Goal: Task Accomplishment & Management: Complete application form

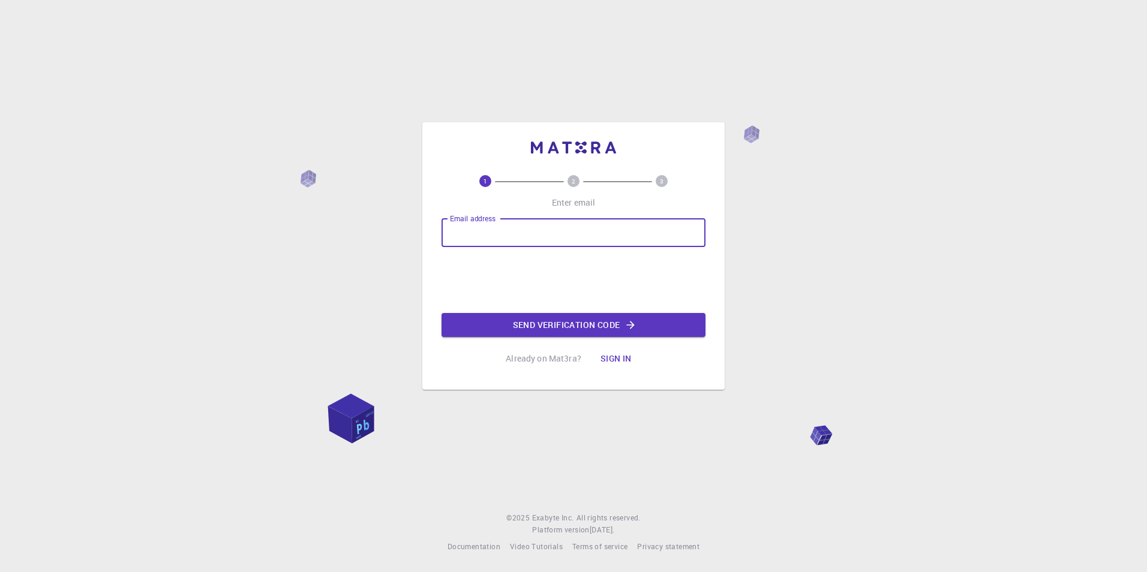
click at [585, 233] on input "Email address" at bounding box center [573, 232] width 264 height 29
type input "[EMAIL_ADDRESS][DOMAIN_NAME]"
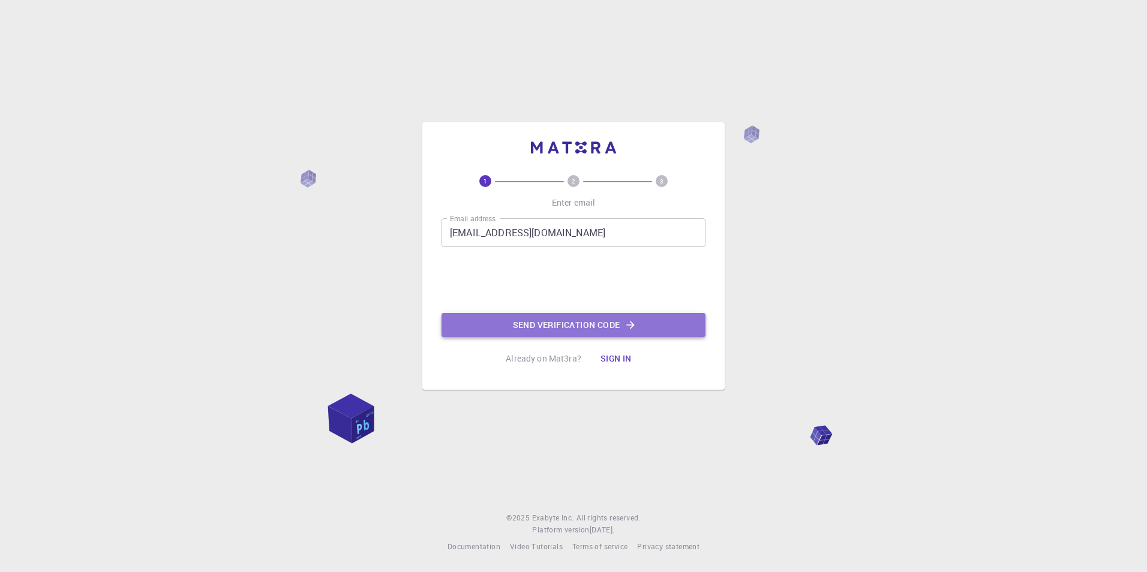
click at [636, 332] on button "Send verification code" at bounding box center [573, 325] width 264 height 24
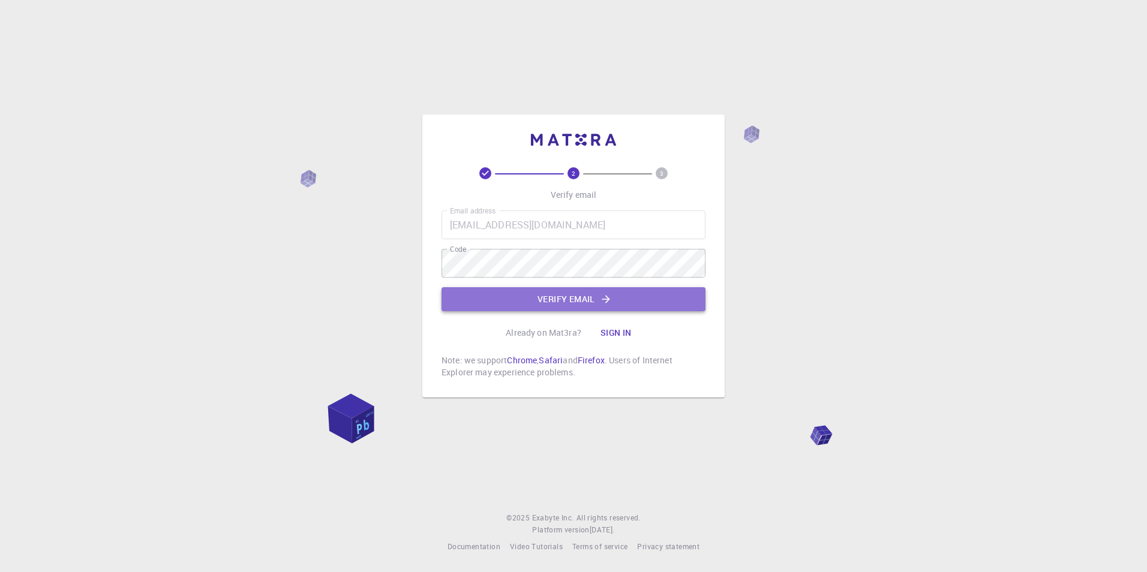
click at [565, 303] on button "Verify email" at bounding box center [573, 299] width 264 height 24
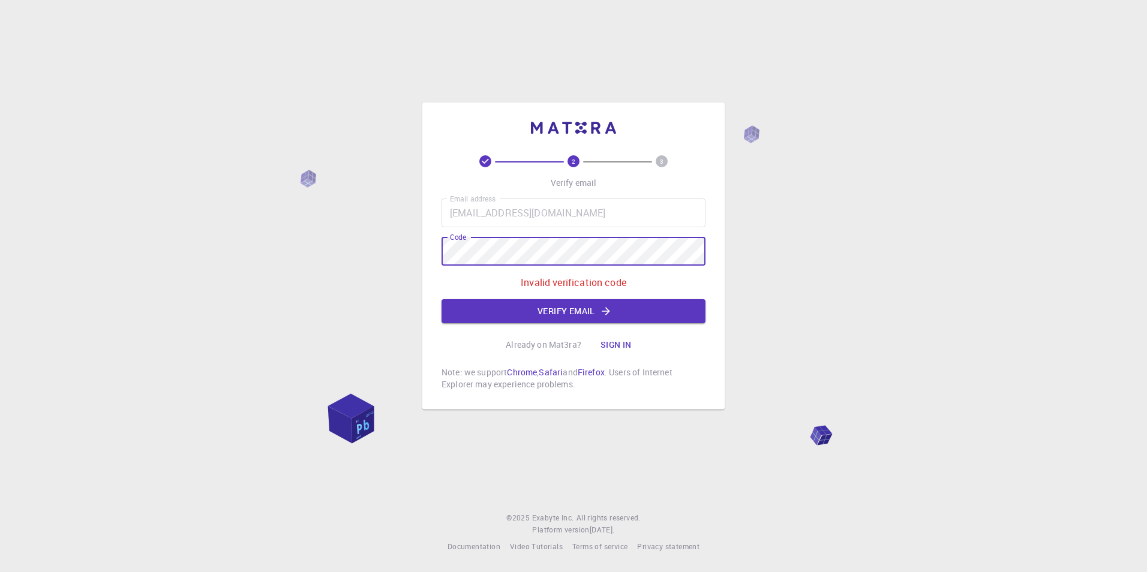
click at [419, 255] on div "2 3 Verify email Email address [EMAIL_ADDRESS][DOMAIN_NAME] Email address Code …" at bounding box center [573, 286] width 1147 height 572
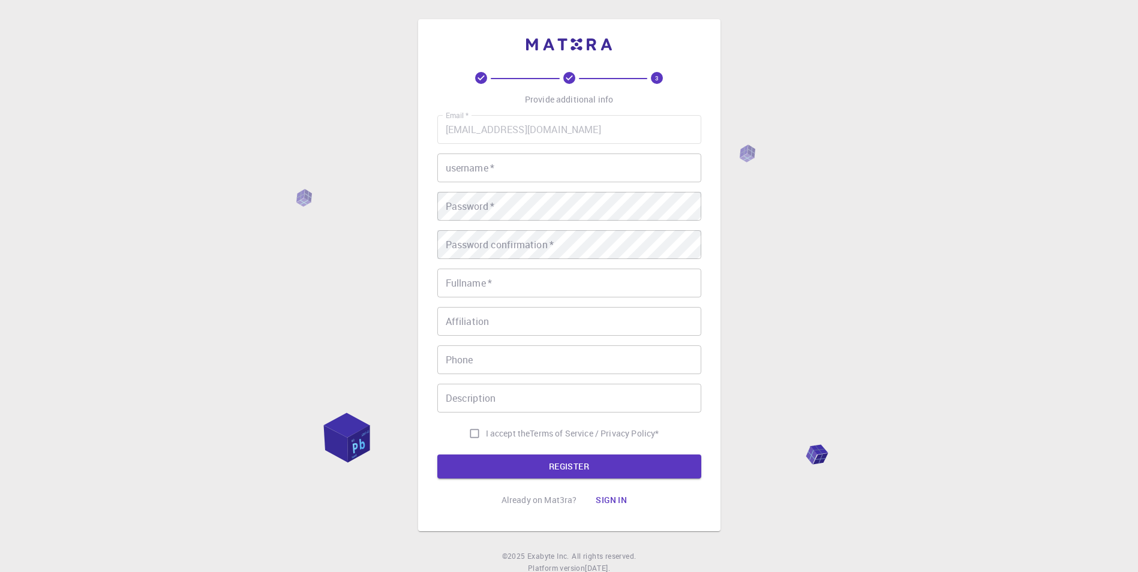
type input "lnthanh54"
click at [862, 276] on div "3 Provide additional info Email   * [EMAIL_ADDRESS][DOMAIN_NAME] Email   * user…" at bounding box center [569, 305] width 1138 height 610
click at [408, 200] on div "3 Provide additional info Email   * [EMAIL_ADDRESS][DOMAIN_NAME] Email   * user…" at bounding box center [569, 305] width 1138 height 610
click at [589, 290] on input "Fullname   *" at bounding box center [569, 283] width 264 height 29
type input "[PERSON_NAME]"
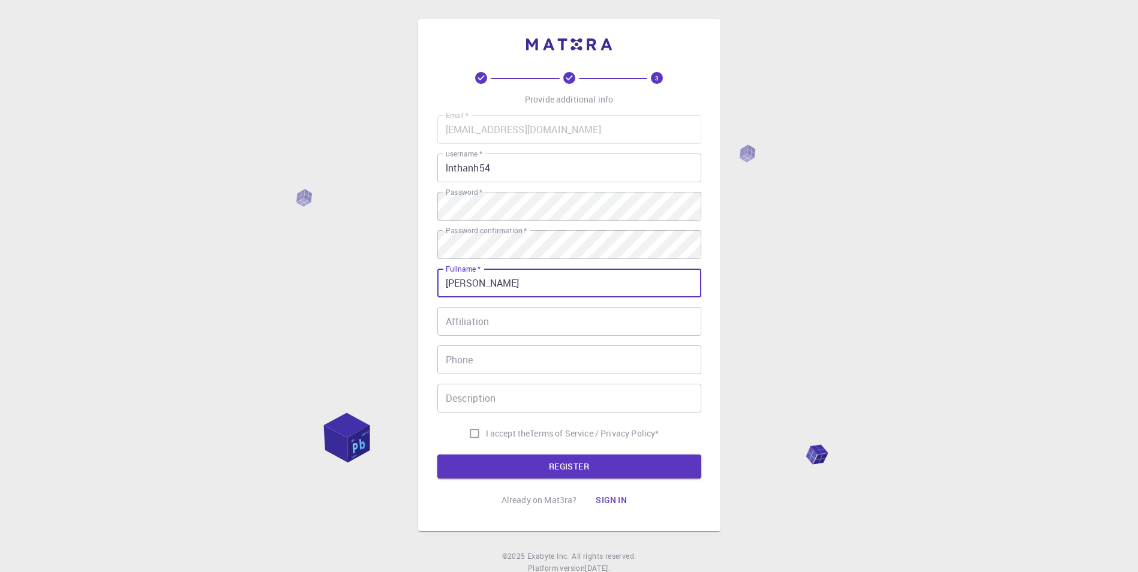
click at [534, 321] on input "Affiliation" at bounding box center [569, 321] width 264 height 29
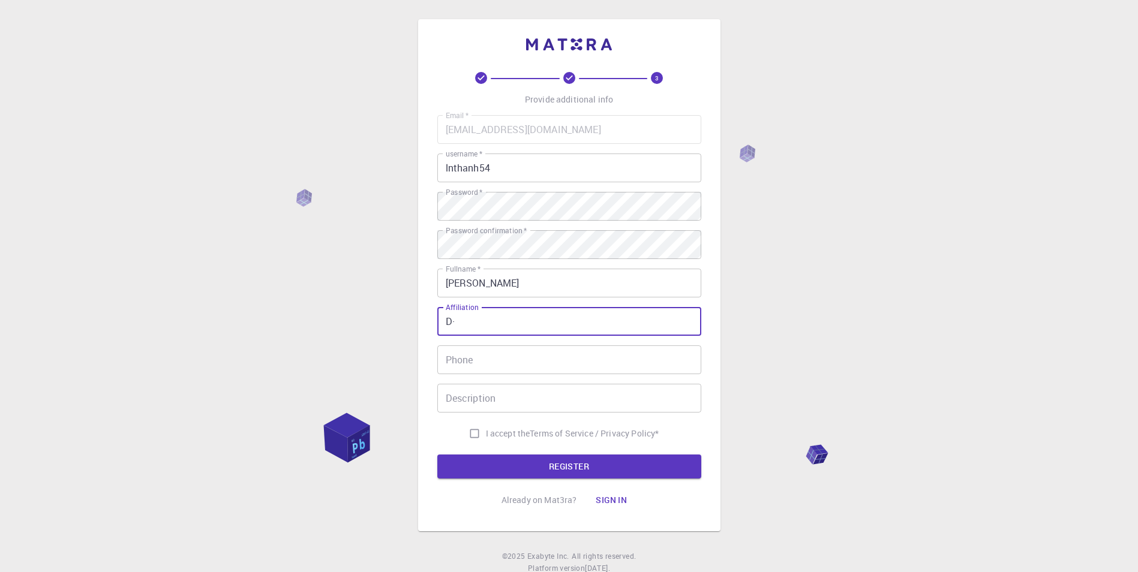
type input "D"
type input "Đ"
click at [517, 329] on input "Affiliation" at bounding box center [569, 321] width 264 height 29
paste input "[GEOGRAPHIC_DATA]"
type input "[GEOGRAPHIC_DATA]"
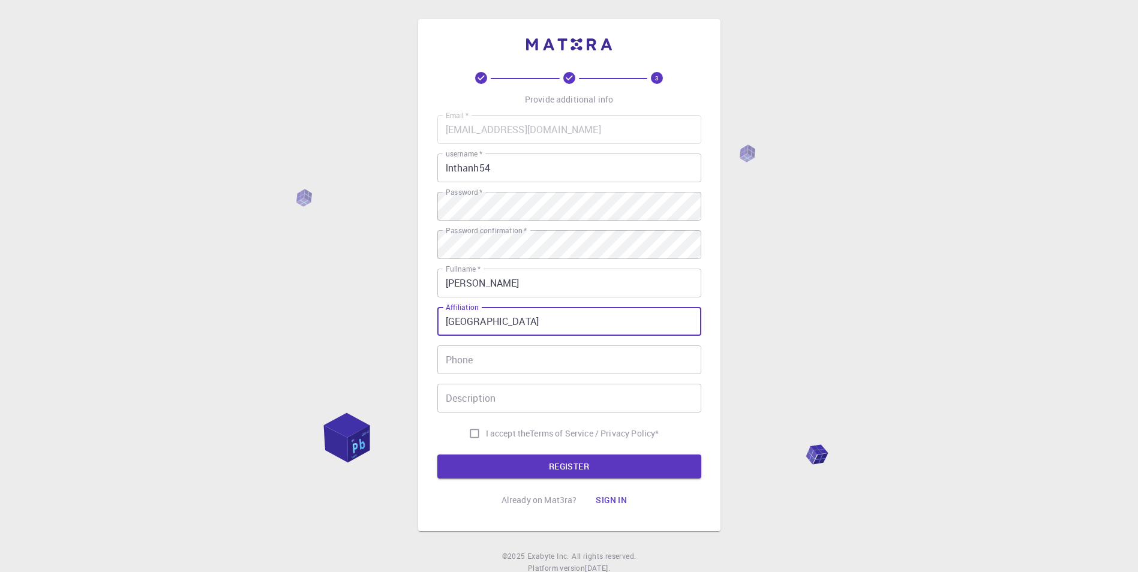
click at [519, 363] on input "Phone" at bounding box center [569, 359] width 264 height 29
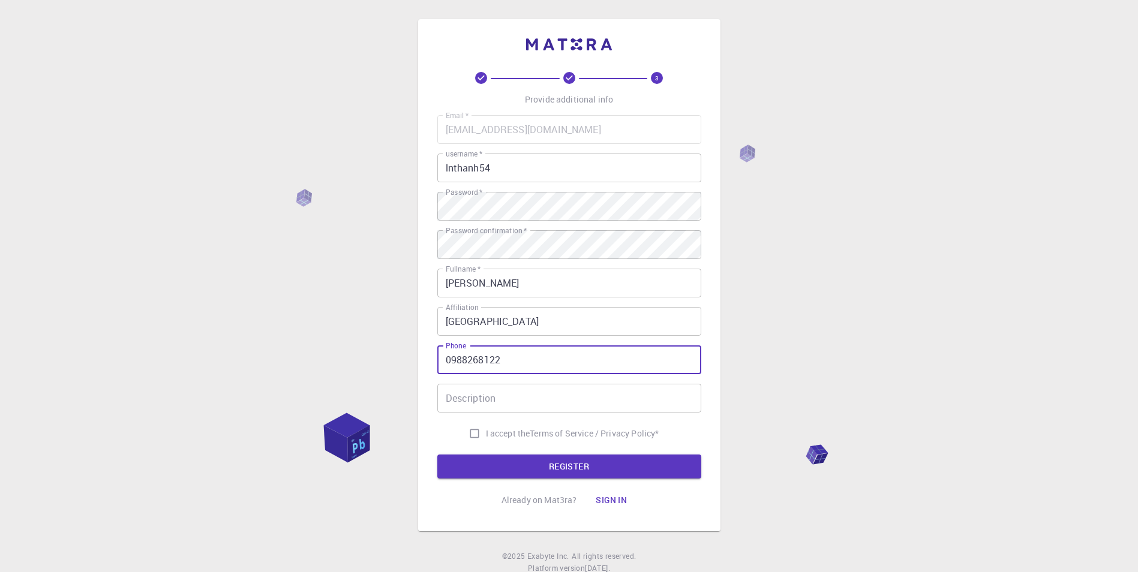
type input "0988268122"
click at [589, 393] on input "Description" at bounding box center [569, 398] width 264 height 29
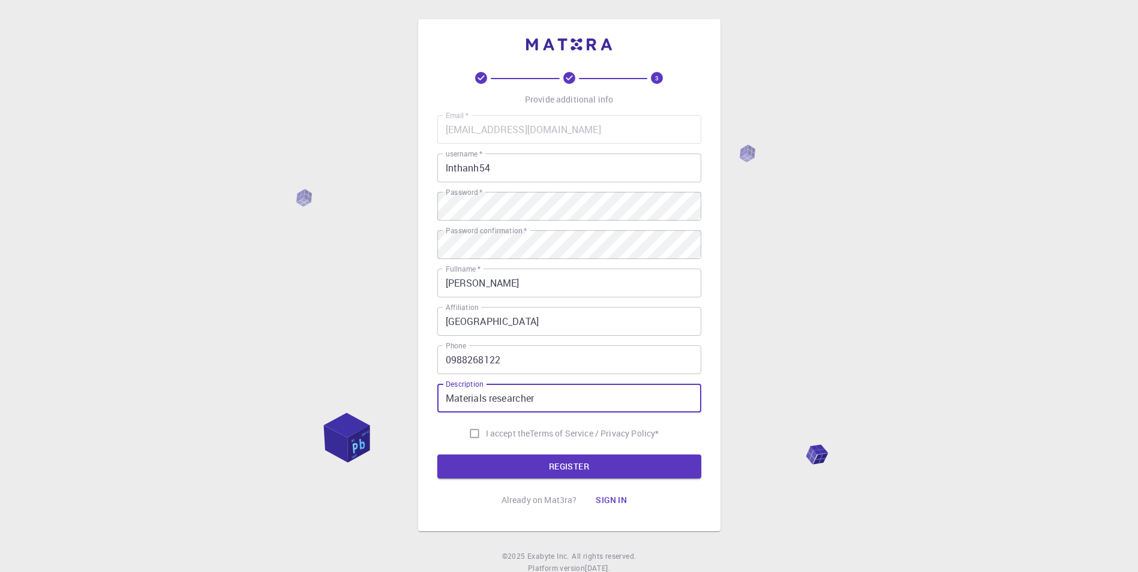
type input "Materials researcher"
click at [469, 432] on input "I accept the Terms of Service / Privacy Policy *" at bounding box center [474, 433] width 23 height 23
checkbox input "true"
click at [601, 472] on button "REGISTER" at bounding box center [569, 467] width 264 height 24
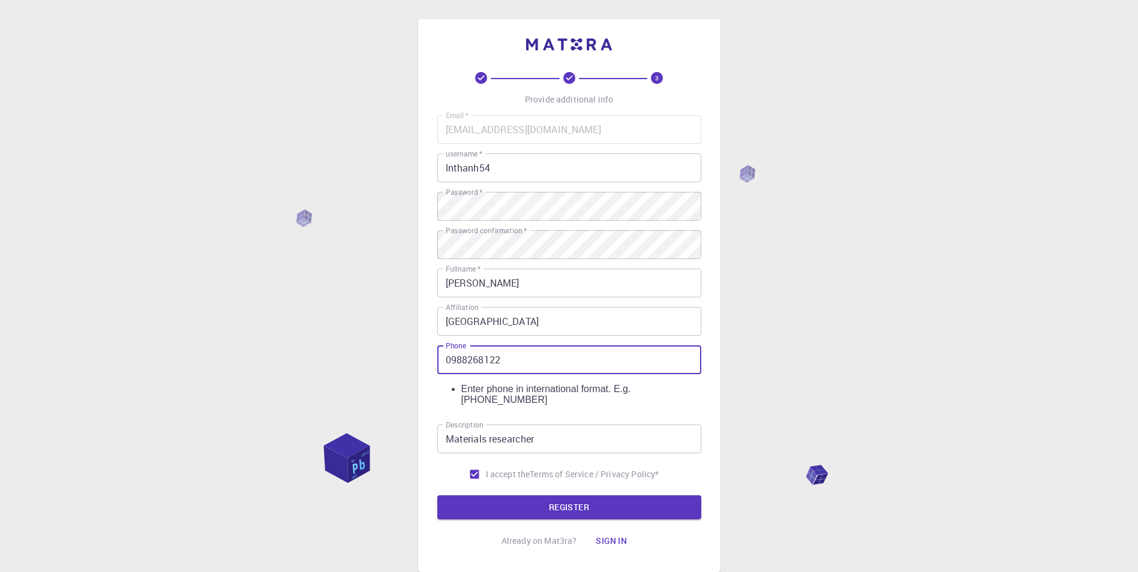
drag, startPoint x: 451, startPoint y: 360, endPoint x: 443, endPoint y: 360, distance: 8.4
click at [443, 360] on input "0988268122" at bounding box center [569, 359] width 264 height 29
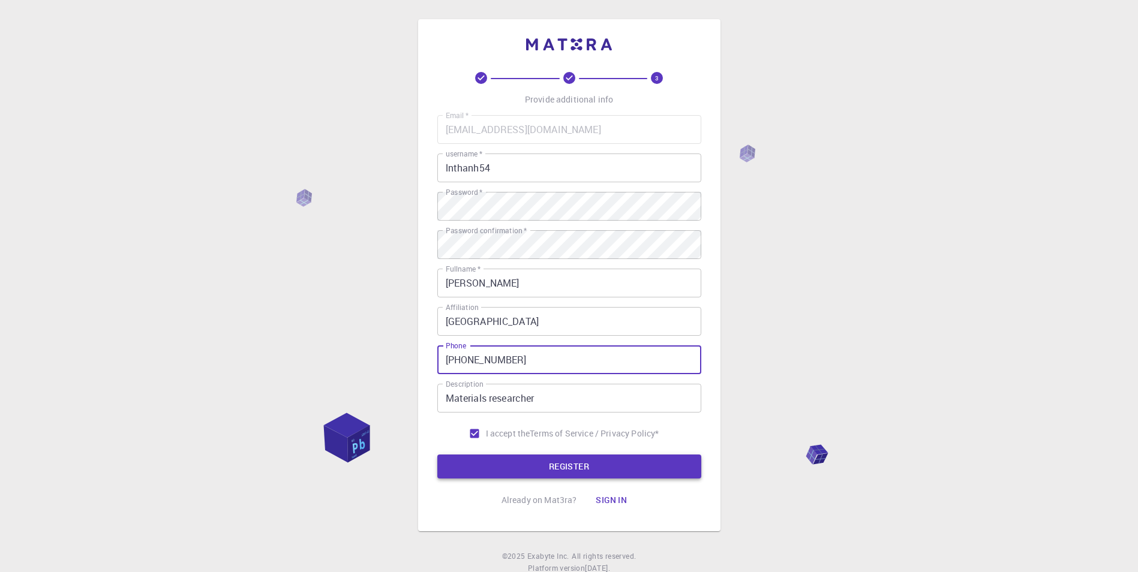
type input "+84988268122"
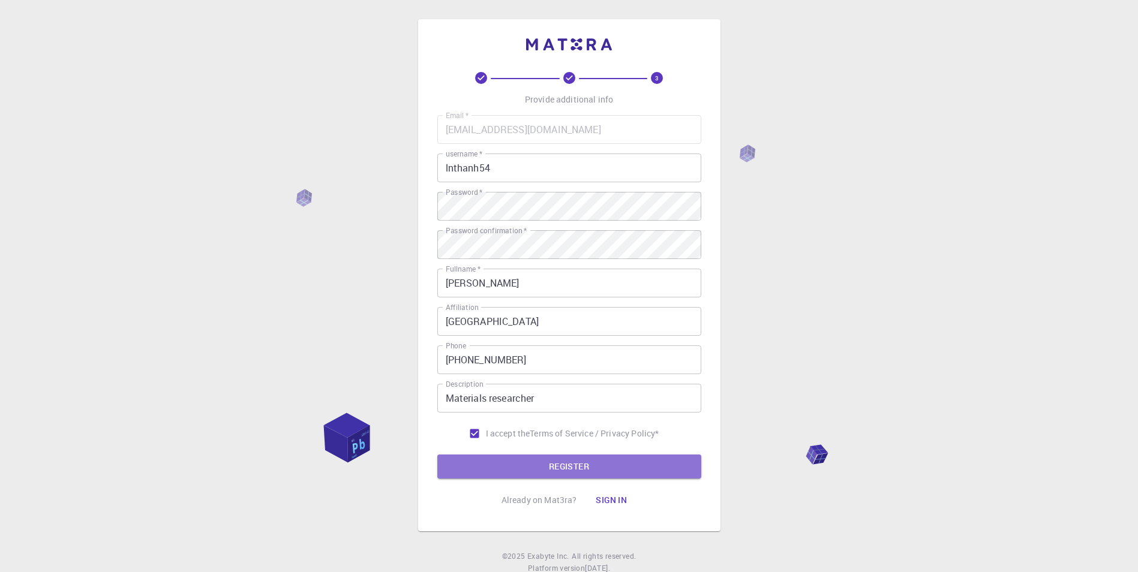
click at [592, 465] on button "REGISTER" at bounding box center [569, 467] width 264 height 24
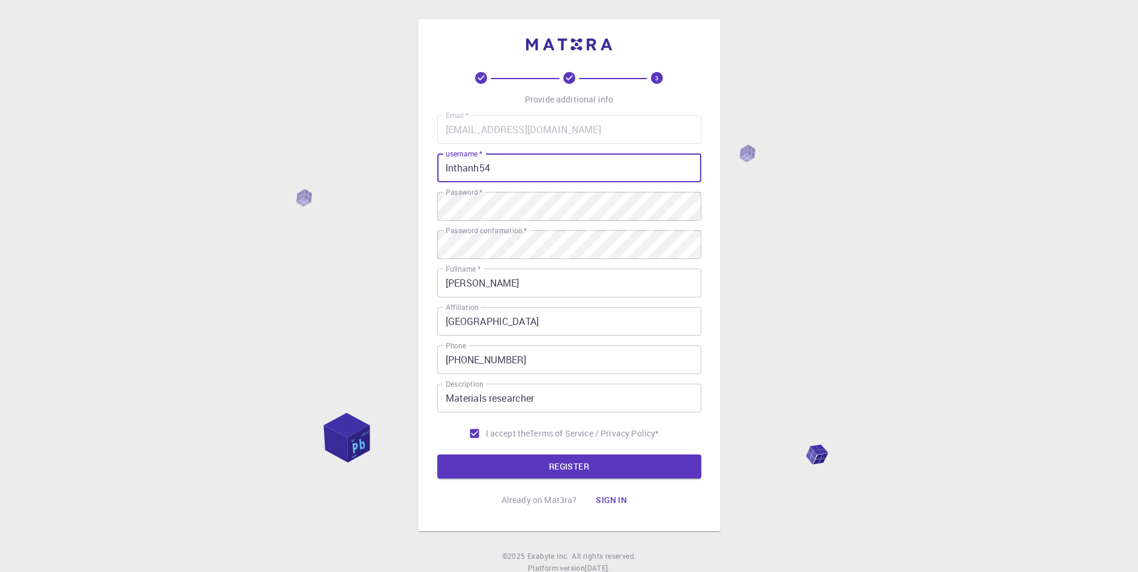
drag, startPoint x: 498, startPoint y: 169, endPoint x: 437, endPoint y: 172, distance: 60.6
click at [437, 172] on input "lnthanh54" at bounding box center [569, 168] width 264 height 29
drag, startPoint x: 481, startPoint y: 165, endPoint x: 428, endPoint y: 169, distance: 53.5
click at [429, 168] on div "3 Provide additional info Email   * lenhatthanh.vinhlong2@ueh.edu.vn Email   * …" at bounding box center [569, 275] width 302 height 512
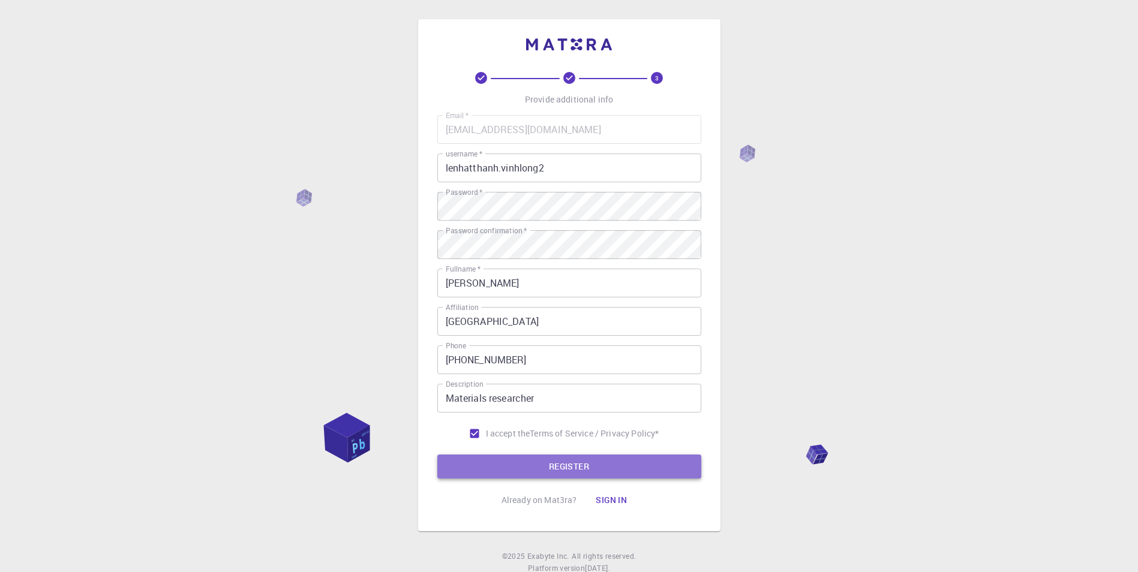
click at [582, 464] on button "REGISTER" at bounding box center [569, 467] width 264 height 24
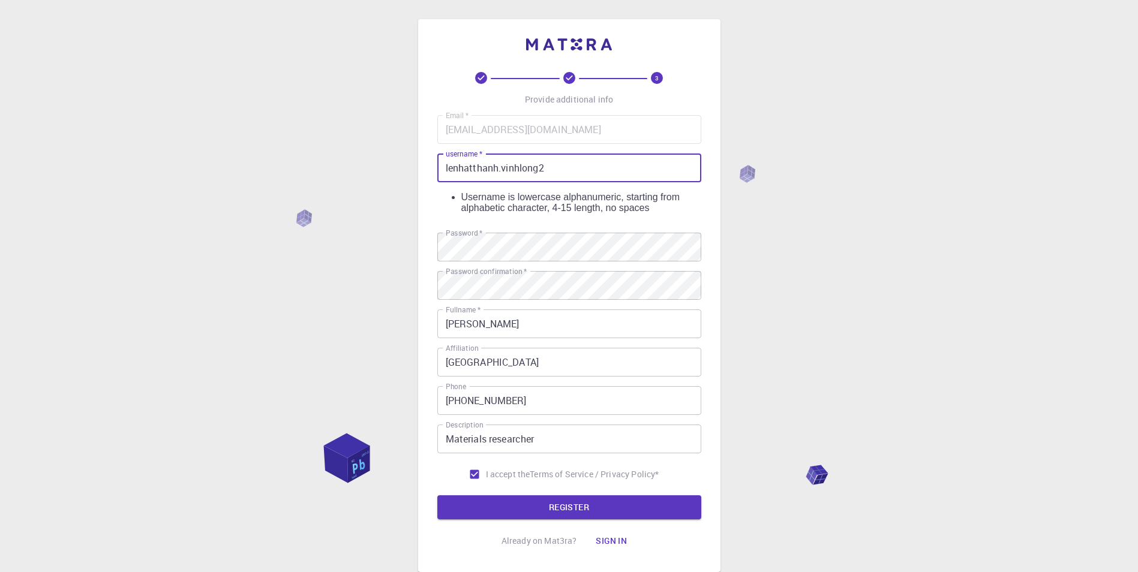
drag, startPoint x: 553, startPoint y: 168, endPoint x: 432, endPoint y: 170, distance: 121.7
click at [432, 170] on div "3 Provide additional info Email   * lenhatthanh.vinhlong2@ueh.edu.vn Email   * …" at bounding box center [569, 295] width 302 height 553
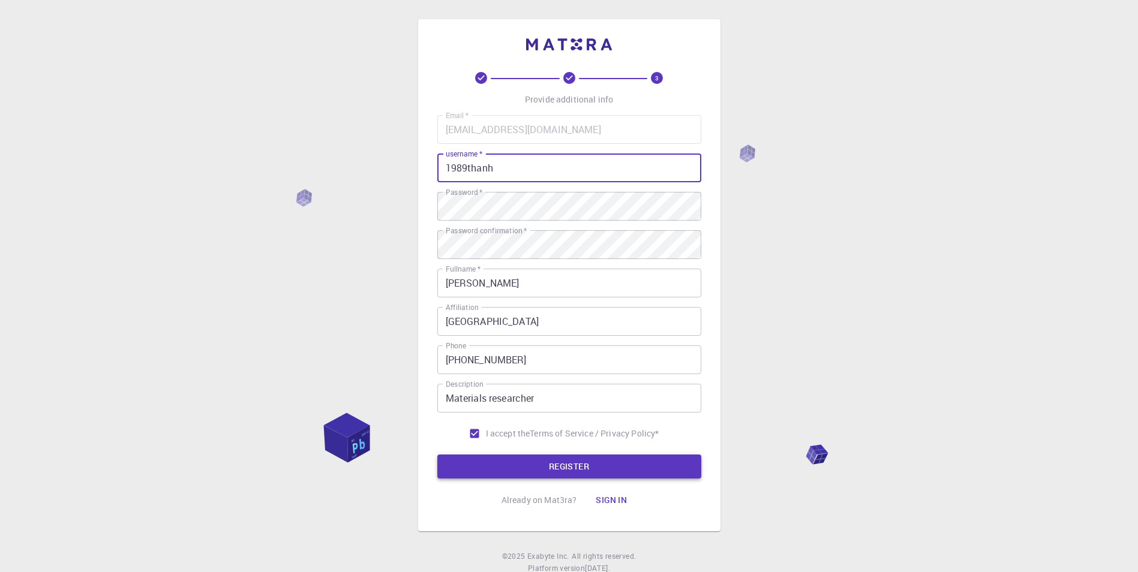
click at [602, 469] on button "REGISTER" at bounding box center [569, 467] width 264 height 24
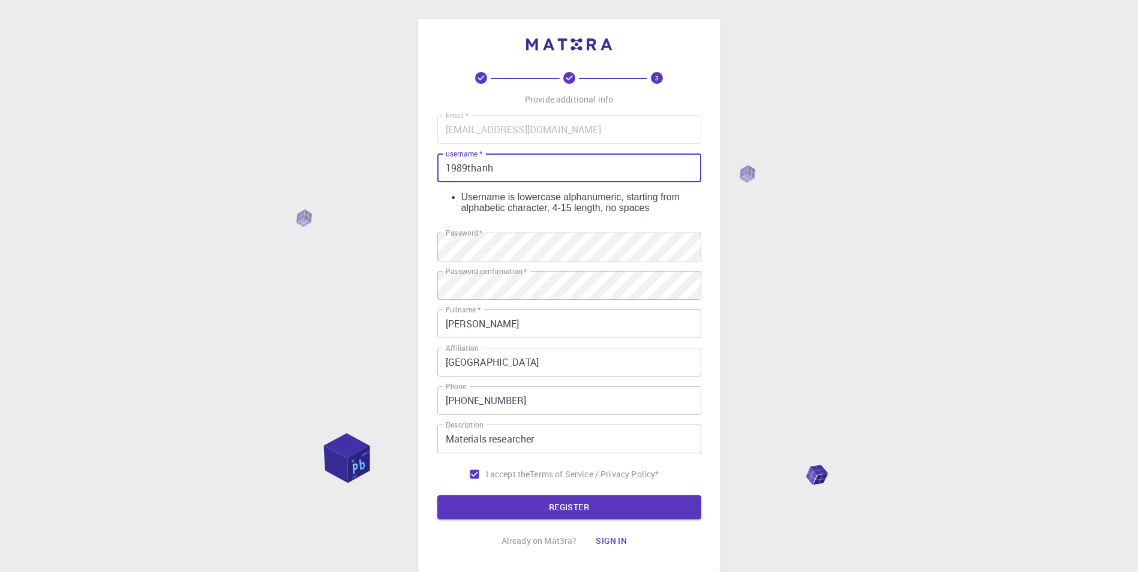
click at [511, 170] on input "1989thanh" at bounding box center [569, 168] width 264 height 29
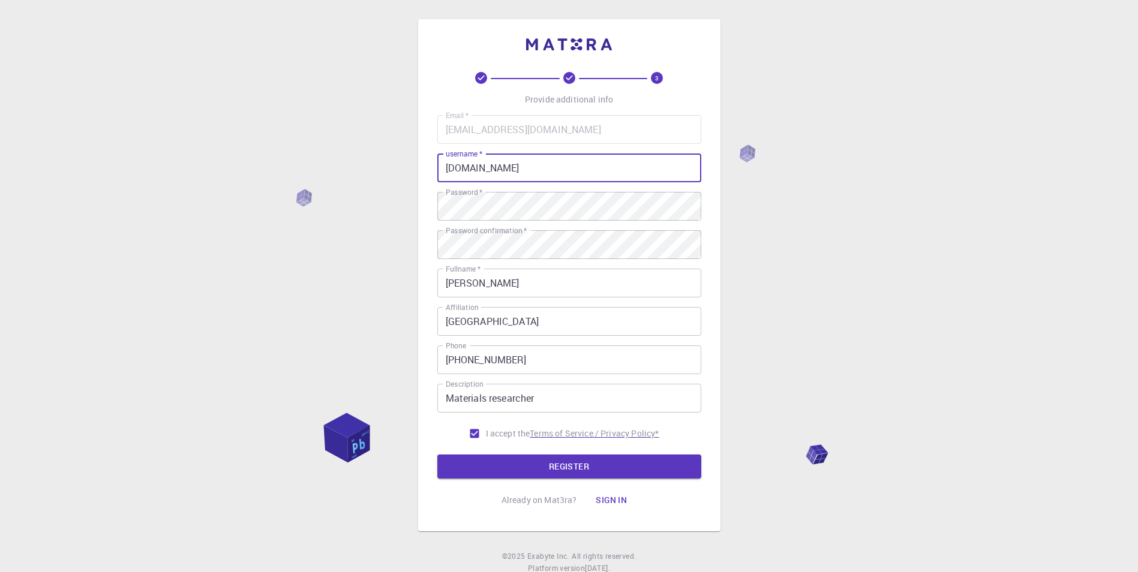
click at [587, 458] on button "REGISTER" at bounding box center [569, 467] width 264 height 24
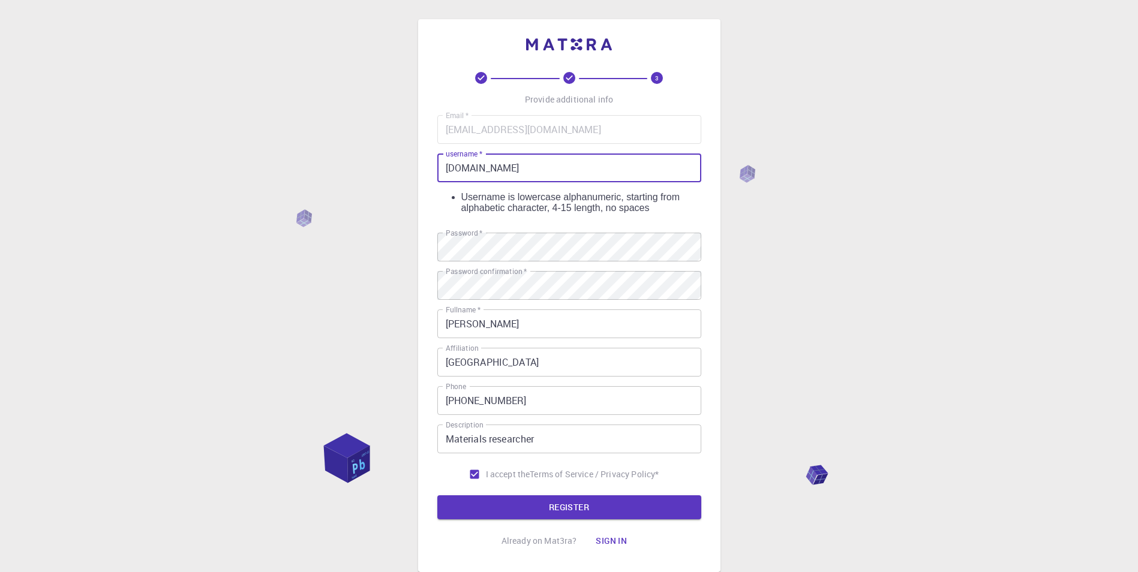
drag, startPoint x: 509, startPoint y: 170, endPoint x: 408, endPoint y: 173, distance: 100.8
click at [408, 172] on div "3 Provide additional info Email   * lenhatthanh.vinhlong2@ueh.edu.vn Email   * …" at bounding box center [569, 325] width 1138 height 651
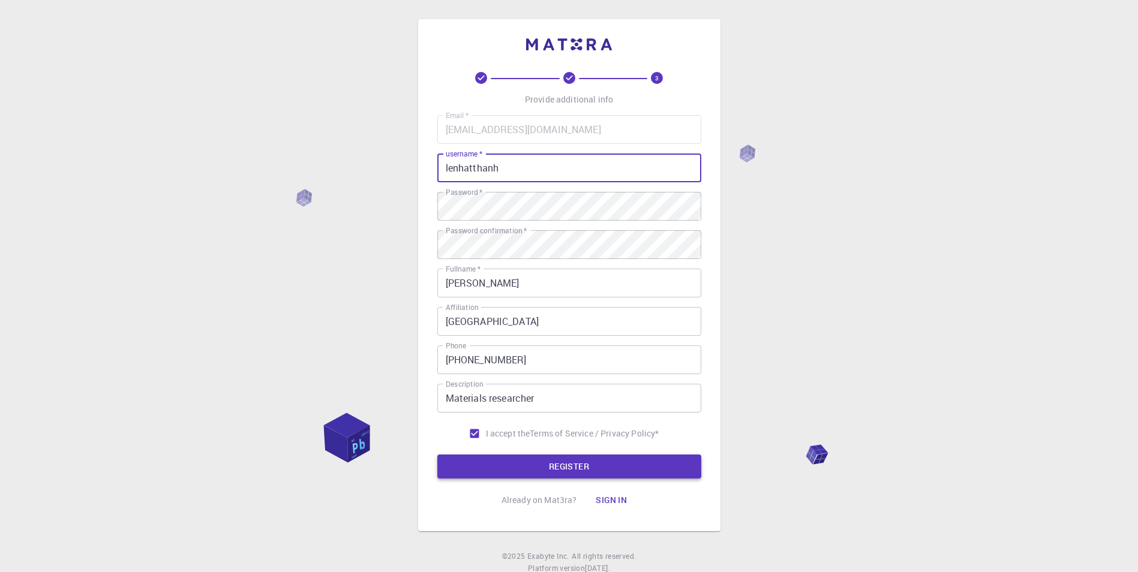
type input "lenhatthanh"
click at [601, 468] on button "REGISTER" at bounding box center [569, 467] width 264 height 24
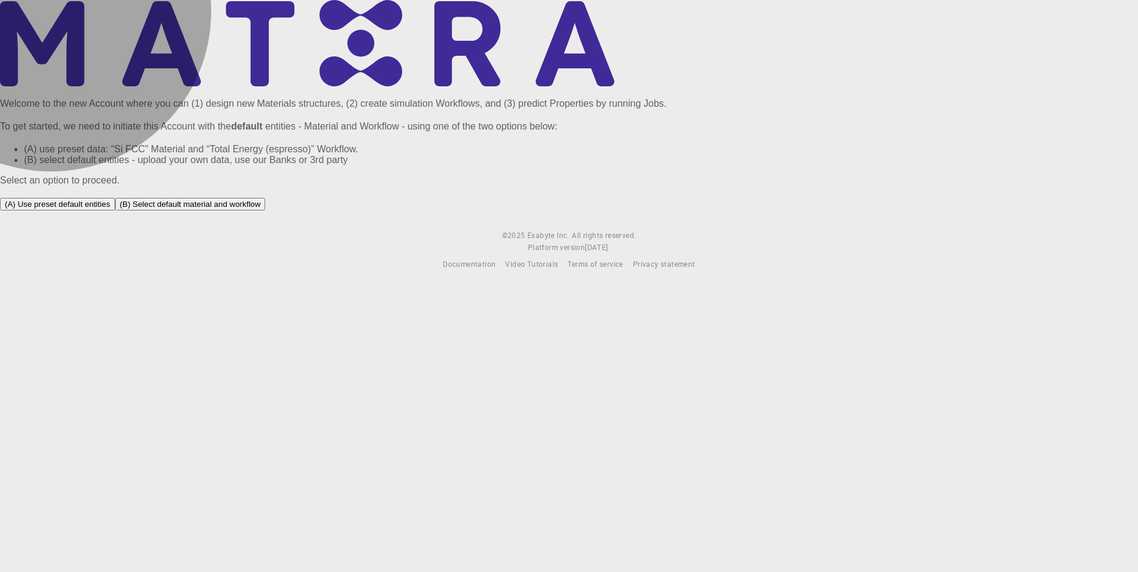
click at [266, 210] on button "(B) Select default material and workflow" at bounding box center [190, 204] width 151 height 13
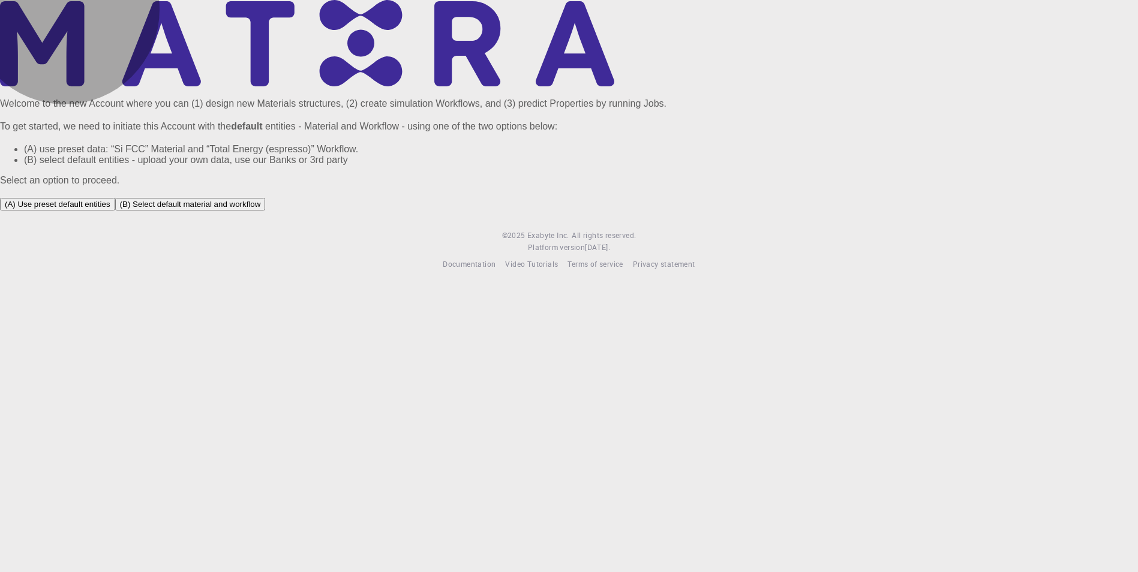
click at [115, 210] on button "(A) Use preset default entities" at bounding box center [57, 204] width 115 height 13
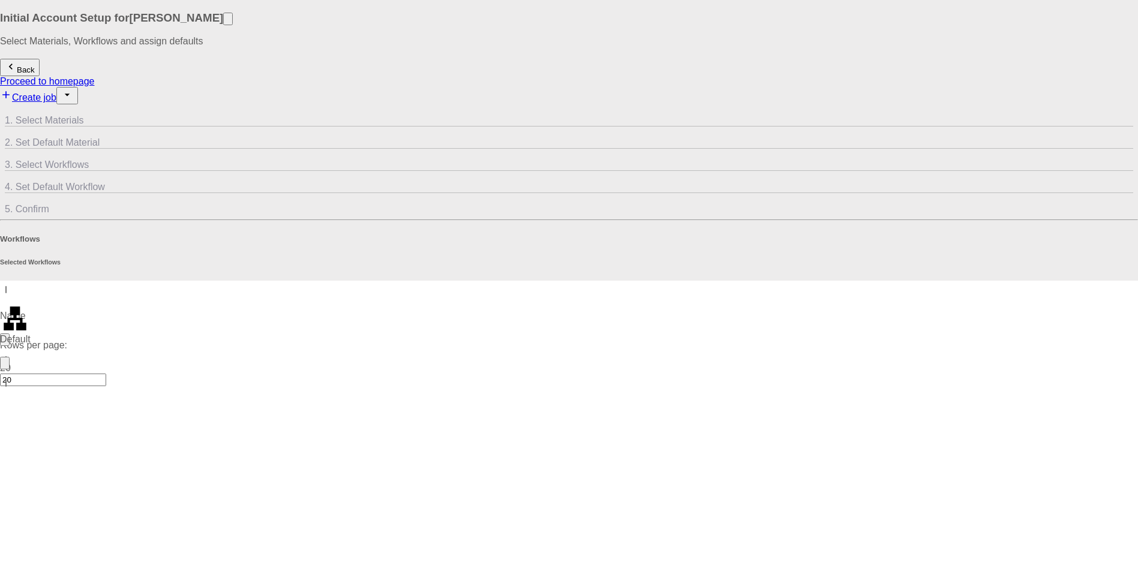
click at [74, 340] on p "Total Energy" at bounding box center [98, 345] width 197 height 11
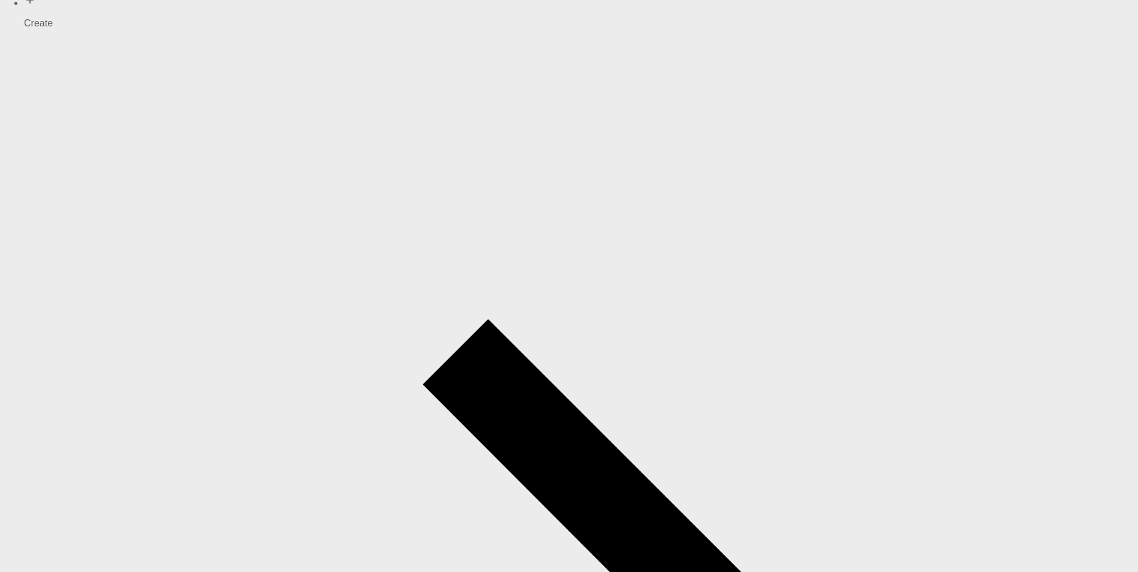
scroll to position [7, 0]
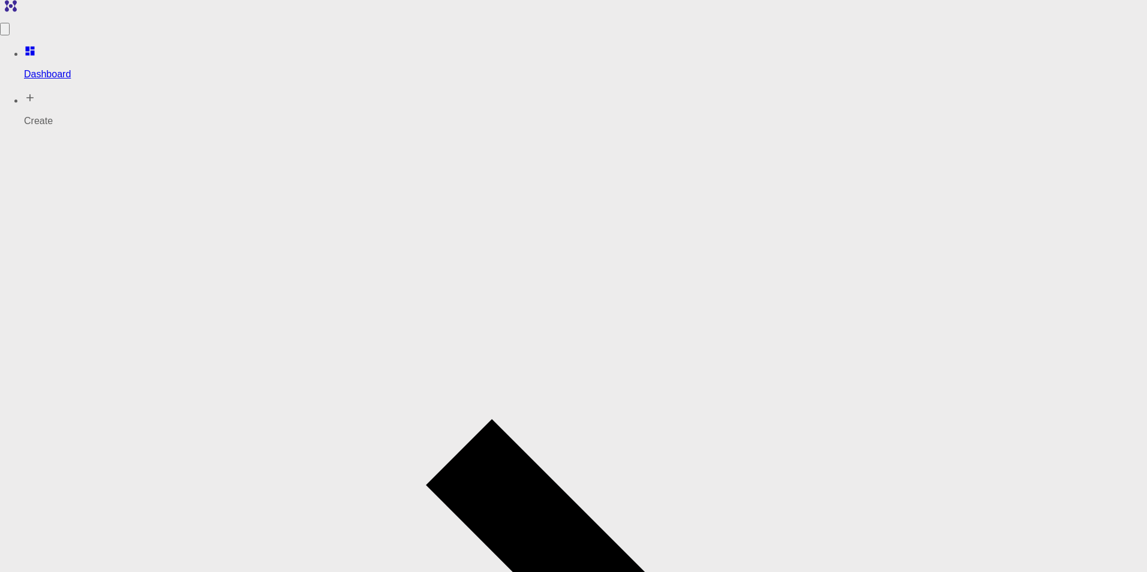
drag, startPoint x: 708, startPoint y: 223, endPoint x: 672, endPoint y: 318, distance: 101.7
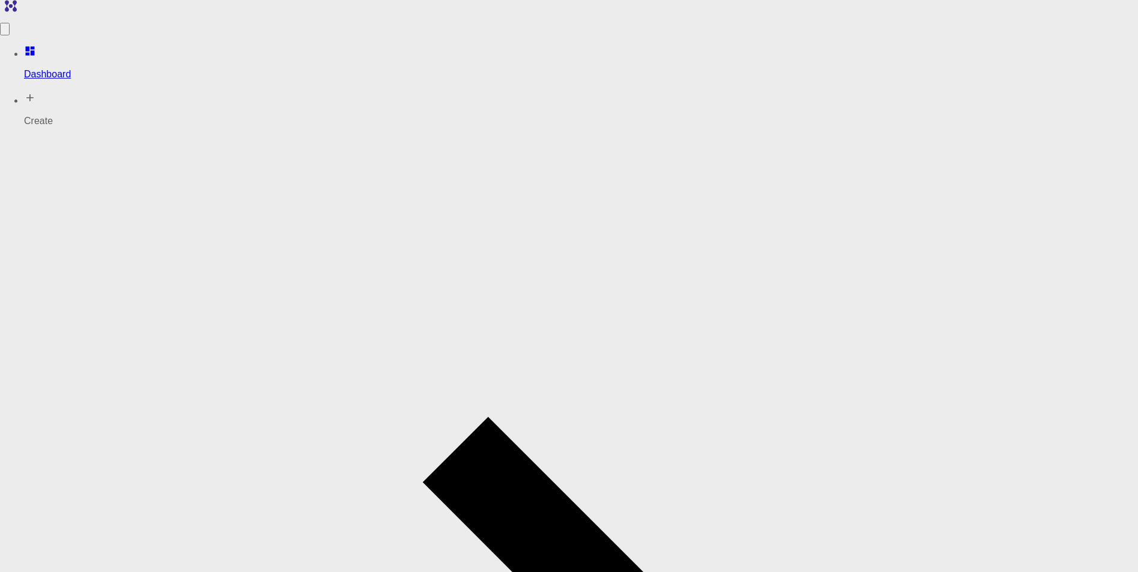
drag, startPoint x: 946, startPoint y: 279, endPoint x: 869, endPoint y: 297, distance: 79.3
drag, startPoint x: 869, startPoint y: 297, endPoint x: 726, endPoint y: 263, distance: 146.6
drag, startPoint x: 718, startPoint y: 259, endPoint x: 831, endPoint y: 284, distance: 115.5
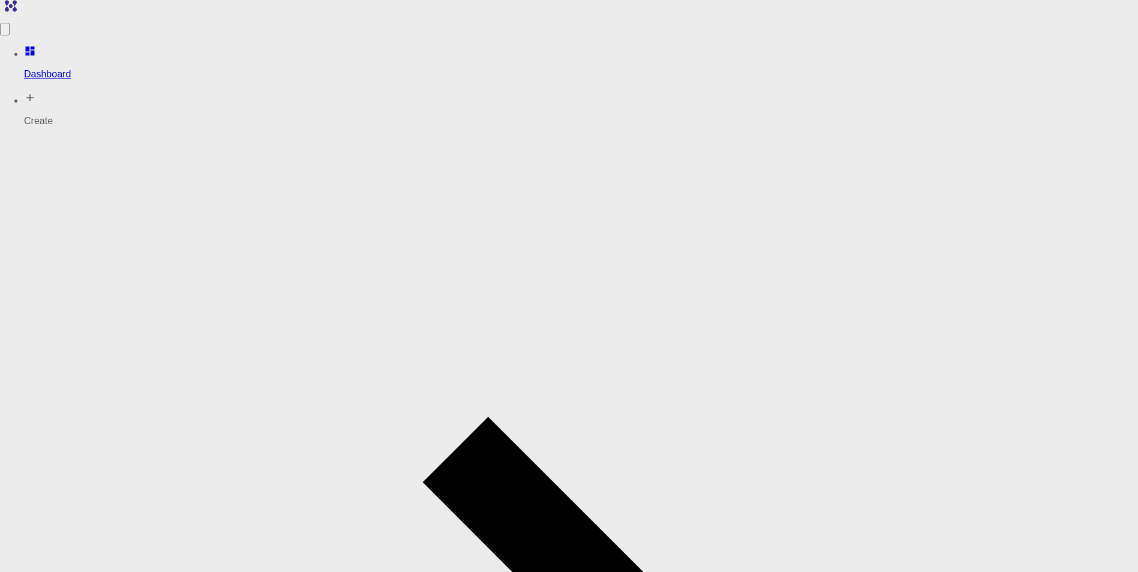
drag, startPoint x: 851, startPoint y: 255, endPoint x: 719, endPoint y: 270, distance: 133.4
drag, startPoint x: 720, startPoint y: 267, endPoint x: 718, endPoint y: 257, distance: 10.4
drag, startPoint x: 702, startPoint y: 235, endPoint x: 730, endPoint y: 244, distance: 29.0
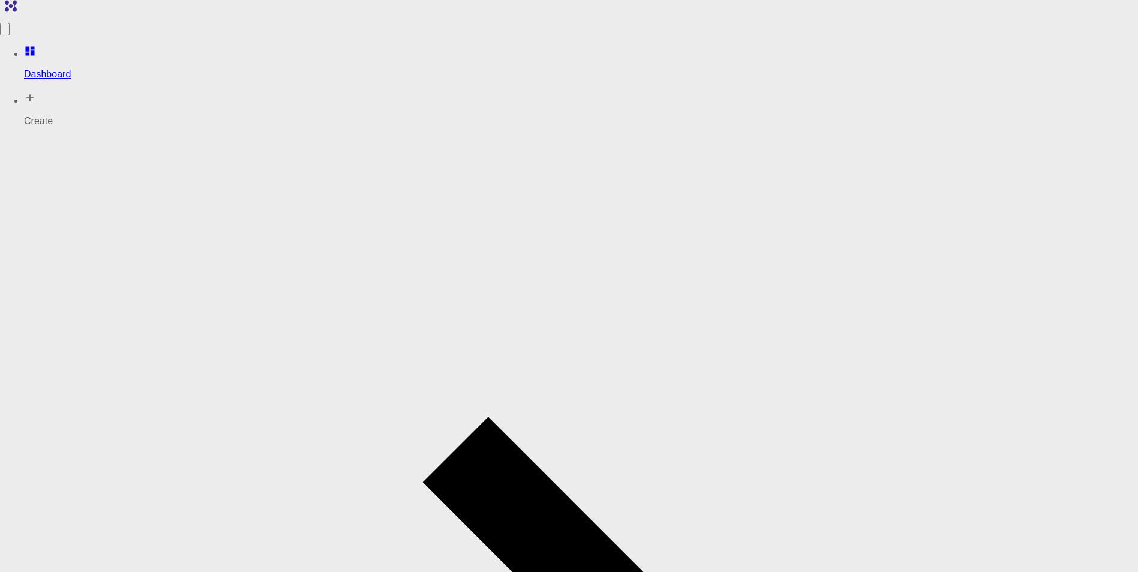
drag, startPoint x: 919, startPoint y: 258, endPoint x: 945, endPoint y: 258, distance: 25.8
drag, startPoint x: 949, startPoint y: 255, endPoint x: 765, endPoint y: 256, distance: 184.1
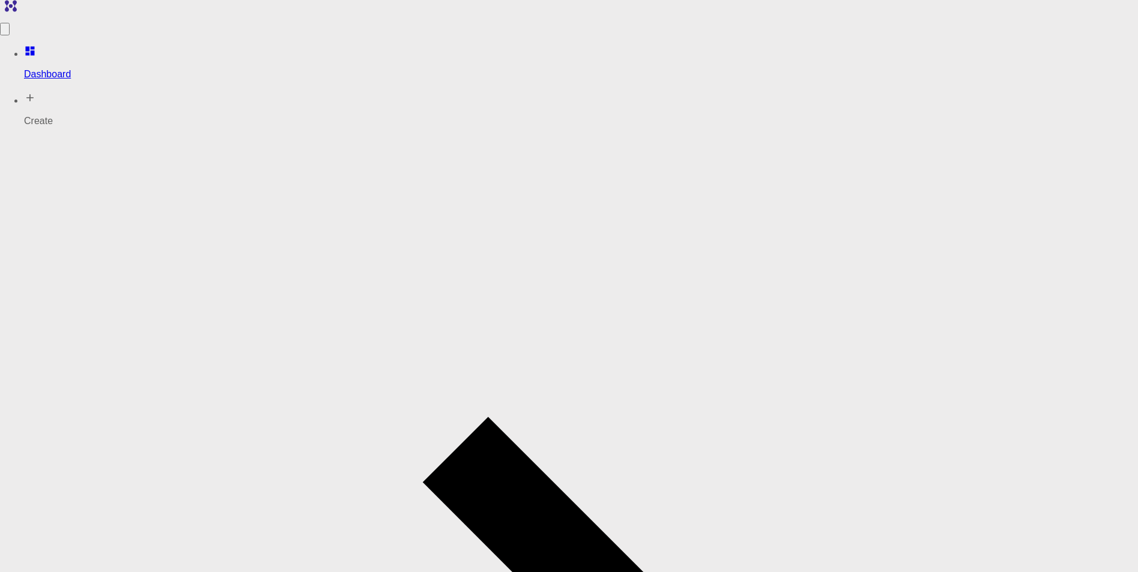
drag, startPoint x: 754, startPoint y: 255, endPoint x: 741, endPoint y: 270, distance: 19.5
drag, startPoint x: 739, startPoint y: 270, endPoint x: 710, endPoint y: 256, distance: 32.7
drag, startPoint x: 710, startPoint y: 256, endPoint x: 694, endPoint y: 267, distance: 19.3
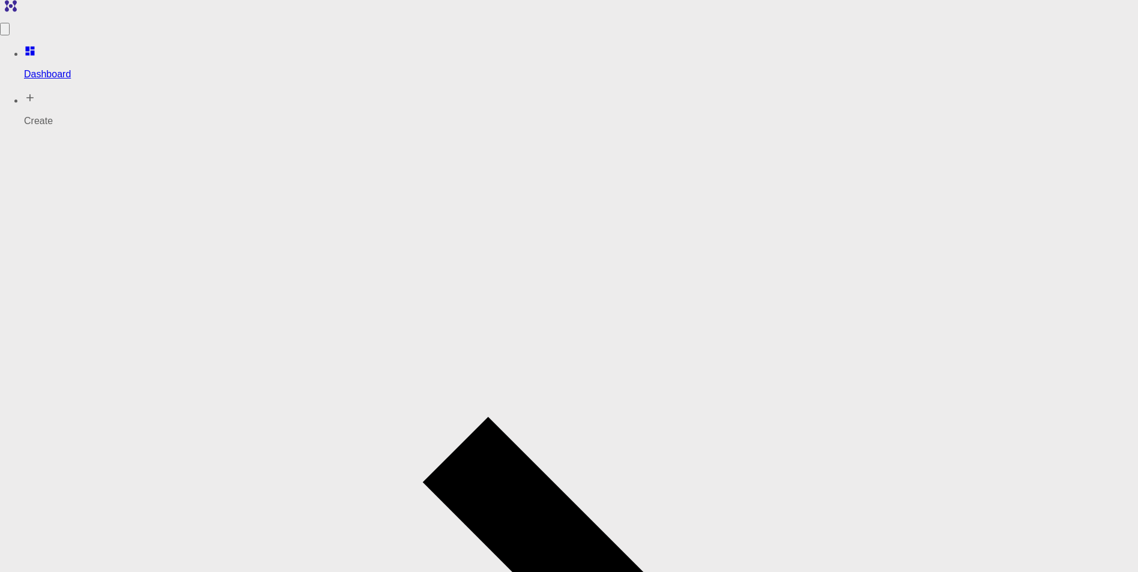
drag, startPoint x: 733, startPoint y: 362, endPoint x: 397, endPoint y: 311, distance: 339.7
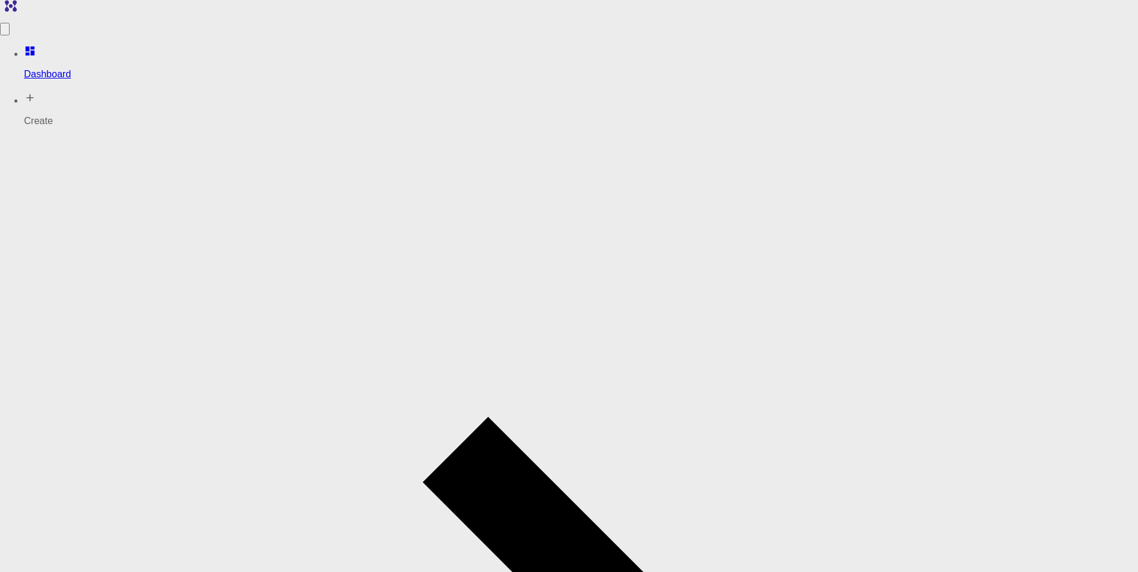
drag, startPoint x: 330, startPoint y: 332, endPoint x: 273, endPoint y: 329, distance: 57.1
drag, startPoint x: 83, startPoint y: 186, endPoint x: 218, endPoint y: 206, distance: 136.3
drag, startPoint x: 540, startPoint y: 249, endPoint x: 568, endPoint y: 245, distance: 29.0
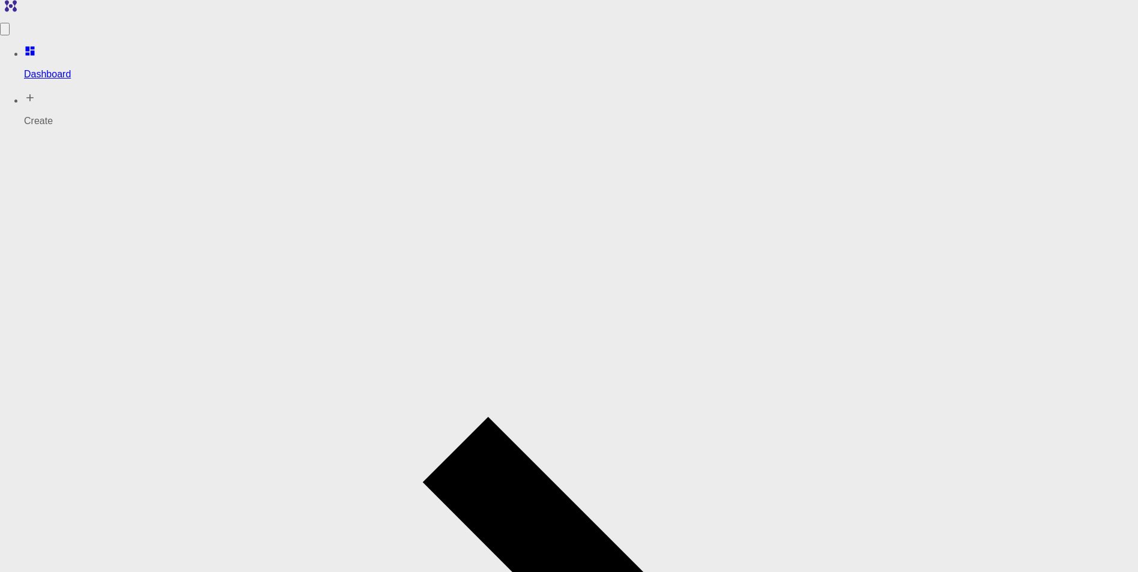
drag, startPoint x: 568, startPoint y: 245, endPoint x: 873, endPoint y: 316, distance: 312.7
drag, startPoint x: 917, startPoint y: 299, endPoint x: 1021, endPoint y: 344, distance: 113.1
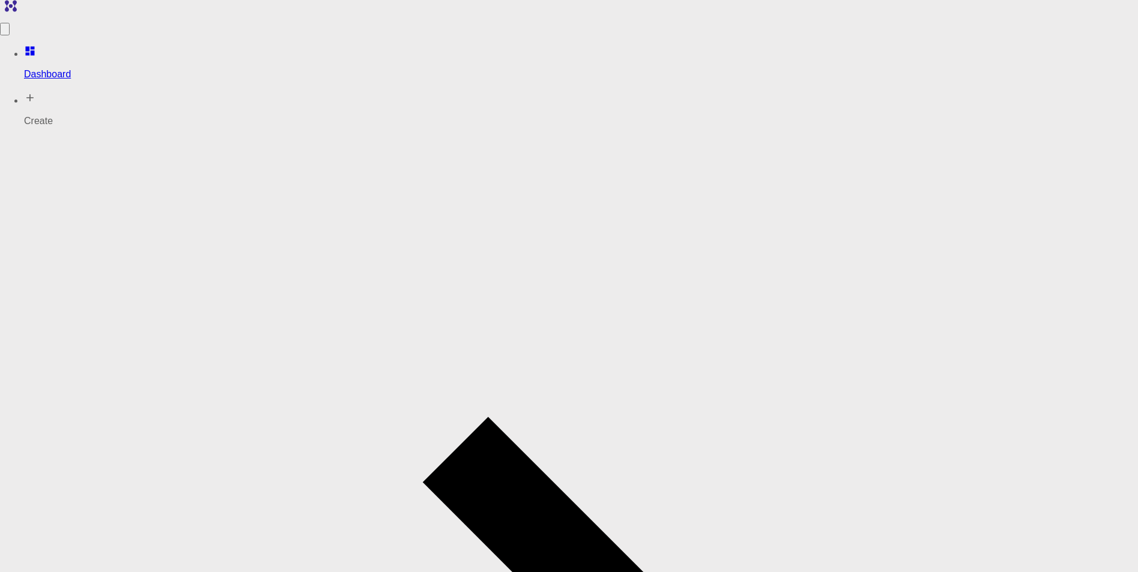
drag, startPoint x: 988, startPoint y: 328, endPoint x: 854, endPoint y: 293, distance: 137.7
drag, startPoint x: 854, startPoint y: 293, endPoint x: 734, endPoint y: 268, distance: 123.0
drag, startPoint x: 734, startPoint y: 268, endPoint x: 873, endPoint y: 365, distance: 169.3
drag, startPoint x: 944, startPoint y: 367, endPoint x: 958, endPoint y: 391, distance: 28.0
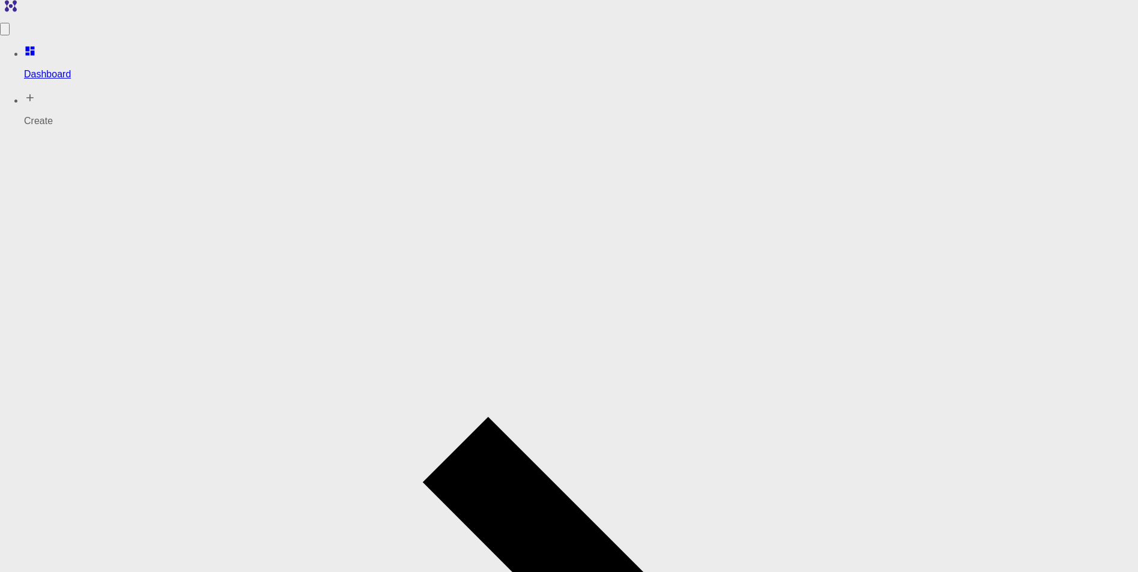
drag, startPoint x: 970, startPoint y: 428, endPoint x: 977, endPoint y: 438, distance: 12.8
drag, startPoint x: 702, startPoint y: 437, endPoint x: 712, endPoint y: 412, distance: 26.6
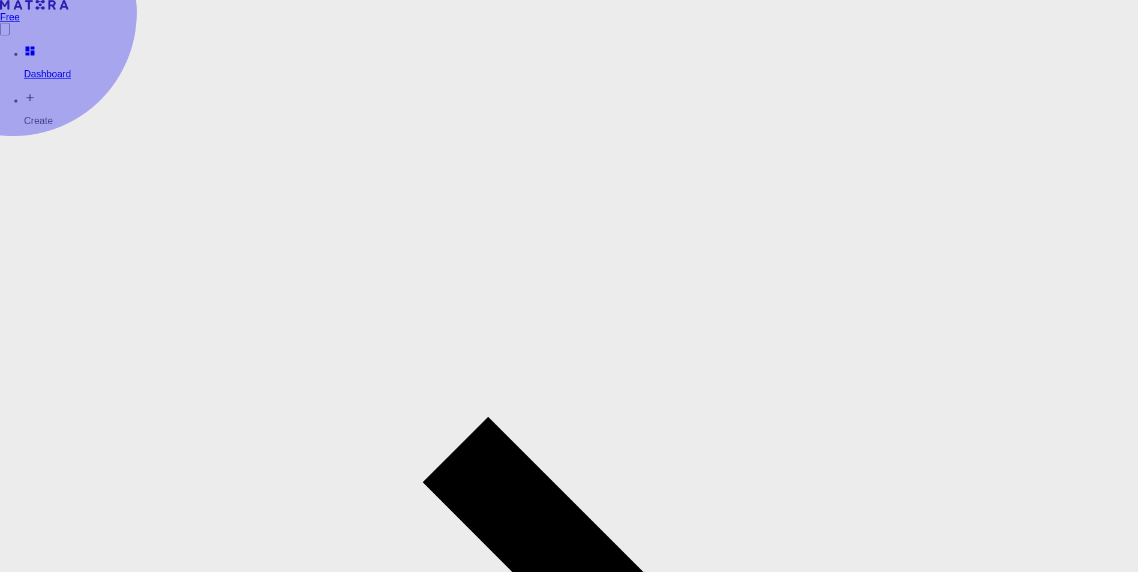
click at [26, 47] on icon at bounding box center [30, 51] width 9 height 9
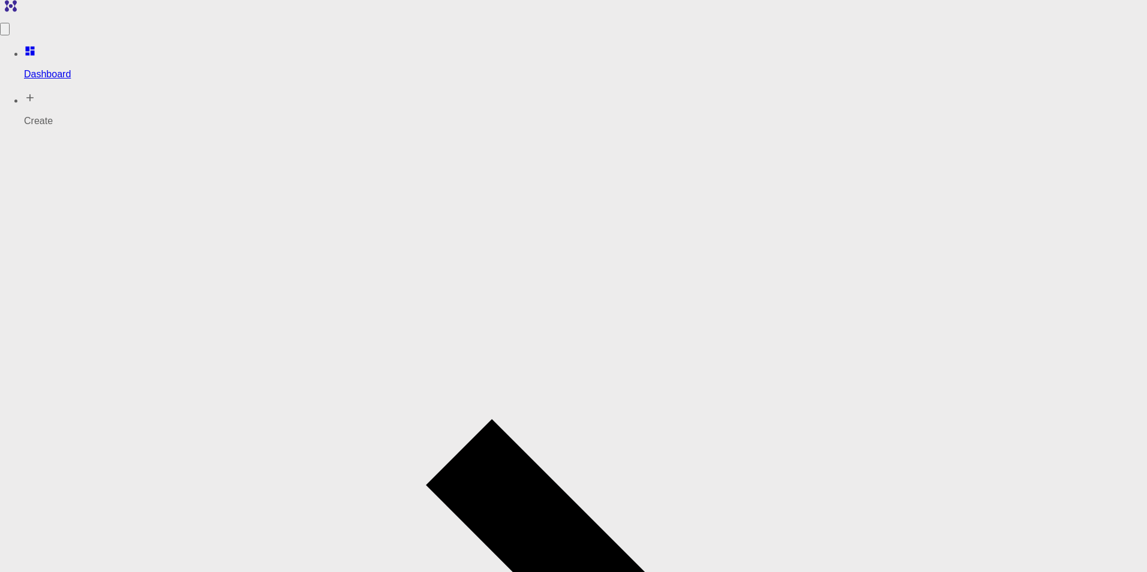
checkbox input "true"
checkbox input "false"
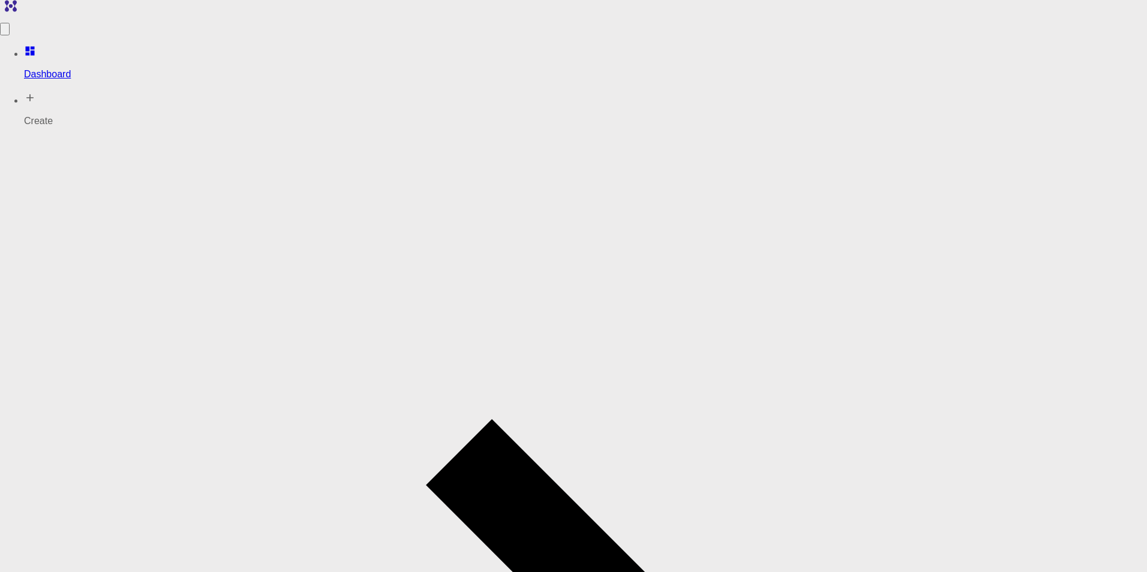
drag, startPoint x: 402, startPoint y: 513, endPoint x: 362, endPoint y: 467, distance: 60.8
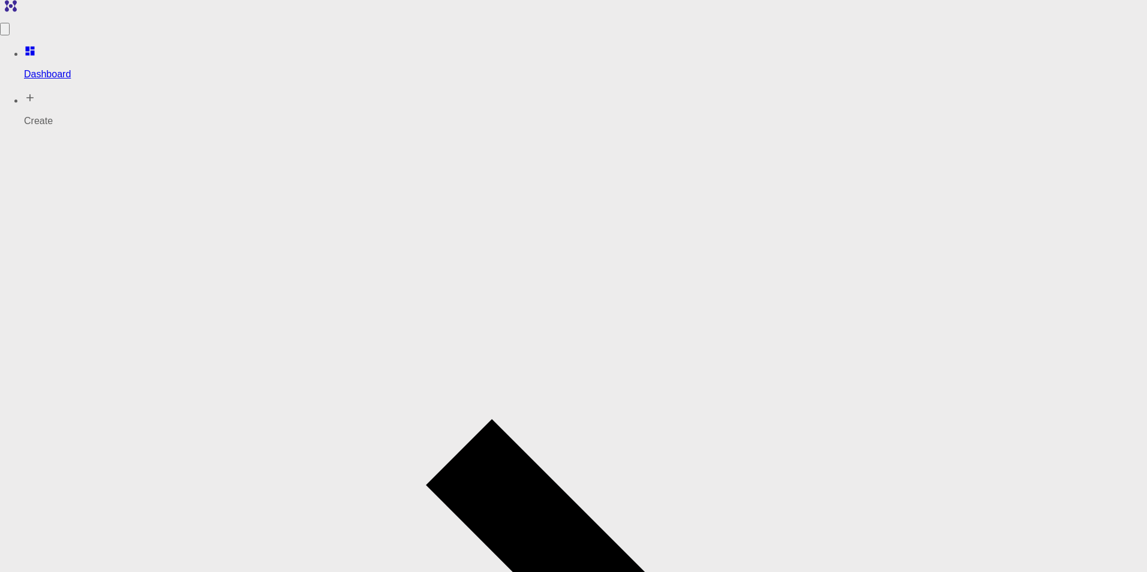
checkbox input "true"
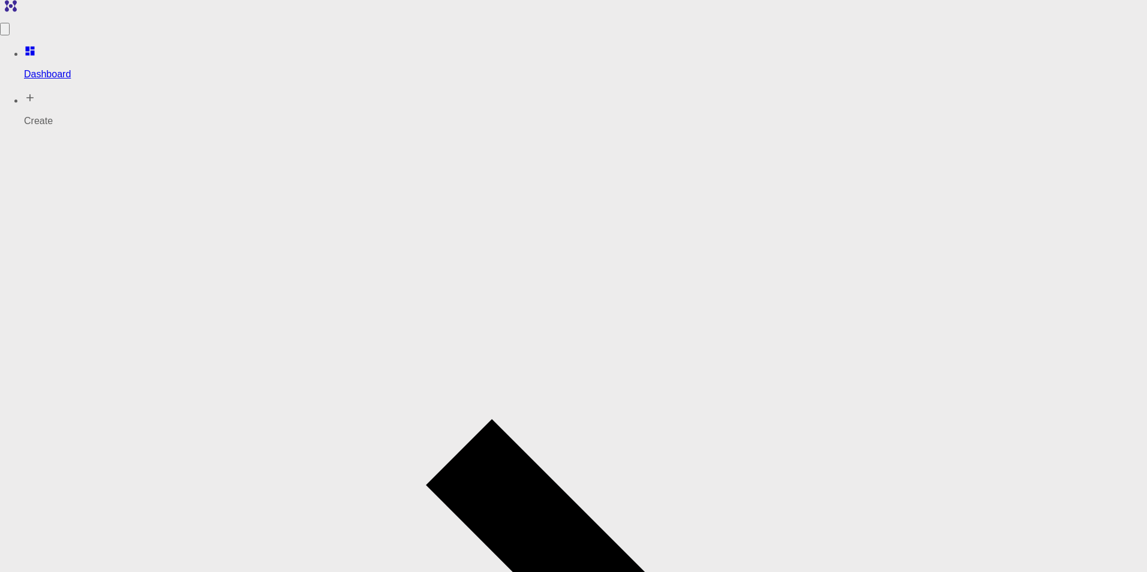
checkbox input "true"
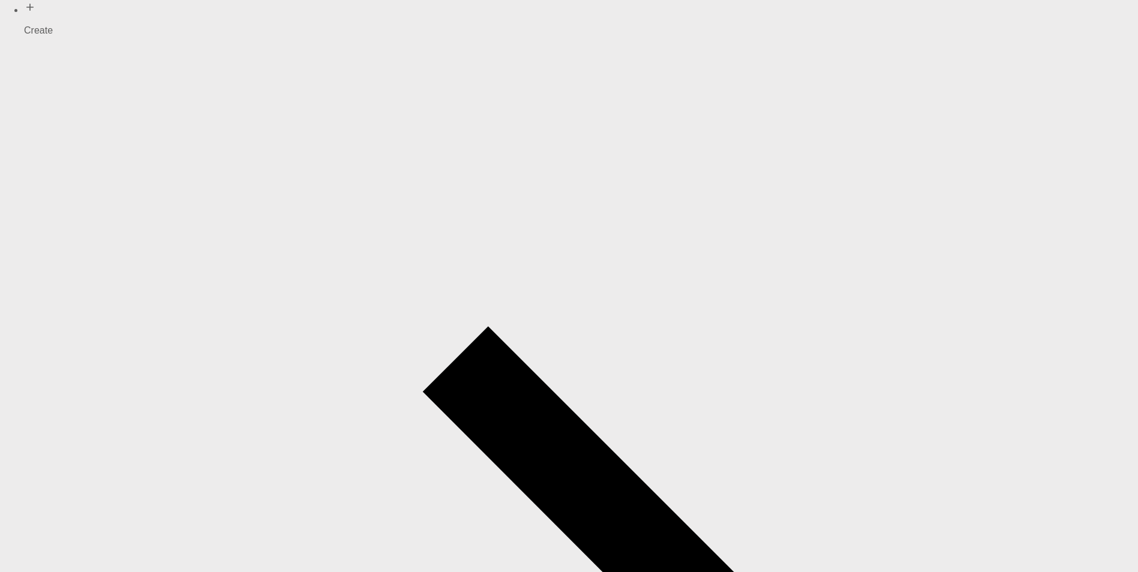
scroll to position [120, 0]
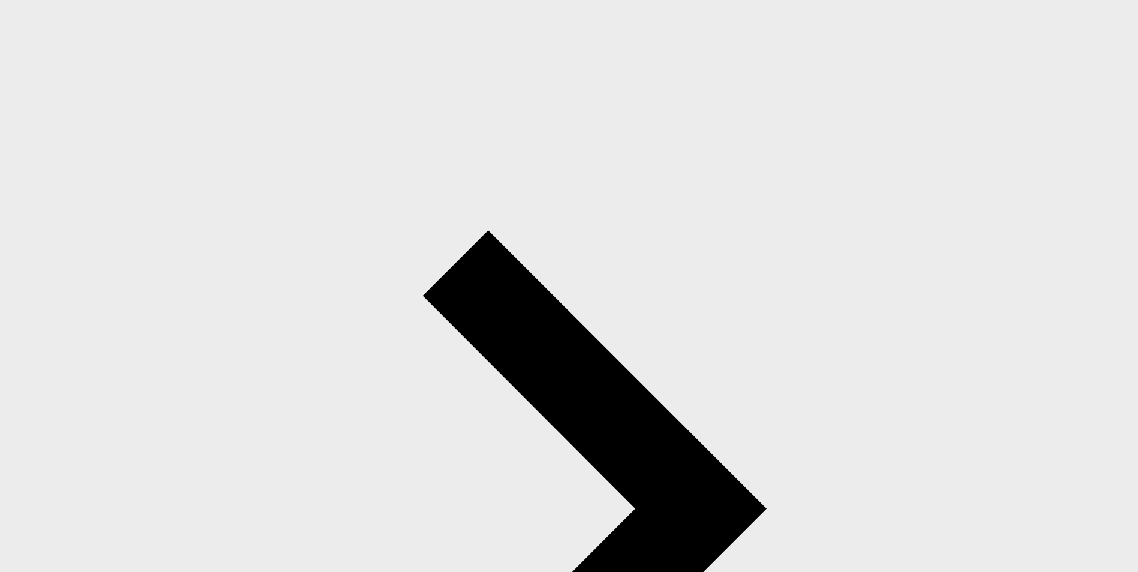
scroll to position [7, 0]
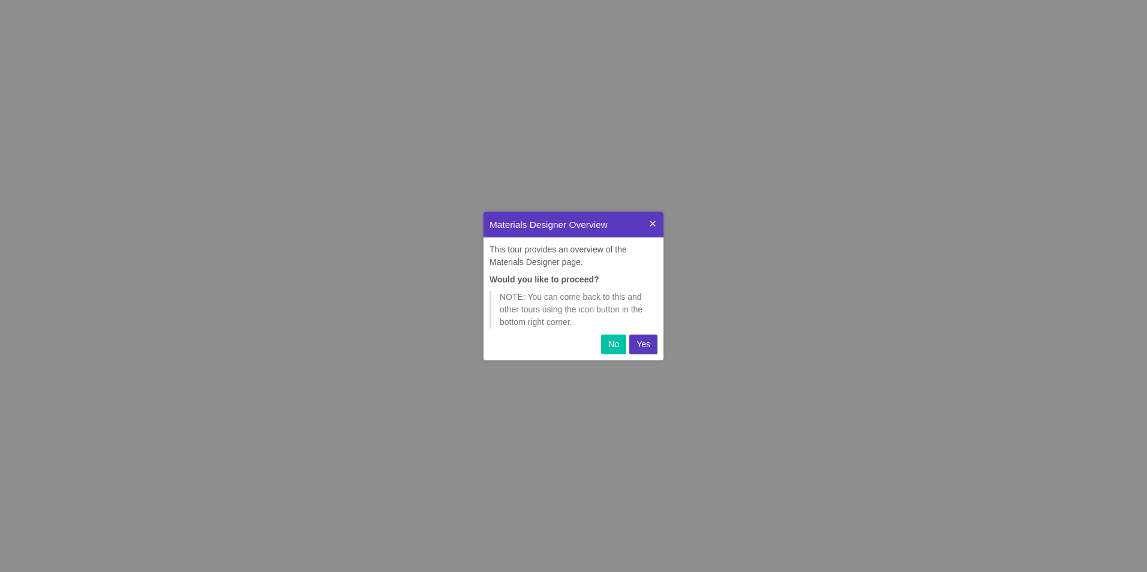
scroll to position [140, 171]
click at [643, 344] on p "Yes" at bounding box center [643, 344] width 14 height 13
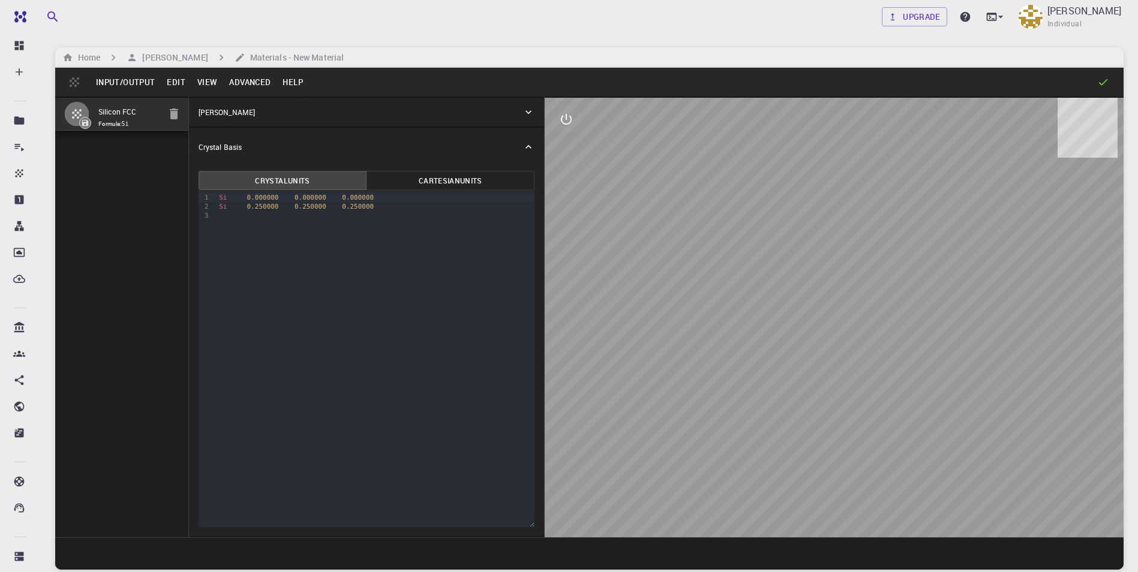
click at [119, 183] on div "Silicon FCC Formula: Si" at bounding box center [122, 317] width 134 height 441
click at [117, 83] on button "Input/Output" at bounding box center [125, 82] width 71 height 19
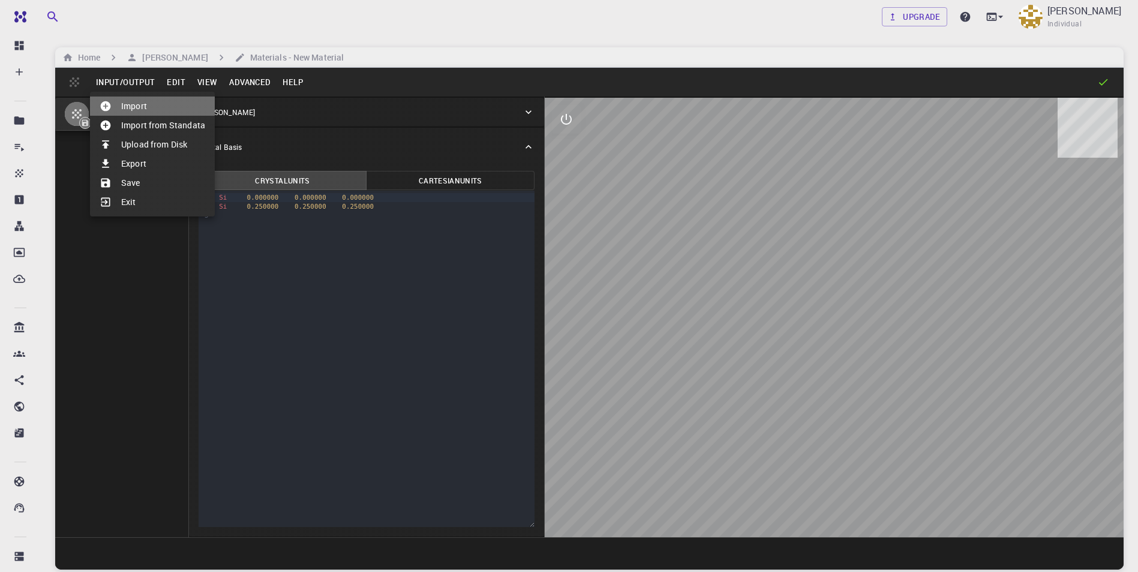
click at [127, 104] on li "Import" at bounding box center [152, 106] width 125 height 19
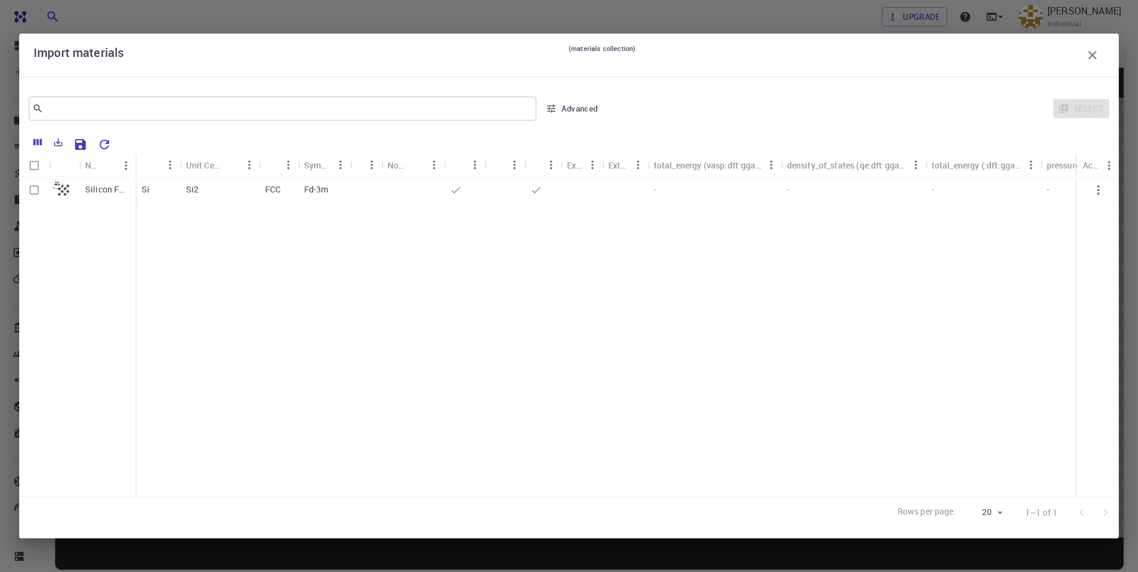
click at [123, 243] on div "Silicon FCC" at bounding box center [77, 337] width 116 height 320
drag, startPoint x: 572, startPoint y: 282, endPoint x: 583, endPoint y: 283, distance: 11.5
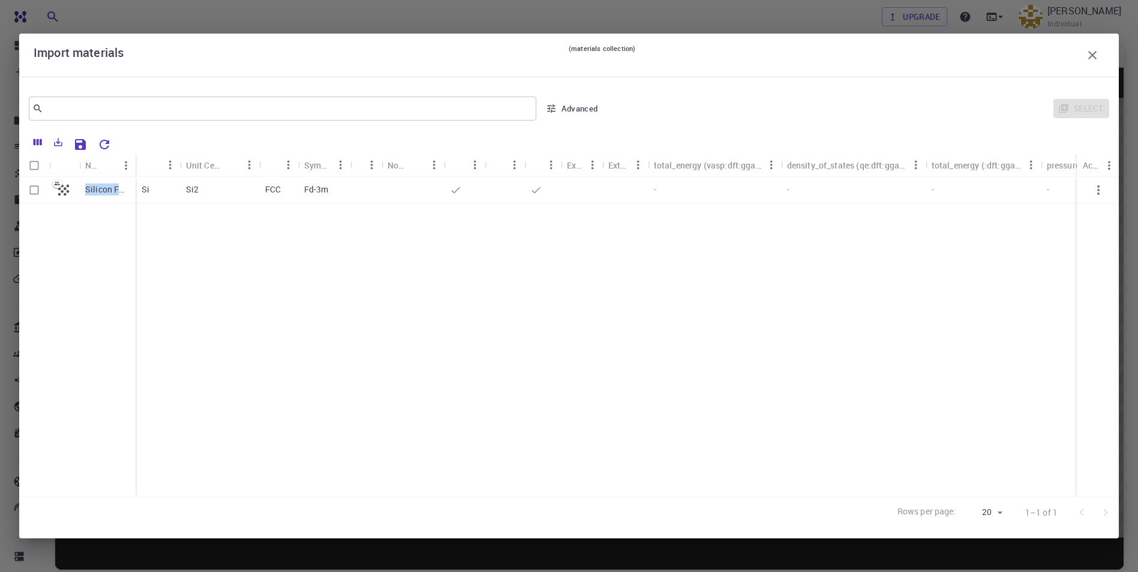
click at [1097, 197] on icon "button" at bounding box center [1098, 190] width 14 height 14
drag, startPoint x: 989, startPoint y: 298, endPoint x: 968, endPoint y: 329, distance: 37.9
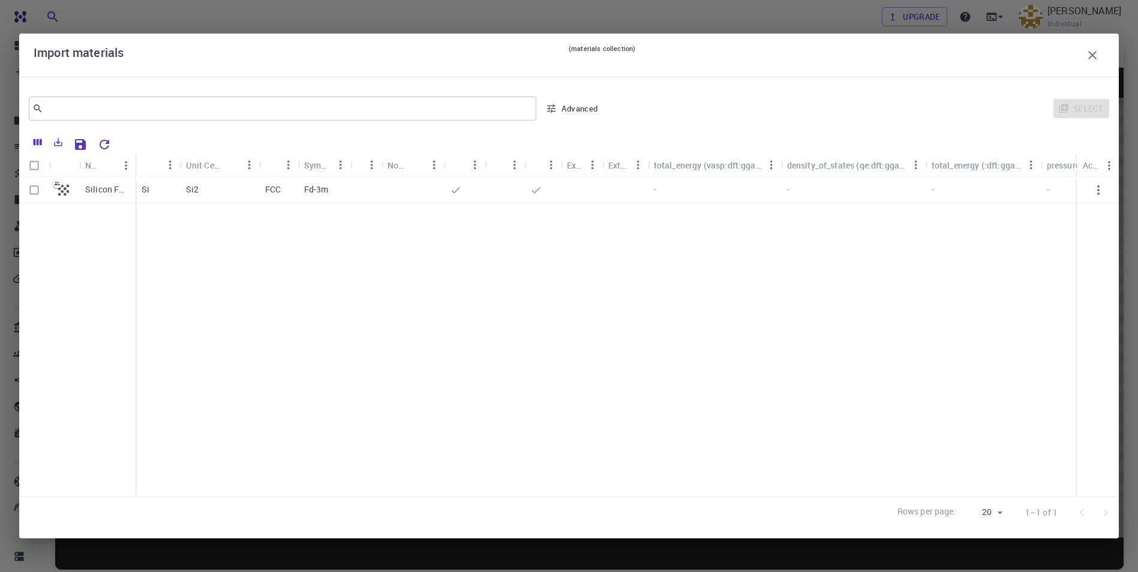
drag, startPoint x: 363, startPoint y: 327, endPoint x: 327, endPoint y: 307, distance: 41.6
click at [58, 215] on div "Silicon FCC" at bounding box center [77, 337] width 116 height 320
click at [35, 167] on input "Select all rows" at bounding box center [34, 165] width 23 height 23
checkbox input "true"
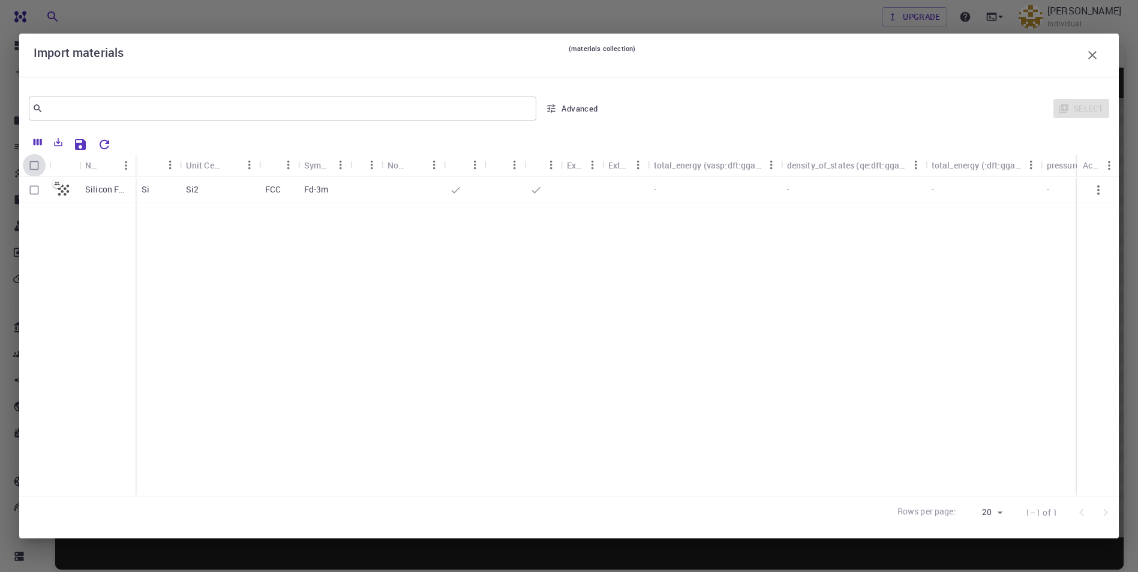
checkbox input "true"
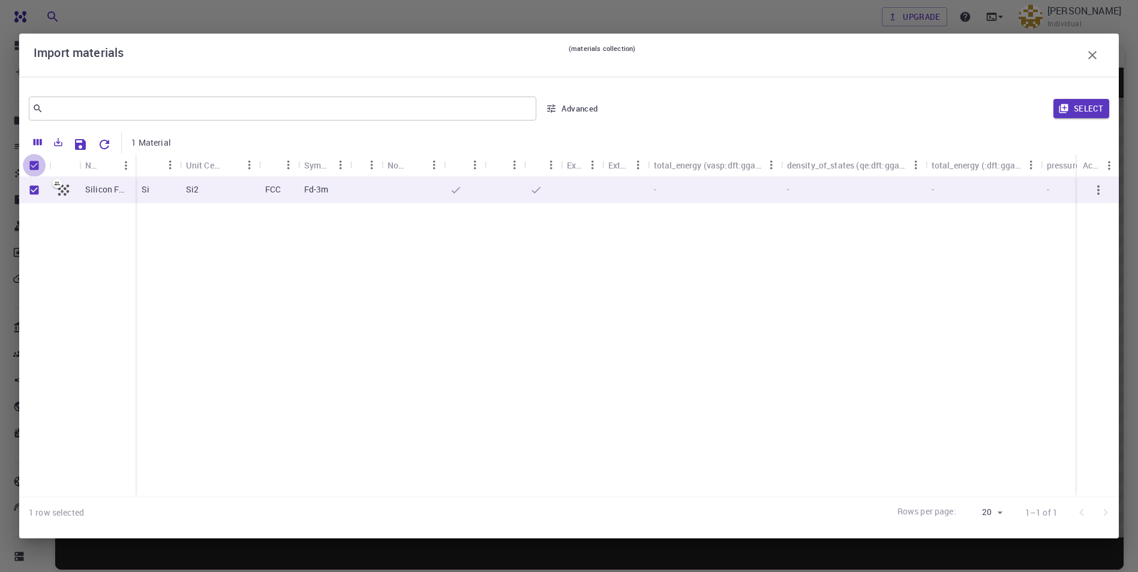
click at [34, 165] on input "Unselect all rows" at bounding box center [34, 165] width 23 height 23
checkbox input "false"
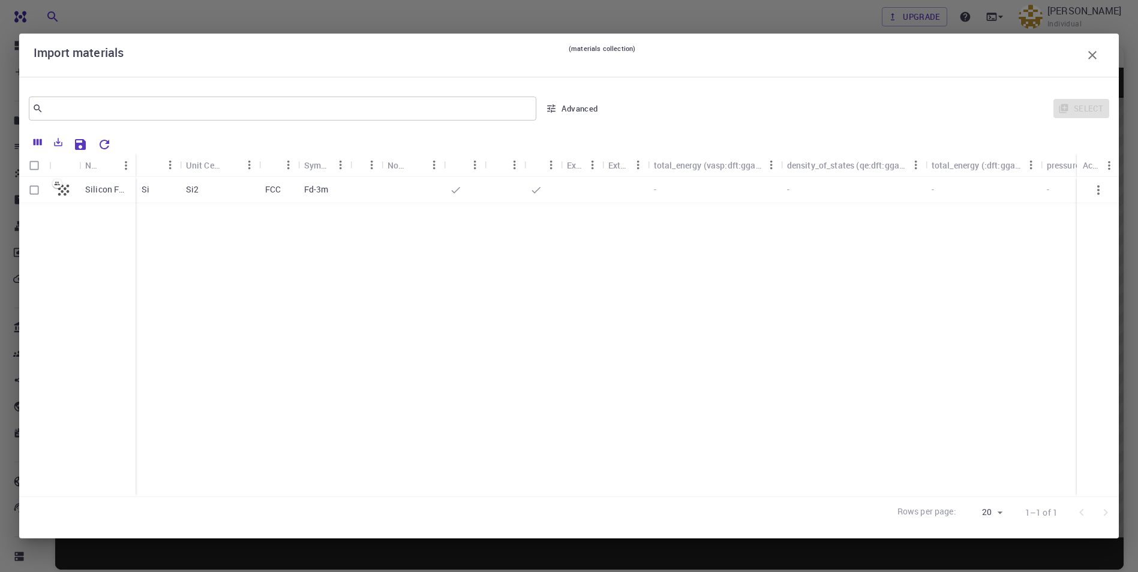
click at [591, 110] on button "Advanced" at bounding box center [572, 108] width 62 height 19
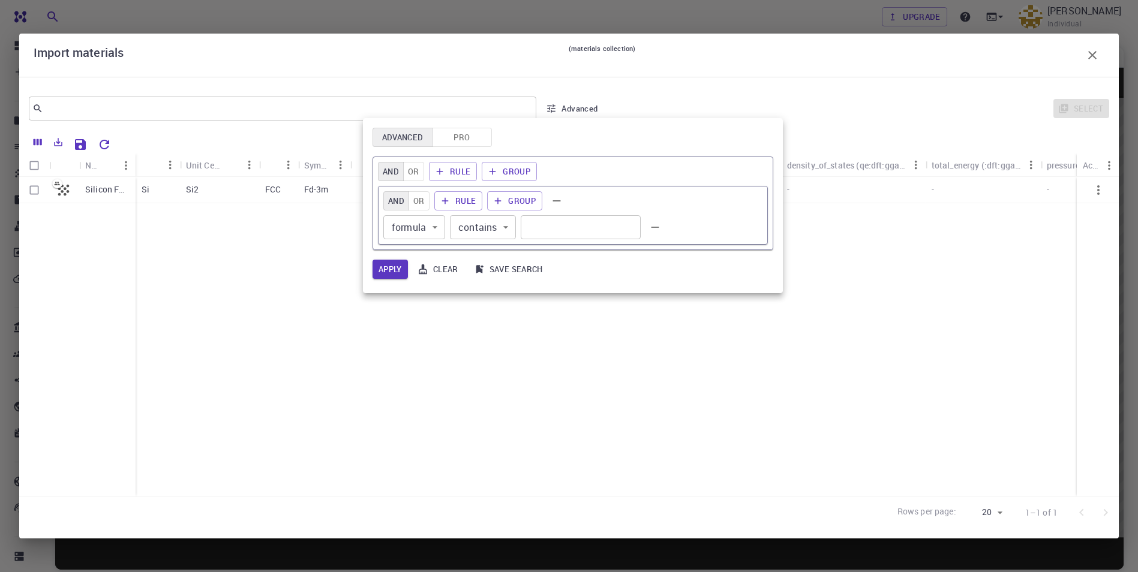
click at [688, 103] on div at bounding box center [569, 286] width 1138 height 572
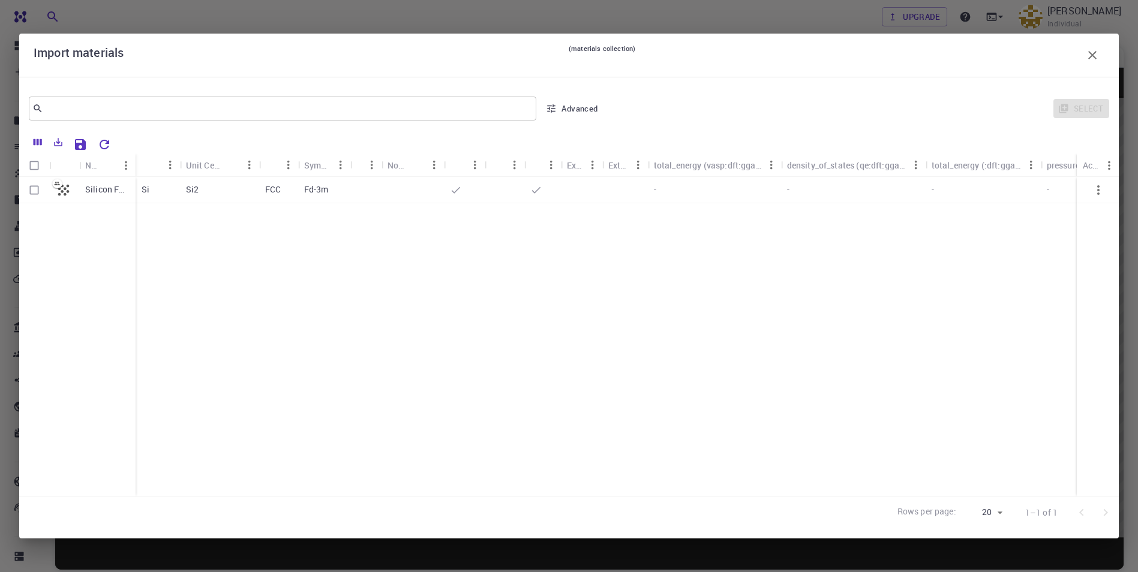
click at [1091, 50] on icon "button" at bounding box center [1092, 55] width 14 height 14
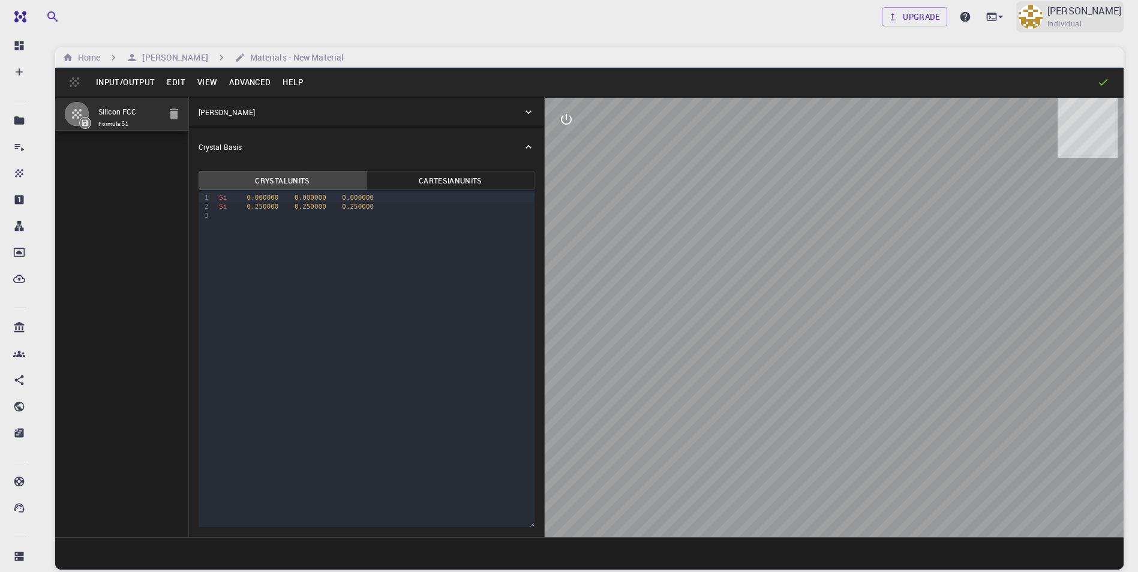
click at [1069, 19] on span "Individual" at bounding box center [1064, 24] width 34 height 12
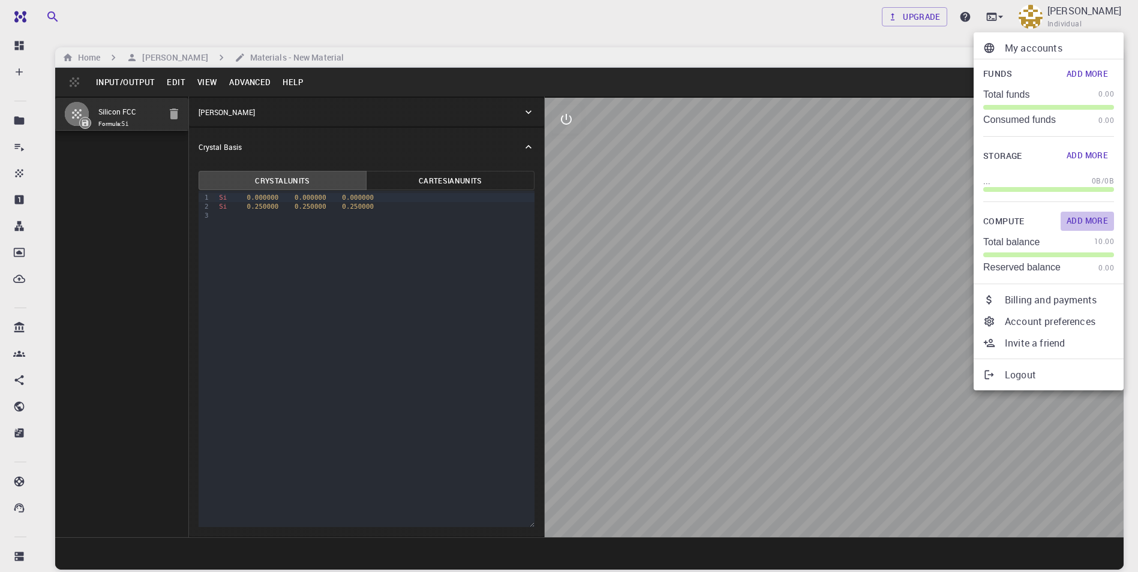
click at [1083, 219] on button "Add More" at bounding box center [1086, 221] width 53 height 19
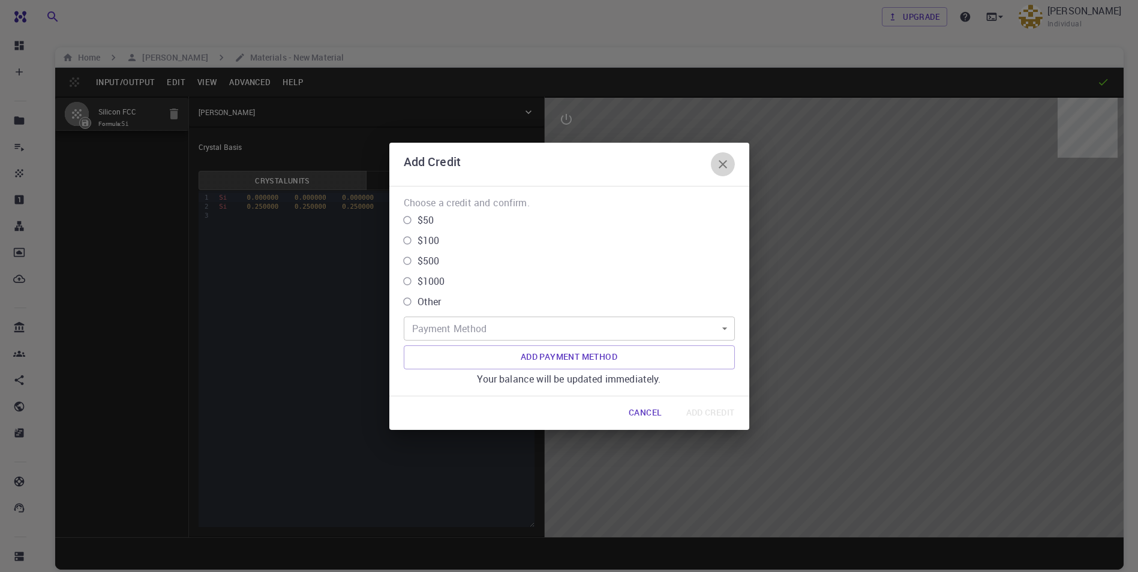
click at [720, 160] on icon "button" at bounding box center [722, 164] width 14 height 14
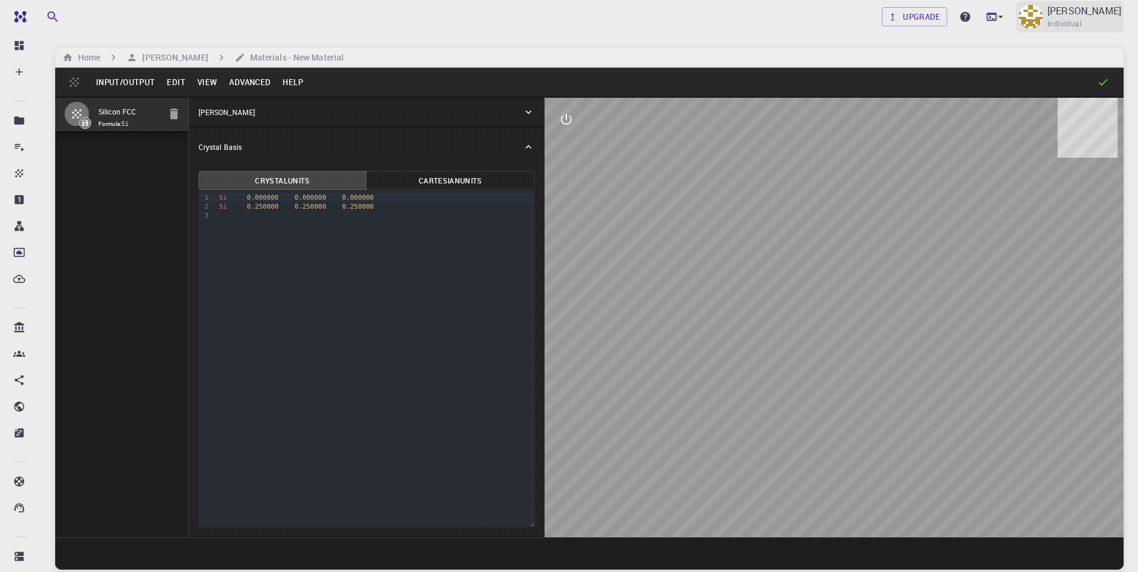
click at [1111, 7] on p "[PERSON_NAME]" at bounding box center [1084, 11] width 74 height 14
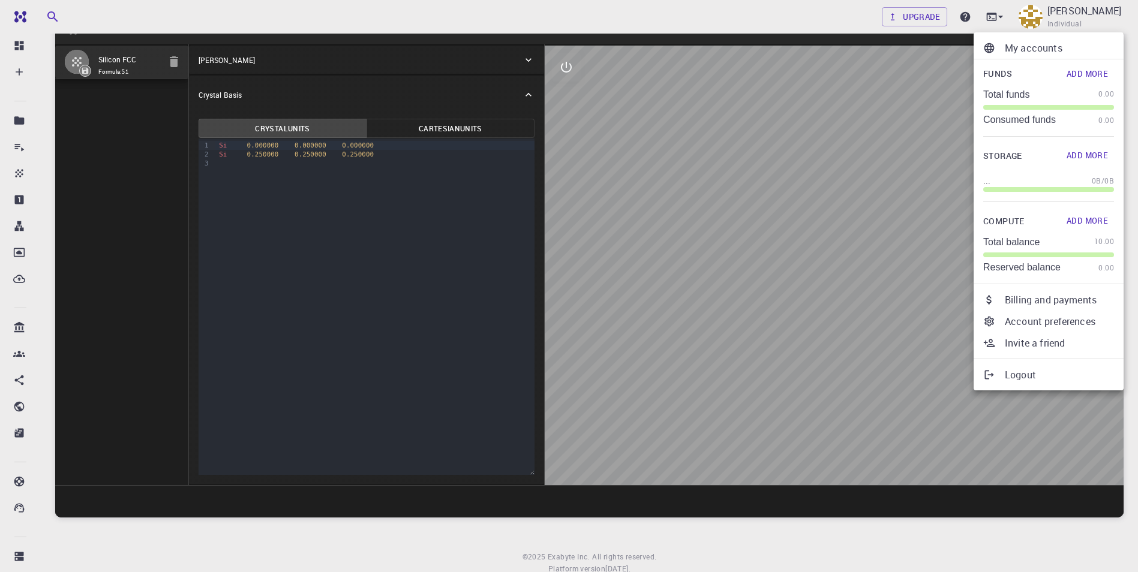
scroll to position [91, 0]
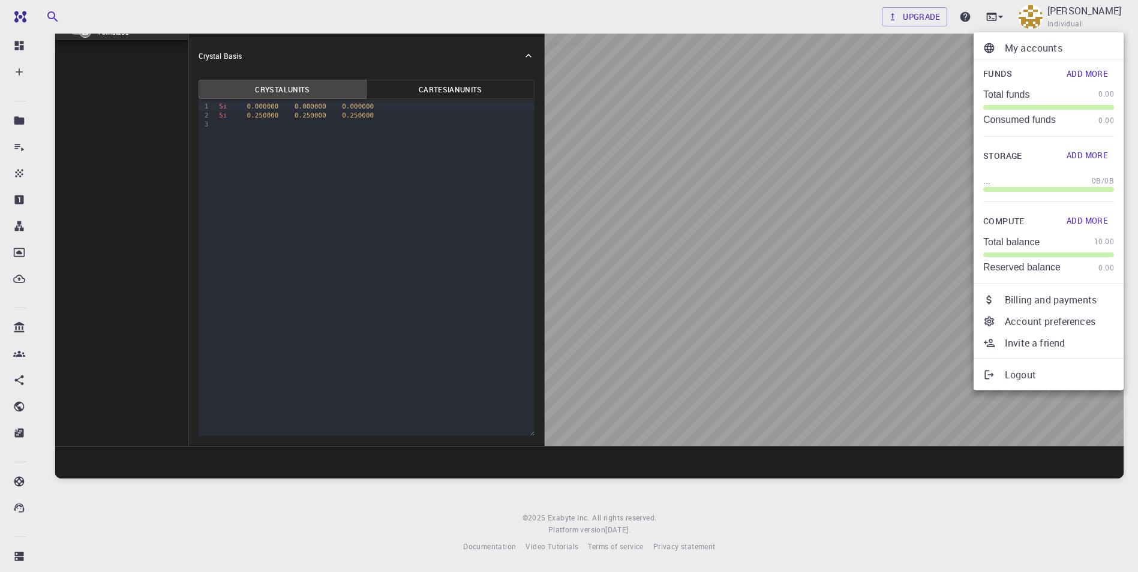
click at [183, 211] on div at bounding box center [569, 286] width 1138 height 572
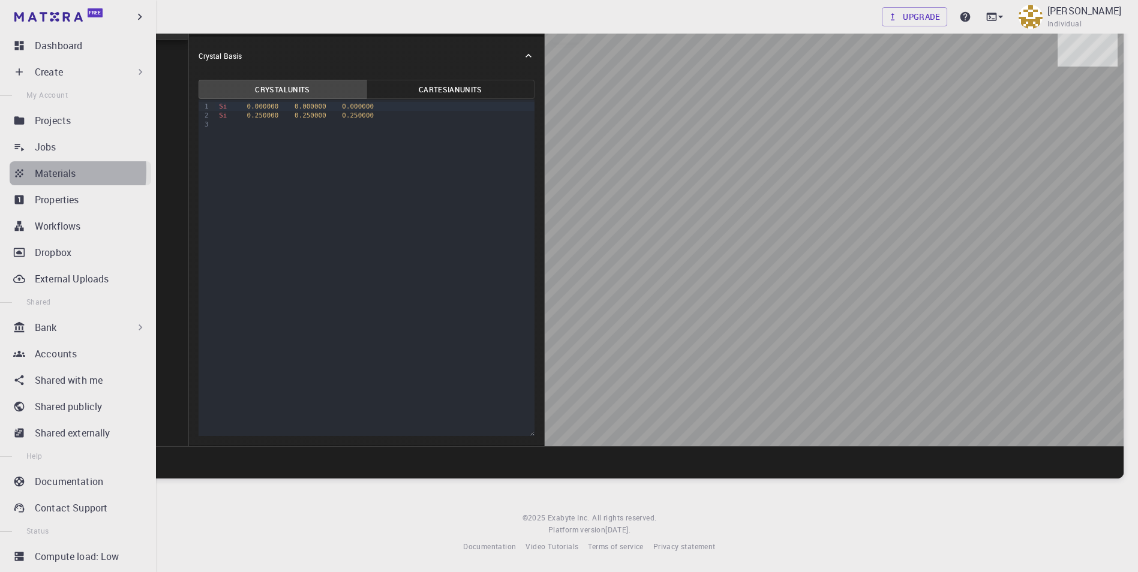
click at [25, 171] on link "Materials" at bounding box center [81, 173] width 142 height 24
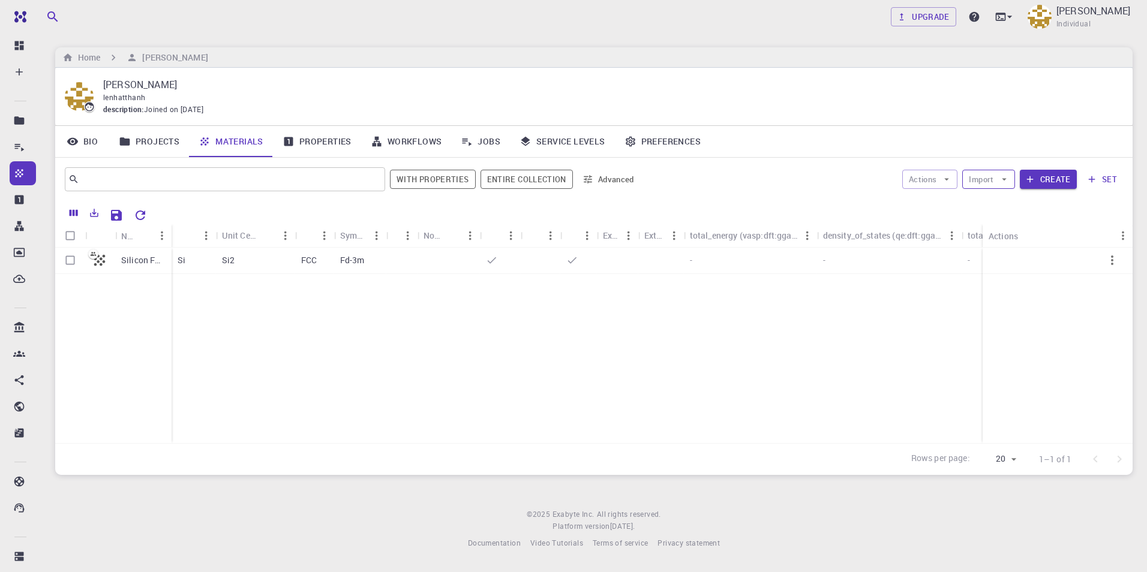
click at [1005, 177] on icon "button" at bounding box center [1003, 179] width 11 height 11
click at [1019, 203] on span "Upload File" at bounding box center [1032, 203] width 76 height 12
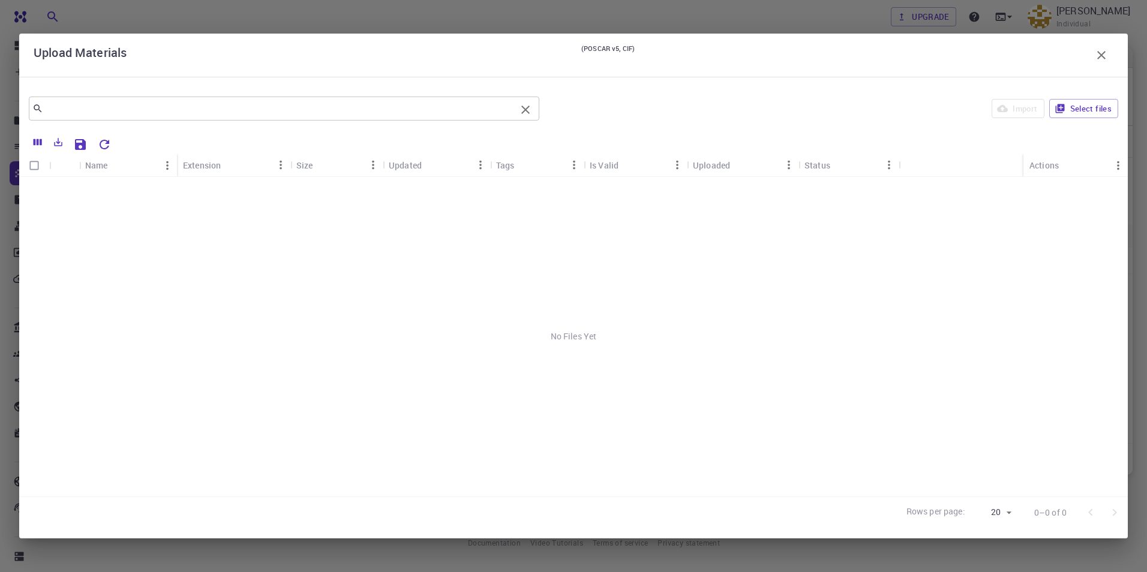
click at [95, 103] on input "text" at bounding box center [279, 108] width 473 height 17
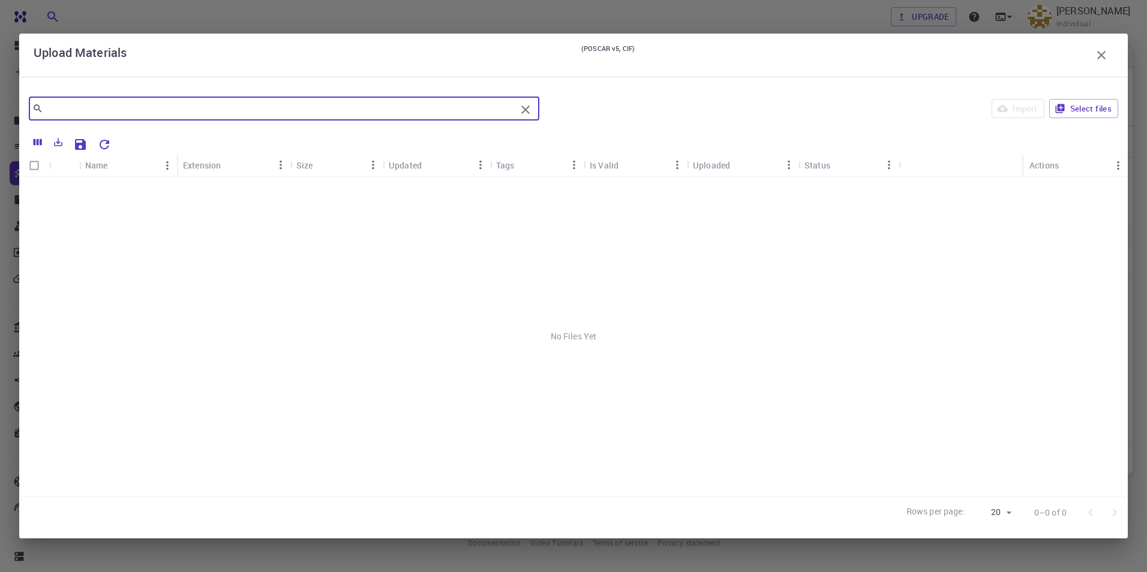
click at [413, 109] on input "text" at bounding box center [279, 108] width 473 height 17
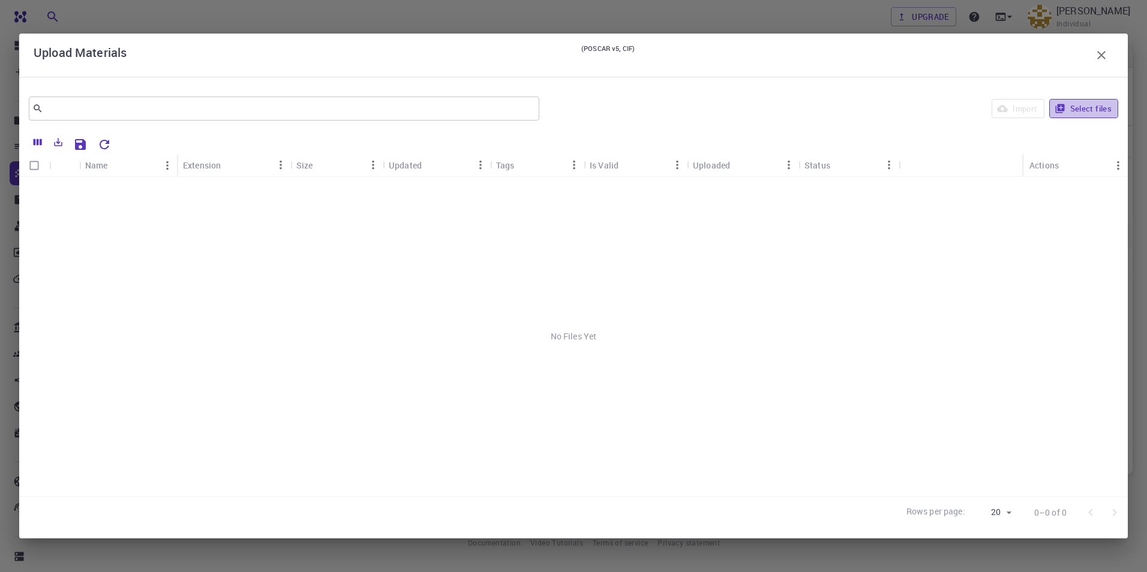
click at [1094, 108] on button "Select files" at bounding box center [1083, 108] width 69 height 19
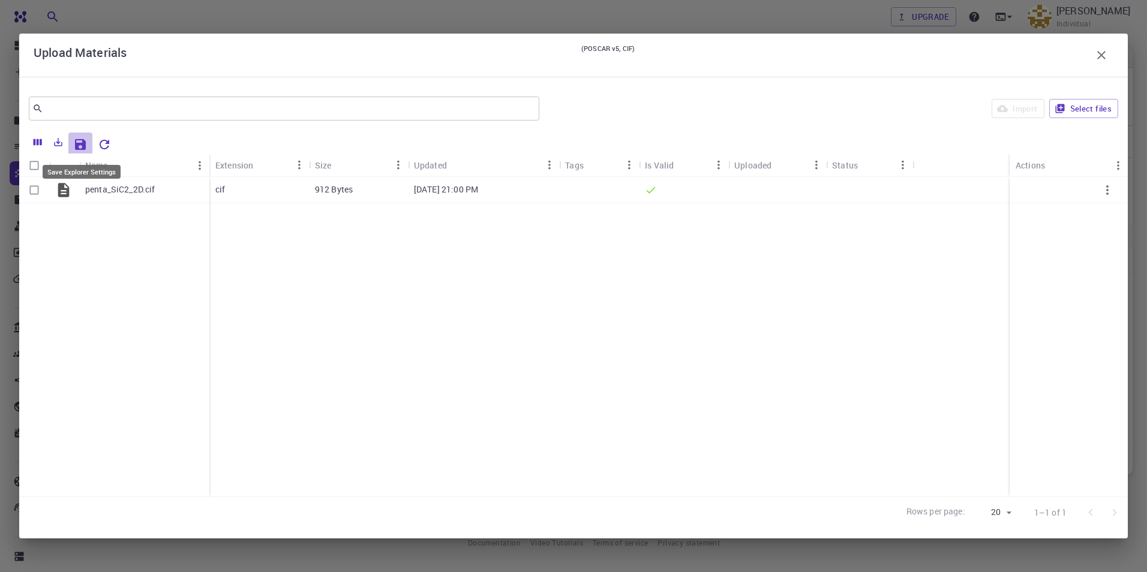
click at [80, 144] on icon "Save Explorer Settings" at bounding box center [80, 144] width 11 height 11
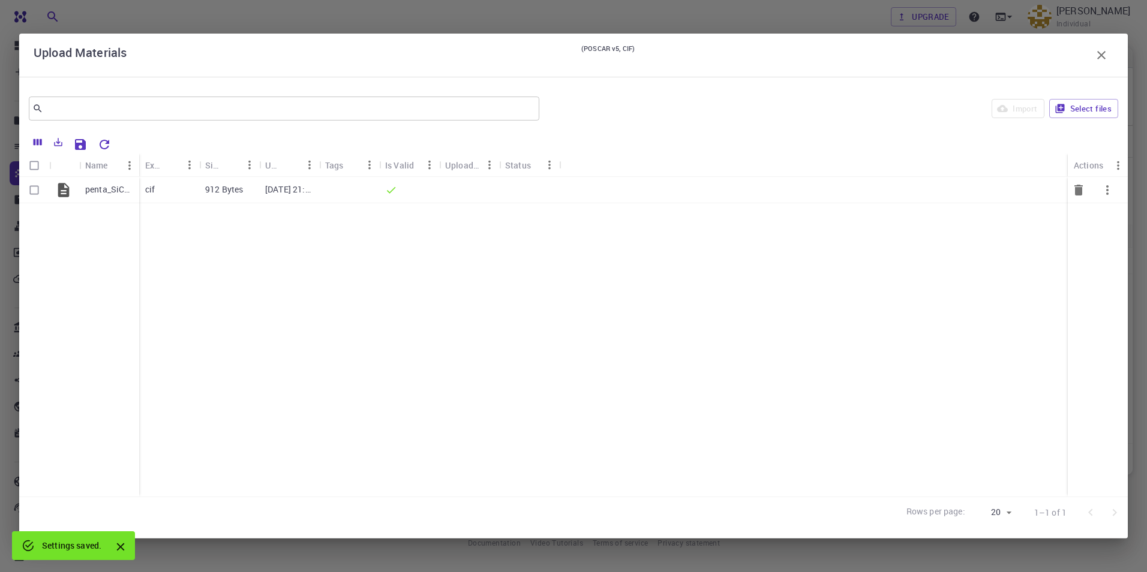
click at [1109, 189] on icon "button" at bounding box center [1107, 190] width 14 height 14
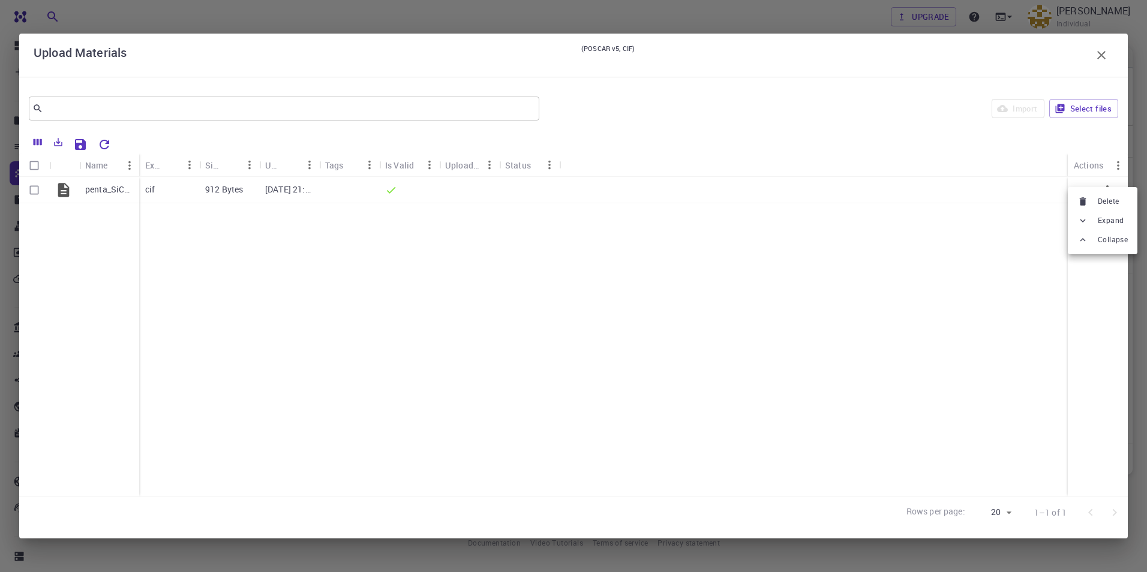
drag, startPoint x: 974, startPoint y: 270, endPoint x: 965, endPoint y: 237, distance: 34.9
click at [973, 268] on div at bounding box center [573, 286] width 1147 height 572
click at [1103, 57] on icon "button" at bounding box center [1101, 55] width 8 height 8
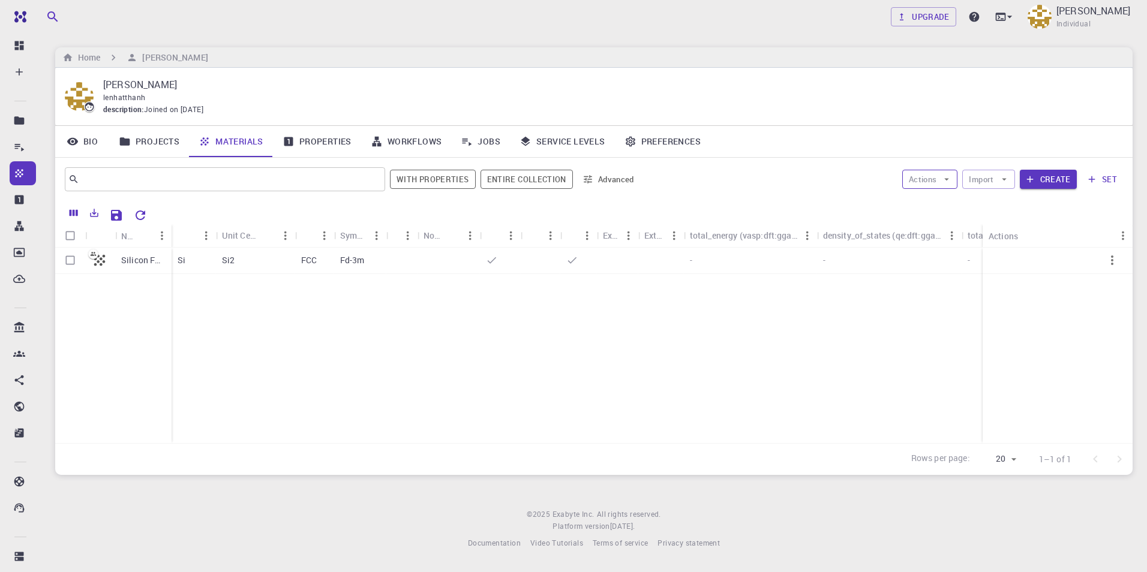
click at [939, 180] on button "Actions" at bounding box center [930, 179] width 56 height 19
click at [994, 183] on button "Import" at bounding box center [988, 179] width 52 height 19
click at [1017, 205] on span "Upload File" at bounding box center [1032, 203] width 76 height 12
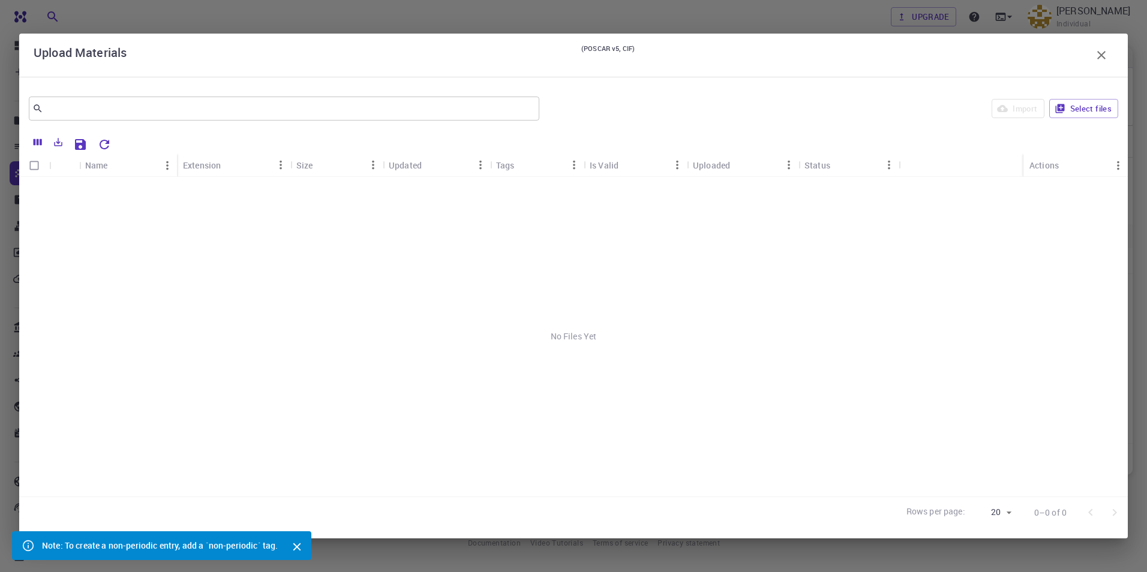
click at [1105, 53] on icon "button" at bounding box center [1101, 55] width 14 height 14
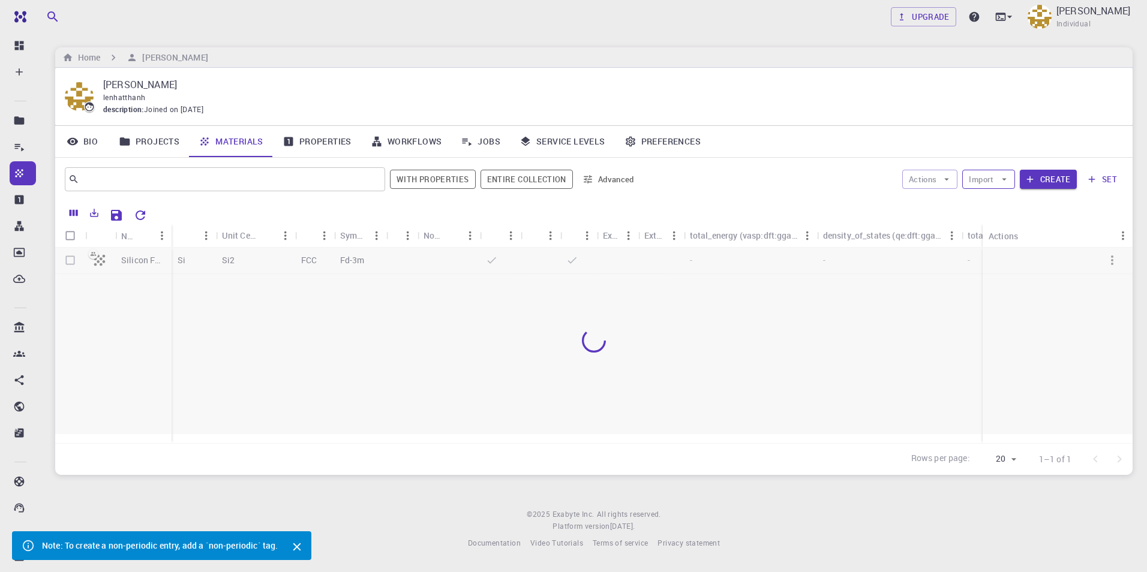
click at [1004, 179] on icon "button" at bounding box center [1003, 179] width 5 height 2
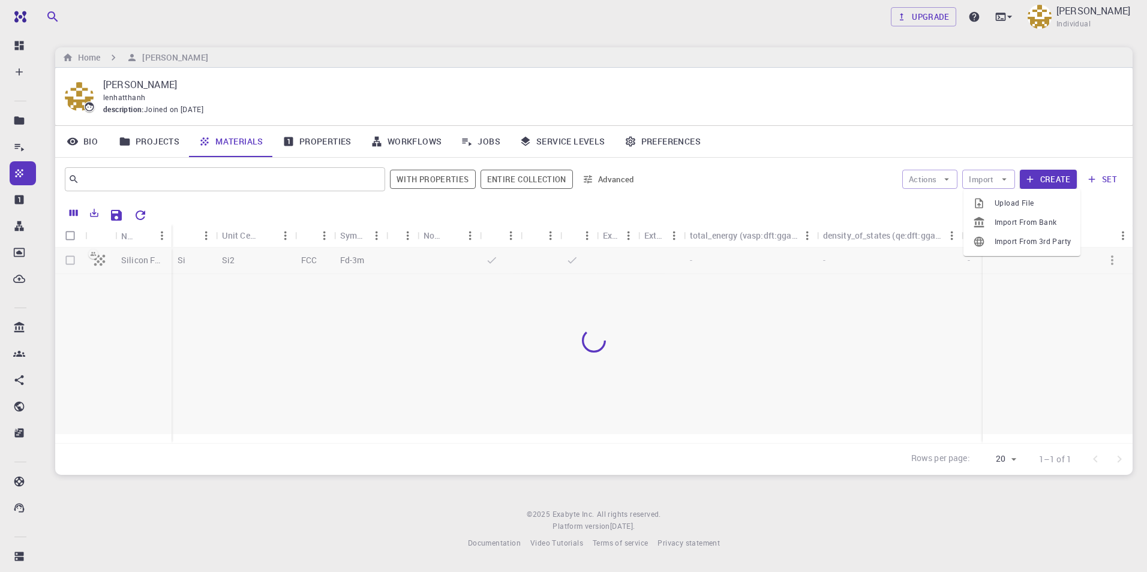
click at [1006, 246] on span "Import From 3rd Party" at bounding box center [1032, 242] width 76 height 12
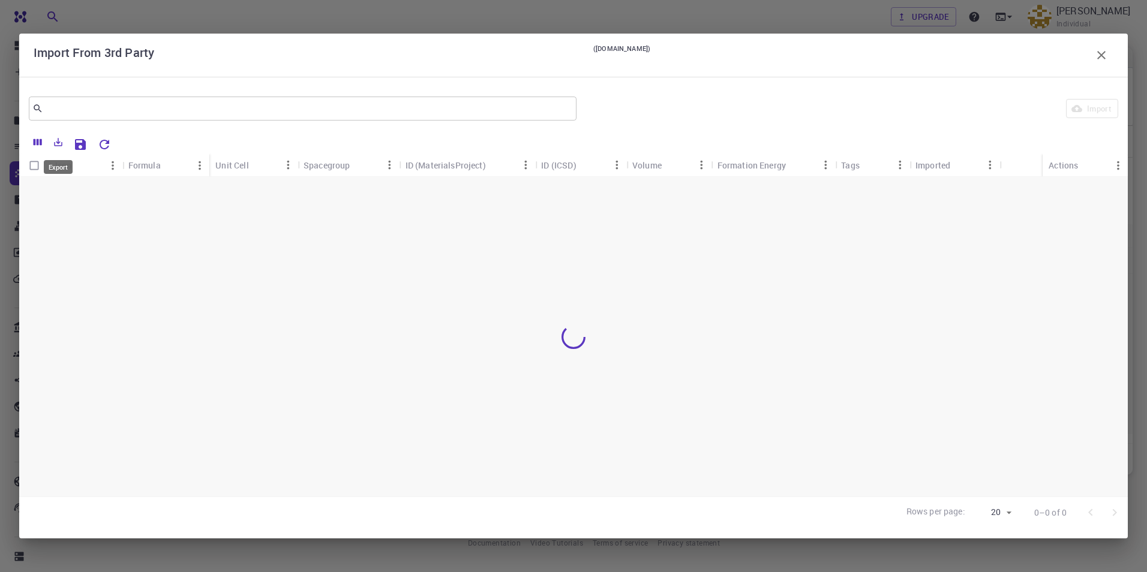
click at [53, 145] on icon "Export" at bounding box center [58, 142] width 11 height 11
click at [335, 260] on div at bounding box center [573, 337] width 1108 height 320
click at [33, 145] on icon "Columns" at bounding box center [37, 142] width 11 height 11
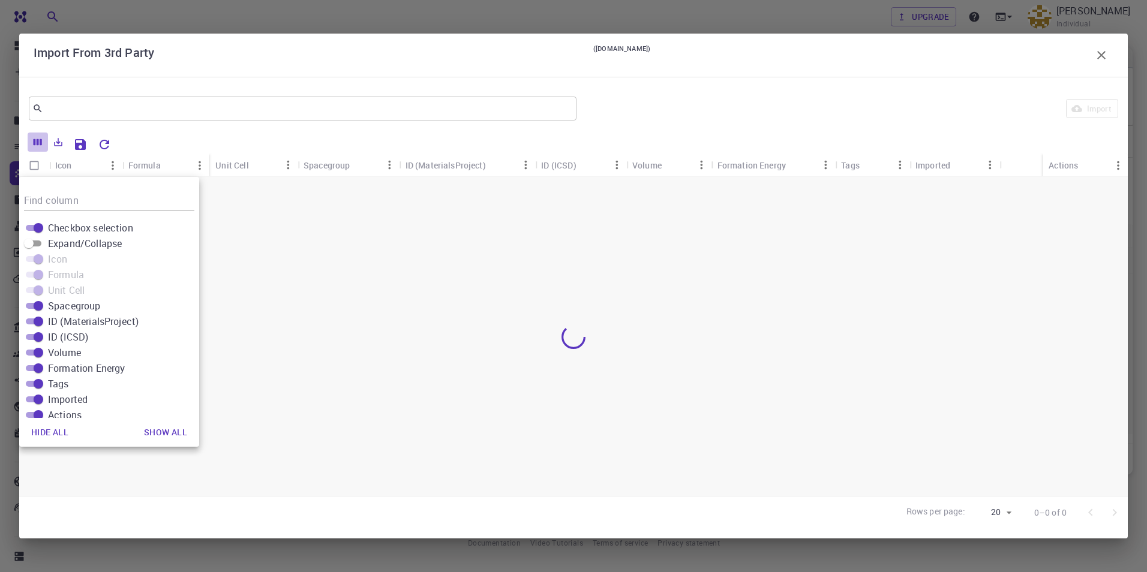
click at [33, 145] on icon "Columns" at bounding box center [37, 142] width 11 height 11
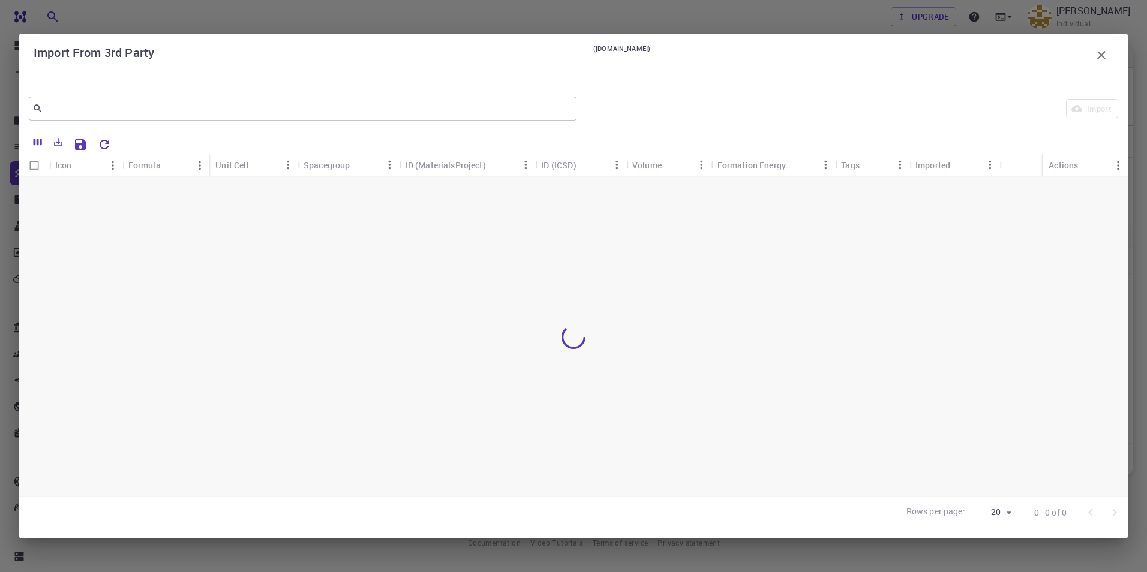
click at [1099, 53] on icon "button" at bounding box center [1101, 55] width 8 height 8
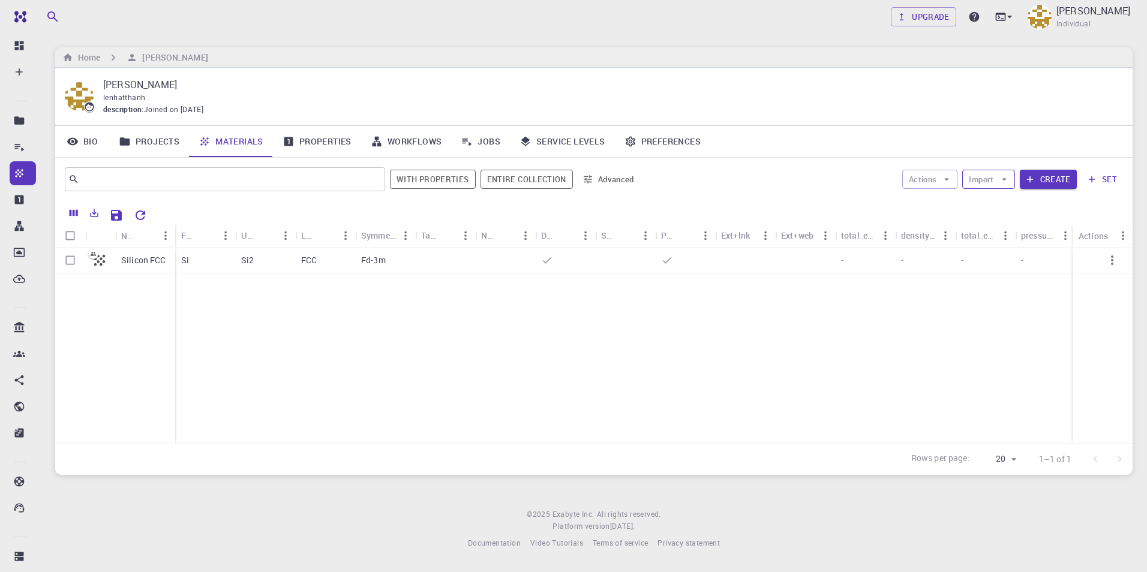
click at [975, 183] on button "Import" at bounding box center [988, 179] width 52 height 19
click at [988, 207] on div at bounding box center [984, 203] width 22 height 12
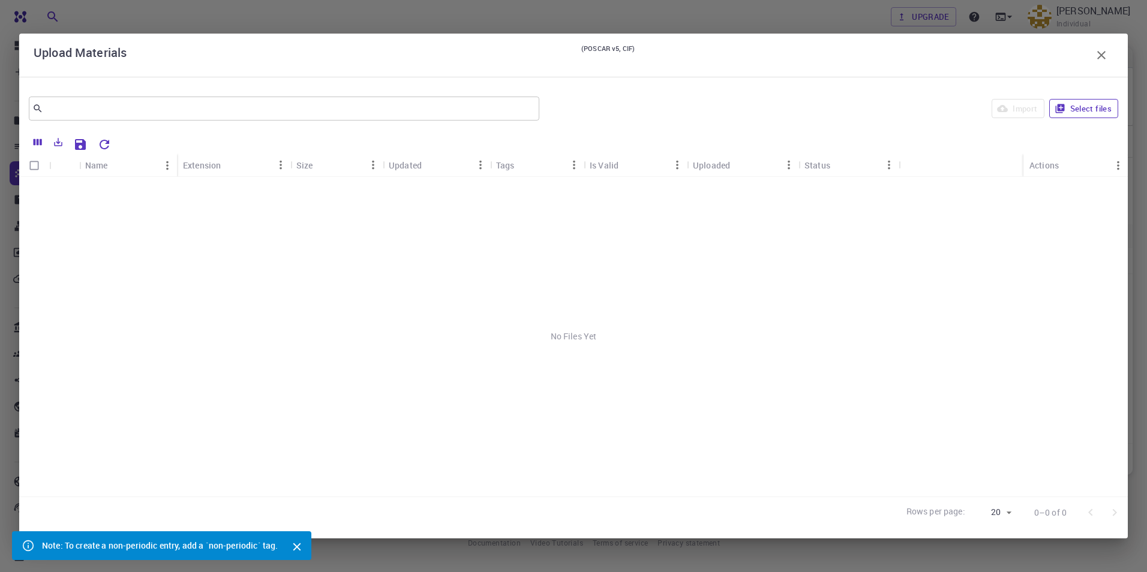
click at [1088, 115] on button "Select files" at bounding box center [1083, 108] width 69 height 19
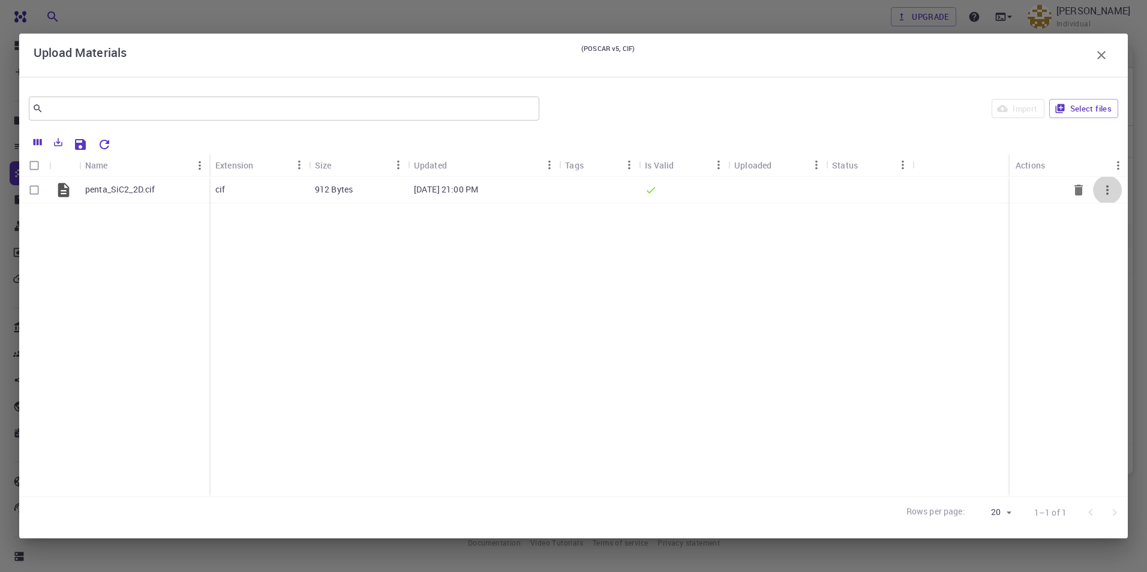
click at [1112, 193] on icon "button" at bounding box center [1107, 190] width 14 height 14
drag, startPoint x: 531, startPoint y: 291, endPoint x: 478, endPoint y: 282, distance: 54.1
click at [528, 291] on div at bounding box center [573, 286] width 1147 height 572
click at [34, 168] on input "Select all rows" at bounding box center [34, 165] width 23 height 23
checkbox input "true"
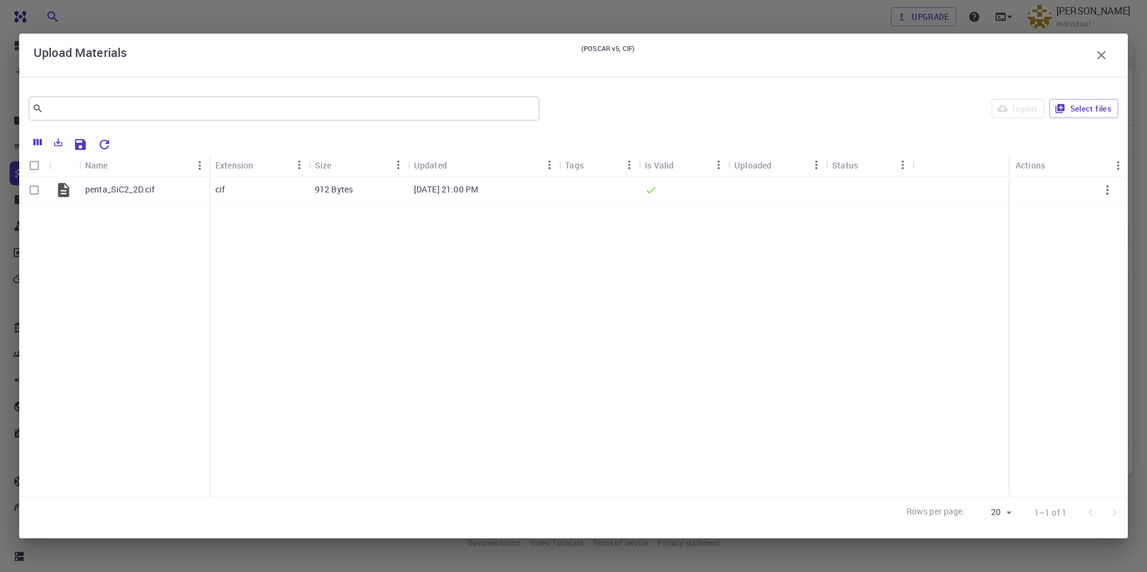
checkbox input "true"
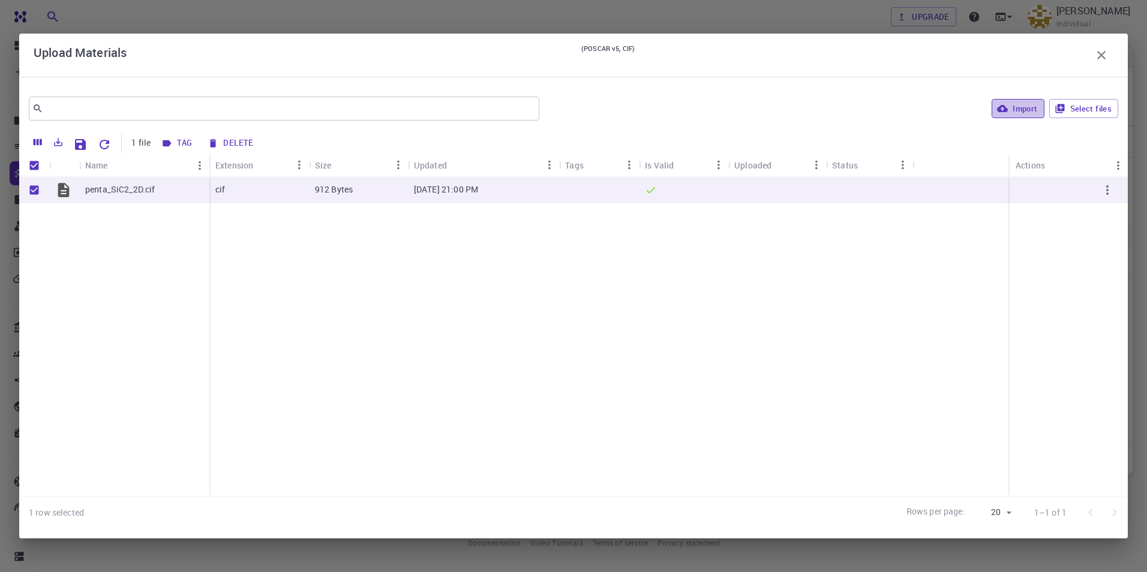
click at [1018, 105] on button "Import" at bounding box center [1017, 108] width 52 height 19
checkbox input "false"
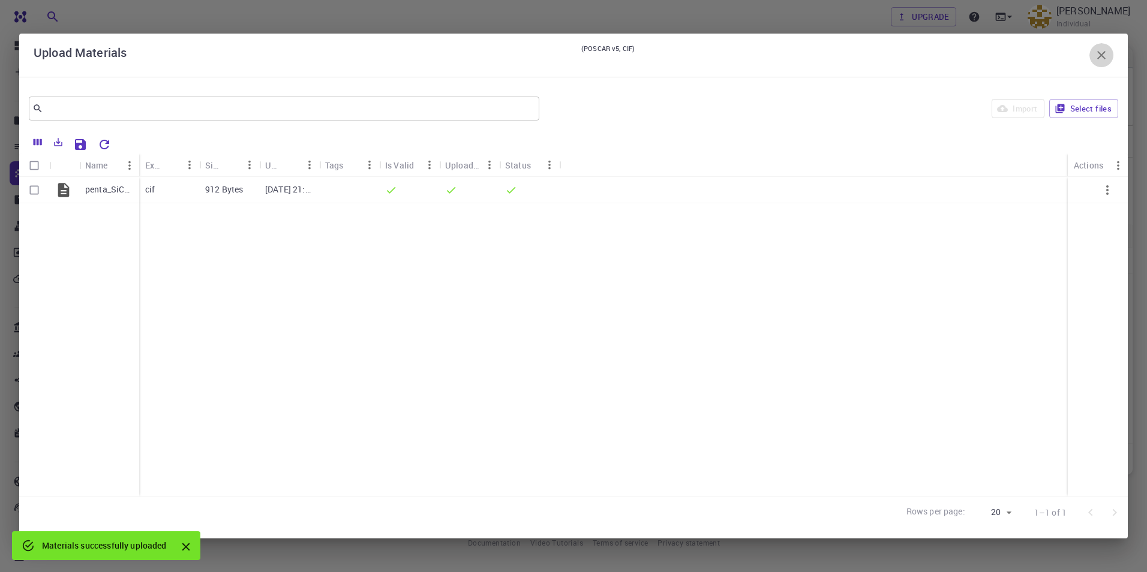
click at [1101, 49] on icon "button" at bounding box center [1101, 55] width 14 height 14
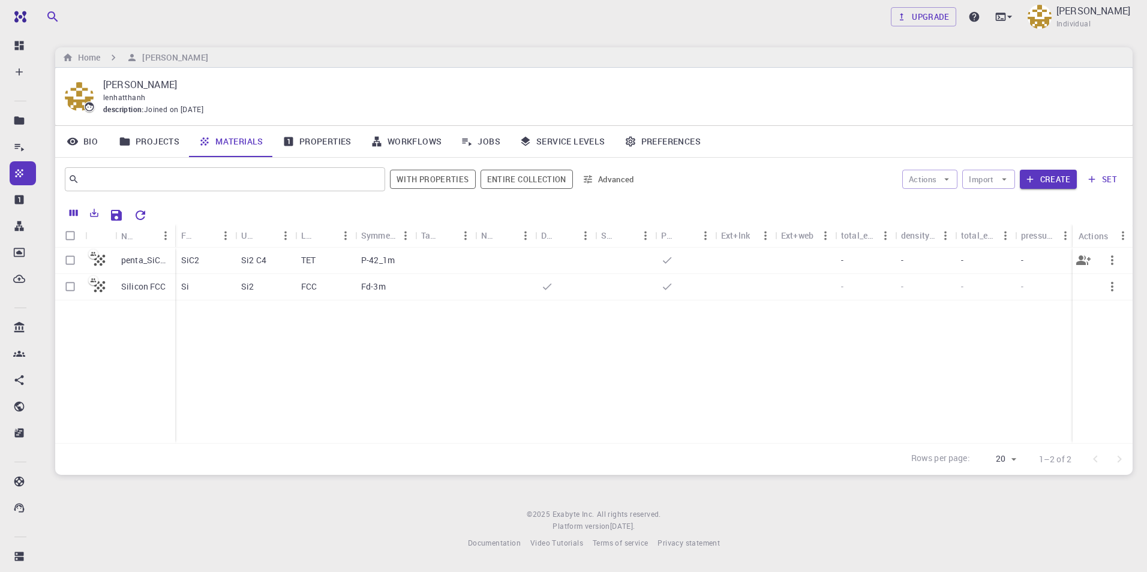
click at [70, 264] on input "Select row" at bounding box center [70, 260] width 23 height 23
checkbox input "true"
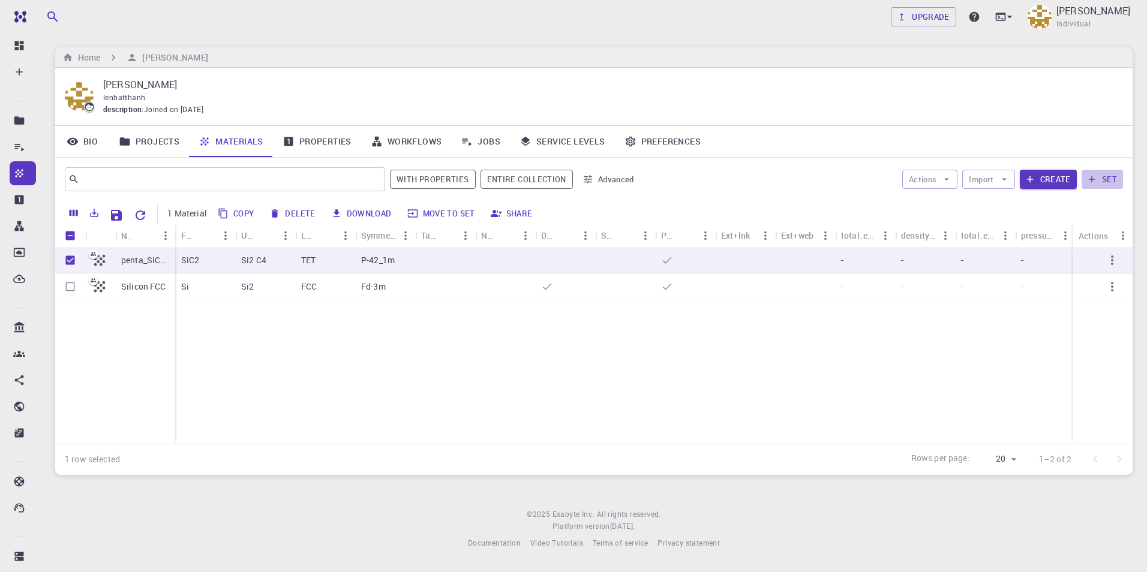
click at [1114, 181] on button "set" at bounding box center [1101, 179] width 41 height 19
click at [1114, 260] on icon "button" at bounding box center [1112, 260] width 14 height 14
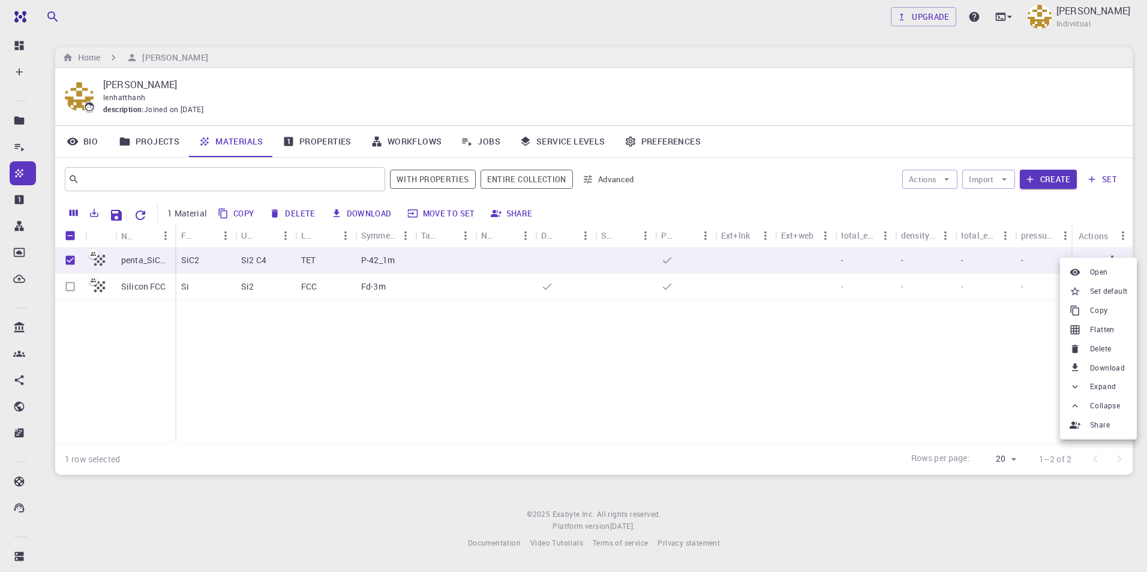
click at [1119, 272] on li "Open" at bounding box center [1098, 272] width 77 height 19
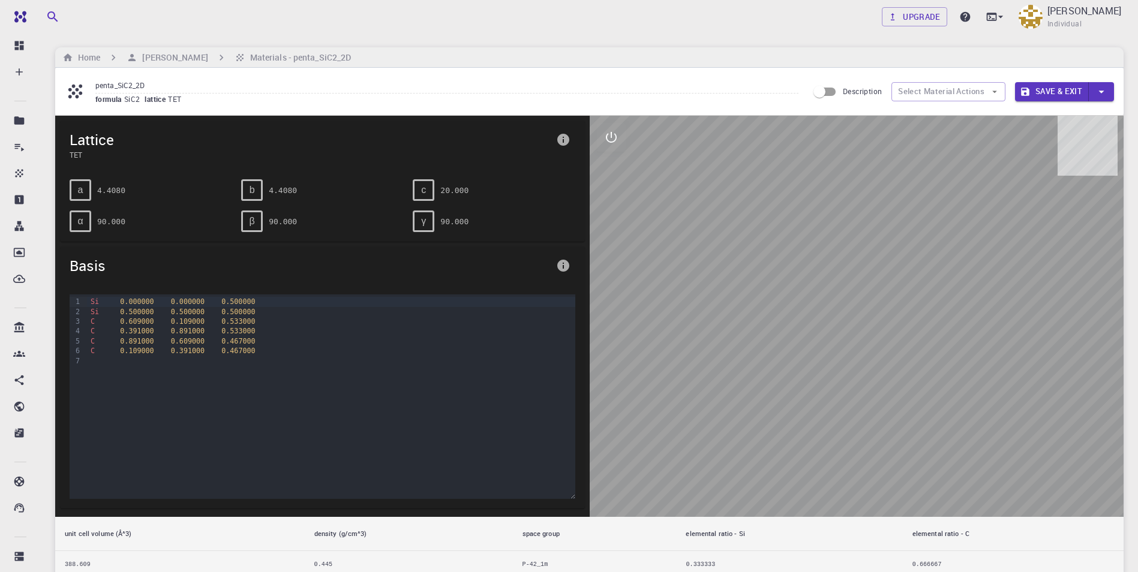
drag, startPoint x: 995, startPoint y: 233, endPoint x: 964, endPoint y: 310, distance: 82.8
click at [979, 308] on div at bounding box center [856, 316] width 534 height 401
drag, startPoint x: 951, startPoint y: 307, endPoint x: 934, endPoint y: 322, distance: 23.0
drag, startPoint x: 934, startPoint y: 322, endPoint x: 720, endPoint y: 323, distance: 214.1
click at [720, 323] on div at bounding box center [856, 316] width 534 height 401
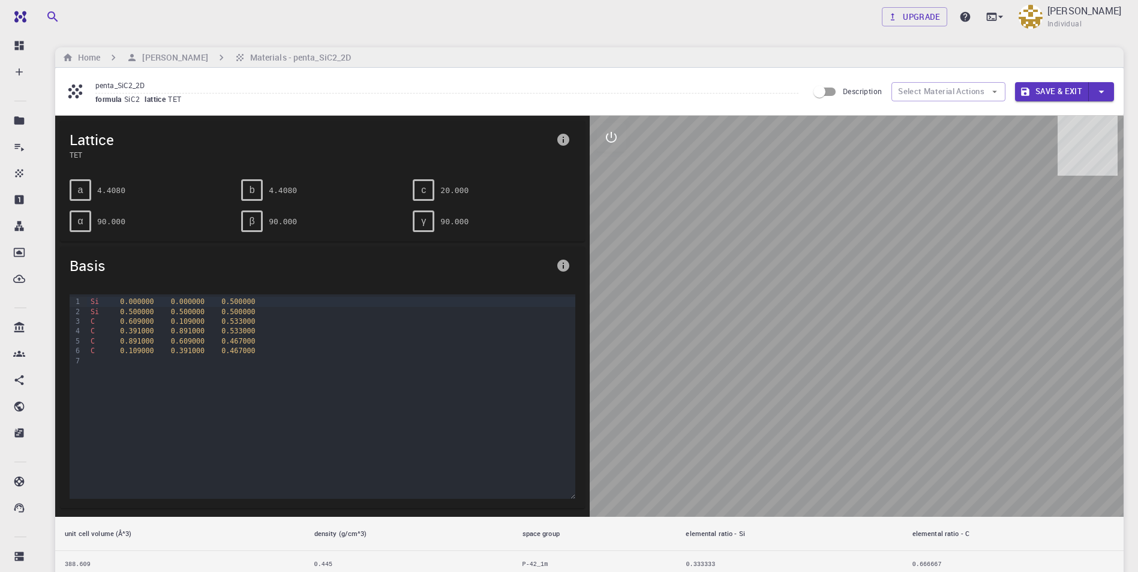
drag, startPoint x: 678, startPoint y: 283, endPoint x: 683, endPoint y: 294, distance: 11.8
click at [684, 295] on div at bounding box center [856, 316] width 534 height 401
click at [664, 279] on div at bounding box center [856, 316] width 534 height 401
drag, startPoint x: 726, startPoint y: 303, endPoint x: 742, endPoint y: 293, distance: 19.1
click at [744, 294] on div at bounding box center [856, 316] width 534 height 401
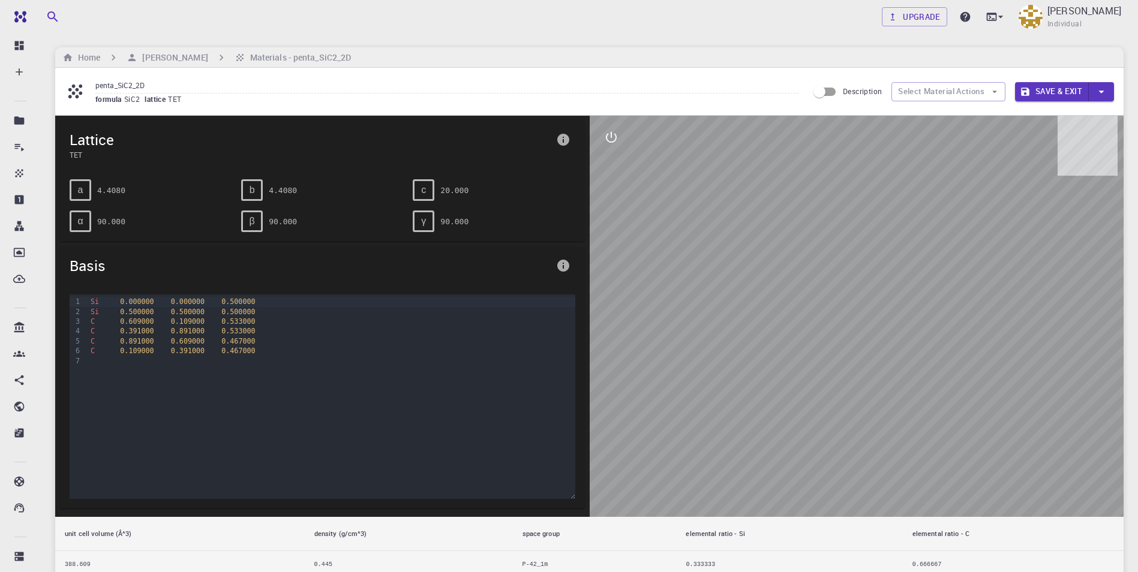
drag, startPoint x: 742, startPoint y: 312, endPoint x: 743, endPoint y: 302, distance: 10.2
click at [745, 305] on div at bounding box center [856, 316] width 534 height 401
click at [737, 303] on div at bounding box center [856, 316] width 534 height 401
click at [727, 269] on div at bounding box center [856, 316] width 534 height 401
click at [998, 95] on icon "button" at bounding box center [994, 91] width 11 height 11
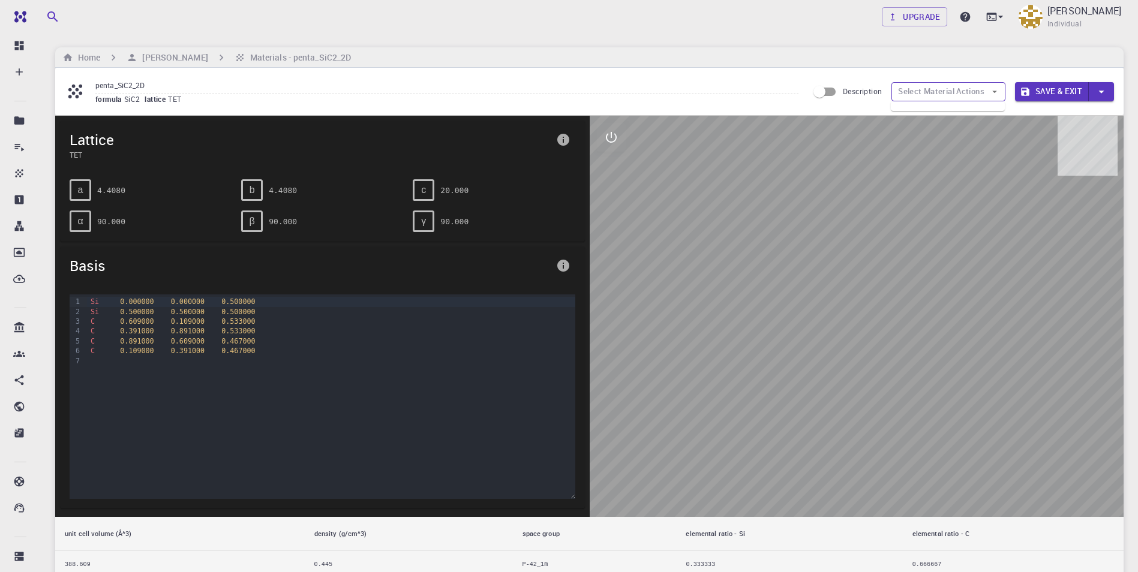
click at [998, 96] on icon "button" at bounding box center [994, 91] width 11 height 11
click at [831, 91] on input "Description" at bounding box center [819, 91] width 68 height 23
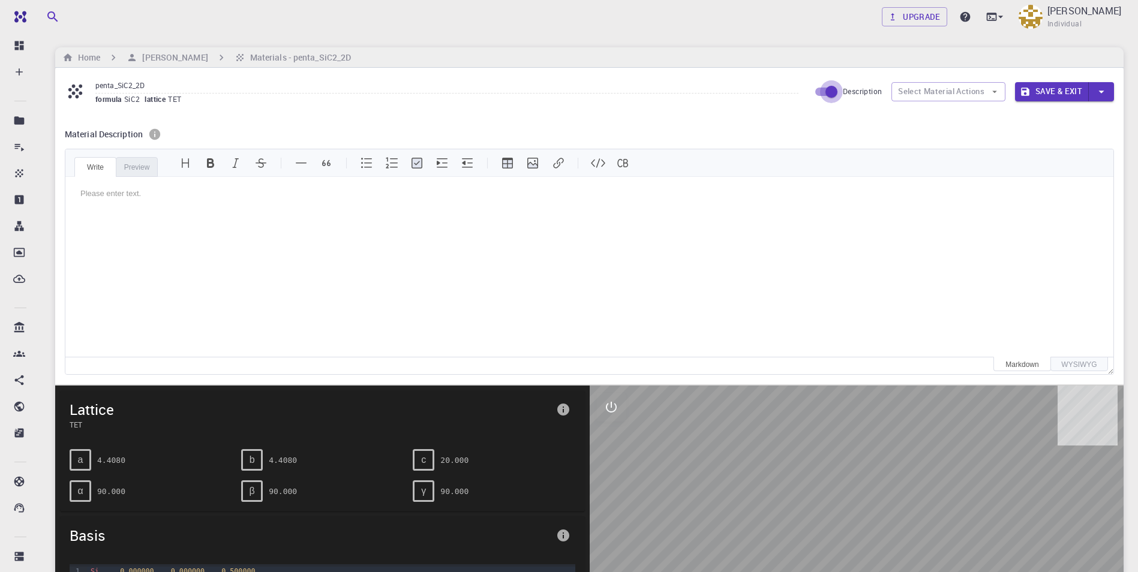
click at [831, 92] on input "Description" at bounding box center [831, 91] width 68 height 23
checkbox input "false"
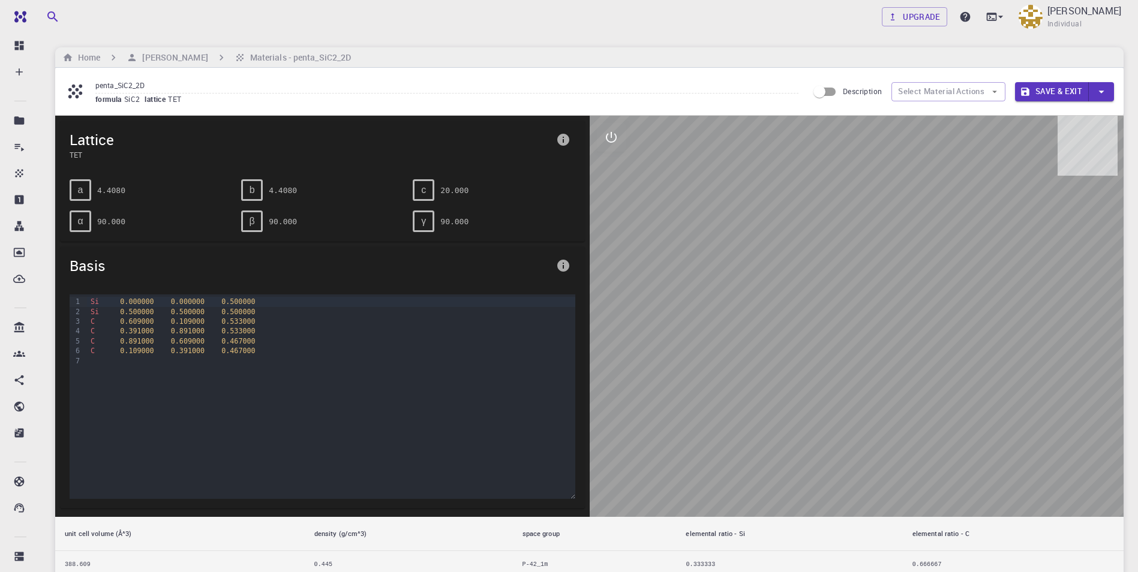
drag, startPoint x: 823, startPoint y: 320, endPoint x: 884, endPoint y: 306, distance: 62.7
click at [922, 318] on div at bounding box center [856, 316] width 534 height 401
drag, startPoint x: 875, startPoint y: 330, endPoint x: 846, endPoint y: 335, distance: 29.9
click at [879, 311] on div at bounding box center [856, 316] width 534 height 401
drag, startPoint x: 846, startPoint y: 335, endPoint x: 947, endPoint y: 385, distance: 112.4
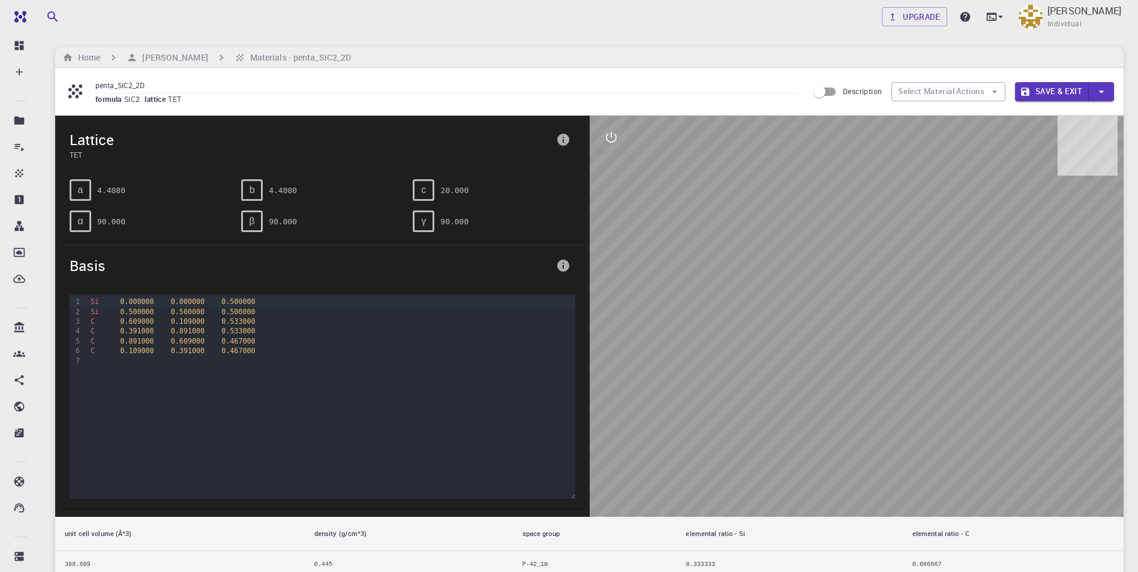
click at [947, 385] on div at bounding box center [856, 316] width 534 height 401
drag, startPoint x: 832, startPoint y: 416, endPoint x: 721, endPoint y: 369, distance: 120.6
drag, startPoint x: 721, startPoint y: 369, endPoint x: 726, endPoint y: 330, distance: 38.8
drag, startPoint x: 726, startPoint y: 330, endPoint x: 688, endPoint y: 284, distance: 60.5
click at [709, 309] on div at bounding box center [856, 316] width 534 height 401
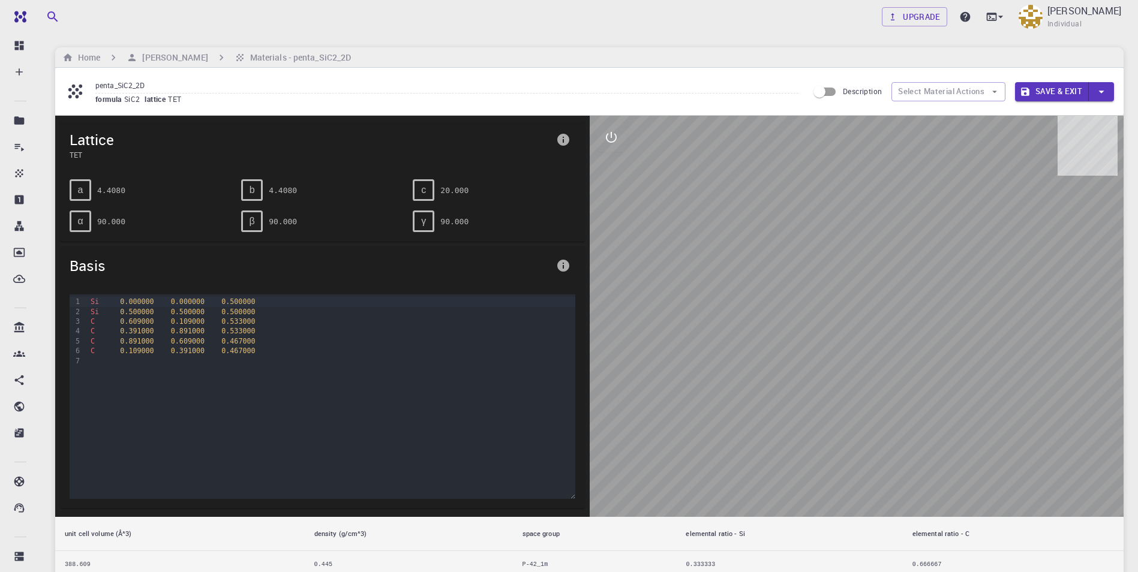
drag, startPoint x: 682, startPoint y: 269, endPoint x: 716, endPoint y: 224, distance: 56.5
click at [713, 222] on div at bounding box center [856, 316] width 534 height 401
drag, startPoint x: 776, startPoint y: 221, endPoint x: 885, endPoint y: 264, distance: 117.4
click at [965, 276] on div at bounding box center [856, 316] width 534 height 401
drag, startPoint x: 807, startPoint y: 287, endPoint x: 920, endPoint y: 284, distance: 113.4
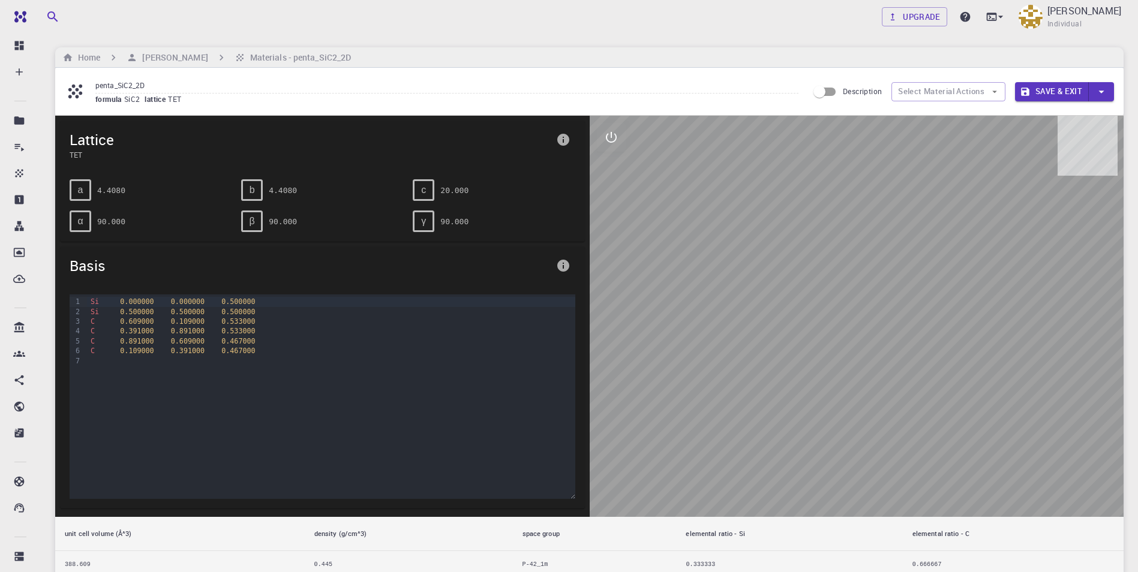
click at [947, 284] on div at bounding box center [856, 316] width 534 height 401
drag, startPoint x: 920, startPoint y: 284, endPoint x: 922, endPoint y: 245, distance: 39.1
click at [953, 258] on div at bounding box center [856, 316] width 534 height 401
drag, startPoint x: 819, startPoint y: 357, endPoint x: 852, endPoint y: 229, distance: 132.6
click at [885, 248] on div at bounding box center [856, 316] width 534 height 401
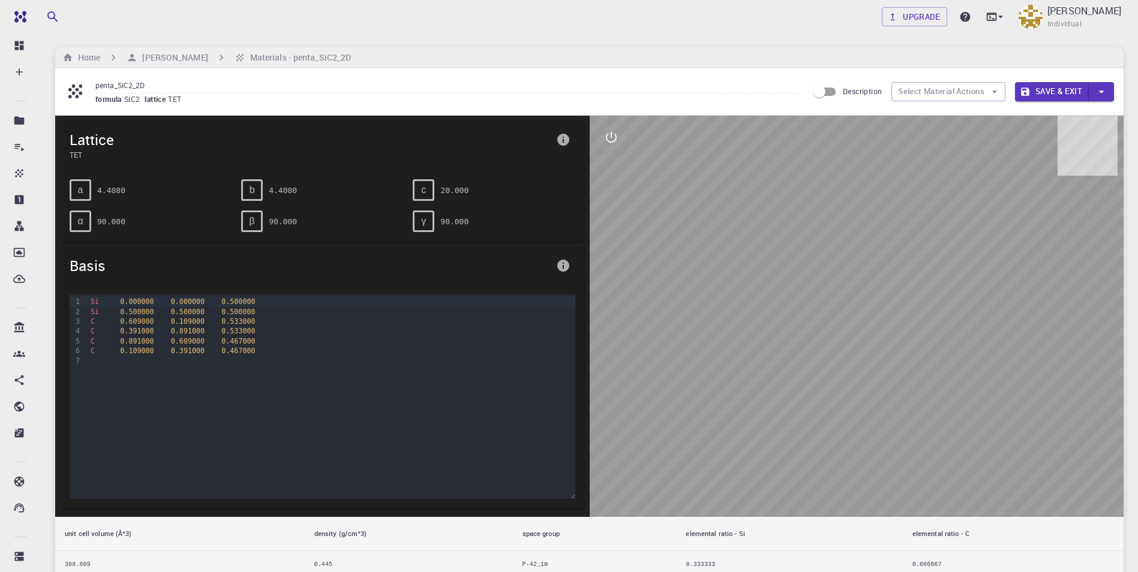
drag, startPoint x: 771, startPoint y: 235, endPoint x: 777, endPoint y: 248, distance: 14.5
click at [777, 248] on div at bounding box center [856, 316] width 534 height 401
drag, startPoint x: 105, startPoint y: 225, endPoint x: 171, endPoint y: 283, distance: 88.4
click at [106, 225] on pre "90.000" at bounding box center [111, 221] width 28 height 21
click at [324, 359] on div at bounding box center [331, 361] width 488 height 10
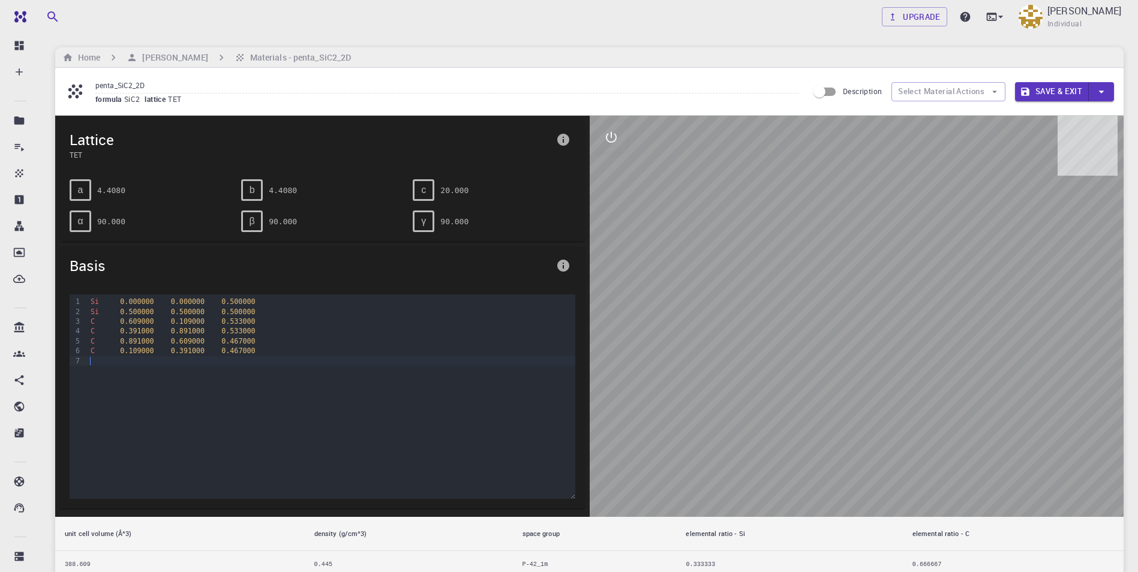
click at [157, 98] on span "lattice" at bounding box center [156, 99] width 23 height 10
click at [213, 95] on div "formula SiC2 lattice TET" at bounding box center [446, 100] width 703 height 12
drag, startPoint x: 1002, startPoint y: 225, endPoint x: 1012, endPoint y: 313, distance: 88.1
click at [1012, 313] on div at bounding box center [856, 316] width 534 height 401
drag, startPoint x: 1010, startPoint y: 317, endPoint x: 913, endPoint y: 311, distance: 97.3
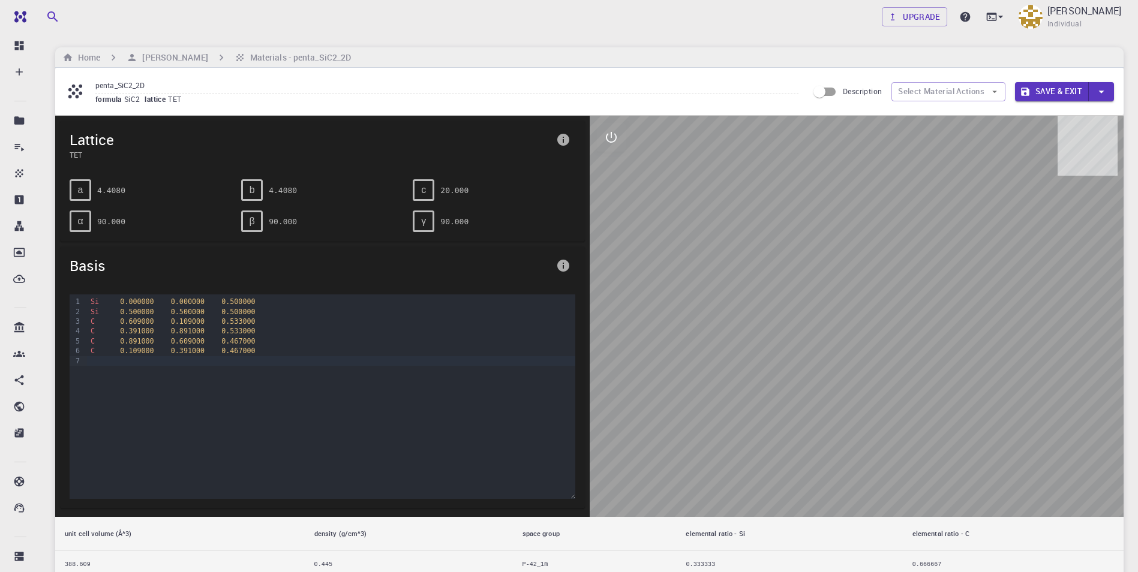
click at [925, 327] on div at bounding box center [856, 316] width 534 height 401
drag, startPoint x: 898, startPoint y: 284, endPoint x: 904, endPoint y: 285, distance: 6.3
click at [904, 285] on div at bounding box center [856, 316] width 534 height 401
click at [905, 285] on div at bounding box center [856, 316] width 534 height 401
click at [905, 287] on div at bounding box center [856, 316] width 534 height 401
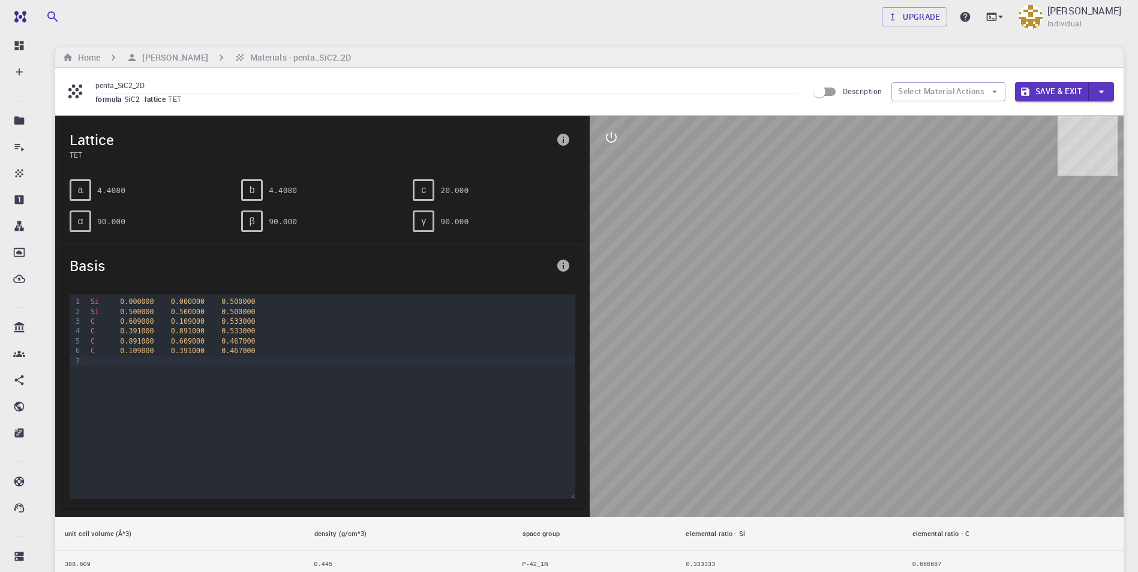
drag, startPoint x: 1012, startPoint y: 338, endPoint x: 850, endPoint y: 341, distance: 161.9
drag, startPoint x: 850, startPoint y: 341, endPoint x: 844, endPoint y: 376, distance: 35.2
drag, startPoint x: 697, startPoint y: 251, endPoint x: 698, endPoint y: 261, distance: 10.3
click at [697, 251] on div at bounding box center [856, 316] width 534 height 401
click at [694, 221] on div at bounding box center [856, 316] width 534 height 401
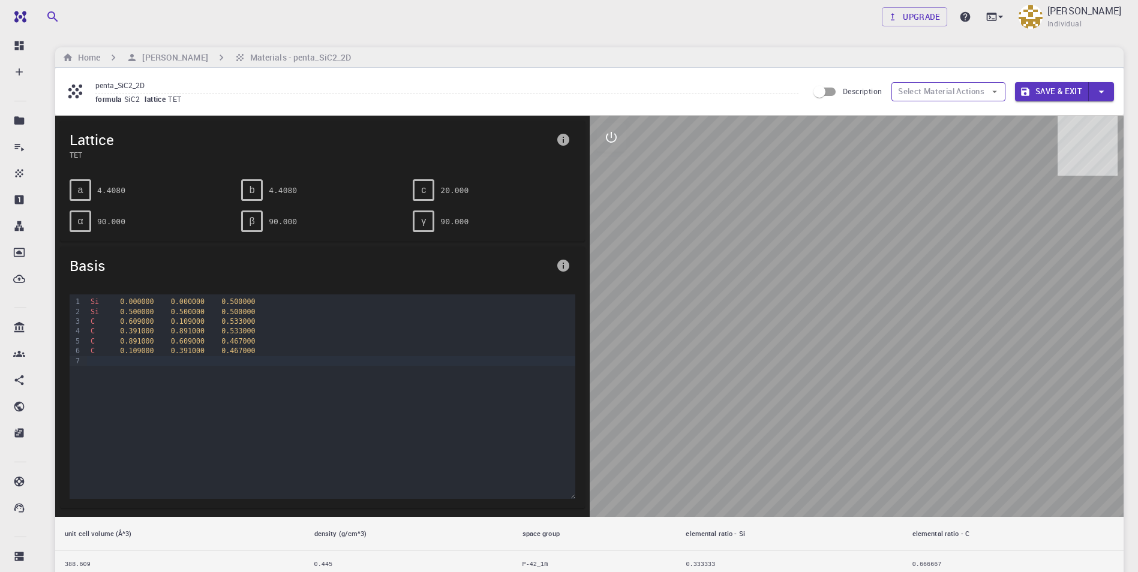
click at [994, 93] on icon "button" at bounding box center [994, 91] width 11 height 11
click at [994, 89] on icon "button" at bounding box center [994, 91] width 11 height 11
click at [270, 63] on h6 "Materials - penta_SiC2_2D" at bounding box center [298, 57] width 106 height 13
click at [185, 53] on h6 "[PERSON_NAME]" at bounding box center [172, 57] width 70 height 13
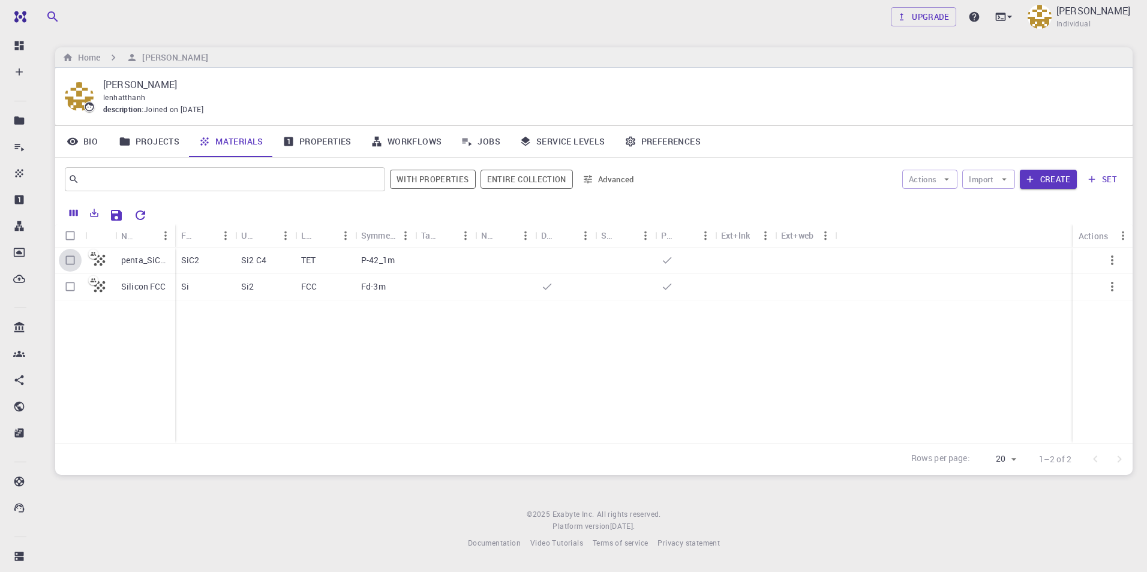
click at [68, 261] on input "Select row" at bounding box center [70, 260] width 23 height 23
checkbox input "true"
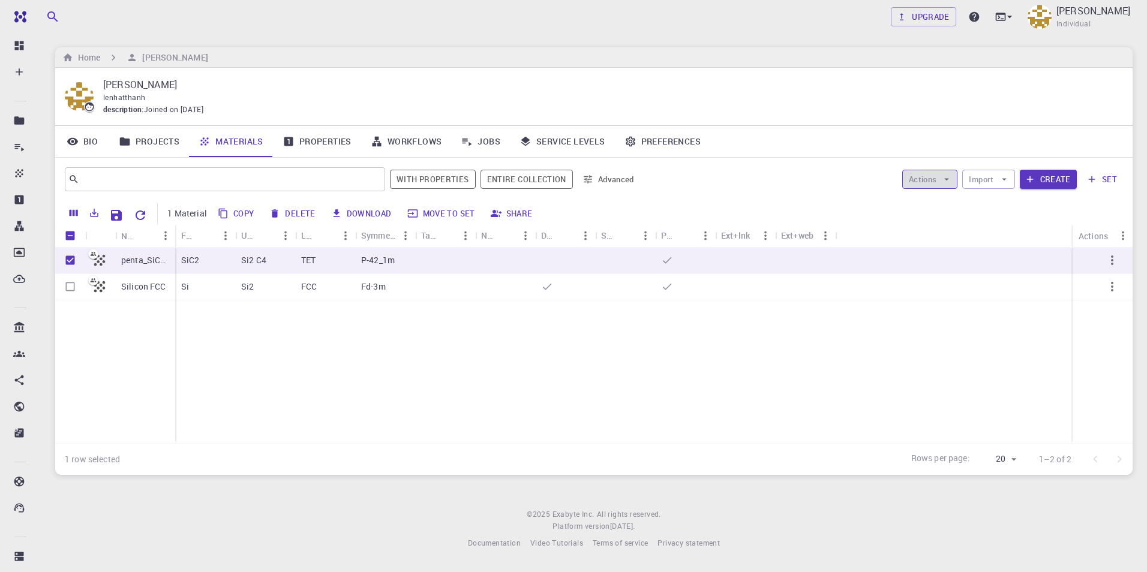
click at [944, 179] on icon "button" at bounding box center [946, 179] width 11 height 11
click at [943, 200] on span "Create Job" at bounding box center [953, 203] width 38 height 12
click at [949, 19] on link "Upgrade" at bounding box center [922, 16] width 65 height 19
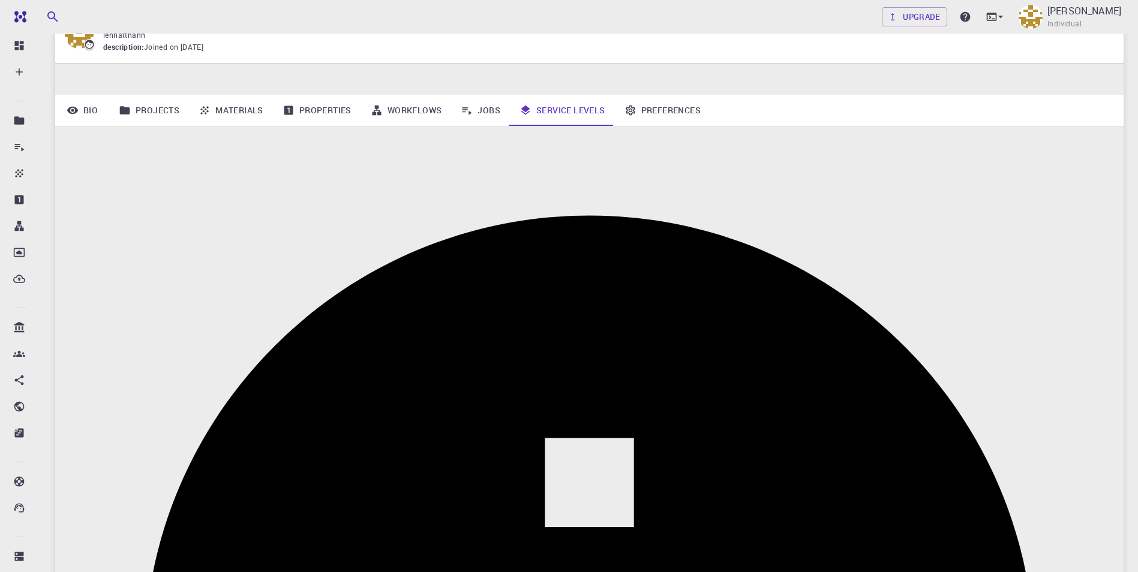
scroll to position [180, 0]
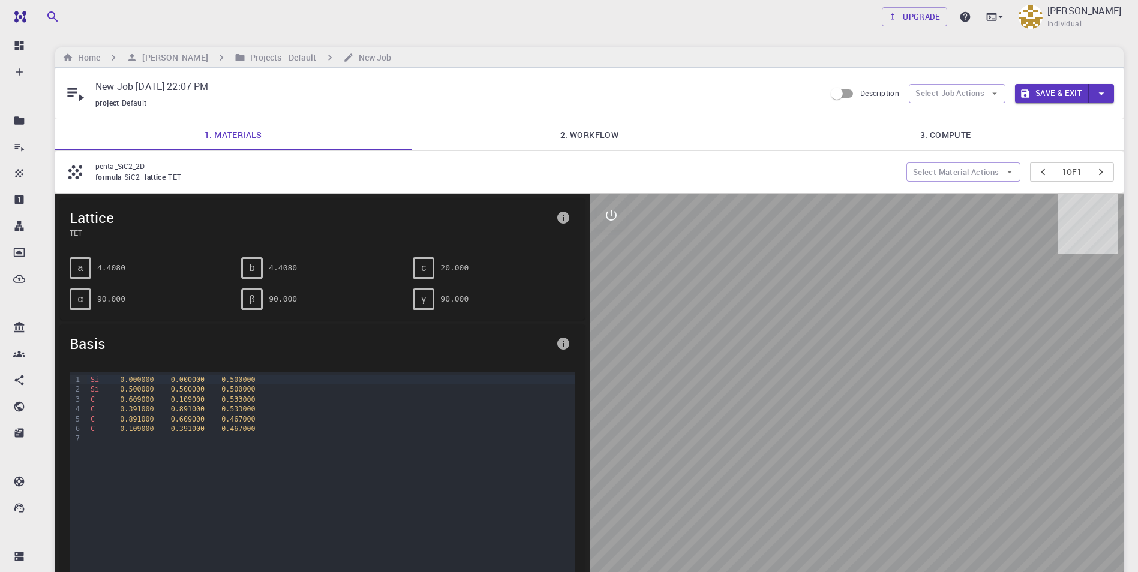
click at [605, 134] on link "2. Workflow" at bounding box center [589, 134] width 356 height 31
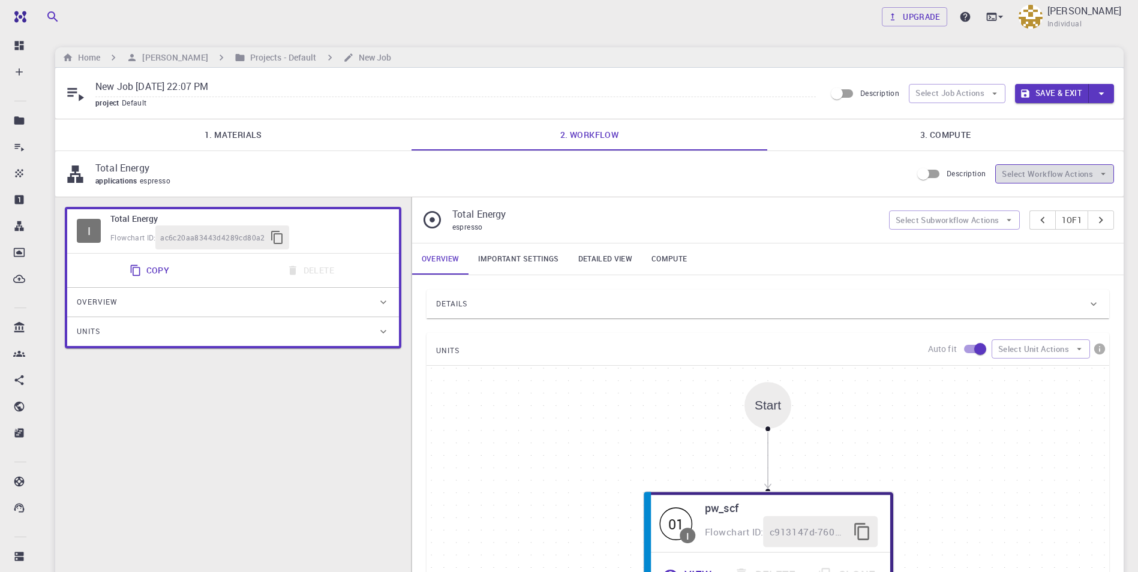
click at [1052, 175] on button "Select Workflow Actions" at bounding box center [1054, 173] width 119 height 19
click at [814, 159] on div "Total Energy applications espresso Description Select Workflow Actions" at bounding box center [589, 174] width 1068 height 46
click at [339, 231] on div "Flowchart ID: ac6c20aa83443d4289cd80a2" at bounding box center [249, 237] width 279 height 24
click at [272, 410] on div "I Total Energy Flowchart ID: ac6c20aa83443d4289cd80a2 Copy Delete Overview Prop…" at bounding box center [233, 478] width 356 height 562
click at [1039, 178] on button "Select Workflow Actions" at bounding box center [1054, 173] width 119 height 19
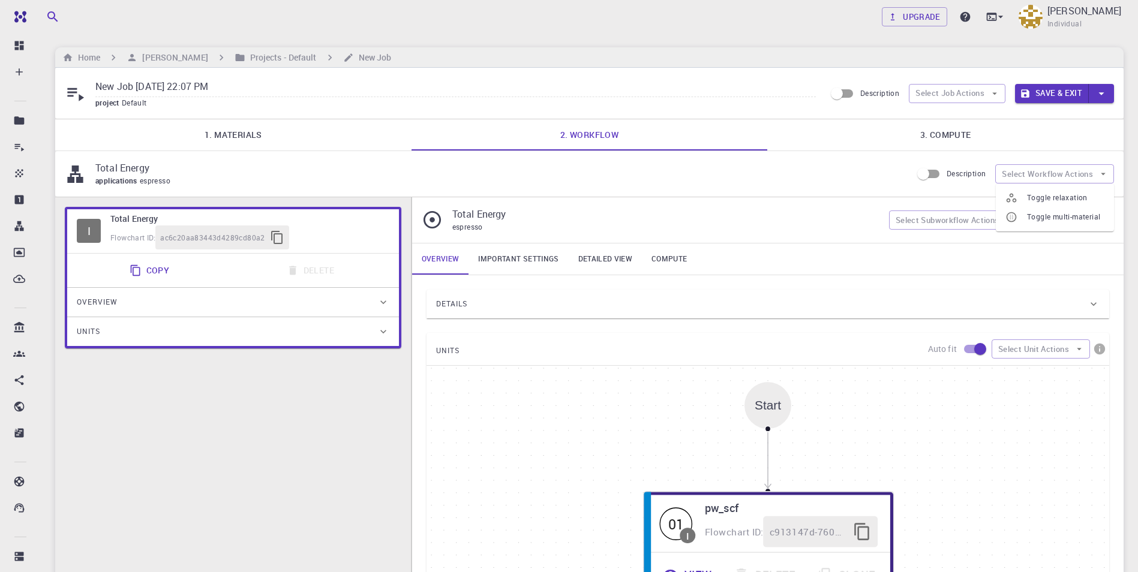
click at [1046, 201] on span "Toggle relaxation" at bounding box center [1065, 198] width 77 height 12
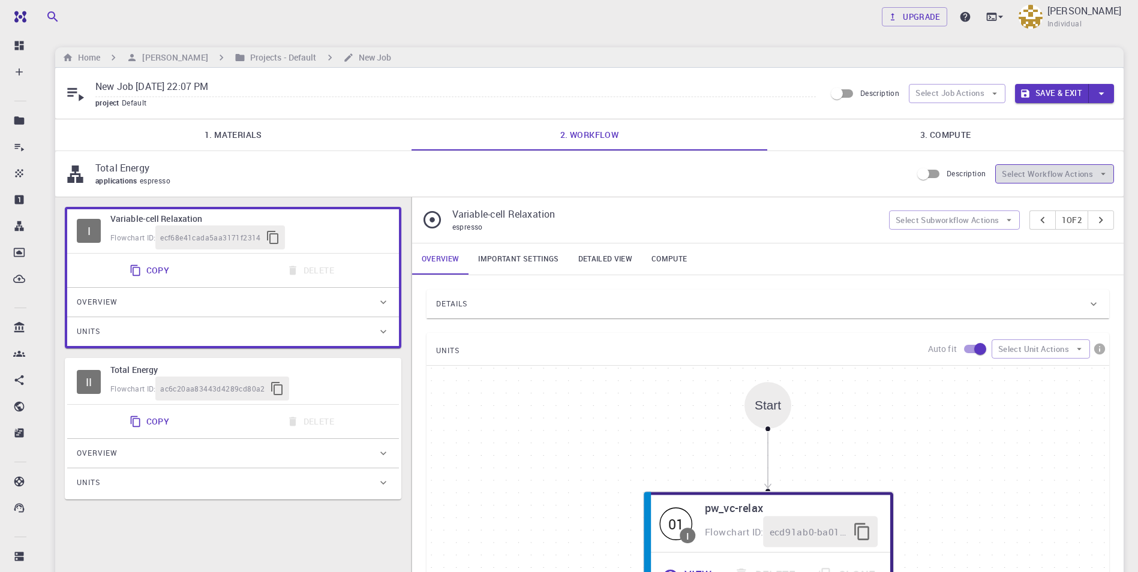
click at [1043, 176] on button "Select Workflow Actions" at bounding box center [1054, 173] width 119 height 19
click at [679, 176] on div "applications espresso" at bounding box center [498, 181] width 807 height 12
click at [209, 310] on div "Overview" at bounding box center [227, 302] width 300 height 19
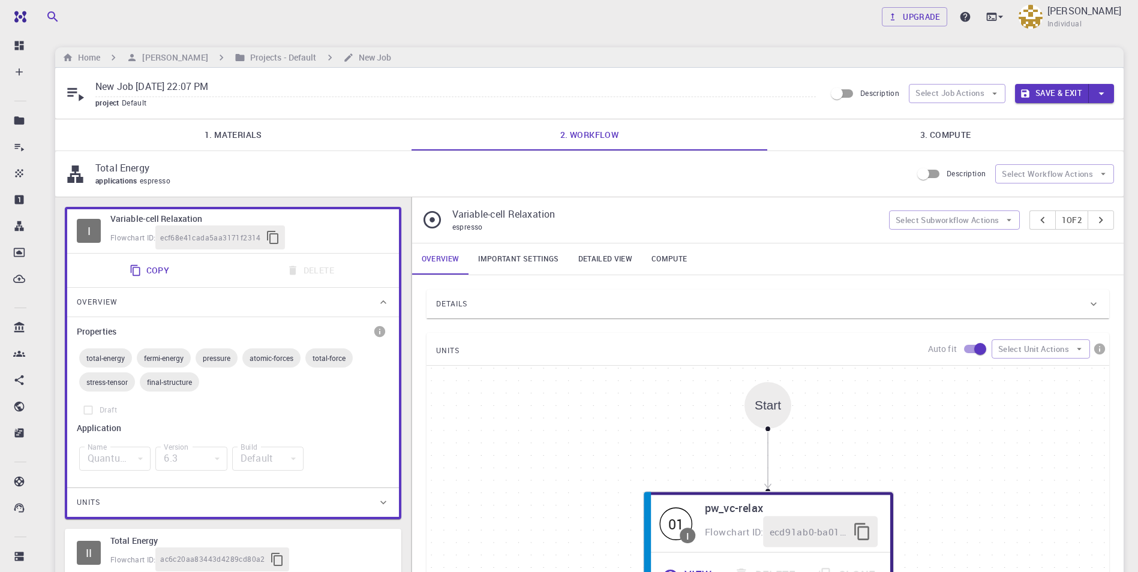
click at [210, 309] on div "Overview" at bounding box center [227, 302] width 300 height 19
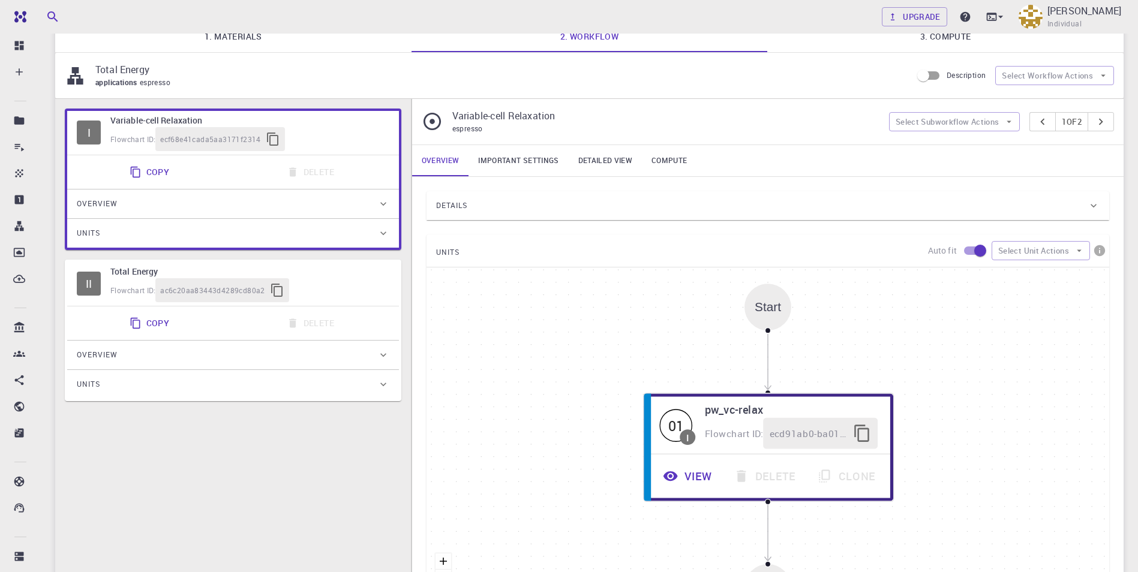
scroll to position [120, 0]
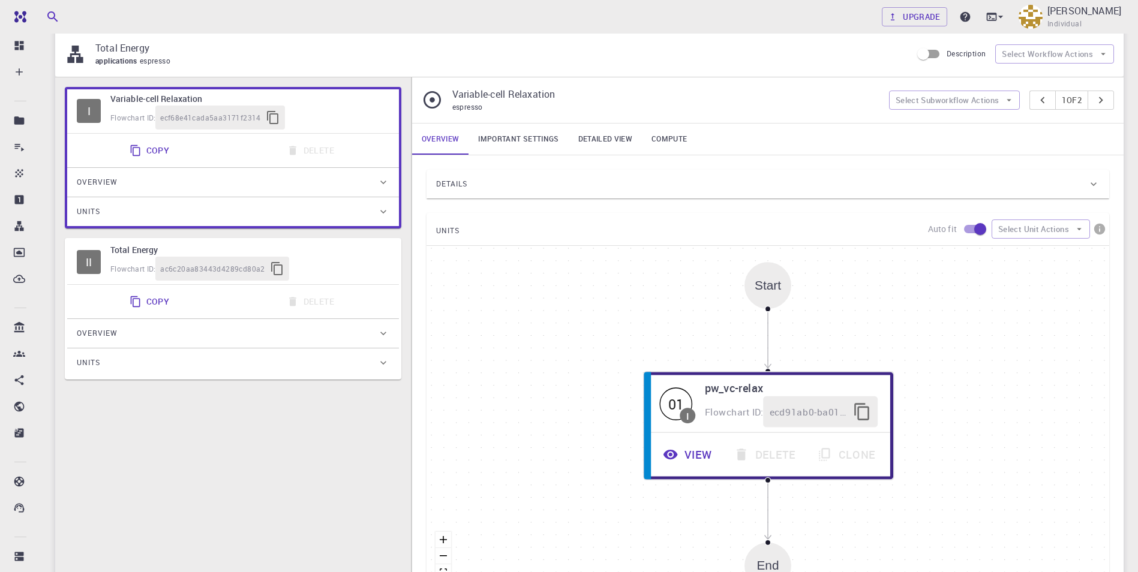
click at [210, 336] on div "Overview" at bounding box center [227, 333] width 300 height 19
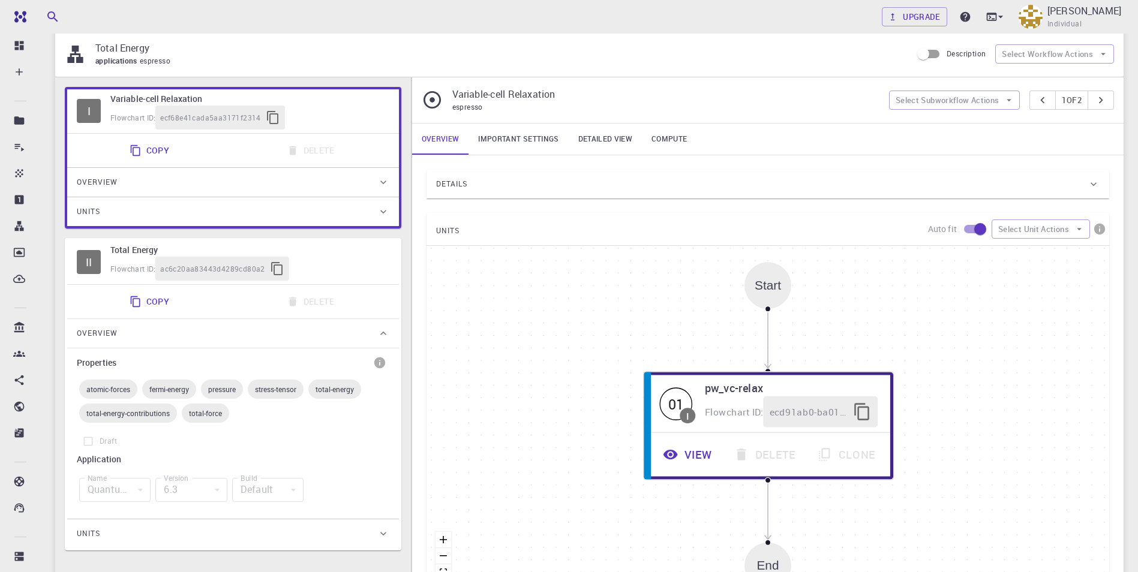
click at [210, 336] on div "Overview" at bounding box center [227, 333] width 300 height 19
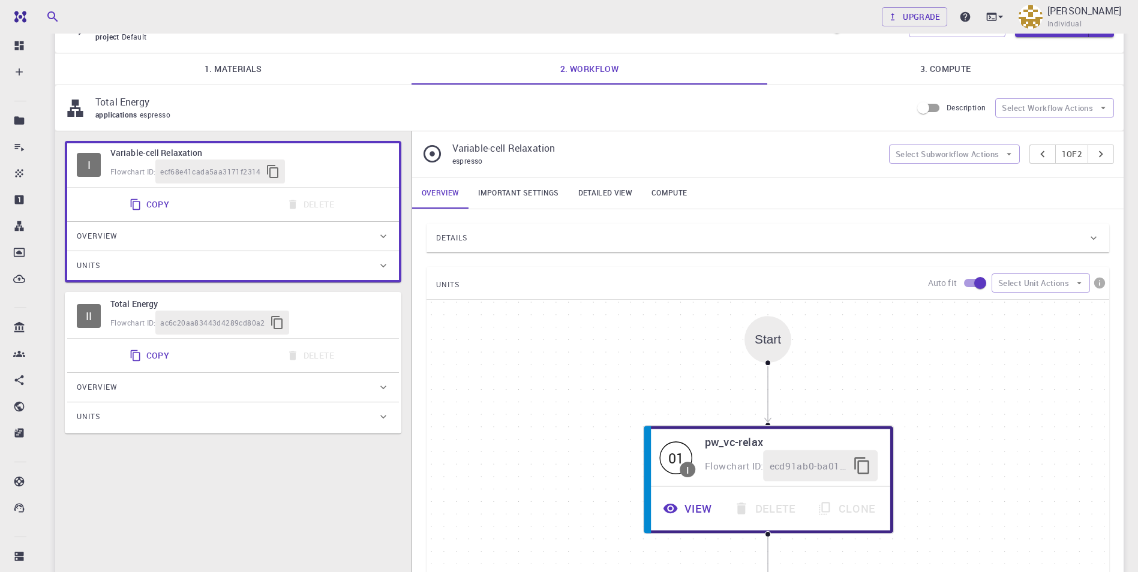
scroll to position [60, 0]
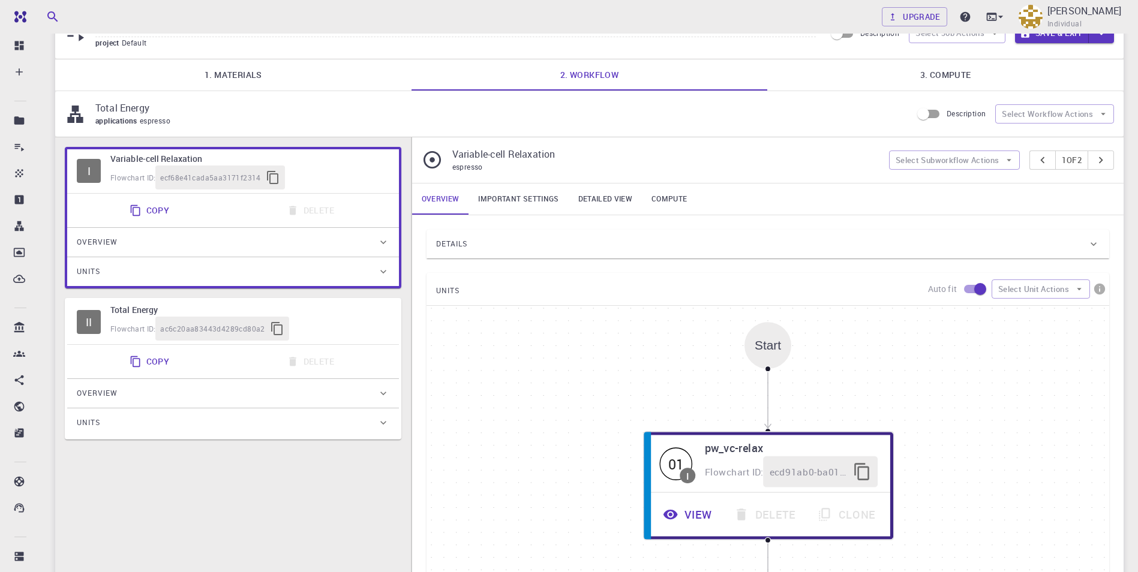
click at [673, 371] on div "Start 01 I pw_vc-relax Flowchart ID: ecd91ab0-ba01-4be5-b2c1-6a26d7404dc1 View …" at bounding box center [767, 486] width 682 height 360
click at [755, 360] on div "Start" at bounding box center [767, 345] width 47 height 47
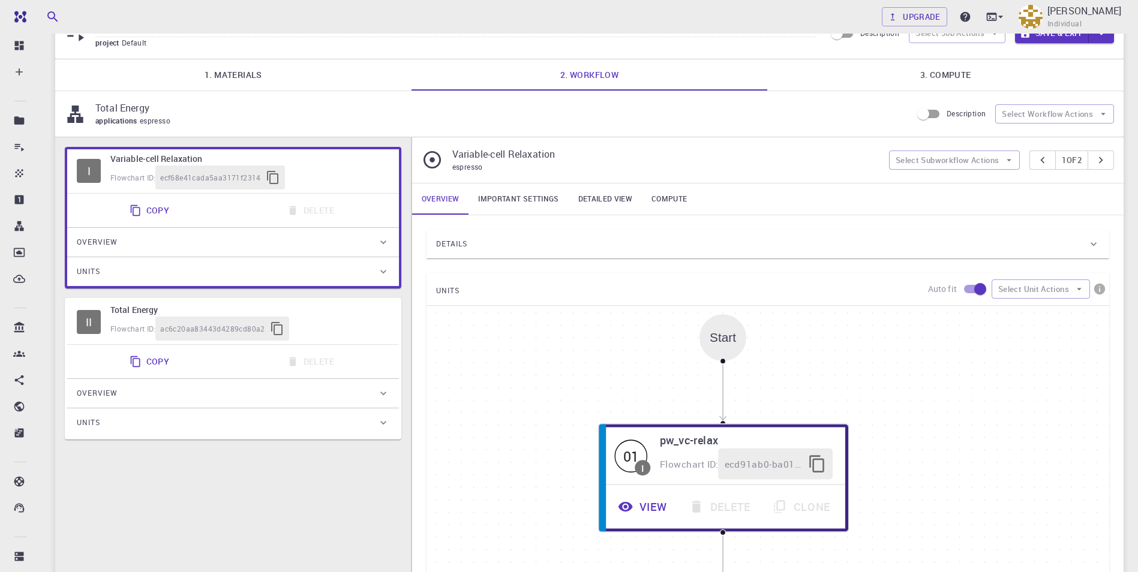
drag, startPoint x: 758, startPoint y: 359, endPoint x: 713, endPoint y: 351, distance: 45.6
click at [713, 351] on div "Start" at bounding box center [722, 337] width 47 height 47
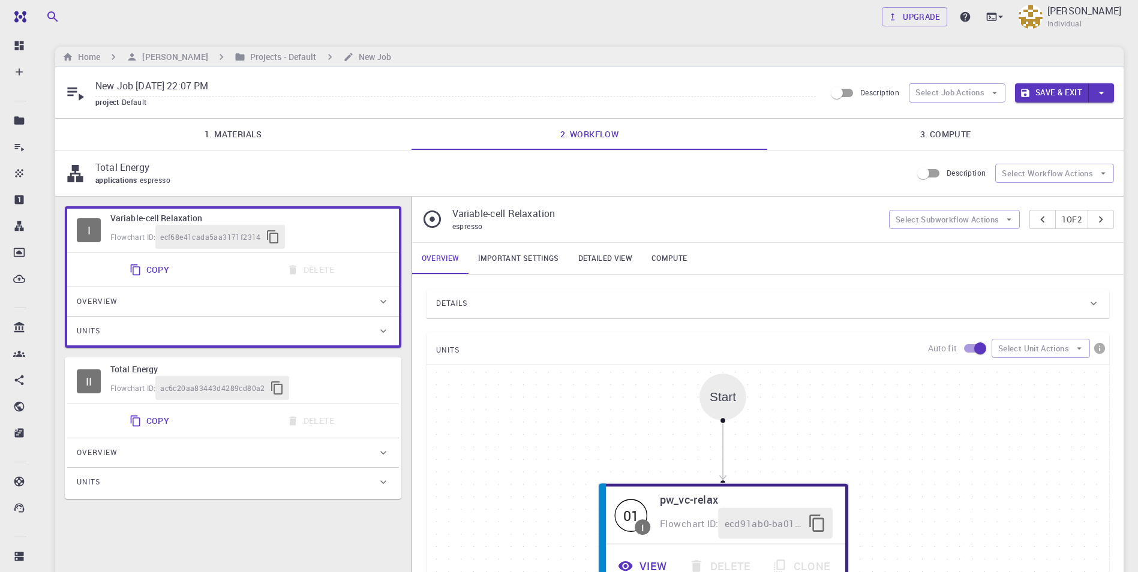
scroll to position [0, 0]
click at [534, 305] on div "Details" at bounding box center [761, 303] width 651 height 19
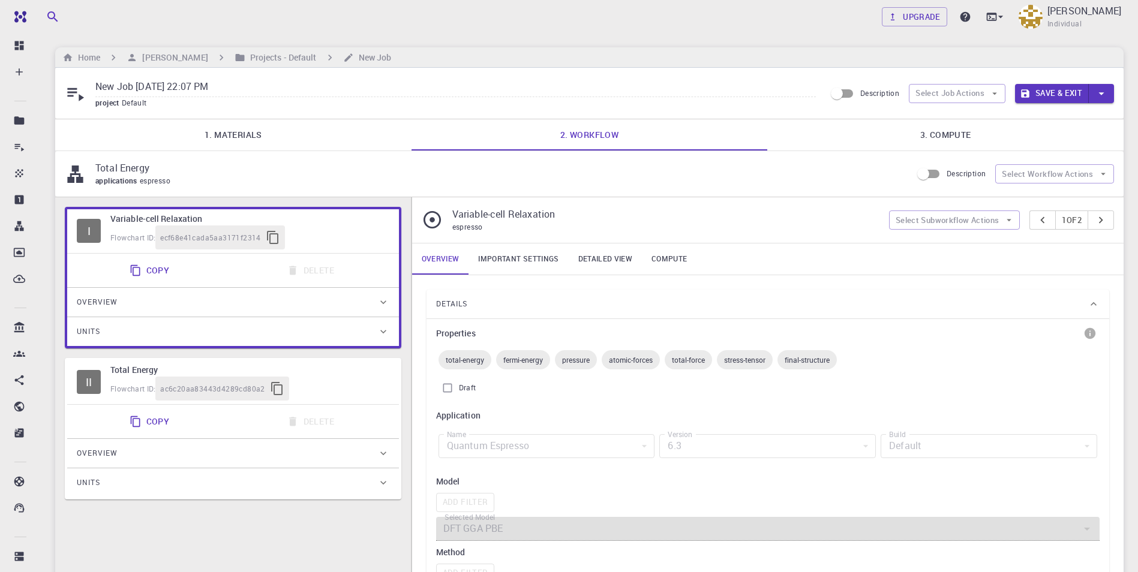
click at [537, 305] on div "Details" at bounding box center [761, 303] width 651 height 19
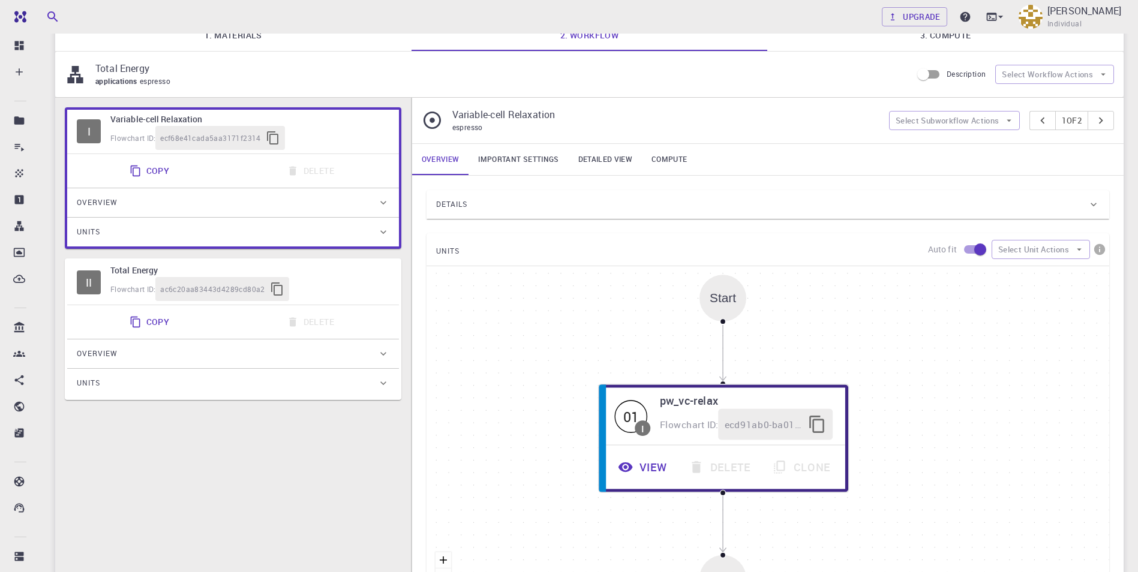
scroll to position [120, 0]
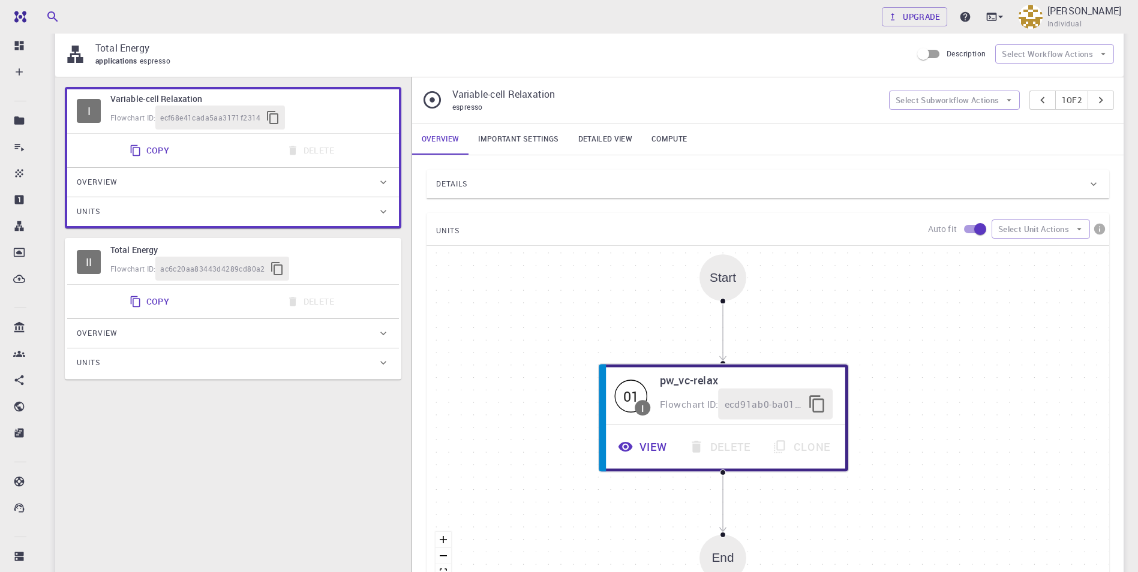
click at [467, 110] on span "espresso" at bounding box center [467, 107] width 31 height 10
click at [467, 109] on span "espresso" at bounding box center [467, 107] width 31 height 10
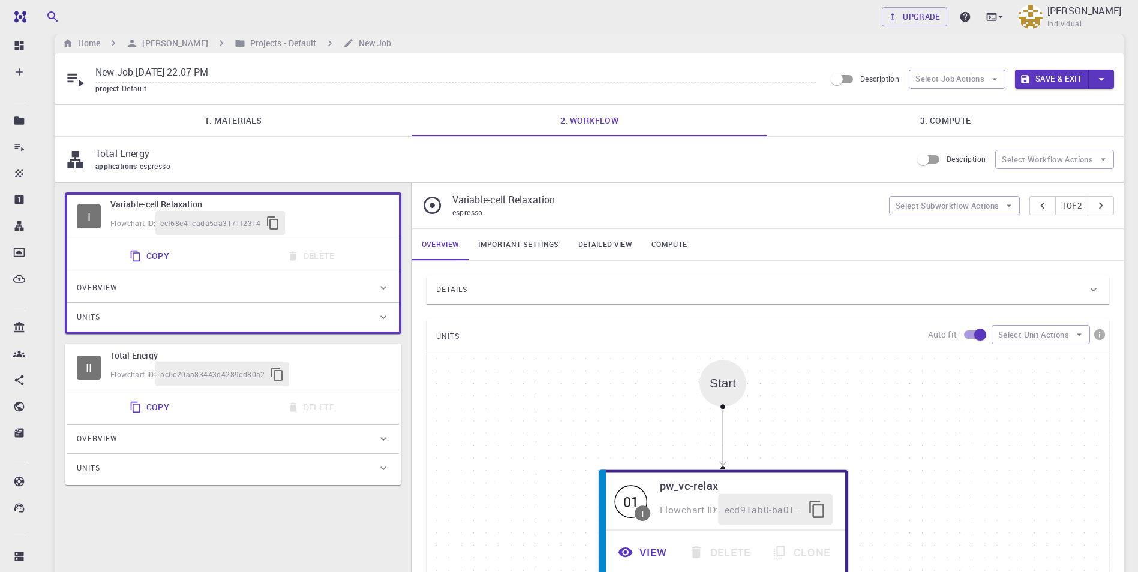
scroll to position [0, 0]
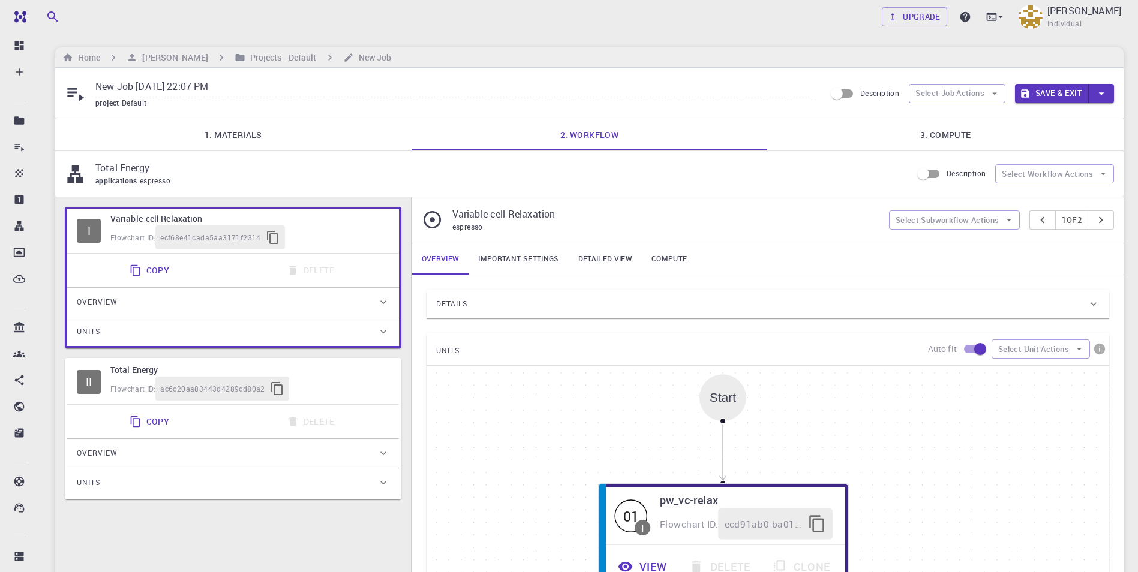
click at [133, 176] on span "applications" at bounding box center [117, 181] width 44 height 10
click at [999, 94] on icon "button" at bounding box center [994, 93] width 11 height 11
click at [989, 151] on span "Select workflow" at bounding box center [966, 156] width 56 height 12
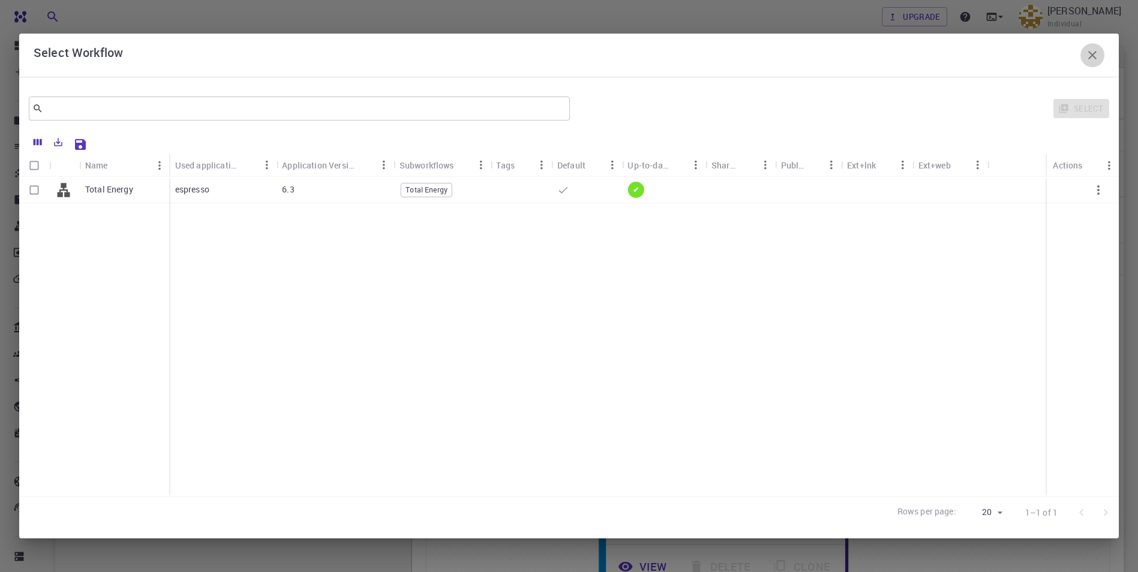
click at [1094, 54] on icon "button" at bounding box center [1092, 55] width 8 height 8
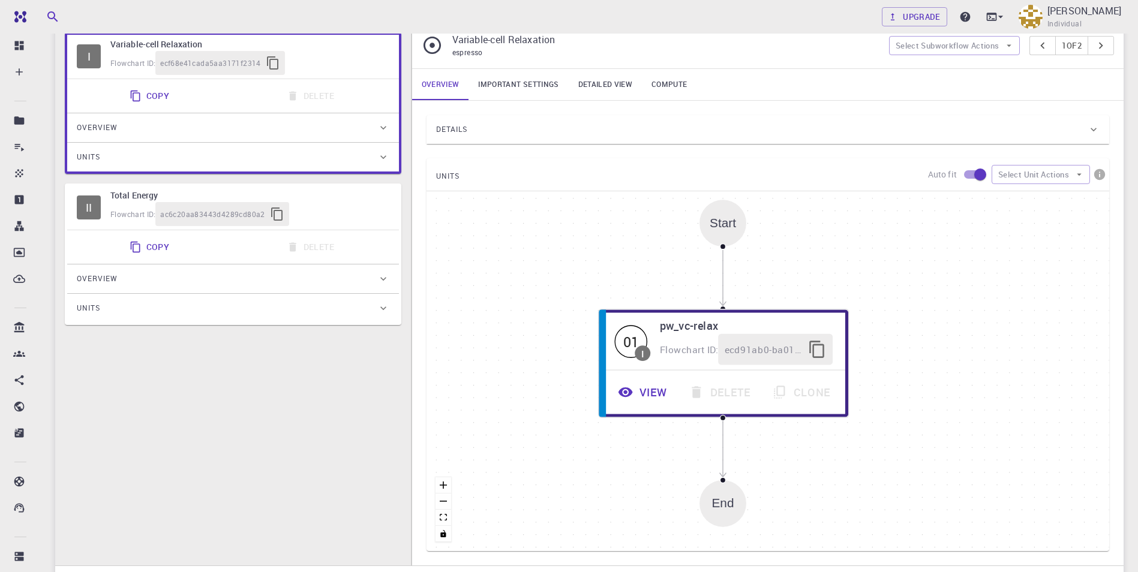
scroll to position [180, 0]
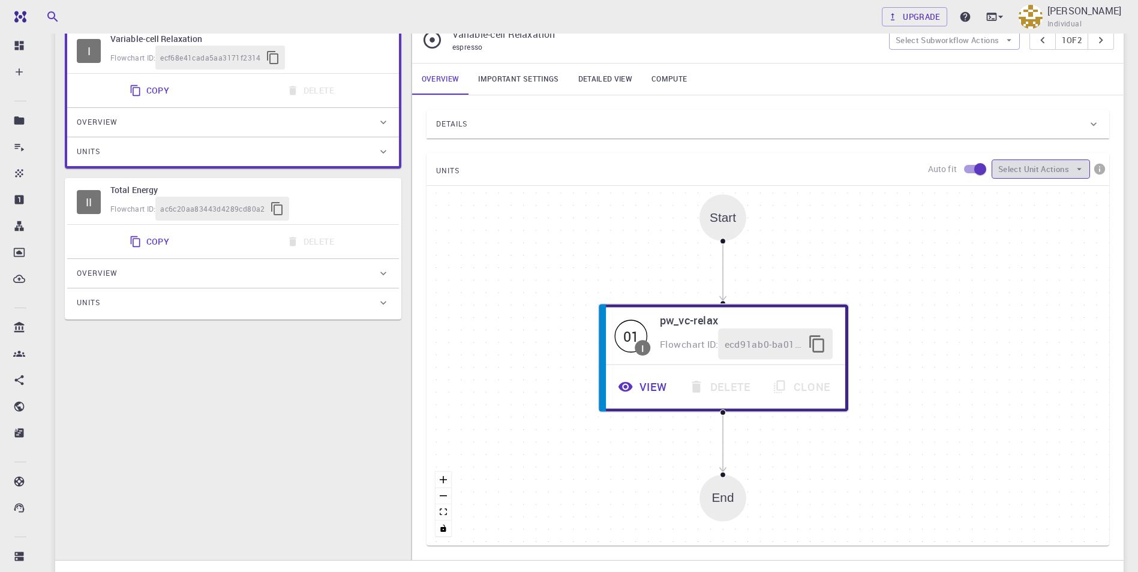
click at [1072, 174] on button "Select Unit Actions" at bounding box center [1040, 169] width 98 height 19
click at [1005, 192] on icon at bounding box center [1006, 193] width 12 height 12
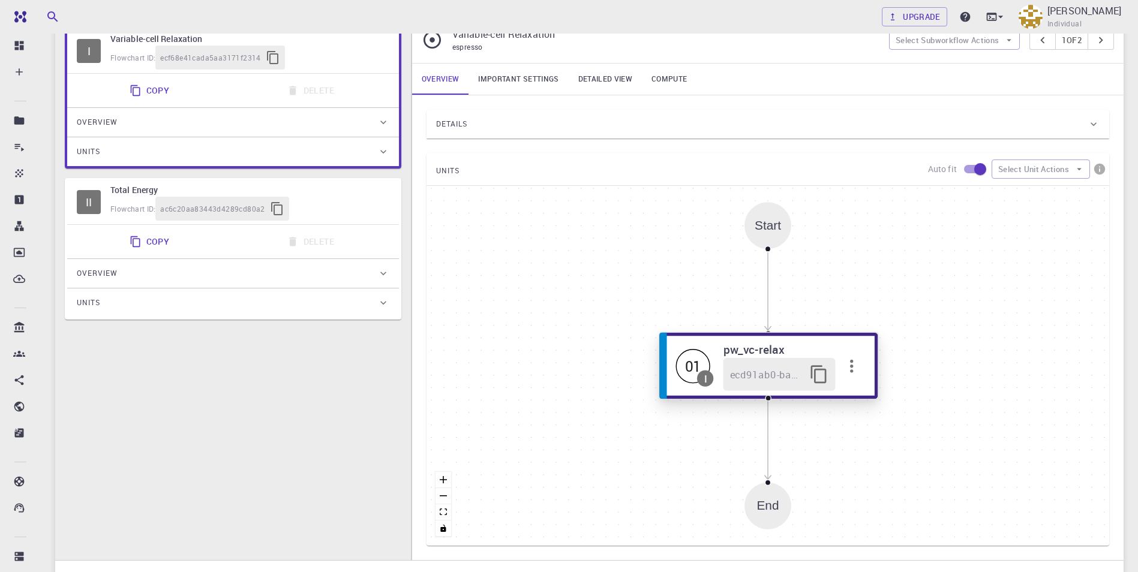
click at [854, 365] on icon "button" at bounding box center [851, 366] width 20 height 20
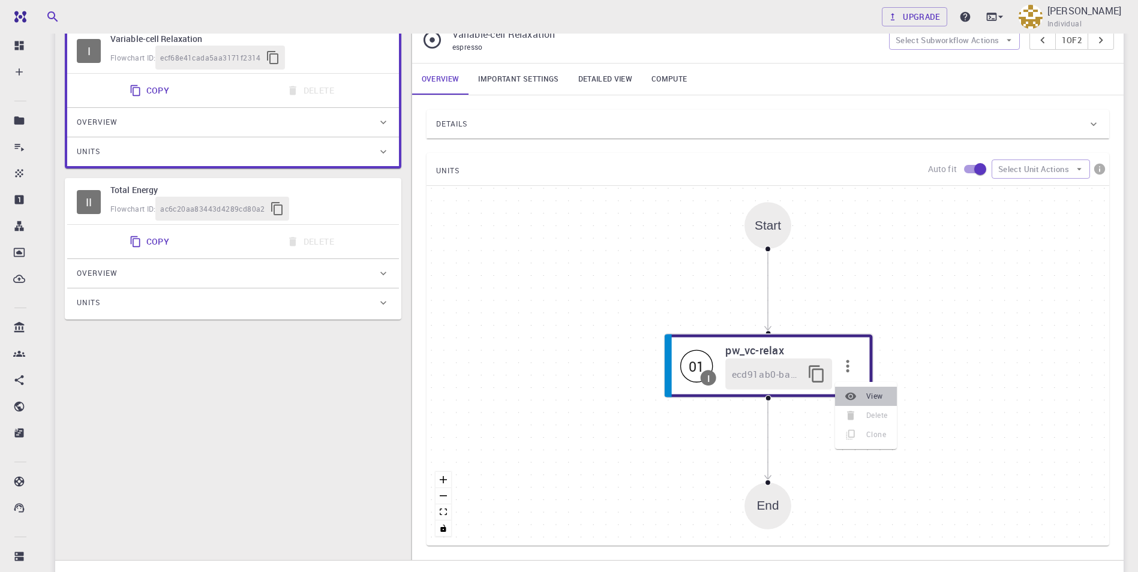
click at [865, 397] on div at bounding box center [855, 396] width 22 height 12
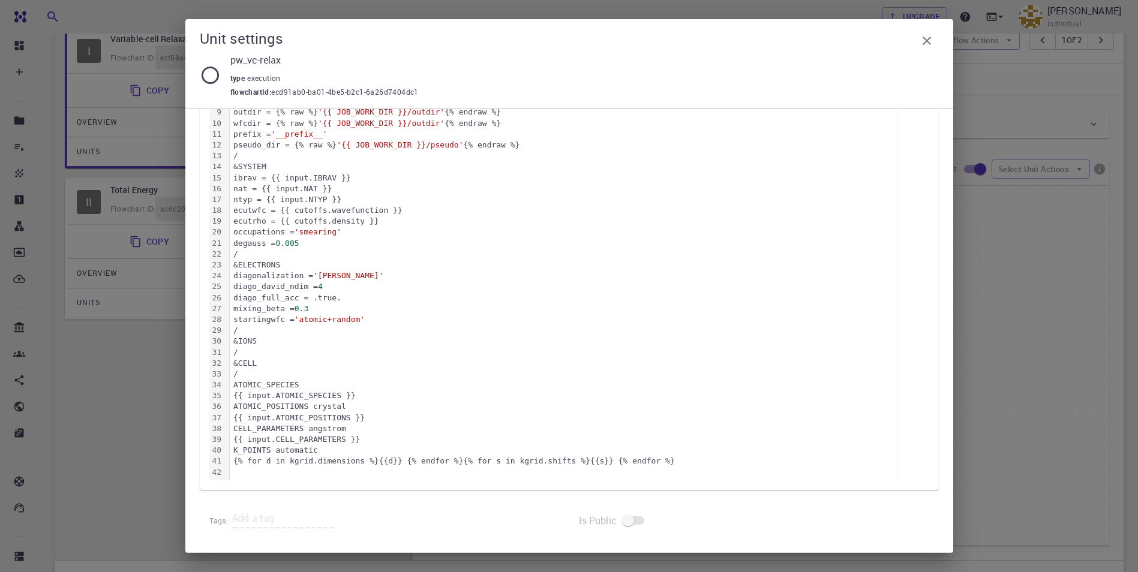
click at [932, 39] on icon "button" at bounding box center [926, 41] width 14 height 14
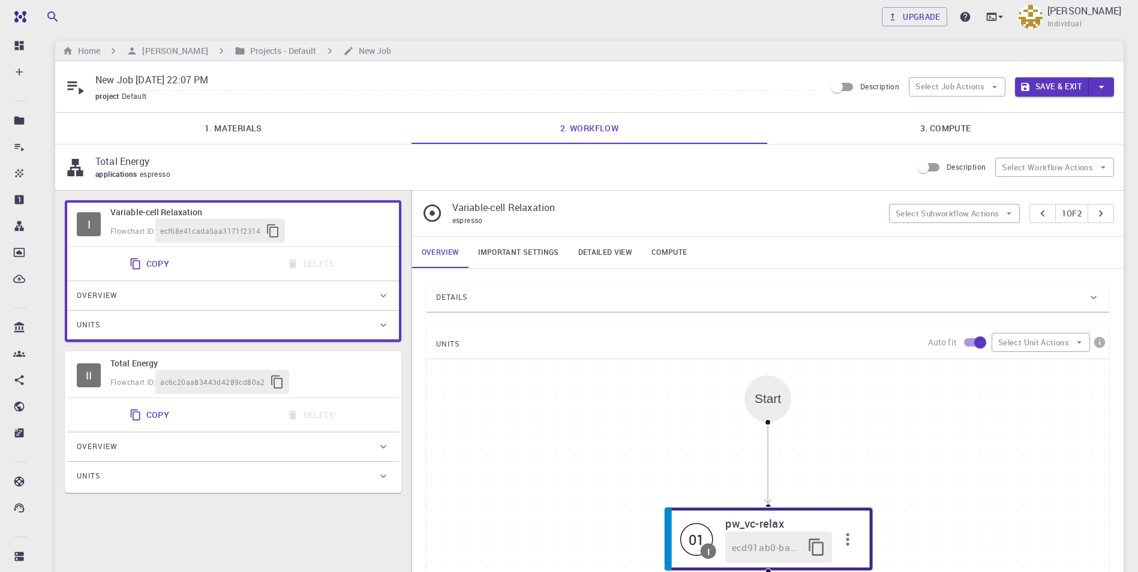
scroll to position [0, 0]
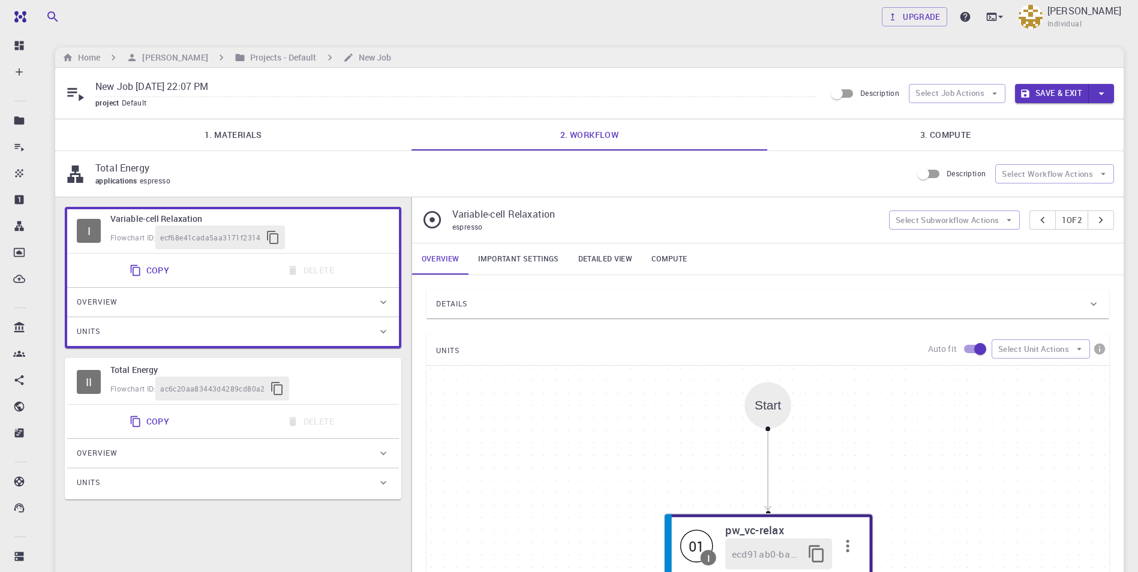
click at [949, 137] on link "3. Compute" at bounding box center [945, 134] width 356 height 31
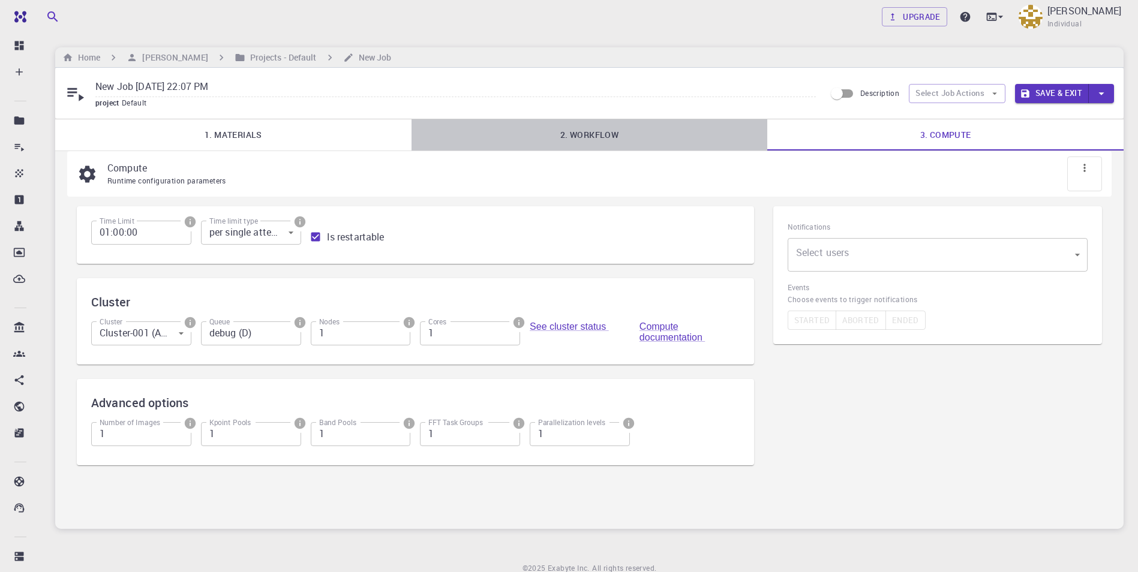
click at [611, 131] on link "2. Workflow" at bounding box center [589, 134] width 356 height 31
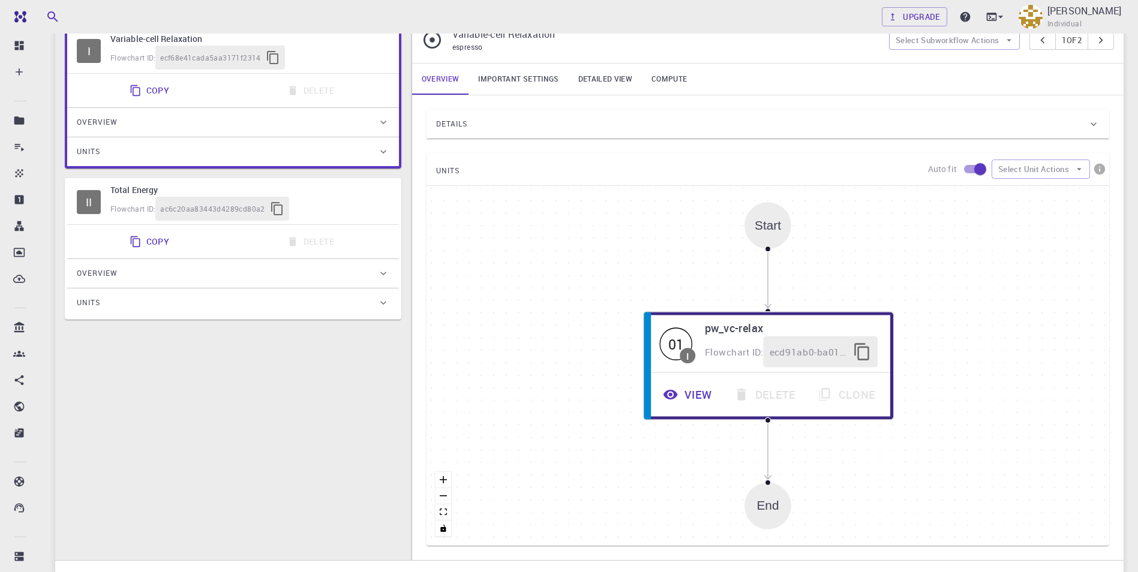
scroll to position [60, 0]
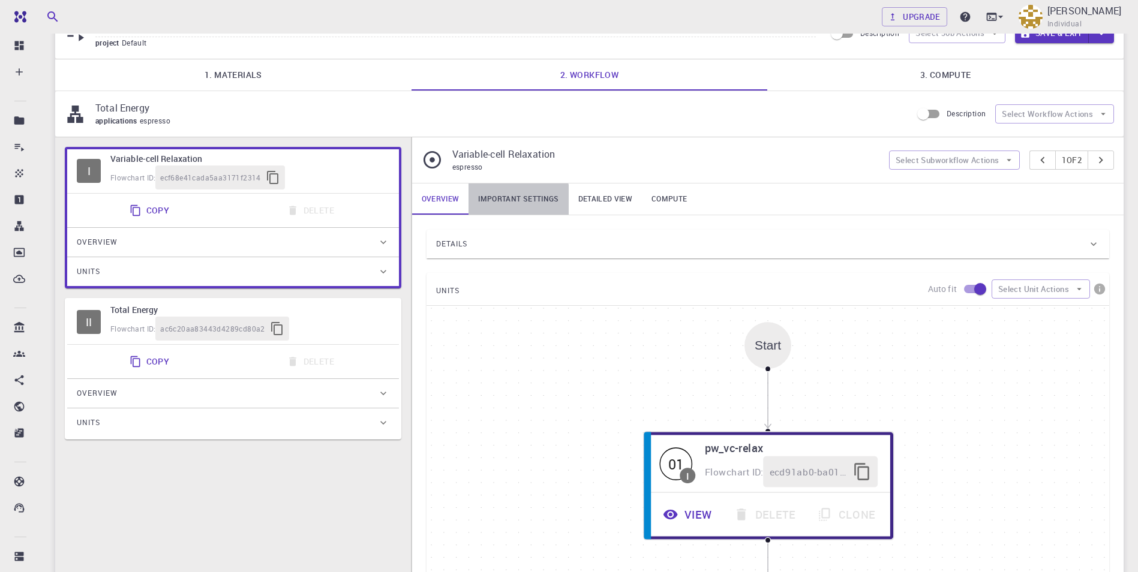
click at [514, 201] on link "Important settings" at bounding box center [518, 198] width 100 height 31
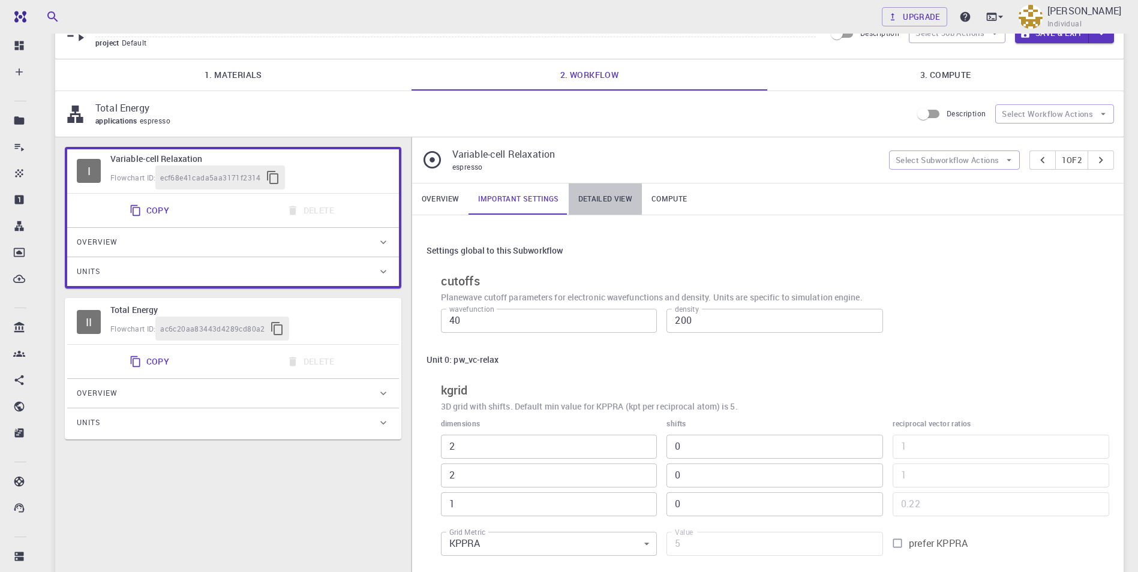
click at [602, 201] on link "Detailed view" at bounding box center [604, 198] width 73 height 31
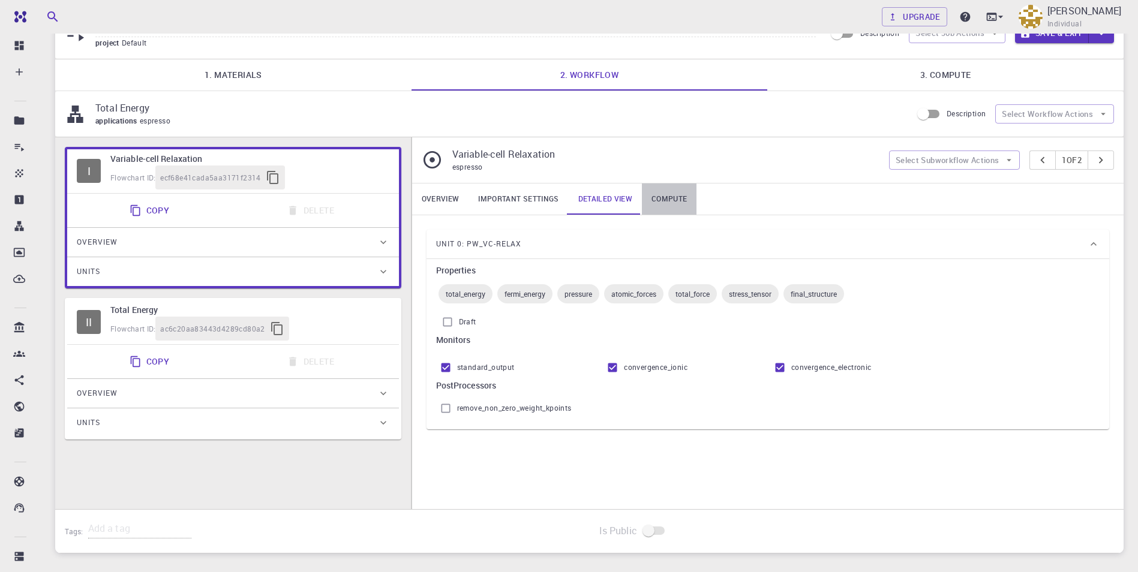
click at [663, 200] on link "Compute" at bounding box center [669, 198] width 55 height 31
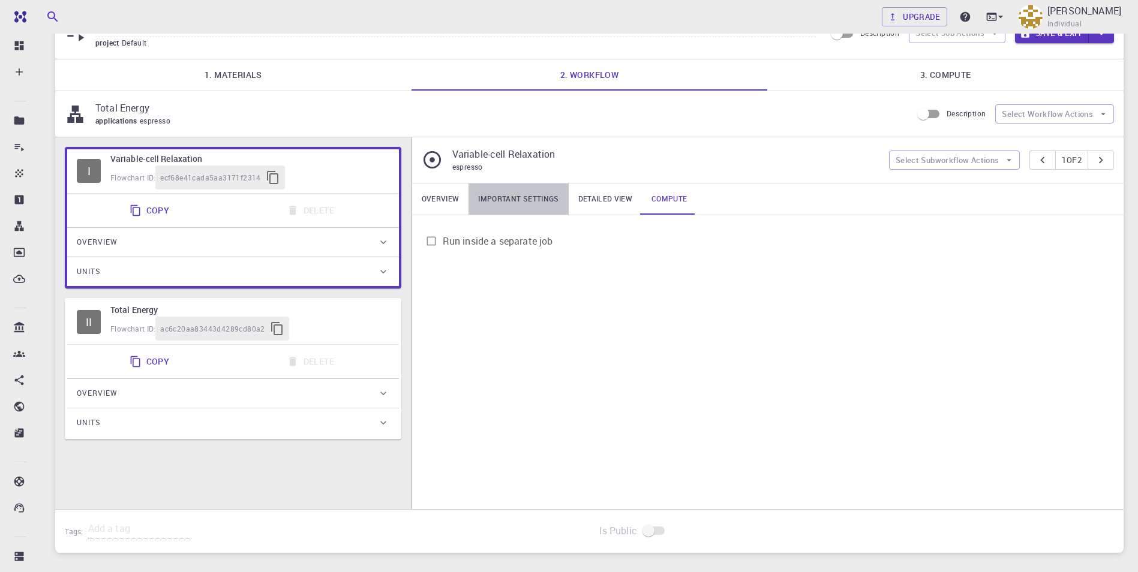
click at [521, 201] on link "Important settings" at bounding box center [518, 198] width 100 height 31
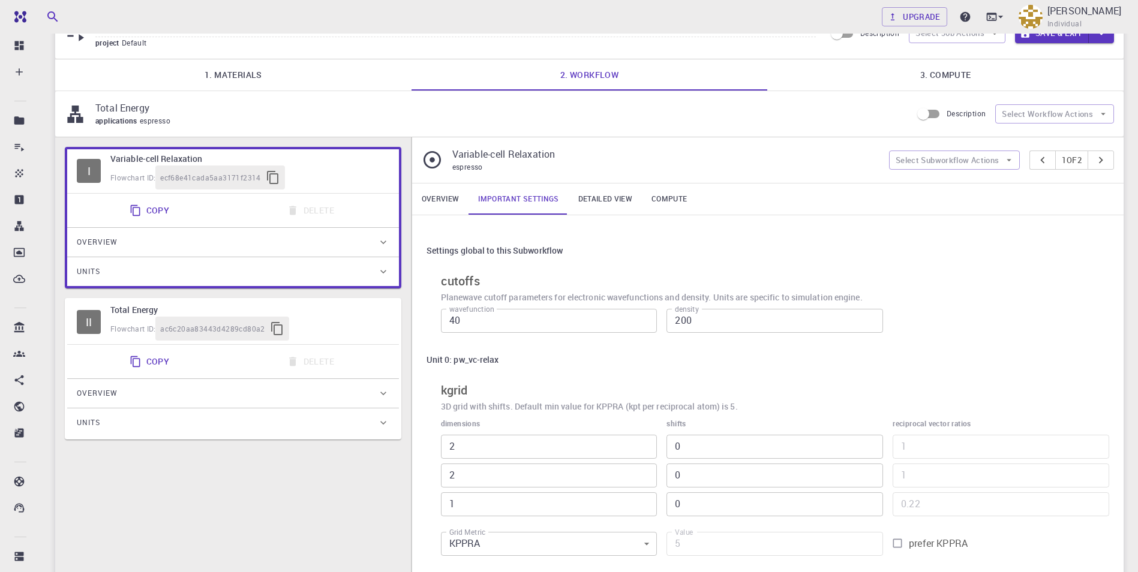
click at [447, 198] on link "Overview" at bounding box center [440, 198] width 57 height 31
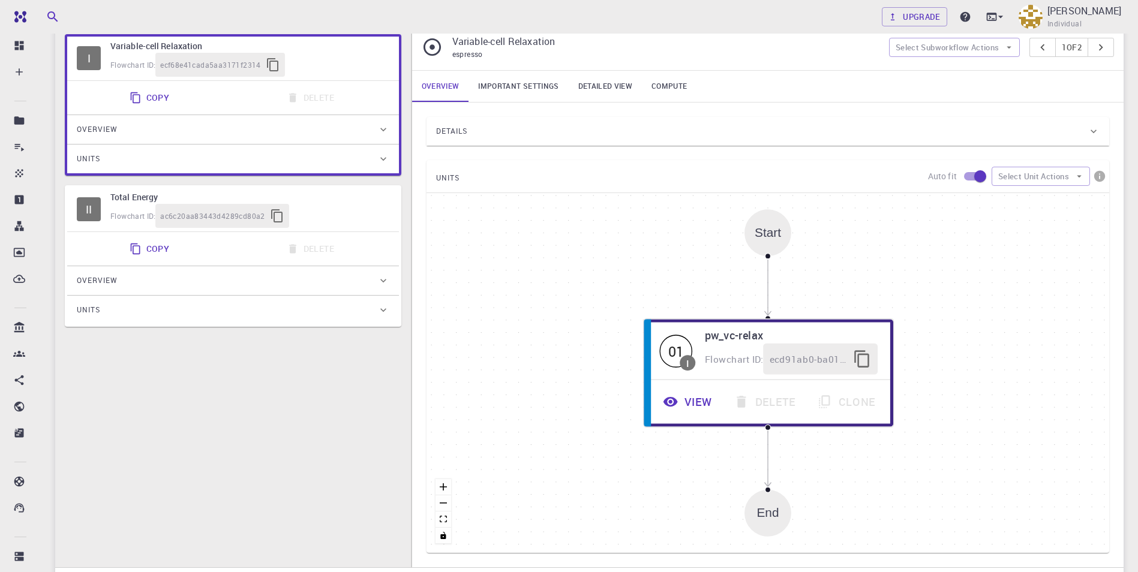
scroll to position [180, 0]
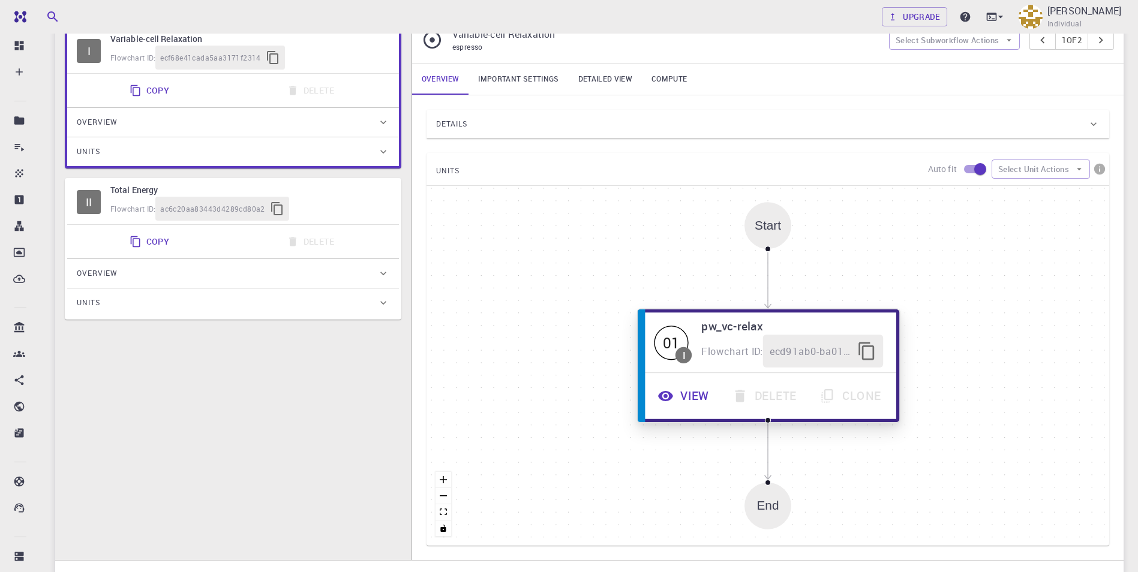
click at [691, 400] on button "View" at bounding box center [684, 396] width 74 height 33
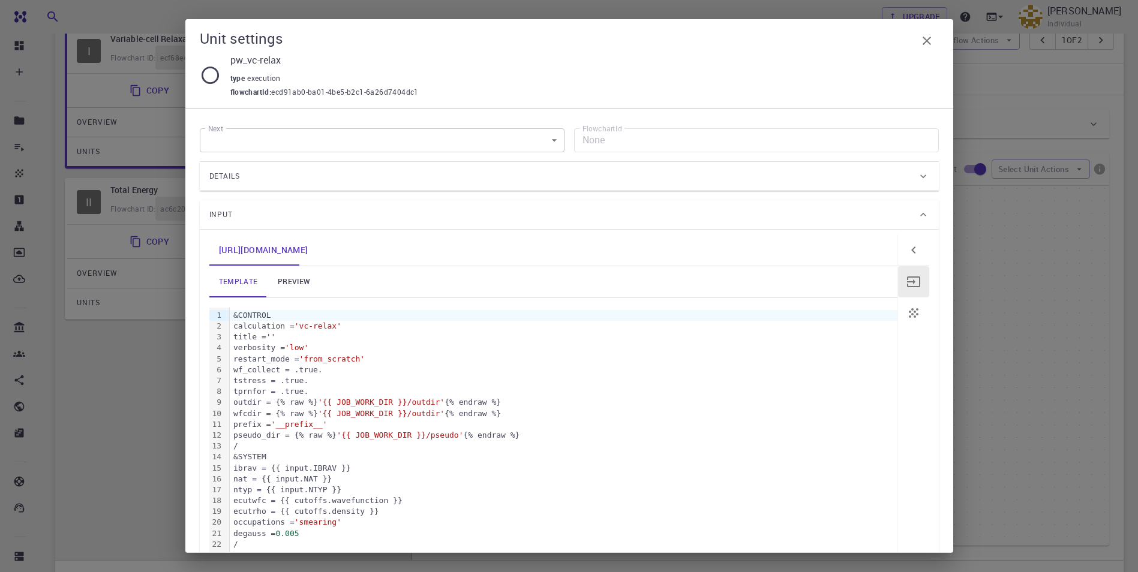
drag, startPoint x: 926, startPoint y: 37, endPoint x: 872, endPoint y: 139, distance: 115.3
click at [926, 36] on icon "button" at bounding box center [926, 41] width 14 height 14
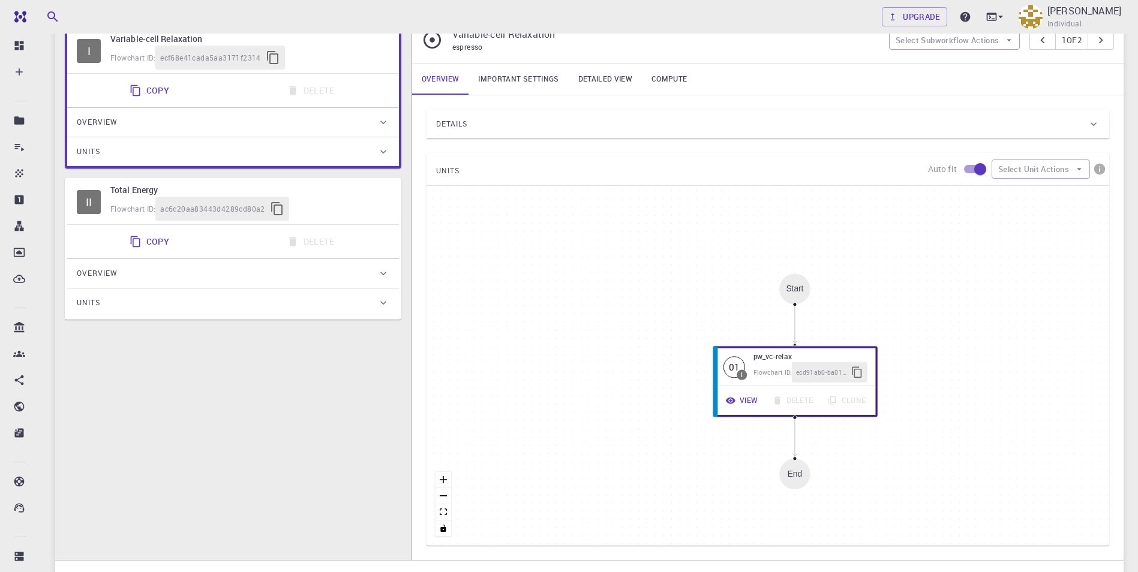
click at [206, 313] on div "Units" at bounding box center [233, 302] width 332 height 29
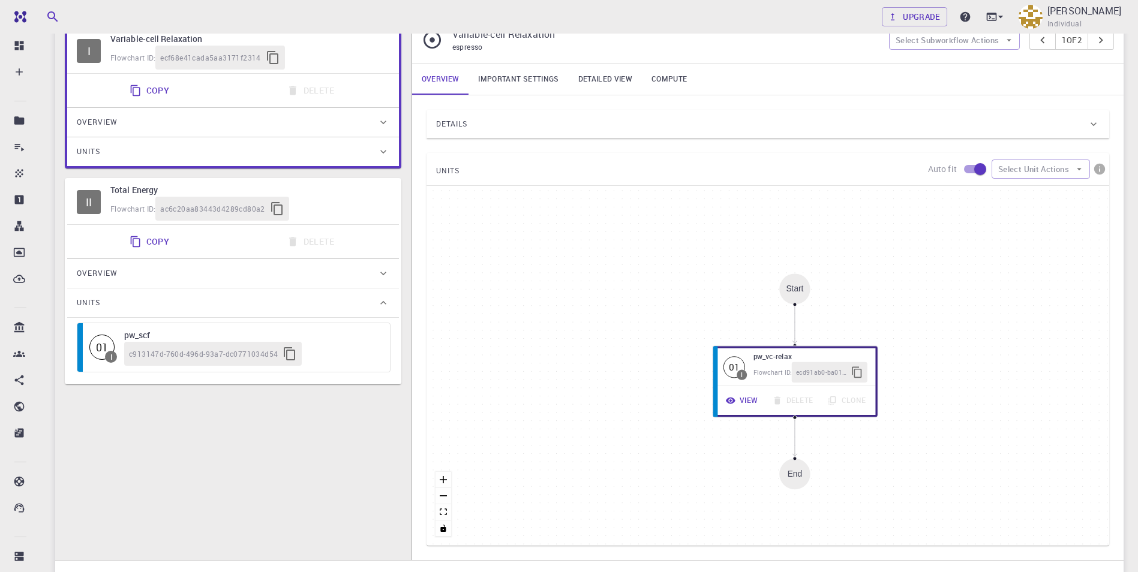
click at [206, 313] on div "Units" at bounding box center [233, 302] width 332 height 29
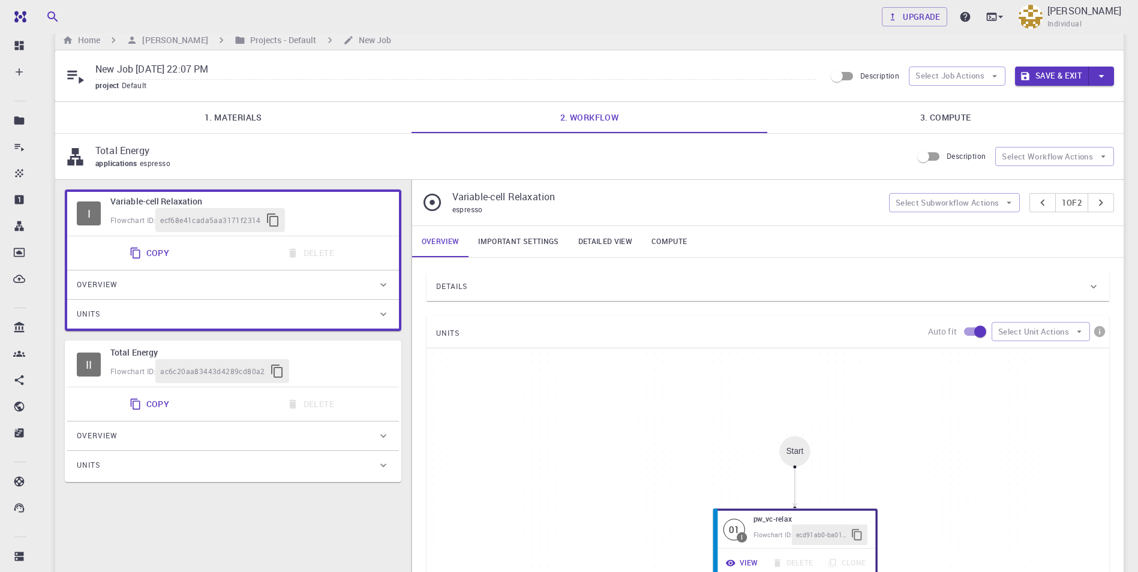
scroll to position [0, 0]
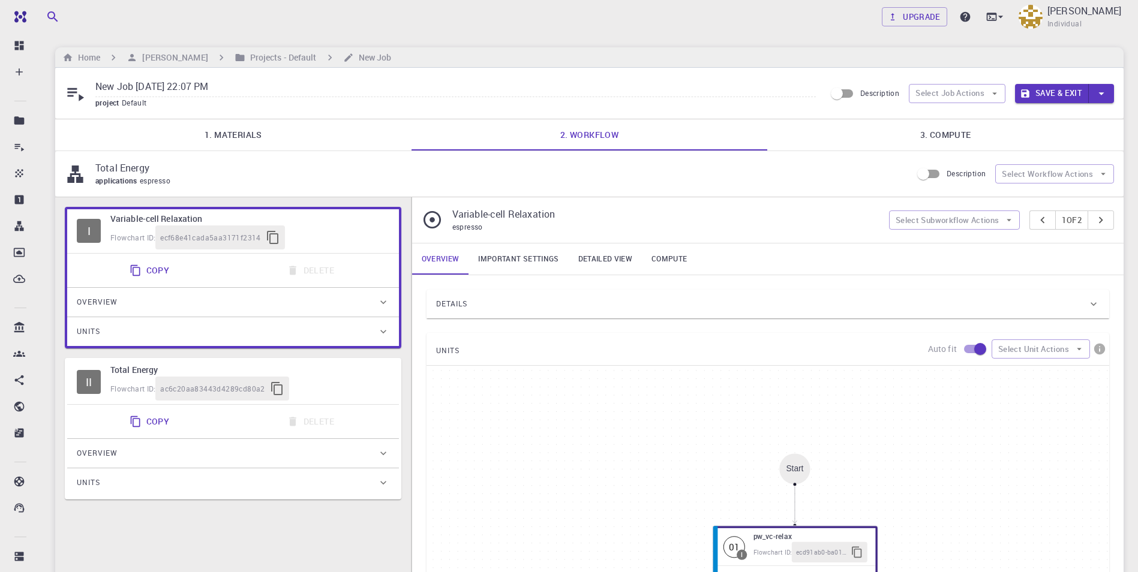
click at [192, 332] on div "Units" at bounding box center [227, 331] width 300 height 19
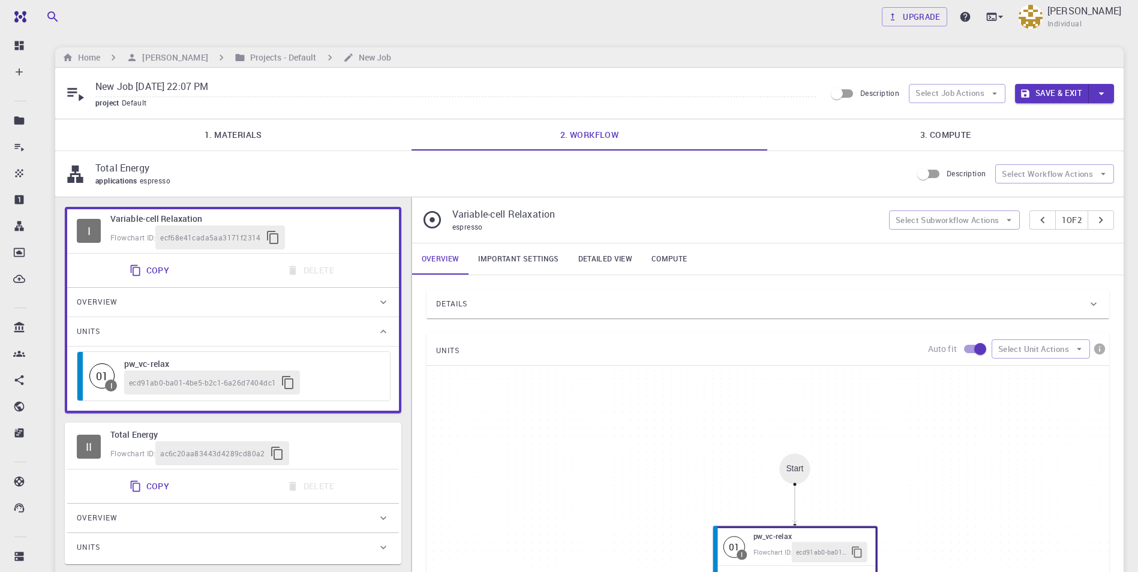
click at [192, 332] on div "Units" at bounding box center [227, 331] width 300 height 19
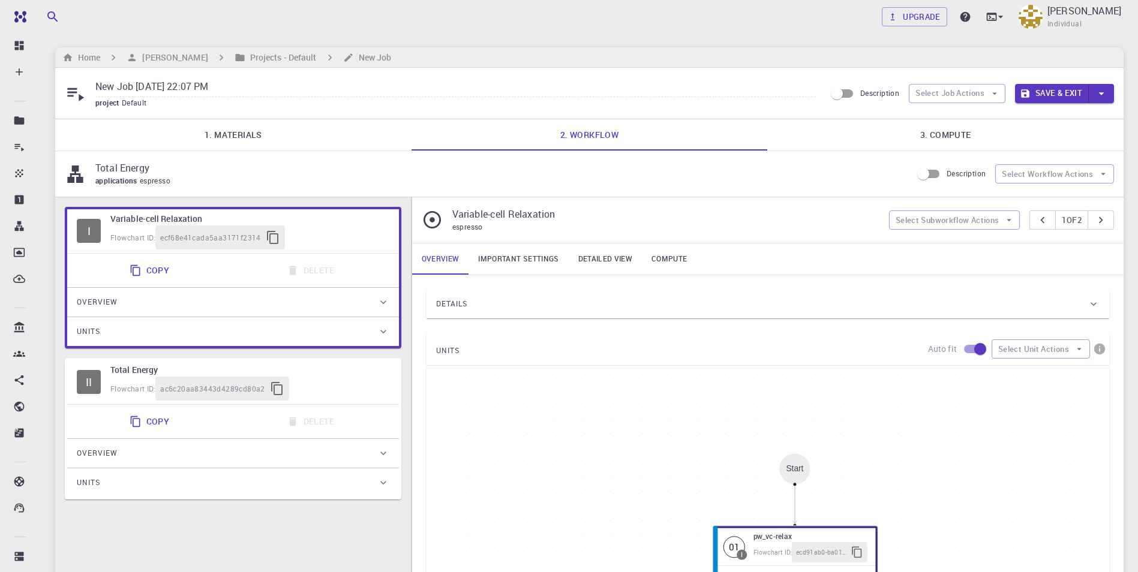
click at [176, 303] on div "Overview" at bounding box center [227, 302] width 300 height 19
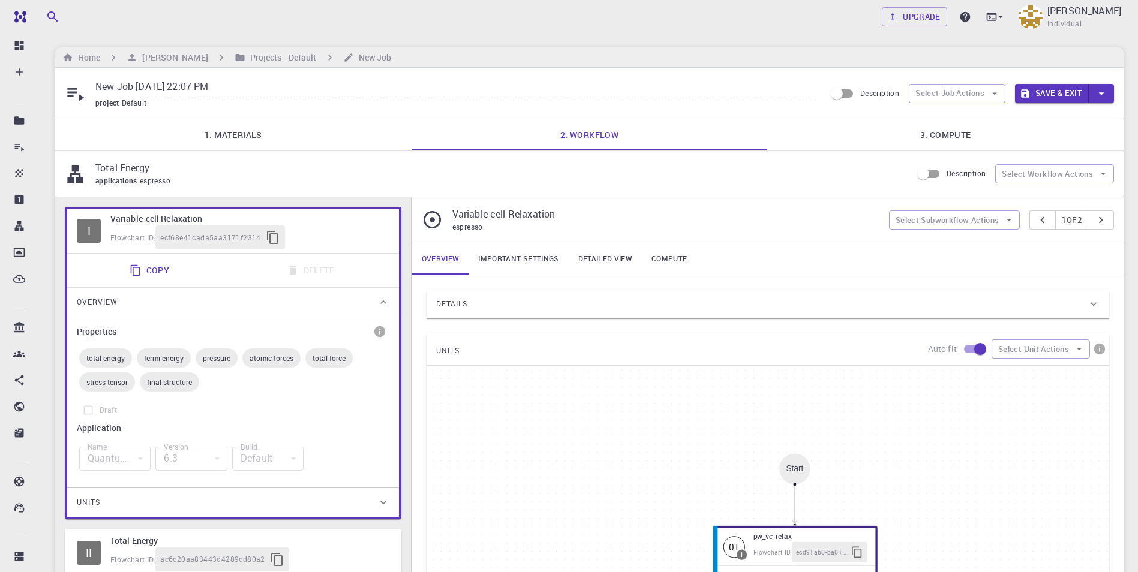
click at [176, 303] on div "Overview" at bounding box center [227, 302] width 300 height 19
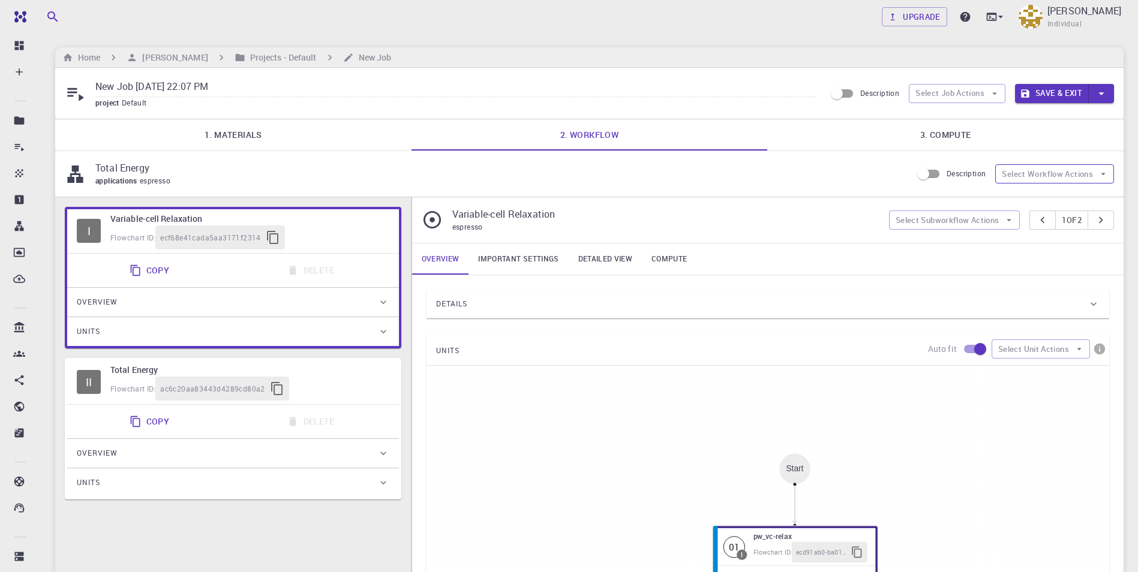
click at [1049, 178] on button "Select Workflow Actions" at bounding box center [1054, 173] width 119 height 19
click at [971, 227] on button "Select Subworkflow Actions" at bounding box center [954, 219] width 131 height 19
click at [972, 225] on button "Select Subworkflow Actions" at bounding box center [954, 219] width 131 height 19
click at [1035, 352] on button "Select Unit Actions" at bounding box center [1040, 348] width 98 height 19
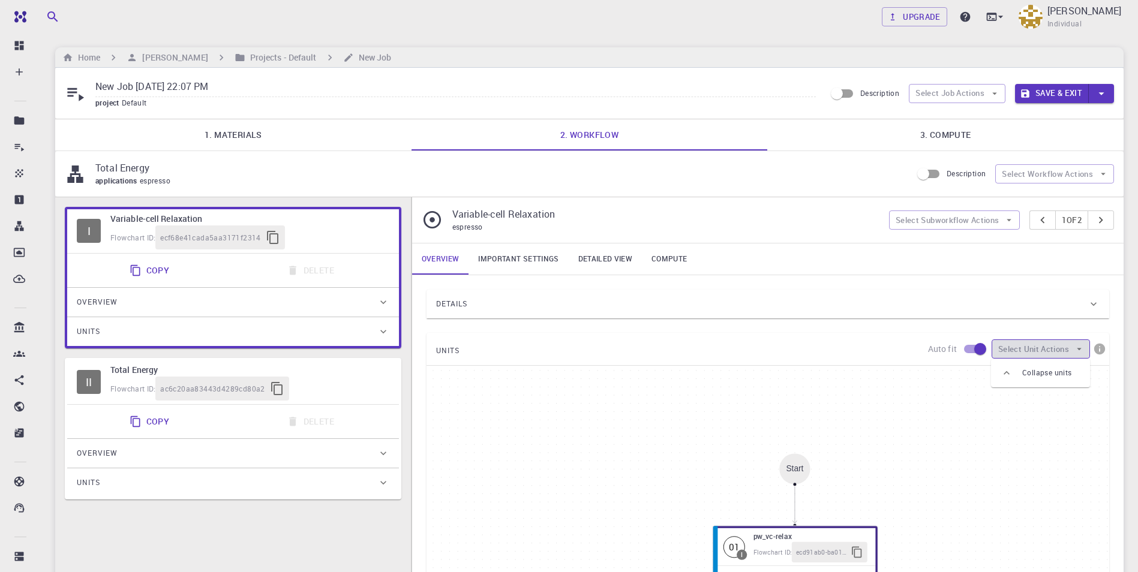
click at [1035, 352] on button "Select Unit Actions" at bounding box center [1040, 348] width 98 height 19
click at [143, 174] on p "Total Energy" at bounding box center [498, 168] width 807 height 14
click at [141, 181] on span "espresso" at bounding box center [157, 181] width 35 height 10
click at [977, 96] on button "Select Job Actions" at bounding box center [956, 93] width 97 height 19
click at [981, 161] on span "Select workflow" at bounding box center [966, 156] width 56 height 12
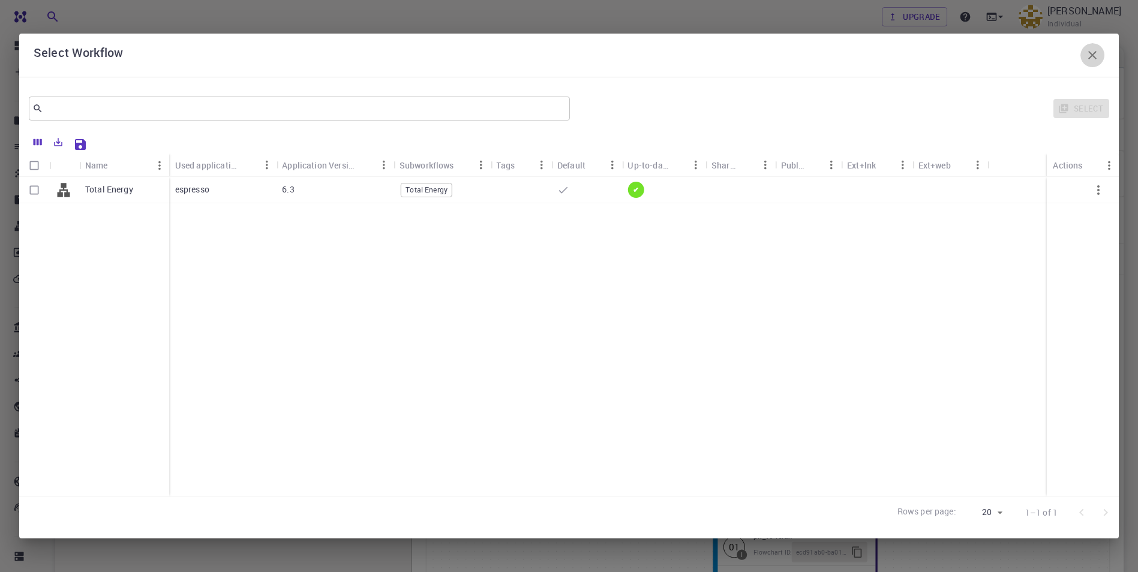
click at [1099, 61] on icon "button" at bounding box center [1092, 55] width 14 height 14
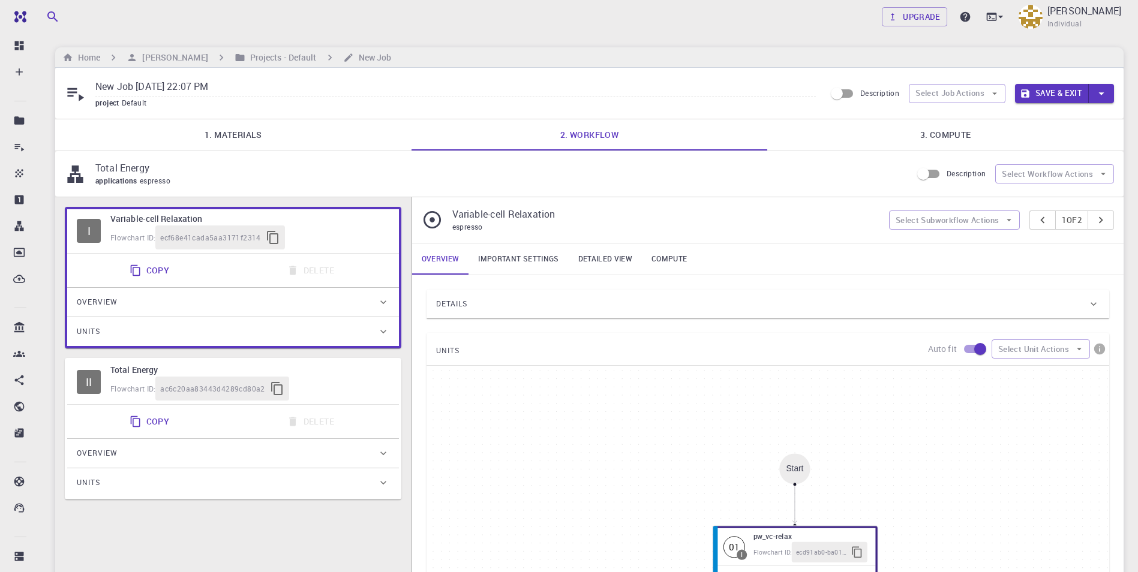
drag, startPoint x: 928, startPoint y: 129, endPoint x: 923, endPoint y: 133, distance: 6.8
click at [928, 130] on link "3. Compute" at bounding box center [945, 134] width 356 height 31
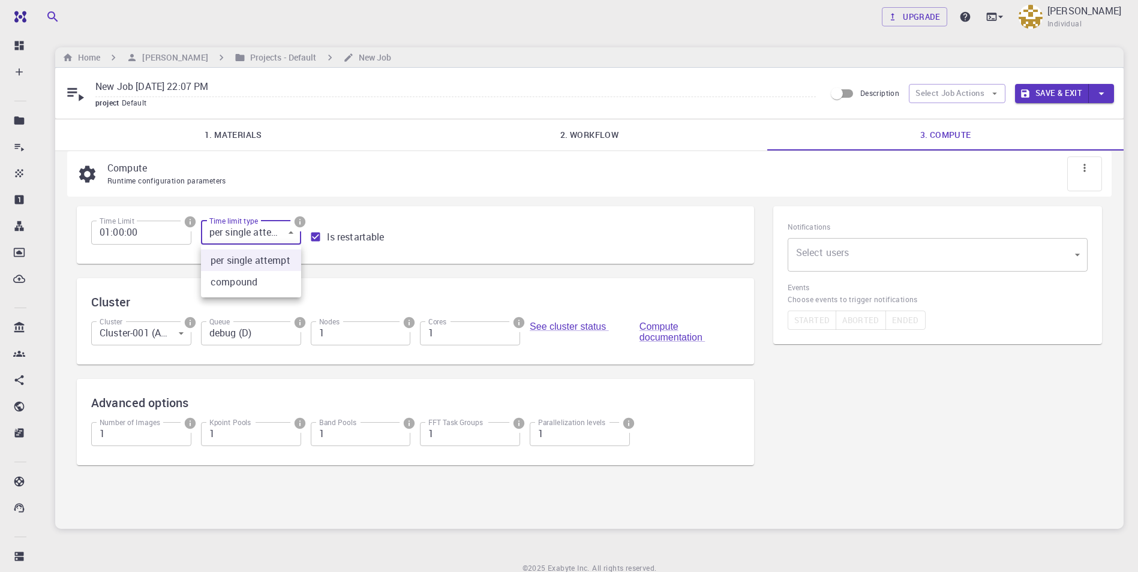
click at [294, 234] on body "Free Dashboard Create New Job New Material Create Material Upload File Import f…" at bounding box center [569, 311] width 1138 height 622
click at [294, 234] on div at bounding box center [569, 286] width 1138 height 572
click at [192, 222] on icon "info" at bounding box center [190, 221] width 11 height 11
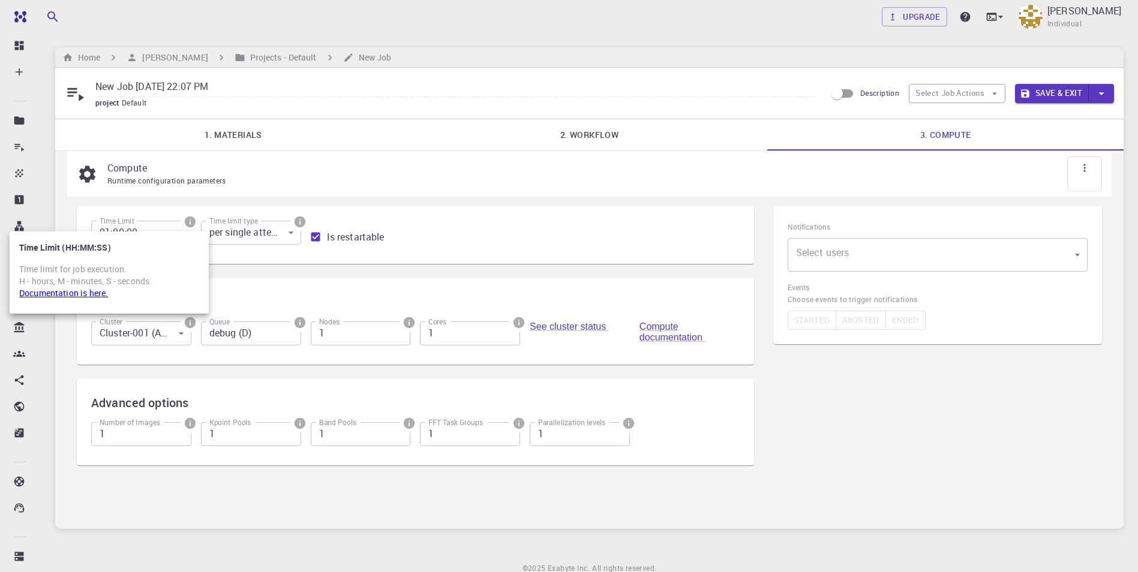
click at [188, 224] on div at bounding box center [569, 286] width 1138 height 572
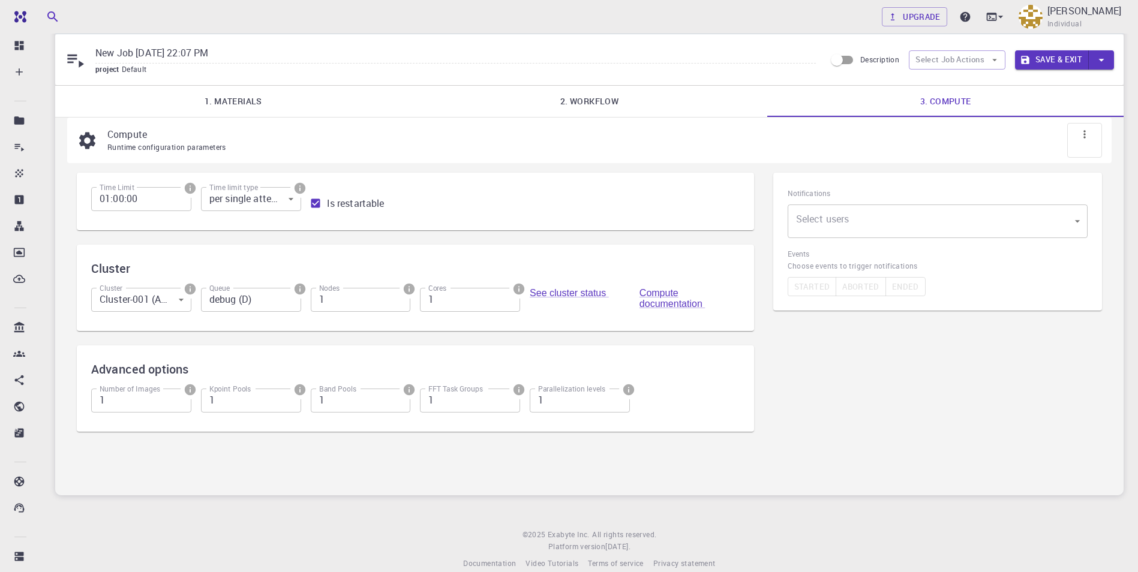
scroll to position [50, 0]
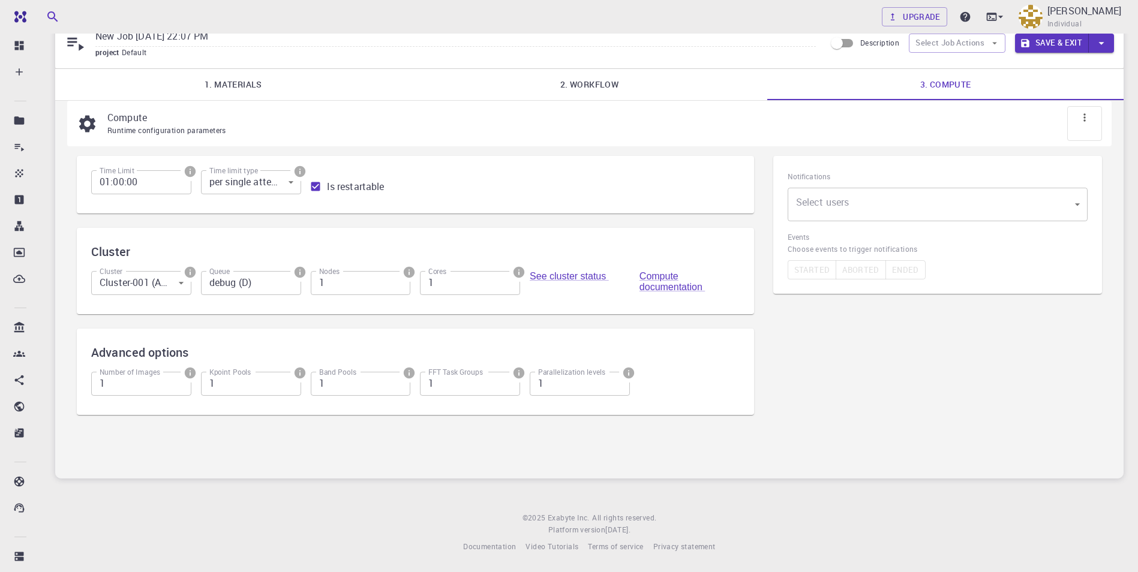
click at [1085, 116] on icon at bounding box center [1084, 118] width 12 height 12
click at [1083, 116] on icon at bounding box center [1084, 118] width 12 height 12
click at [1085, 118] on icon at bounding box center [1084, 118] width 12 height 12
click at [1081, 114] on icon at bounding box center [1084, 118] width 12 height 12
click at [1105, 43] on icon "button" at bounding box center [1100, 43] width 13 height 13
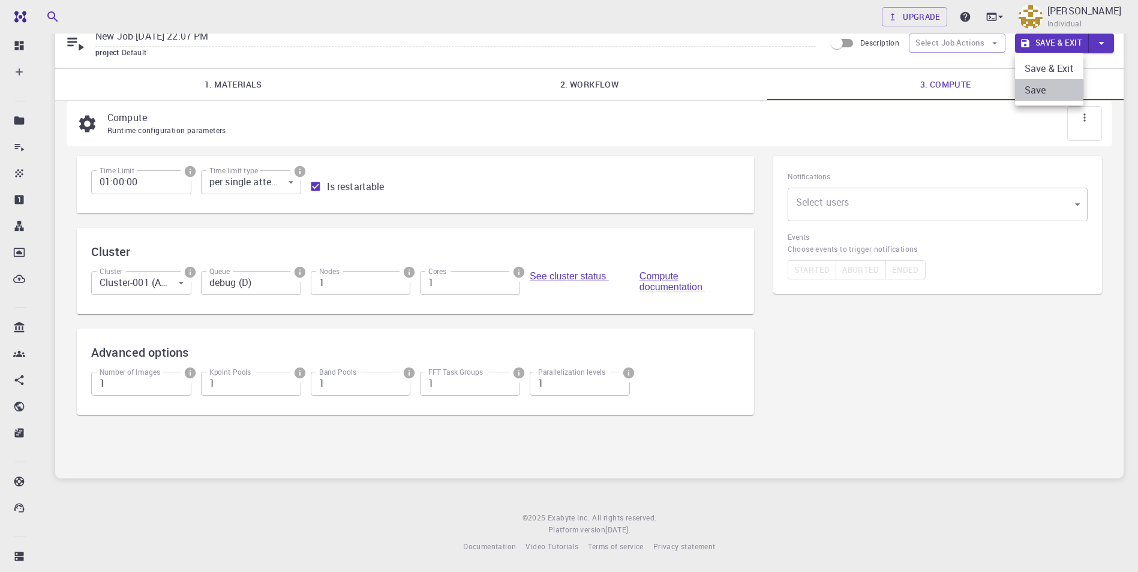
click at [1045, 85] on li "Save" at bounding box center [1049, 90] width 68 height 22
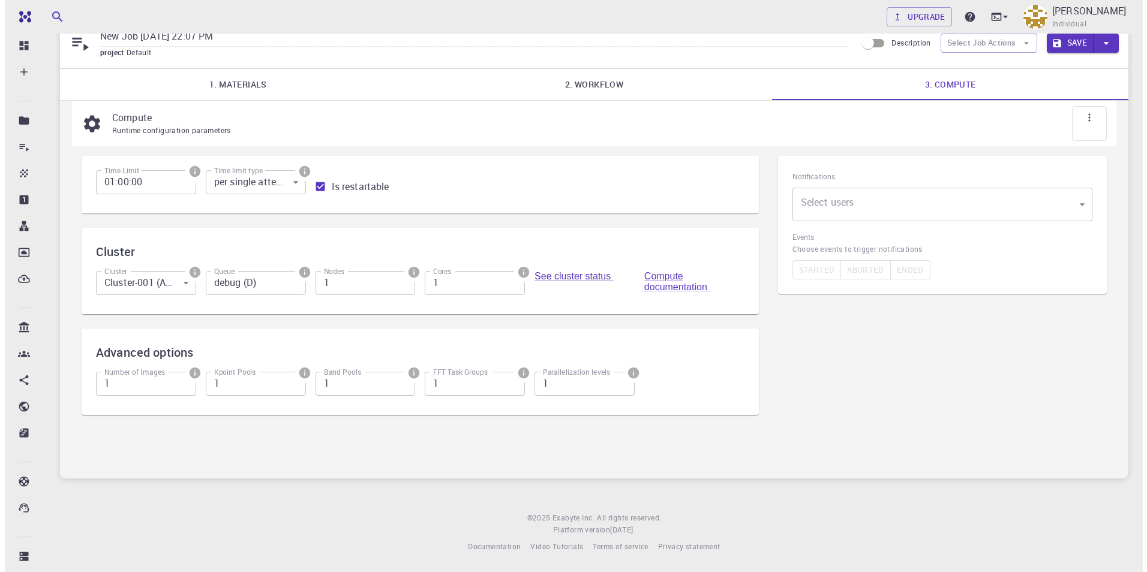
scroll to position [0, 0]
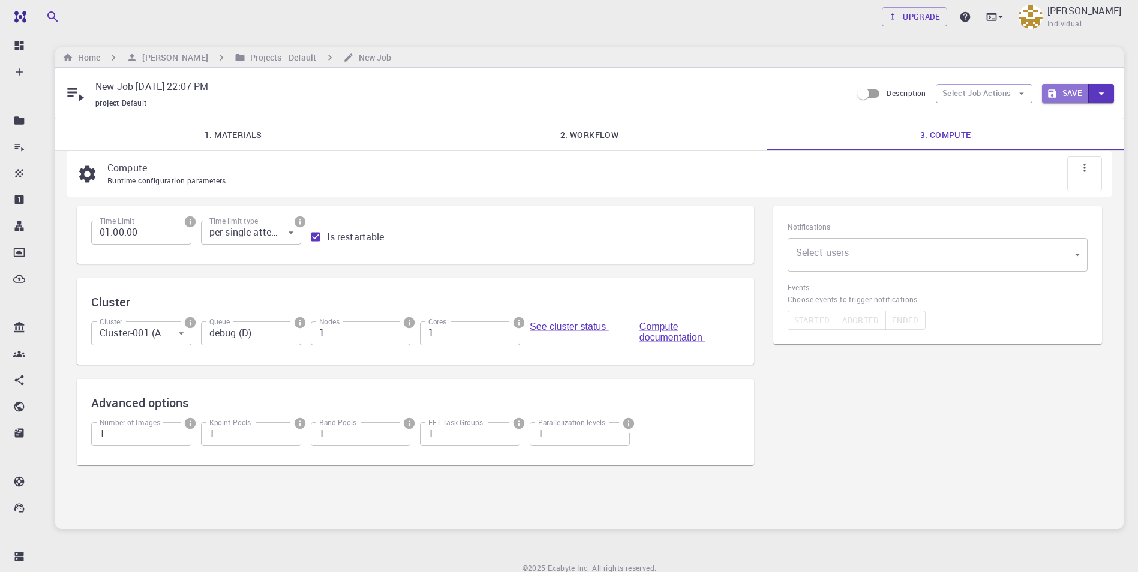
click at [1070, 92] on button "Save" at bounding box center [1065, 93] width 47 height 19
click at [1103, 92] on icon "button" at bounding box center [1100, 93] width 13 height 13
click at [1086, 120] on li "Save & Exit" at bounding box center [1075, 119] width 68 height 22
click at [1060, 91] on button "Save & Exit" at bounding box center [1052, 93] width 74 height 19
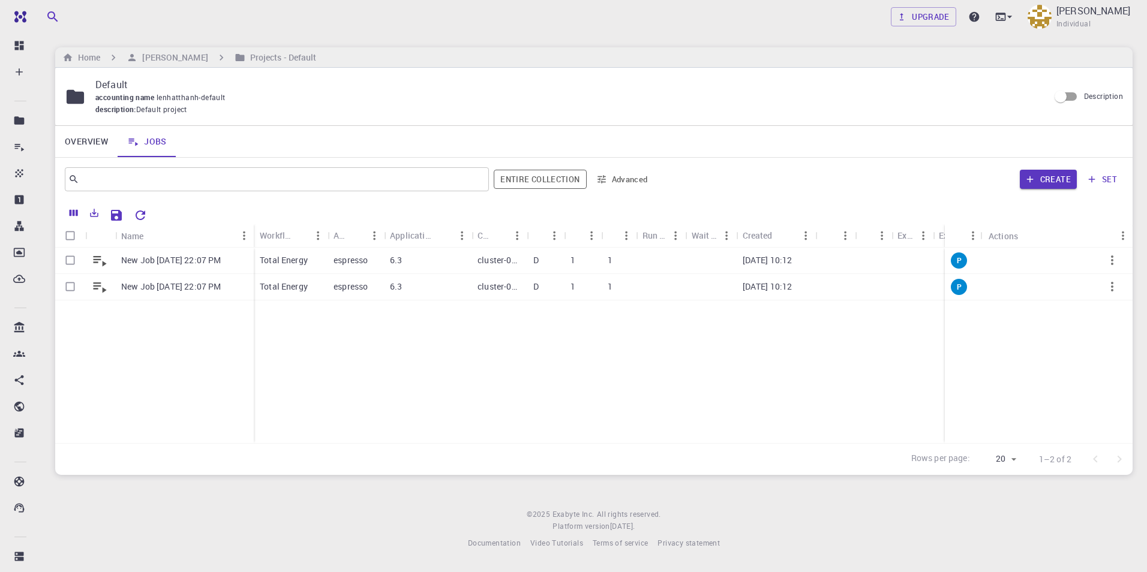
click at [253, 233] on div "Name" at bounding box center [255, 235] width 12 height 23
drag, startPoint x: 253, startPoint y: 233, endPoint x: 343, endPoint y: 231, distance: 90.0
click at [343, 231] on div "Name" at bounding box center [345, 235] width 12 height 23
click at [1110, 259] on icon "button" at bounding box center [1112, 260] width 14 height 14
click at [372, 351] on div at bounding box center [573, 286] width 1147 height 572
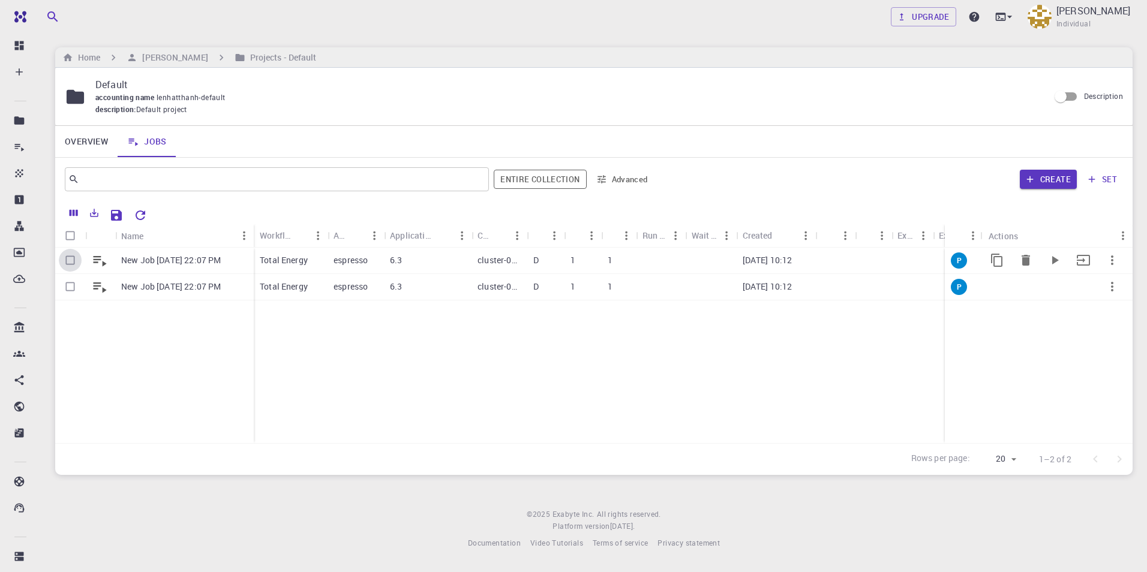
click at [75, 260] on input "Select row" at bounding box center [70, 260] width 23 height 23
checkbox input "true"
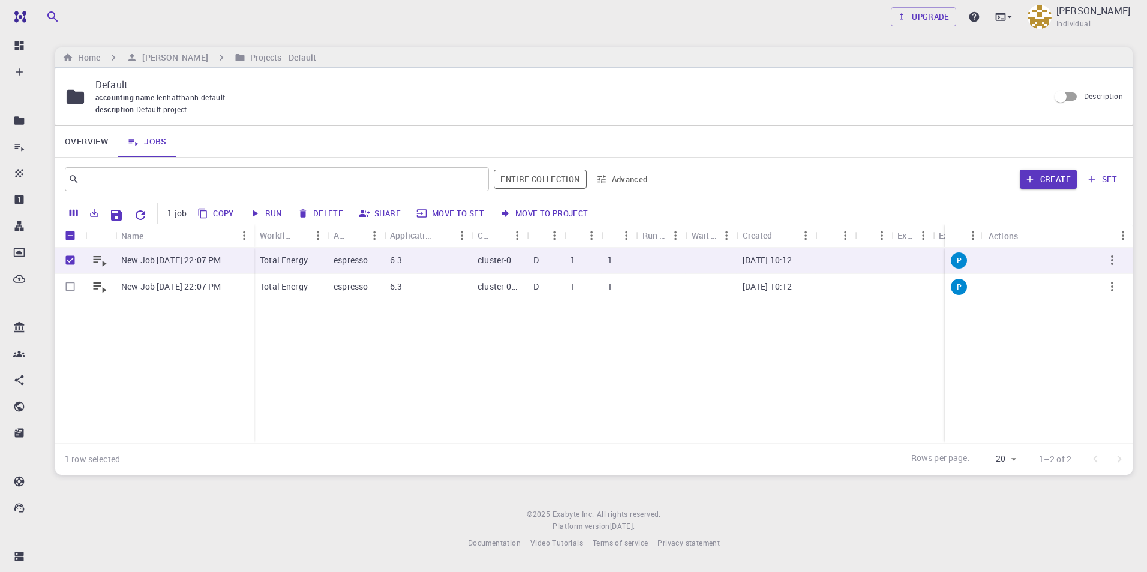
click at [271, 215] on button "Run" at bounding box center [266, 213] width 41 height 19
checkbox input "false"
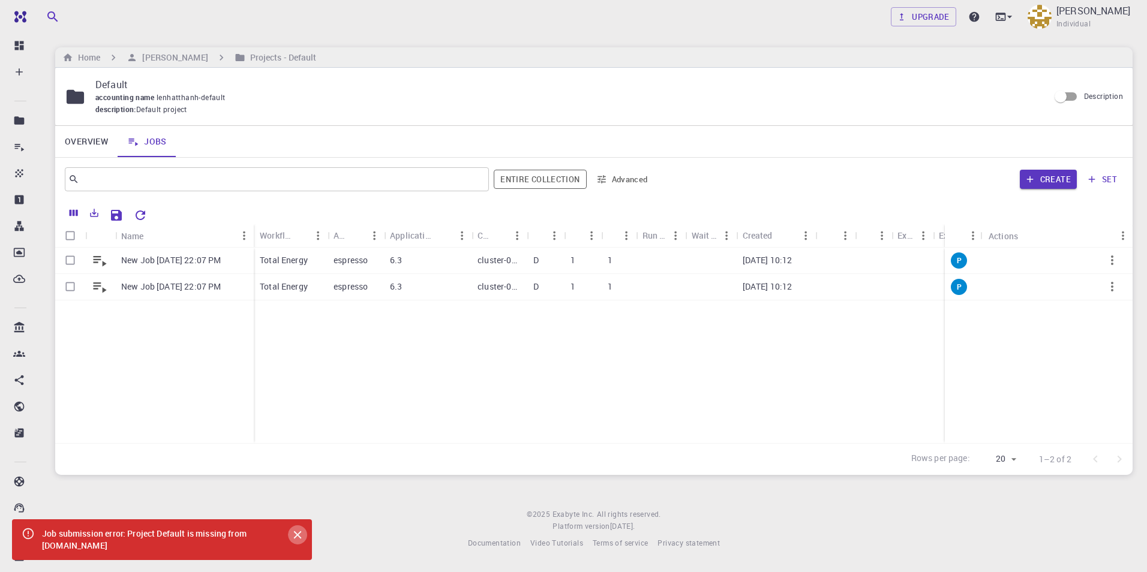
click at [299, 529] on icon "Close" at bounding box center [297, 534] width 13 height 13
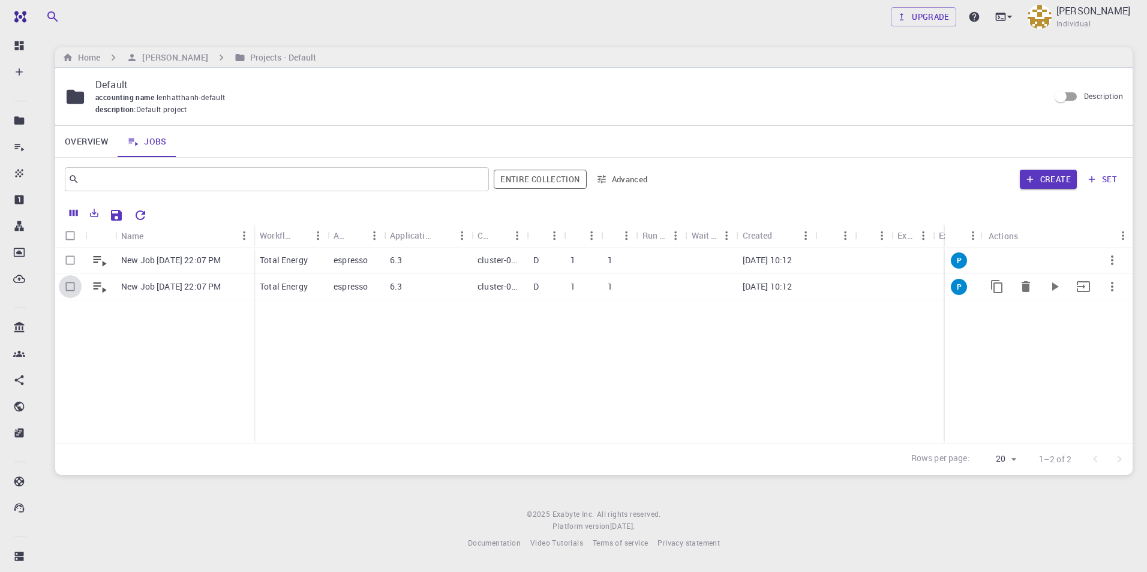
click at [68, 284] on input "Select row" at bounding box center [70, 286] width 23 height 23
checkbox input "true"
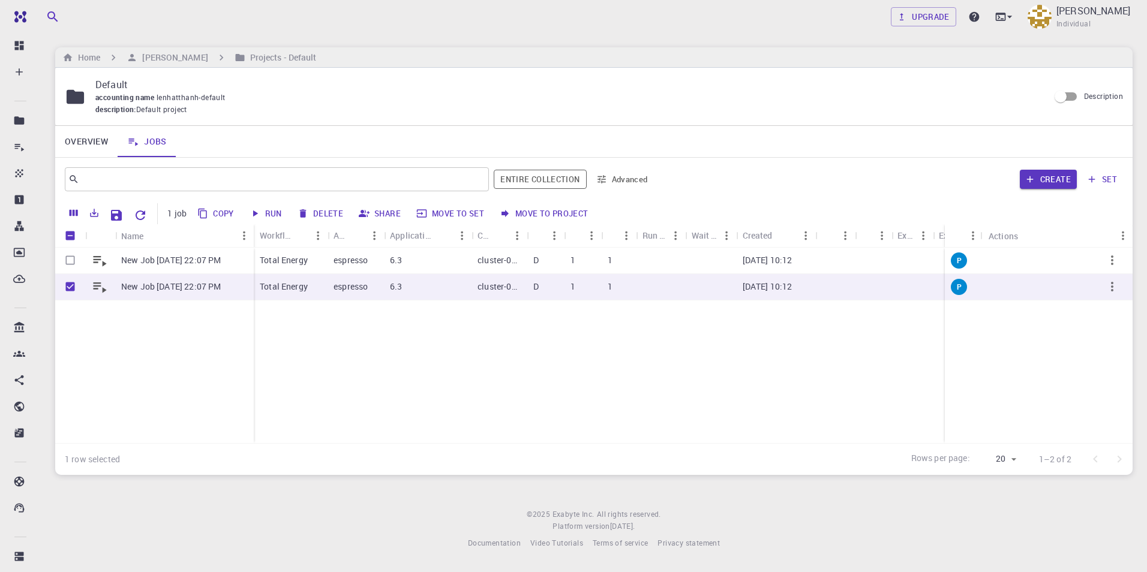
click at [279, 210] on button "Run" at bounding box center [266, 213] width 41 height 19
checkbox input "false"
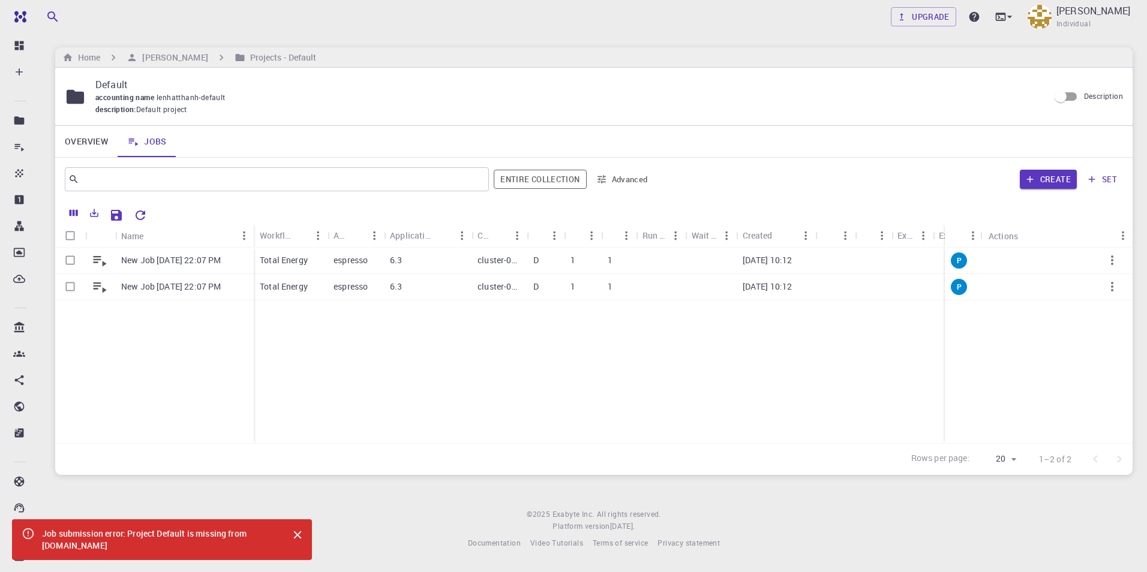
click at [297, 534] on icon "Close" at bounding box center [298, 535] width 8 height 8
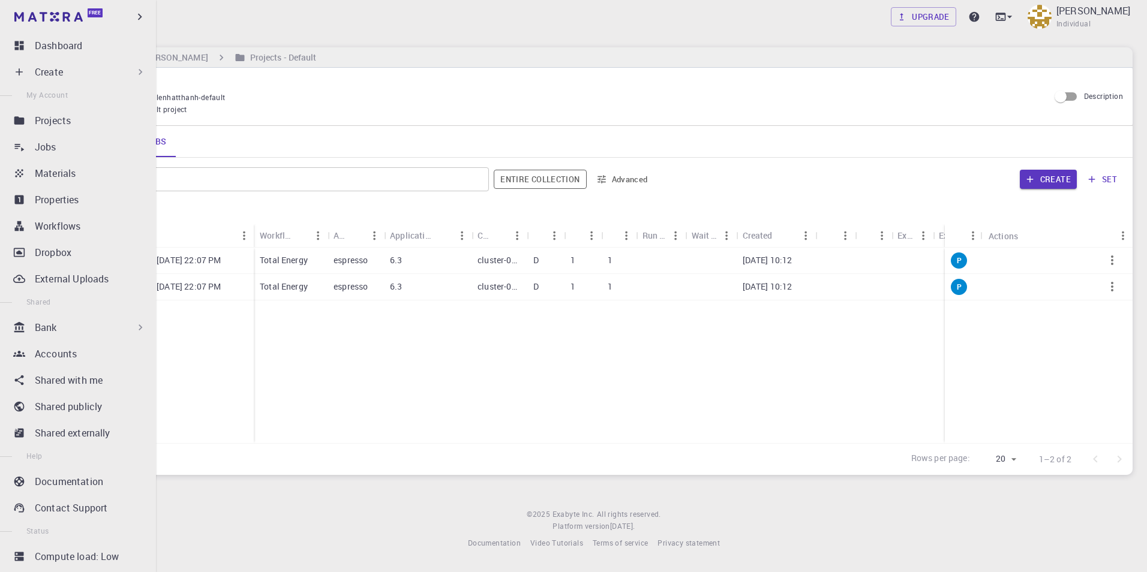
click at [43, 329] on p "Bank" at bounding box center [46, 327] width 22 height 14
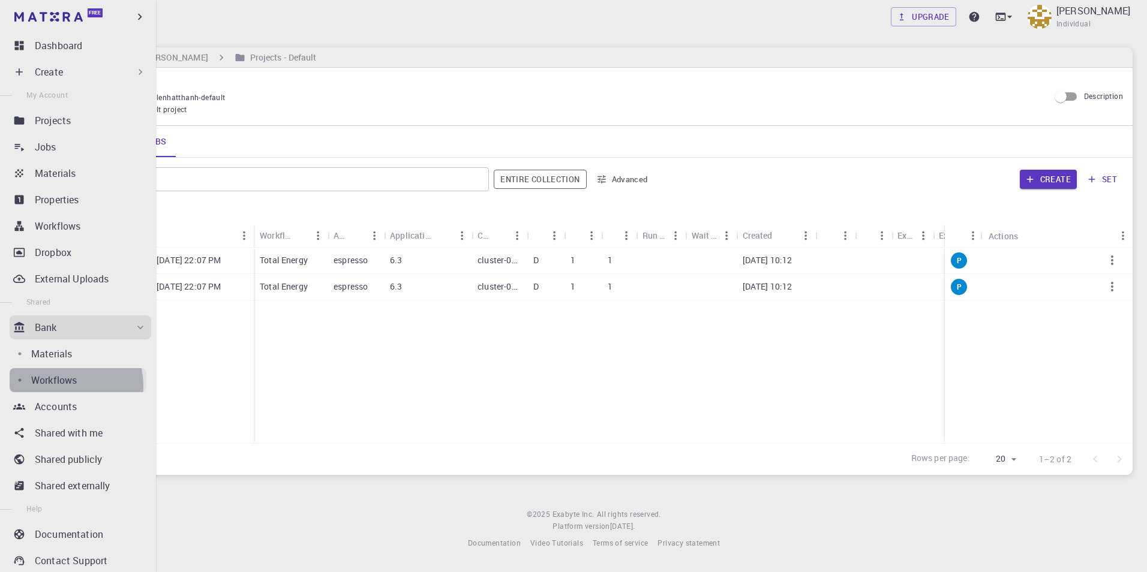
click at [67, 386] on p "Workflows" at bounding box center [54, 380] width 46 height 14
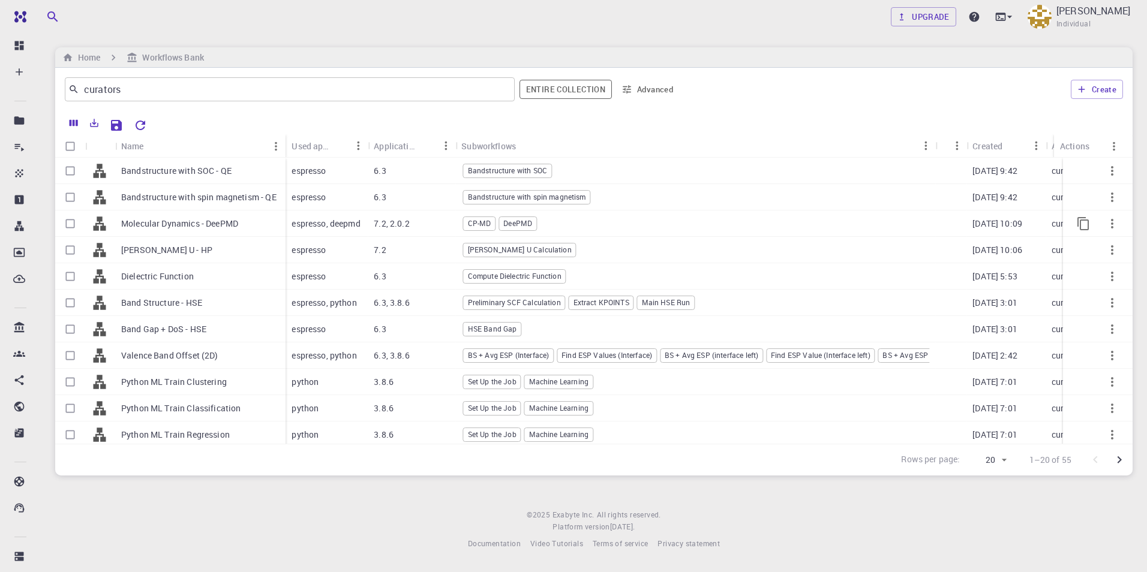
click at [69, 227] on input "Select row" at bounding box center [70, 223] width 23 height 23
checkbox input "true"
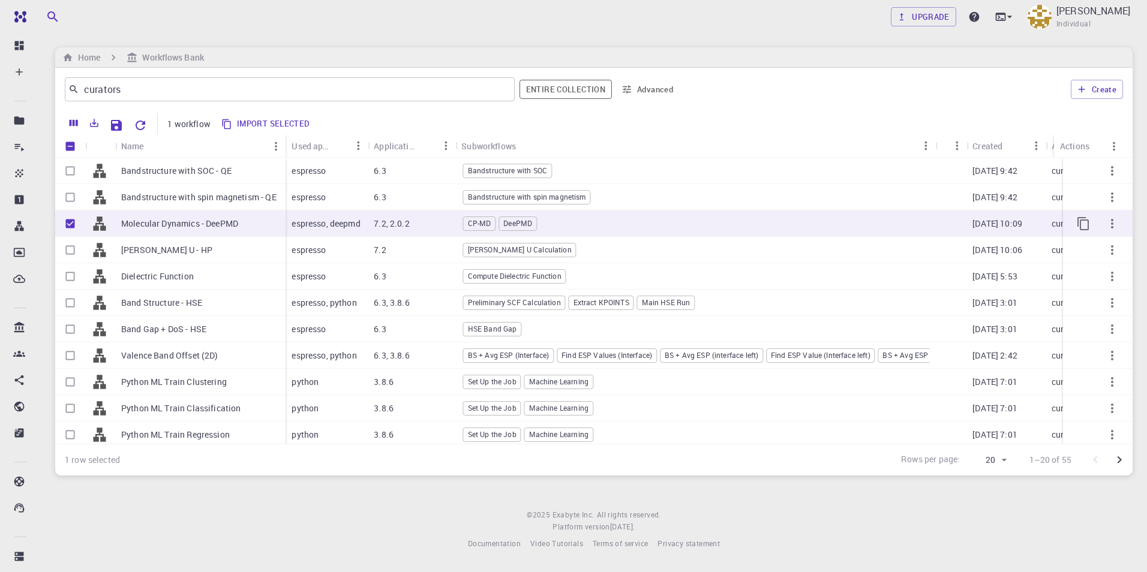
checkbox input "true"
click at [1103, 89] on button "Create" at bounding box center [1096, 89] width 52 height 19
click at [1108, 219] on icon "button" at bounding box center [1112, 223] width 14 height 14
click at [1112, 234] on span "Open" at bounding box center [1106, 231] width 18 height 12
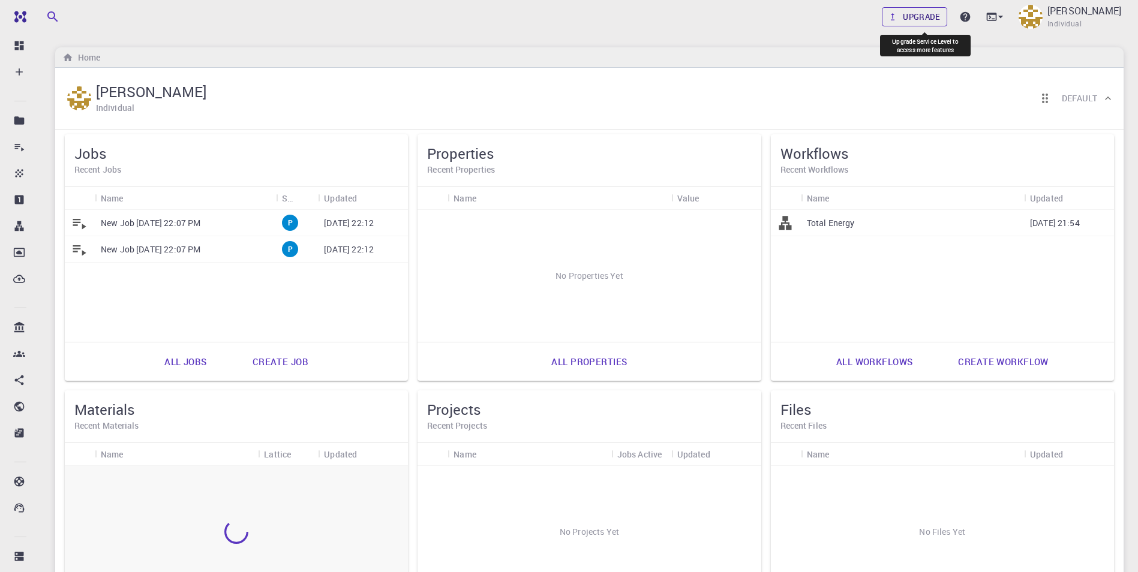
click at [922, 20] on link "Upgrade" at bounding box center [913, 16] width 65 height 19
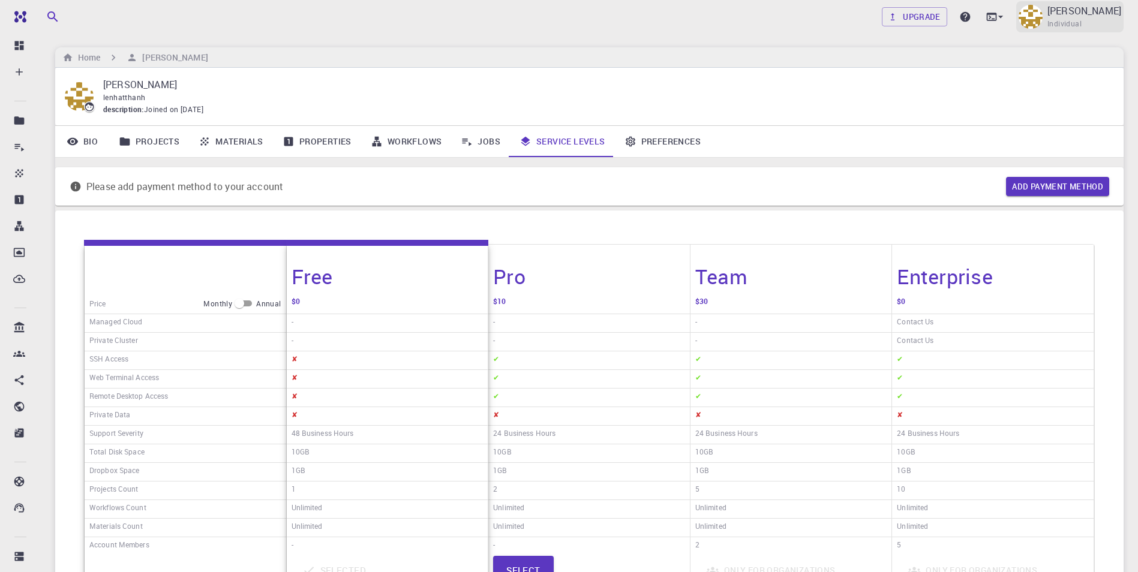
click at [1093, 11] on p "[PERSON_NAME]" at bounding box center [1084, 11] width 74 height 14
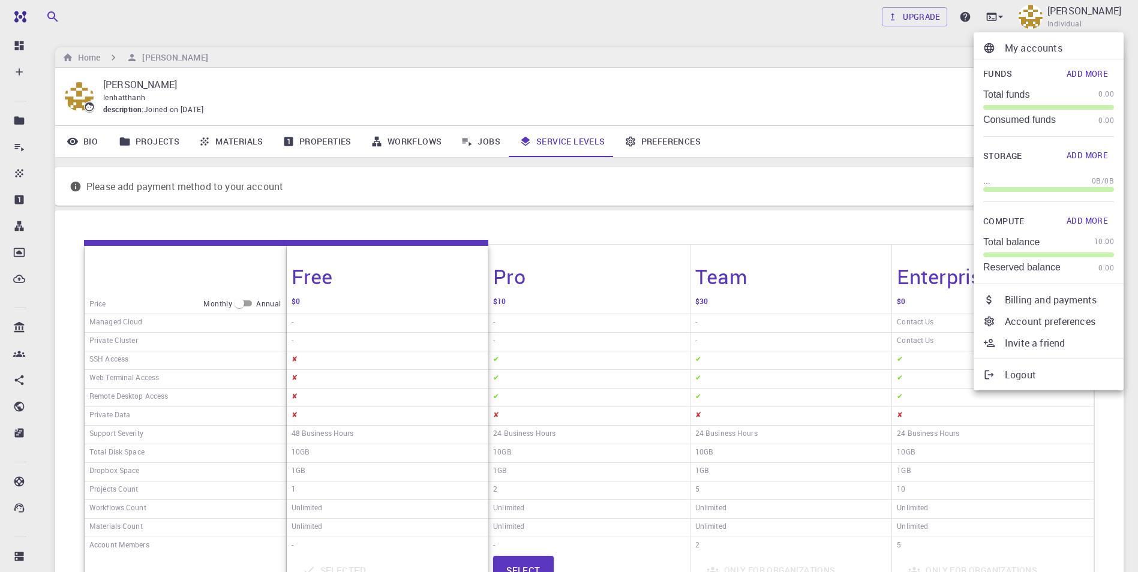
click at [1059, 43] on p "My accounts" at bounding box center [1058, 48] width 109 height 14
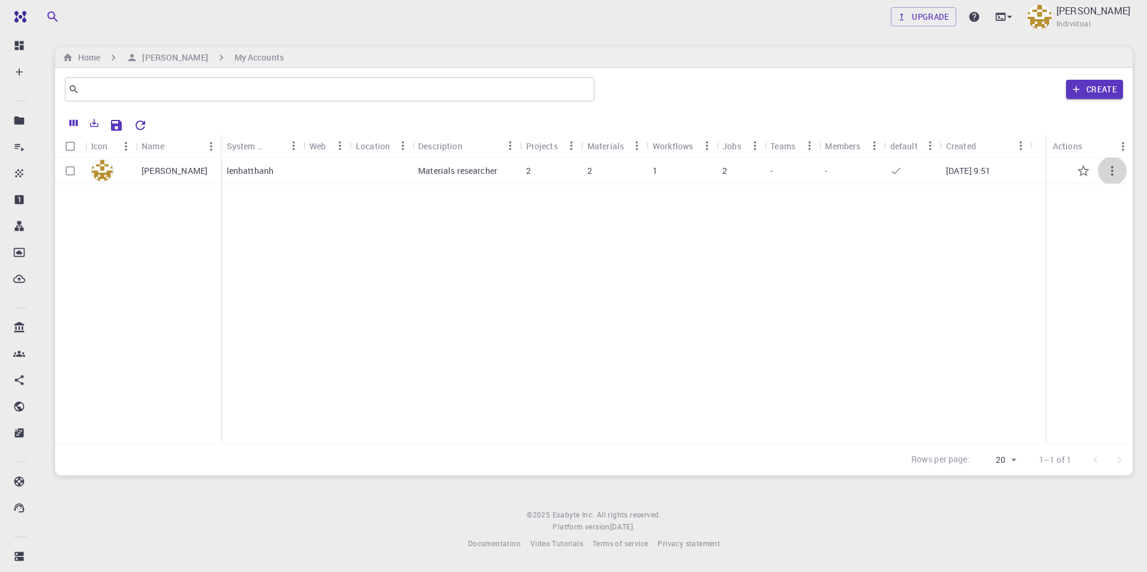
click at [1117, 173] on icon "button" at bounding box center [1112, 171] width 14 height 14
click at [1107, 187] on span "Open" at bounding box center [1099, 185] width 18 height 12
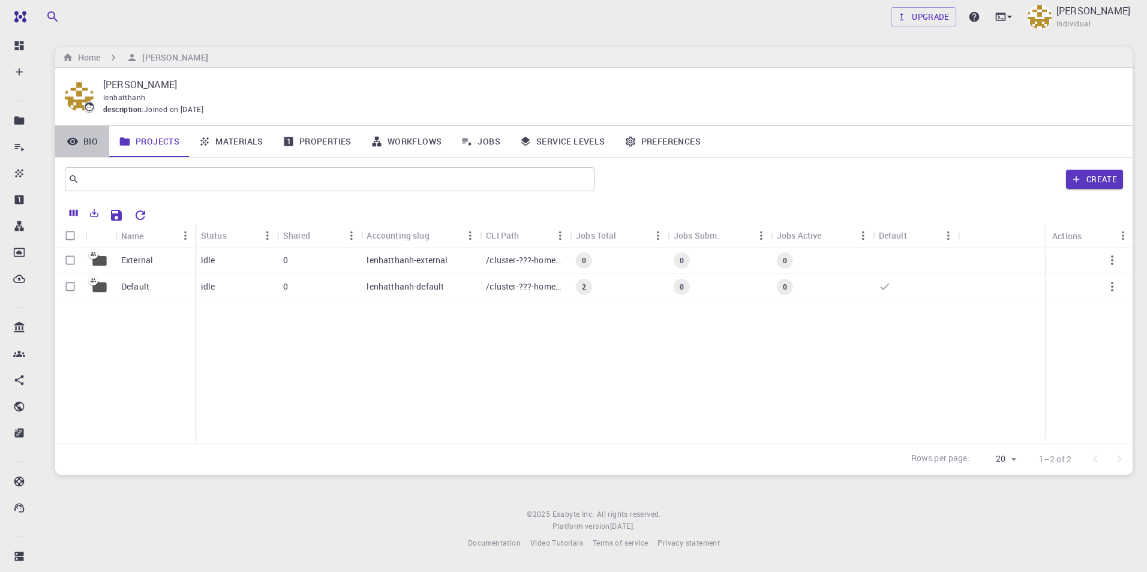
click at [89, 137] on link "Bio" at bounding box center [82, 141] width 54 height 31
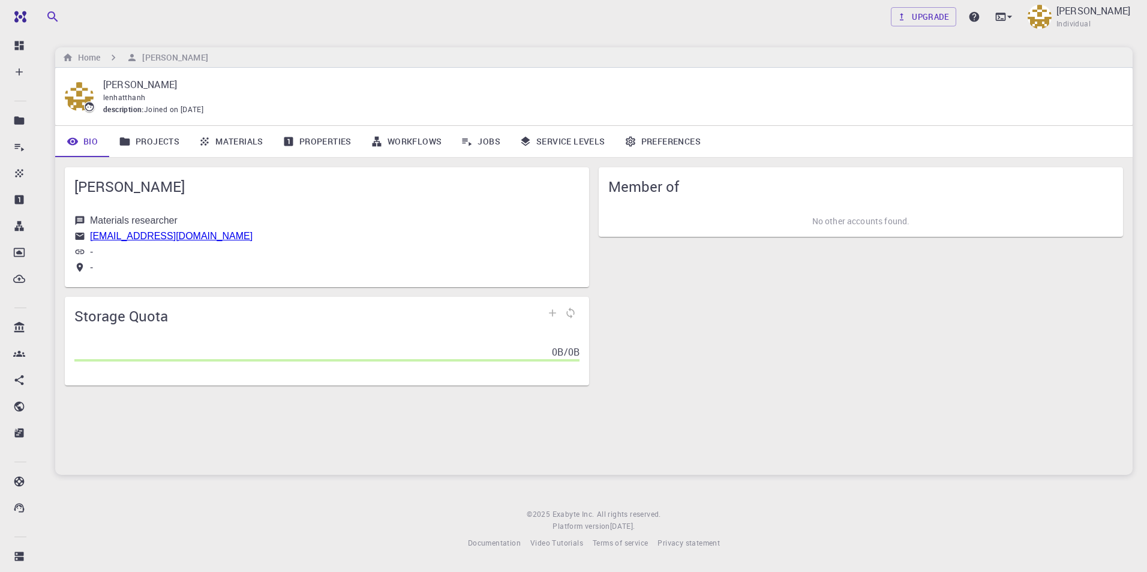
click at [685, 148] on link "Preferences" at bounding box center [662, 141] width 95 height 31
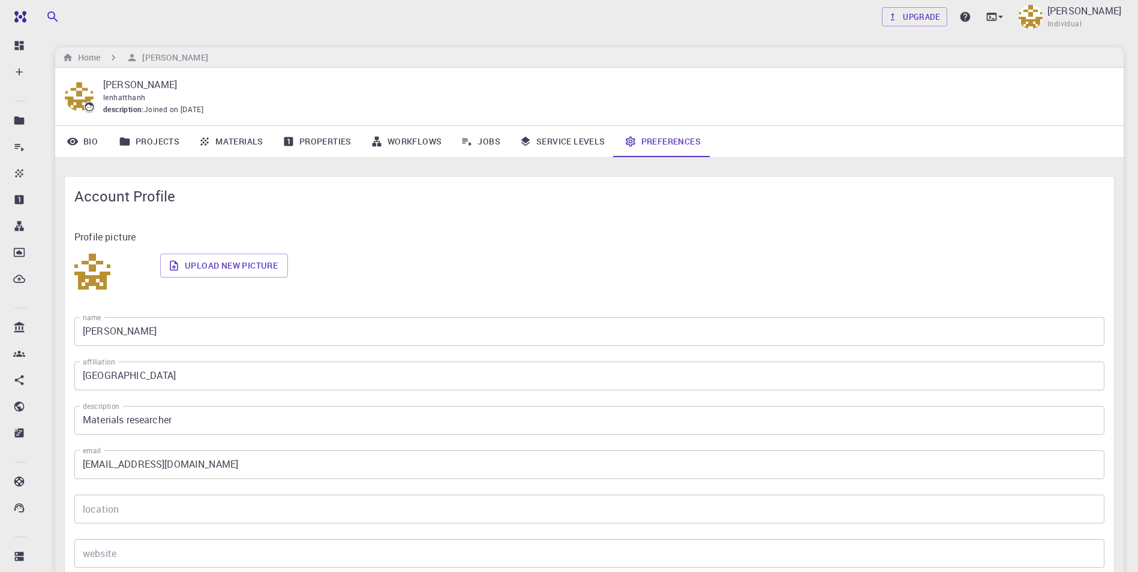
click at [90, 139] on link "Bio" at bounding box center [82, 141] width 54 height 31
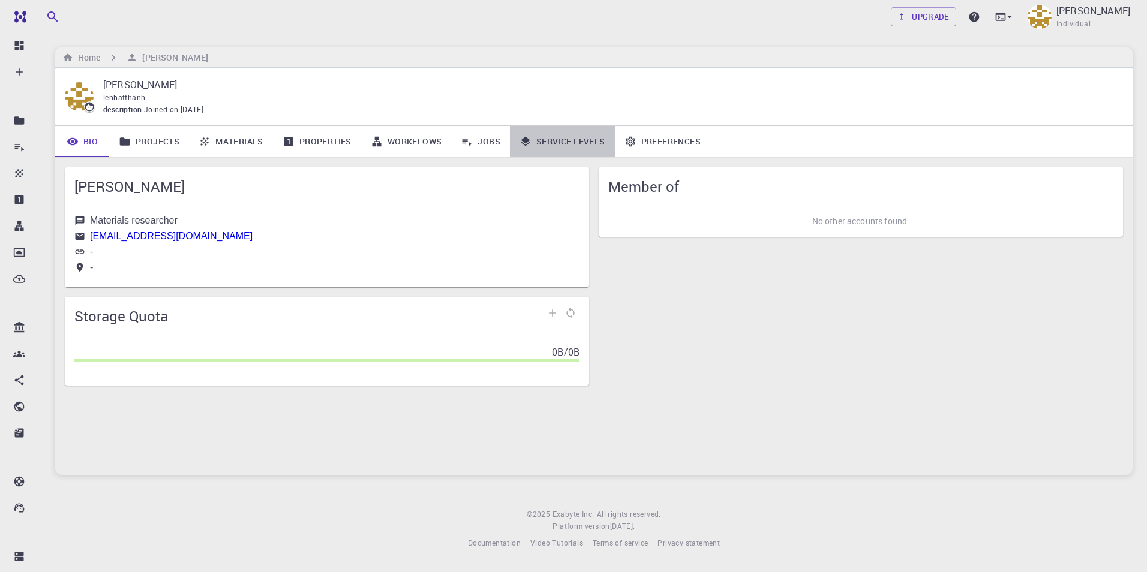
click at [560, 144] on link "Service Levels" at bounding box center [562, 141] width 105 height 31
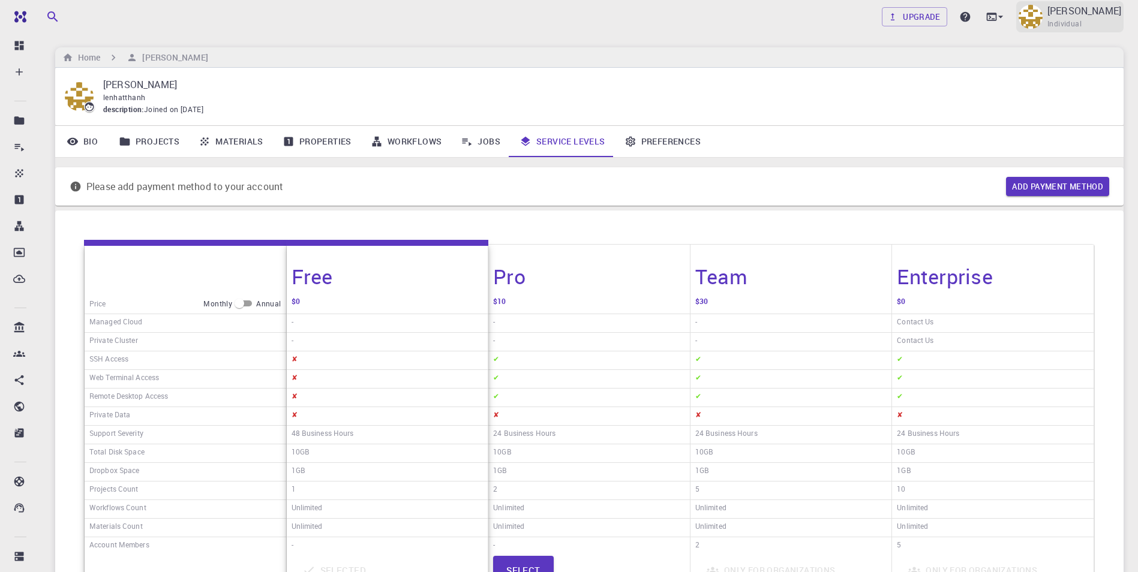
click at [1081, 23] on span "Individual" at bounding box center [1064, 24] width 34 height 12
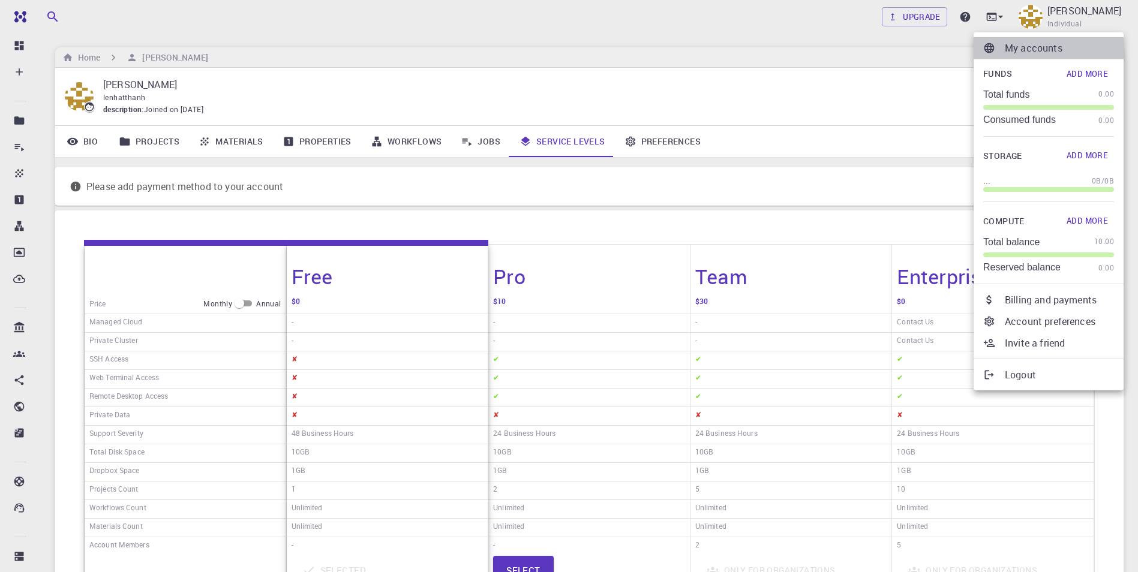
click at [1053, 49] on p "My accounts" at bounding box center [1058, 48] width 109 height 14
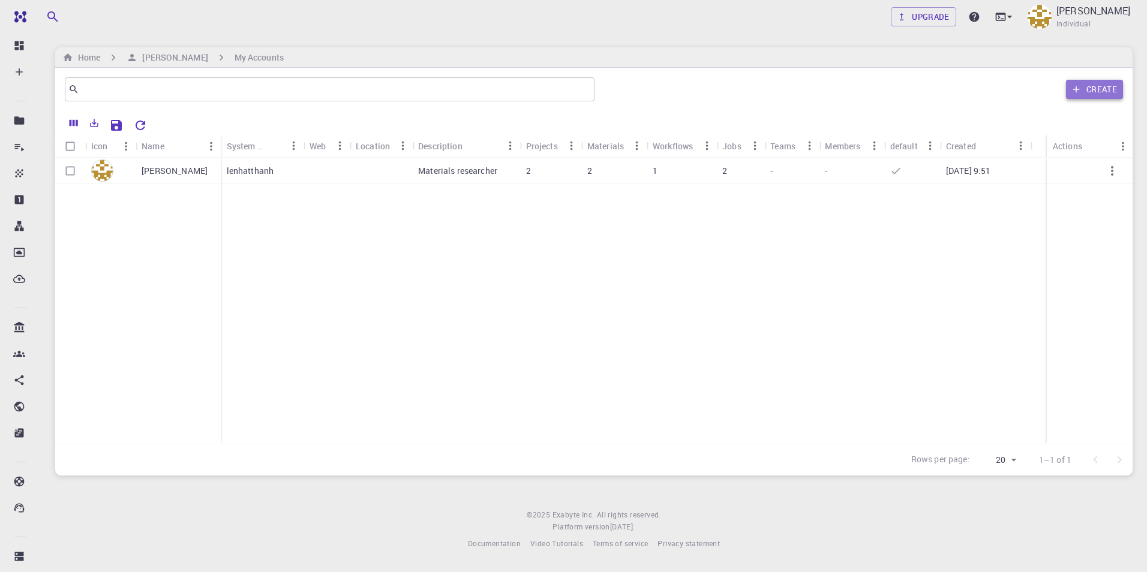
click at [1102, 92] on button "Create" at bounding box center [1094, 89] width 57 height 19
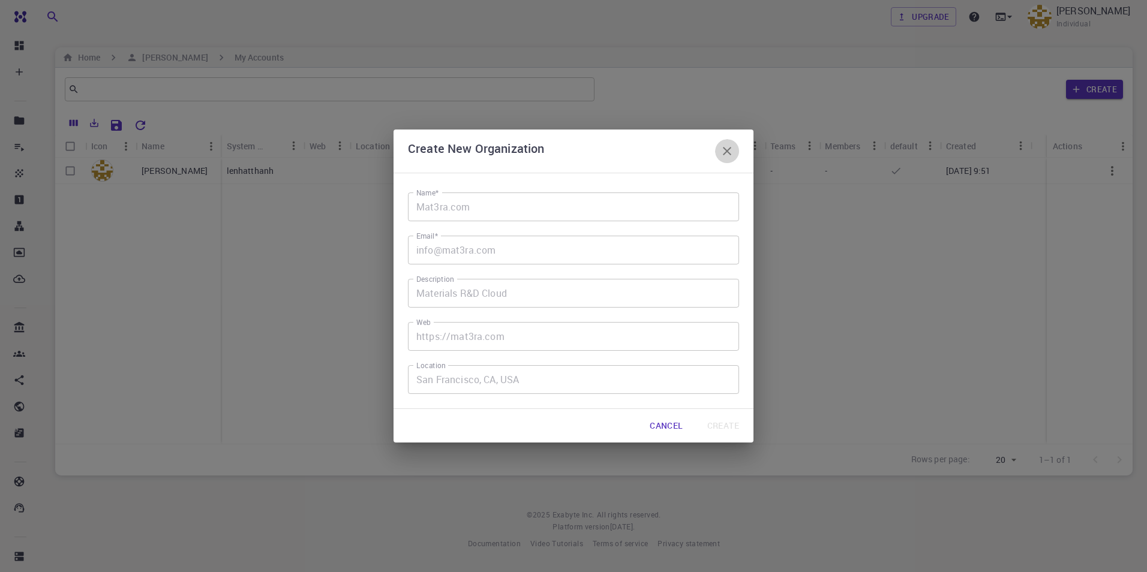
click at [729, 151] on icon "button" at bounding box center [727, 151] width 14 height 14
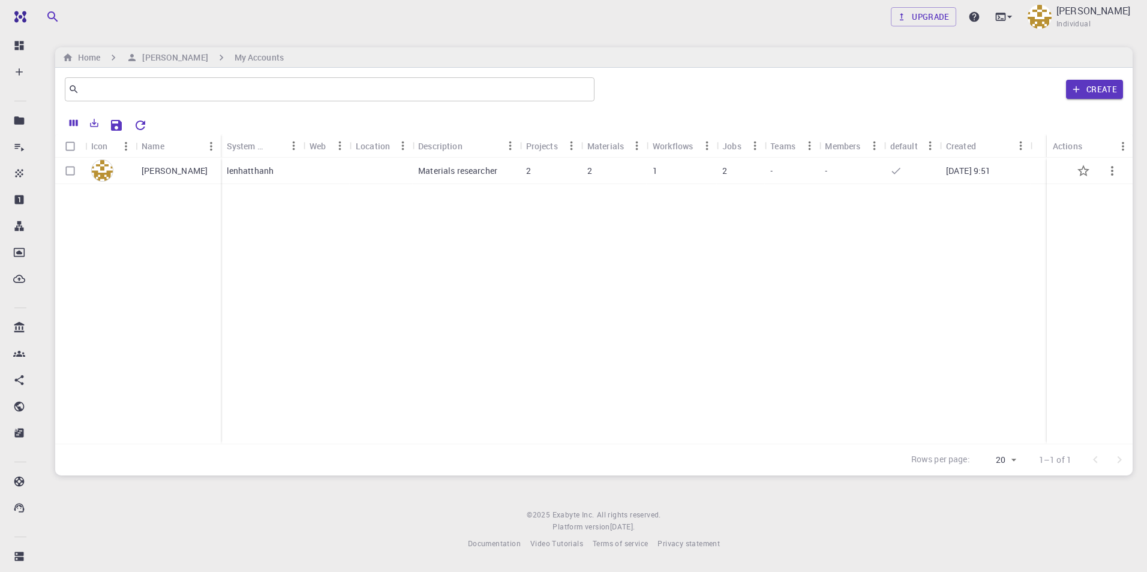
click at [1111, 168] on icon "button" at bounding box center [1112, 171] width 14 height 14
click at [69, 171] on div at bounding box center [573, 286] width 1147 height 572
click at [70, 145] on input "Select all rows" at bounding box center [70, 146] width 23 height 23
checkbox input "true"
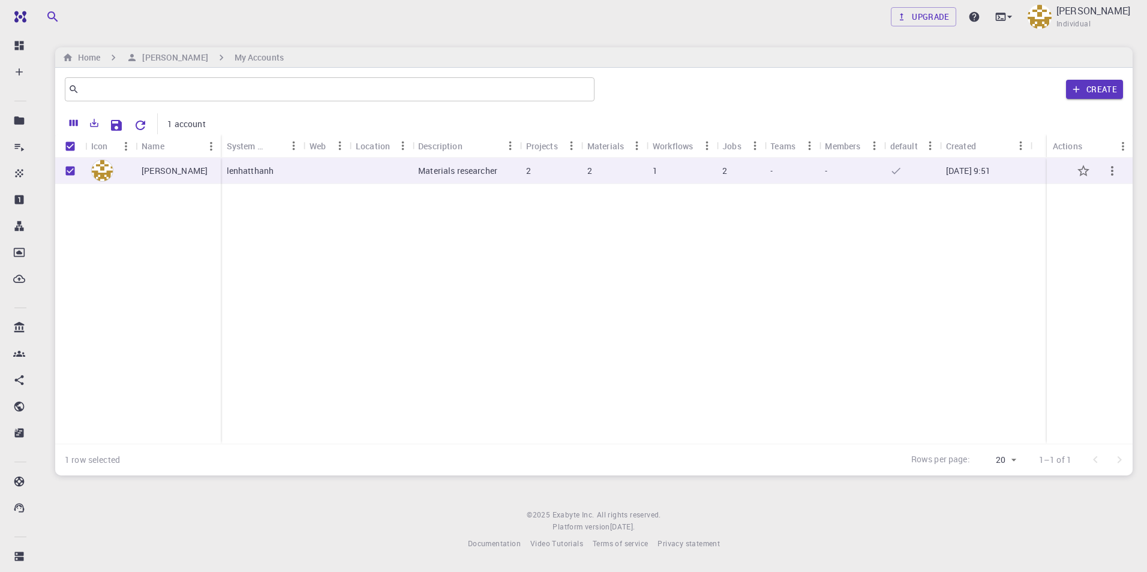
click at [1116, 171] on icon "button" at bounding box center [1112, 171] width 14 height 14
click at [969, 228] on div at bounding box center [573, 286] width 1147 height 572
click at [77, 122] on icon "Columns" at bounding box center [74, 123] width 8 height 7
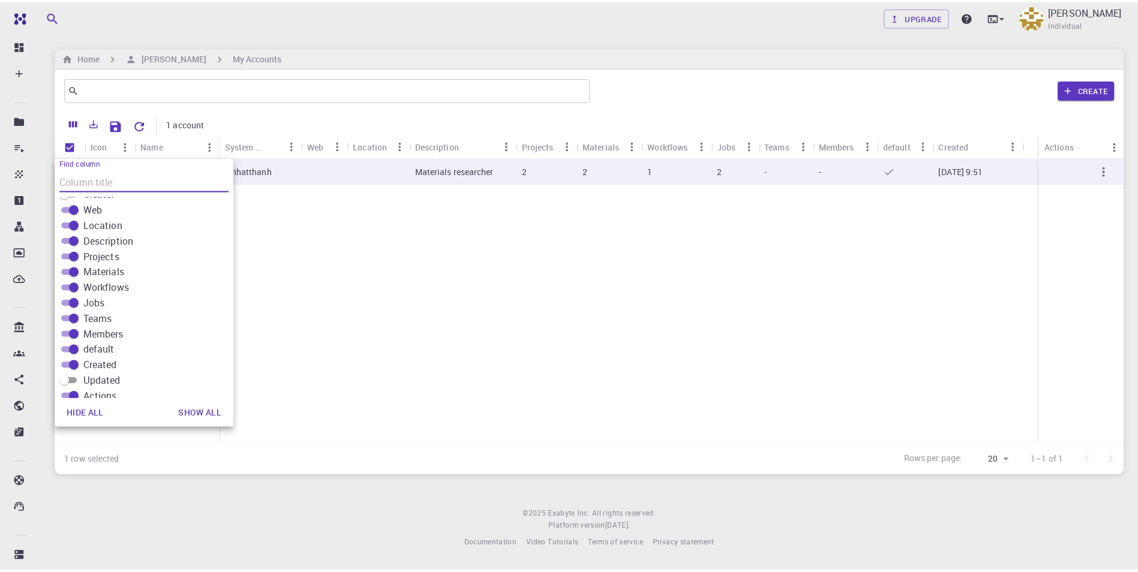
scroll to position [150, 0]
click at [437, 301] on div "[PERSON_NAME] Materials researcher 2 2 1 2 - - [DATE] 9:51" at bounding box center [593, 301] width 1077 height 286
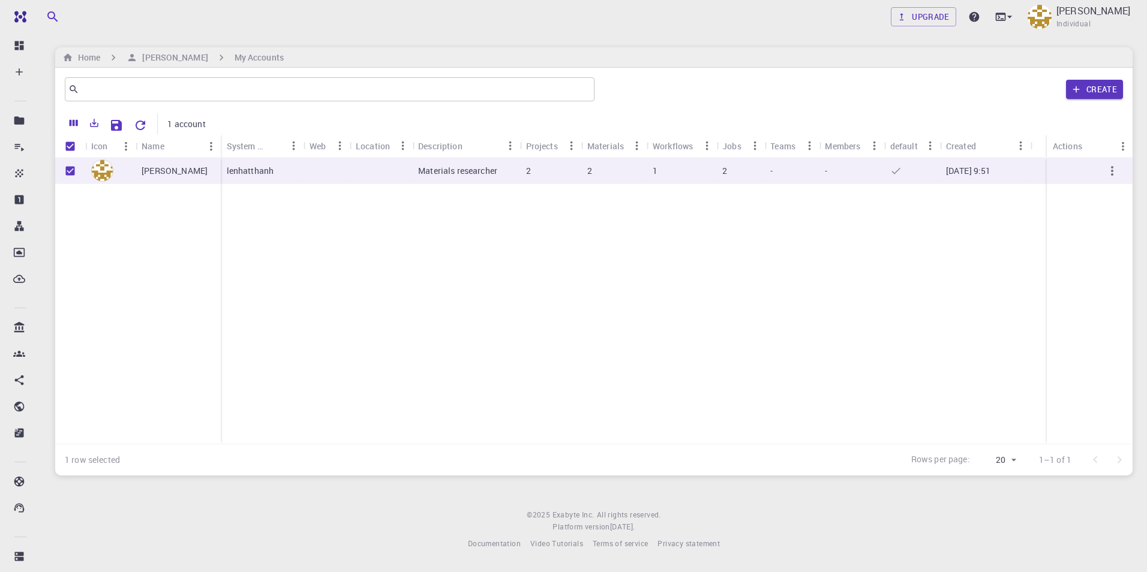
drag, startPoint x: 198, startPoint y: 128, endPoint x: 192, endPoint y: 133, distance: 8.2
click at [198, 127] on p "1 account" at bounding box center [186, 124] width 38 height 12
click at [209, 146] on icon "Menu" at bounding box center [210, 146] width 13 height 13
click at [211, 146] on icon "Menu" at bounding box center [211, 146] width 2 height 9
click at [290, 146] on icon "Menu" at bounding box center [293, 145] width 13 height 13
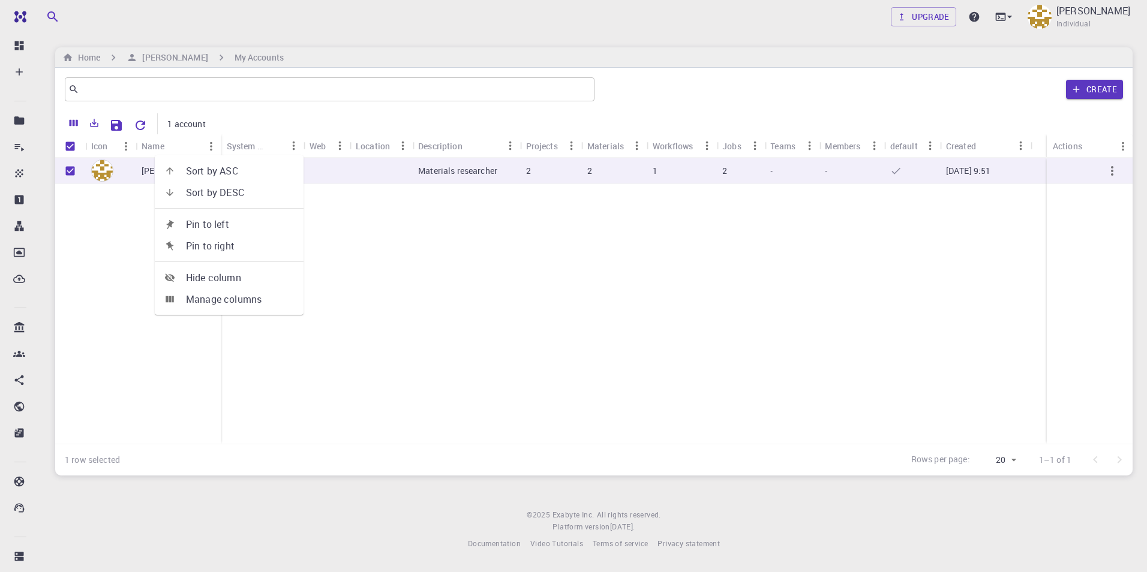
click at [289, 146] on icon "Menu" at bounding box center [293, 145] width 13 height 13
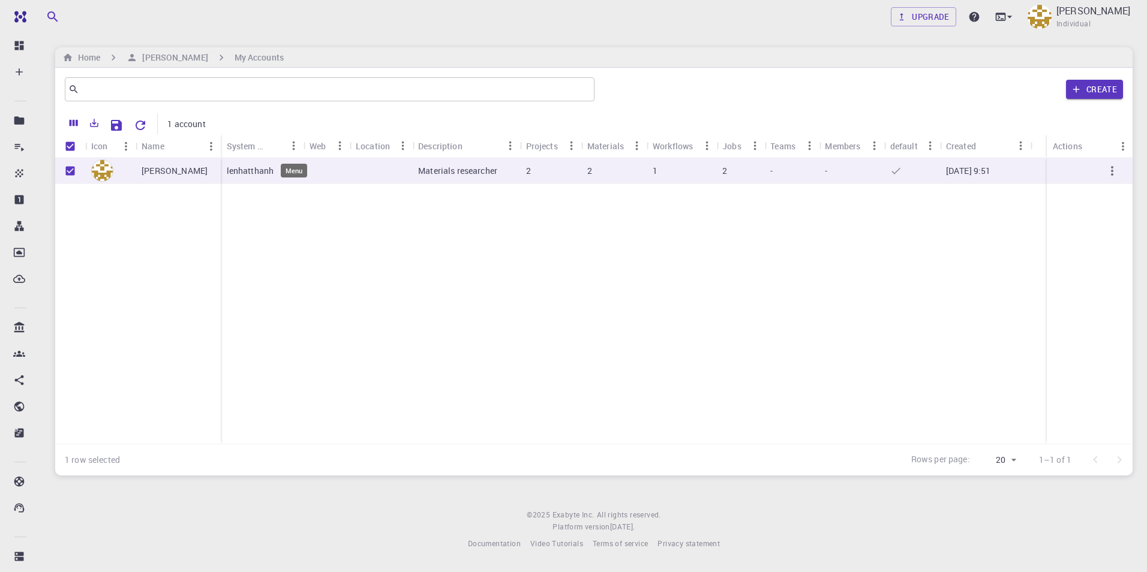
click at [291, 146] on icon "Menu" at bounding box center [293, 145] width 13 height 13
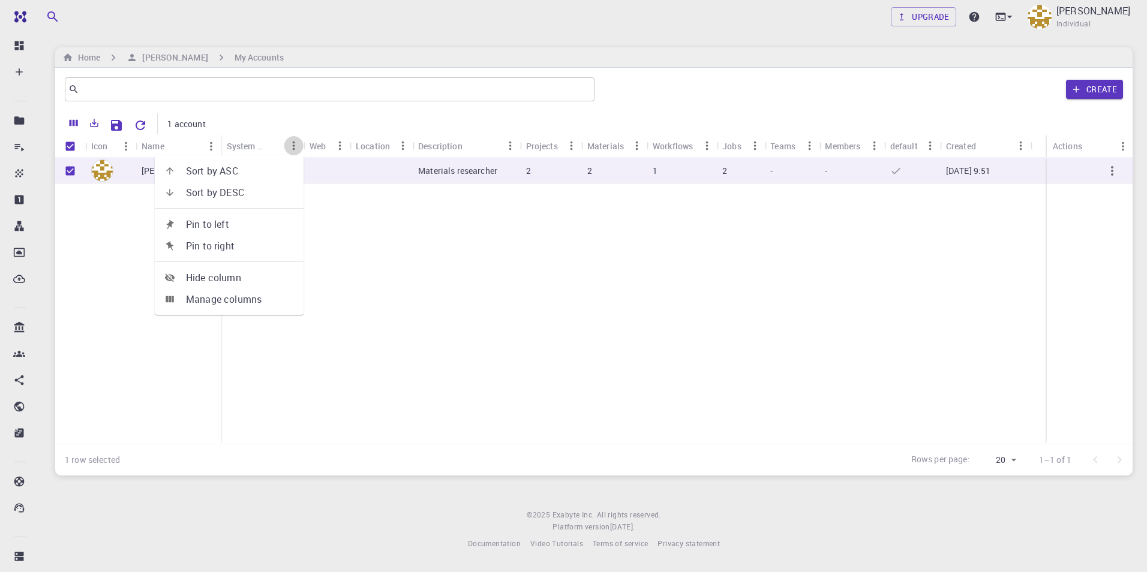
click at [291, 146] on icon "Menu" at bounding box center [293, 145] width 13 height 13
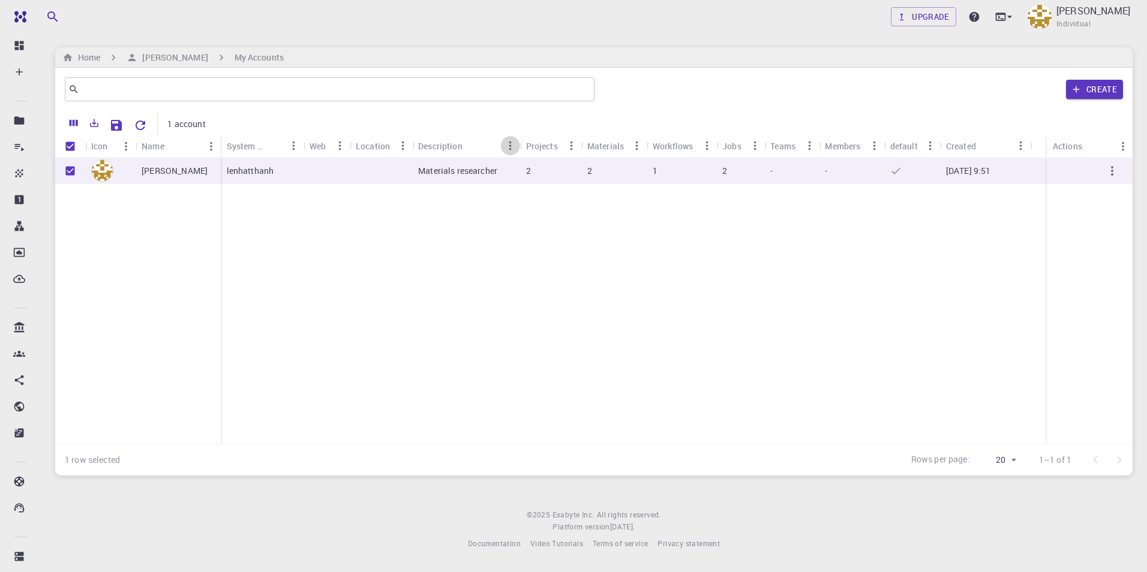
click at [504, 148] on icon "Menu" at bounding box center [510, 145] width 13 height 13
click at [504, 143] on icon "Menu" at bounding box center [510, 145] width 13 height 13
click at [571, 145] on icon "Menu" at bounding box center [571, 145] width 13 height 13
drag, startPoint x: 571, startPoint y: 145, endPoint x: 612, endPoint y: 143, distance: 40.2
click at [573, 145] on icon "Menu" at bounding box center [571, 145] width 13 height 13
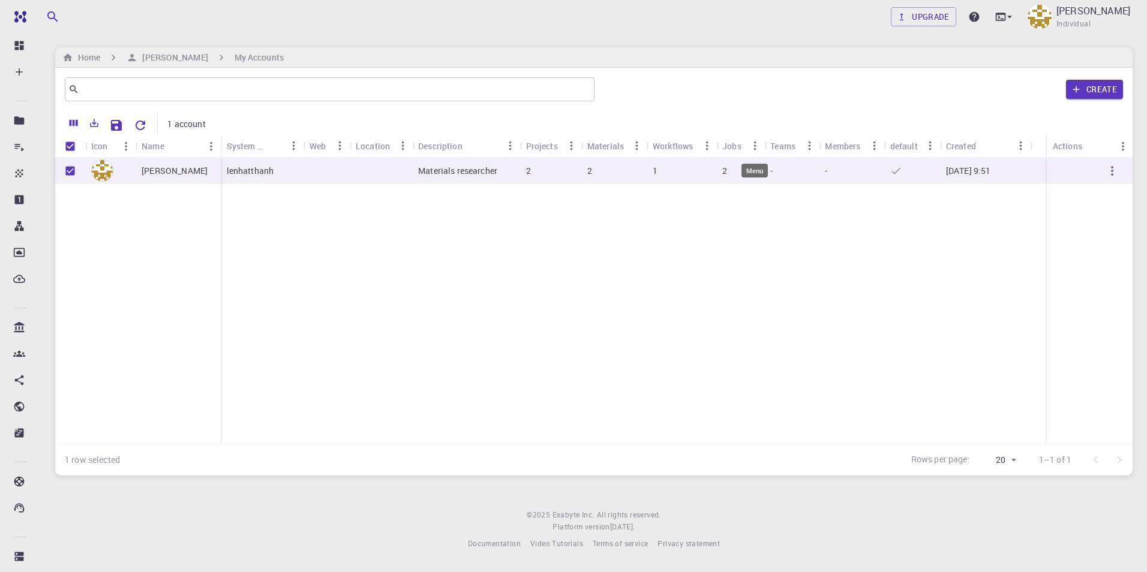
click at [759, 148] on icon "Menu" at bounding box center [754, 145] width 13 height 13
drag, startPoint x: 759, startPoint y: 148, endPoint x: 823, endPoint y: 160, distance: 65.4
click at [759, 148] on icon "Menu" at bounding box center [754, 145] width 13 height 13
click at [1116, 173] on icon "button" at bounding box center [1112, 171] width 14 height 14
drag, startPoint x: 1000, startPoint y: 291, endPoint x: 1022, endPoint y: 240, distance: 55.8
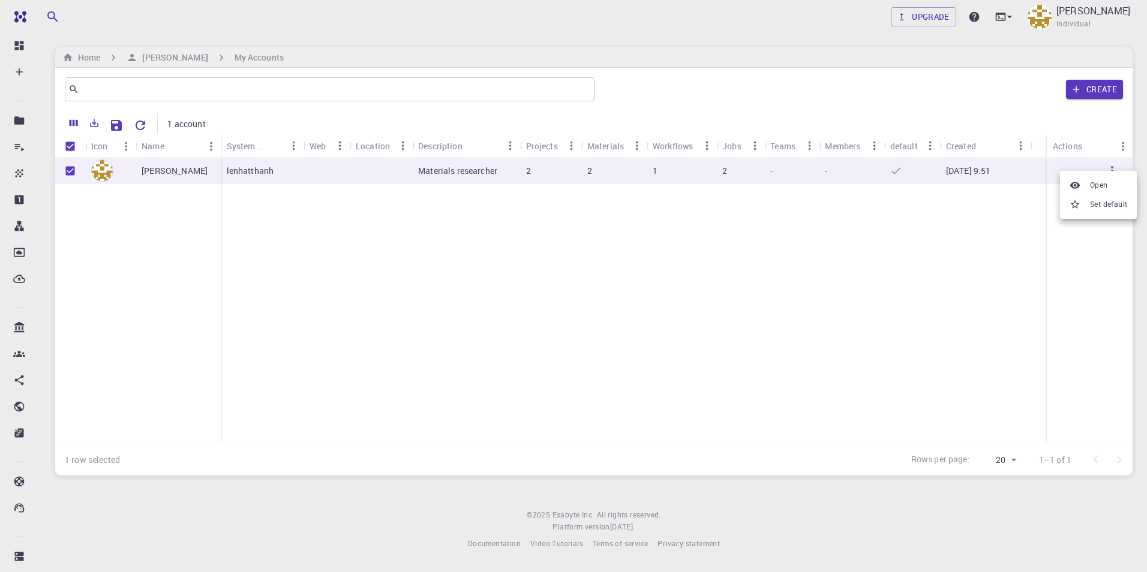
click at [1003, 283] on div at bounding box center [573, 286] width 1147 height 572
click at [1117, 94] on button "Create" at bounding box center [1094, 89] width 57 height 19
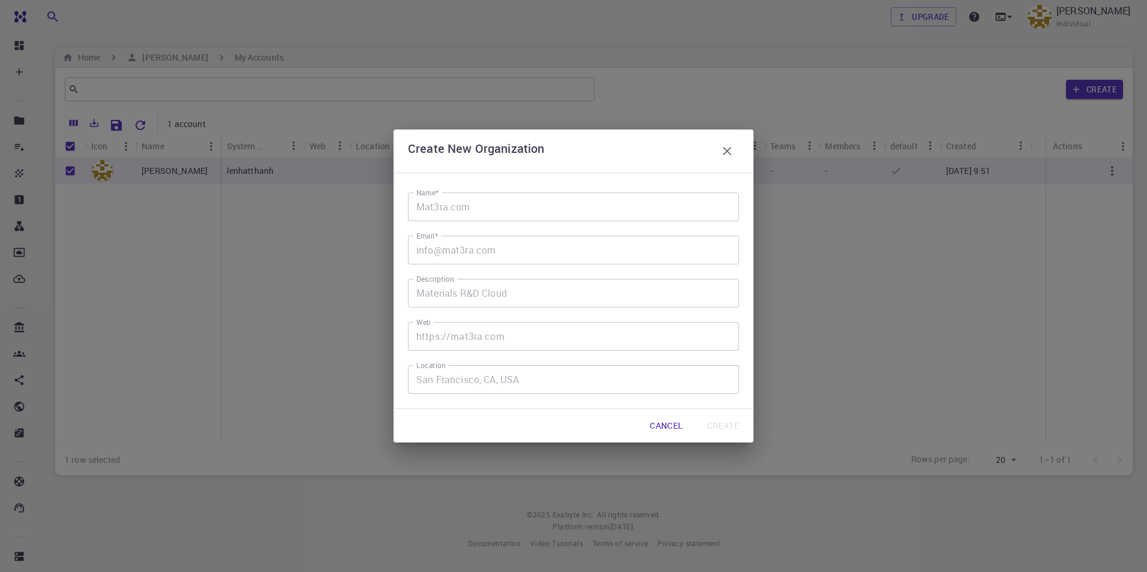
click at [534, 201] on input "Name*" at bounding box center [573, 206] width 331 height 29
click at [675, 423] on button "Cancel" at bounding box center [666, 426] width 52 height 24
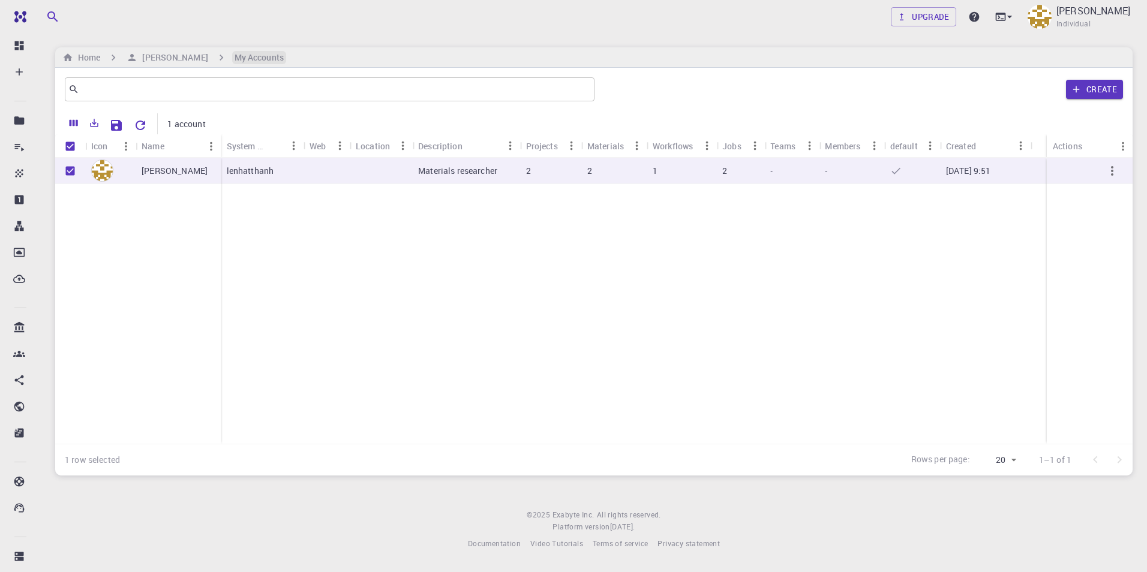
click at [246, 54] on h6 "My Accounts" at bounding box center [258, 57] width 49 height 13
click at [1015, 11] on icon at bounding box center [1009, 17] width 12 height 12
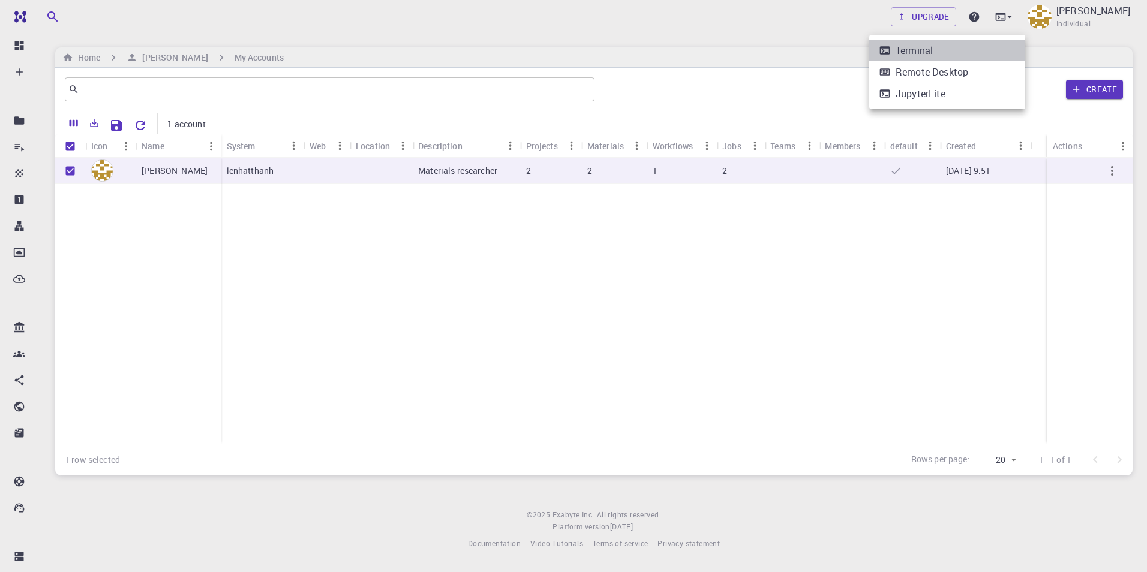
click at [975, 53] on li "Terminal" at bounding box center [947, 51] width 156 height 22
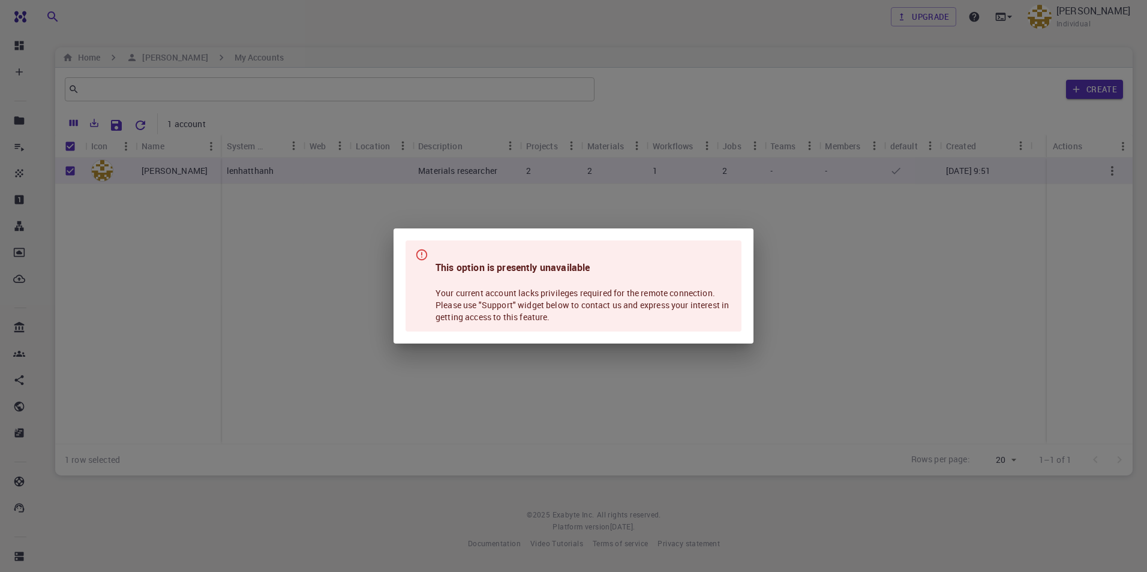
drag, startPoint x: 919, startPoint y: 291, endPoint x: 990, endPoint y: 43, distance: 258.7
click at [923, 277] on div "This option is presently unavailable Your current account lacks privileges requ…" at bounding box center [573, 286] width 1147 height 572
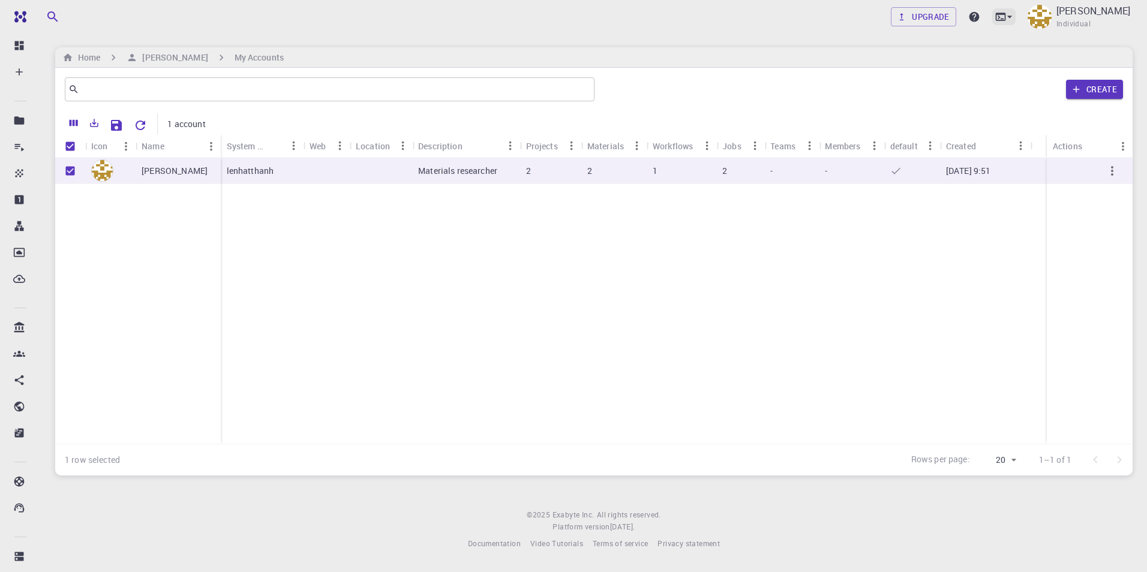
click at [1014, 23] on div at bounding box center [1003, 16] width 23 height 17
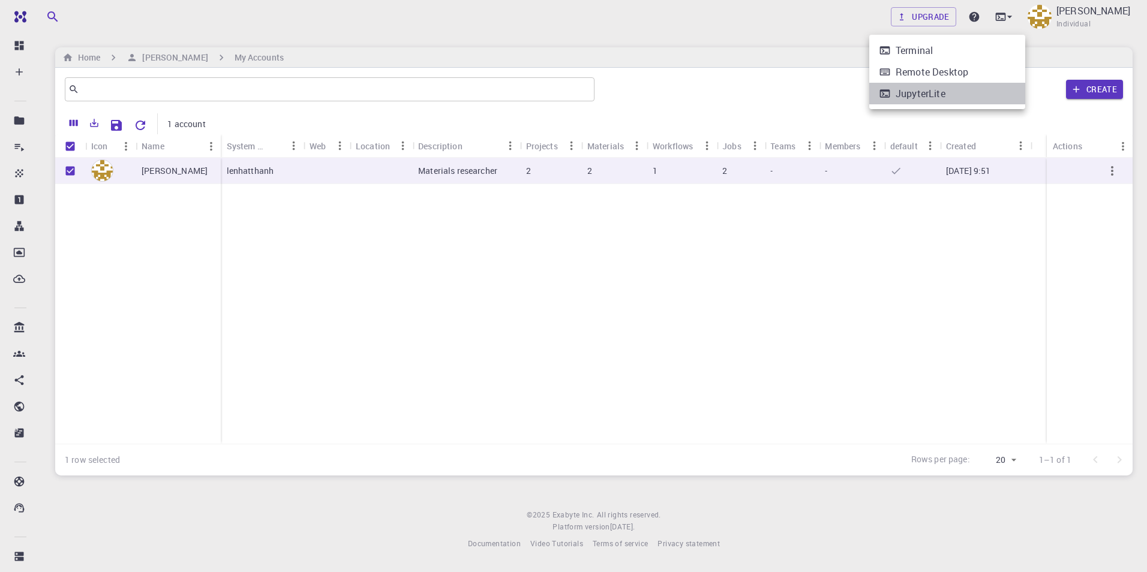
click at [938, 93] on div "JupyterLite" at bounding box center [920, 93] width 50 height 14
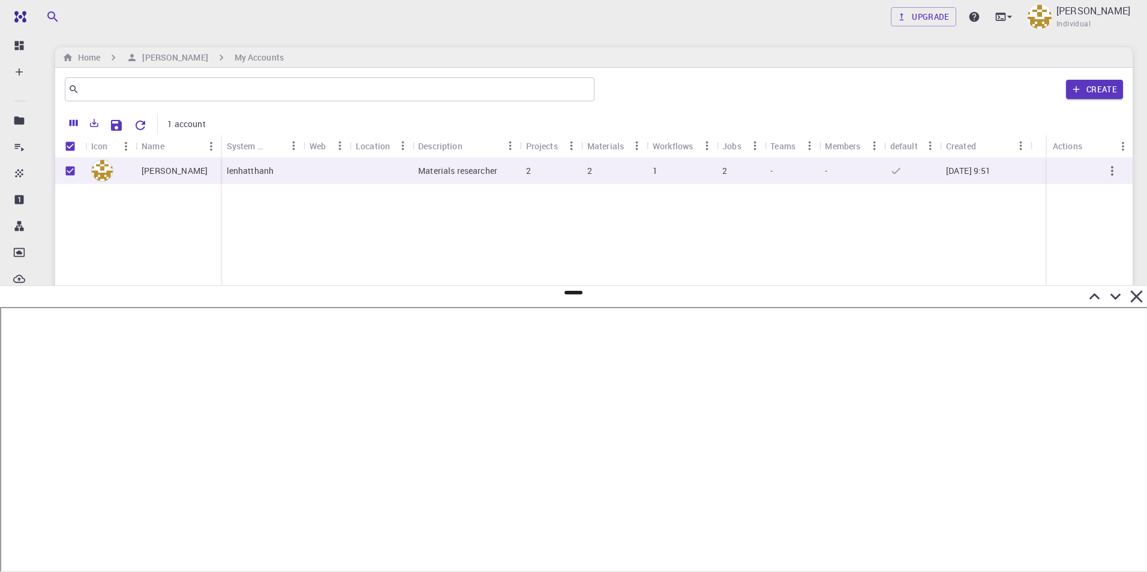
drag, startPoint x: 1136, startPoint y: 298, endPoint x: 1071, endPoint y: 126, distance: 183.9
click at [1136, 298] on icon at bounding box center [1136, 296] width 21 height 21
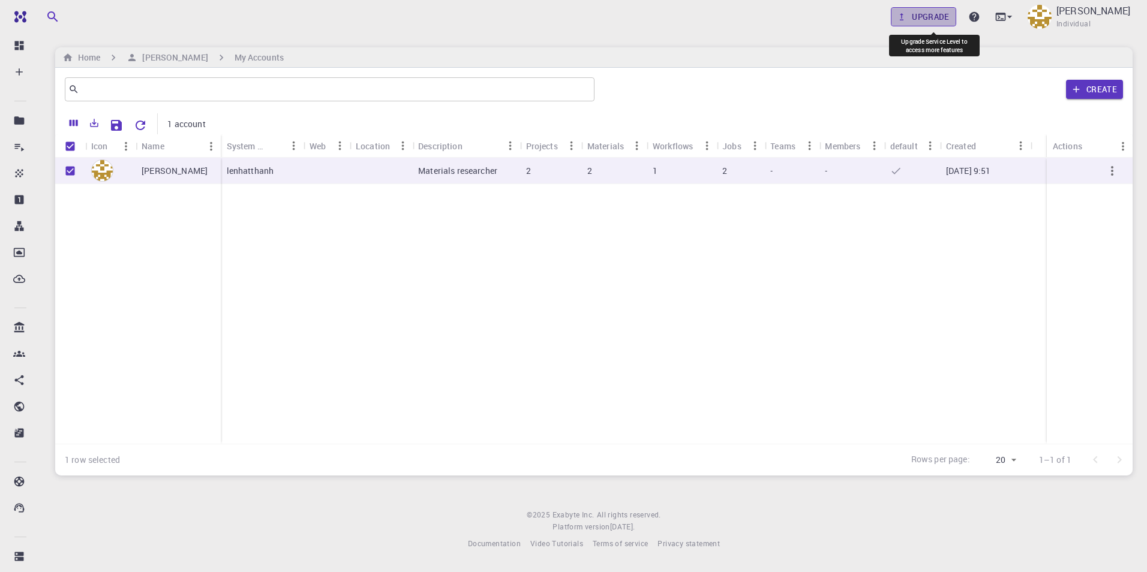
click at [946, 22] on link "Upgrade" at bounding box center [922, 16] width 65 height 19
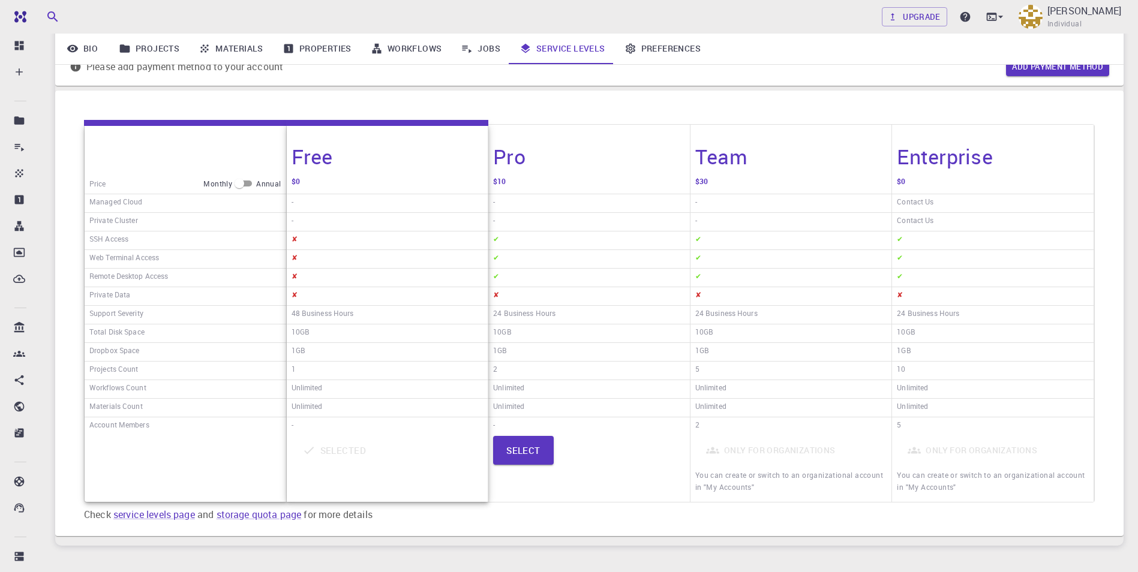
scroll to position [120, 0]
click at [978, 474] on span "You can create or switch to an organizational account in "My Accounts"" at bounding box center [990, 481] width 188 height 22
drag, startPoint x: 389, startPoint y: 278, endPoint x: 540, endPoint y: 425, distance: 210.7
click at [395, 279] on div "✘" at bounding box center [387, 277] width 201 height 19
click at [544, 456] on button "Select" at bounding box center [523, 449] width 61 height 29
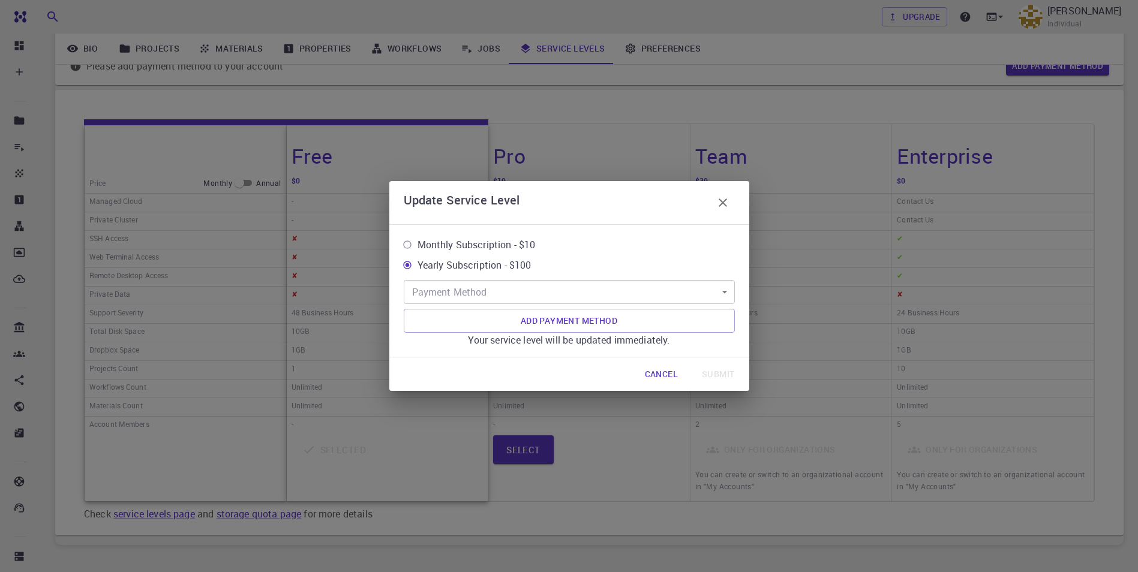
click at [476, 245] on span "Monthly Subscription - $10" at bounding box center [476, 244] width 118 height 14
click at [417, 245] on input "Monthly Subscription - $10" at bounding box center [407, 244] width 20 height 20
radio input "true"
click at [477, 265] on span "Yearly Subscription - $100" at bounding box center [474, 265] width 114 height 14
click at [417, 265] on input "Yearly Subscription - $100" at bounding box center [407, 265] width 20 height 20
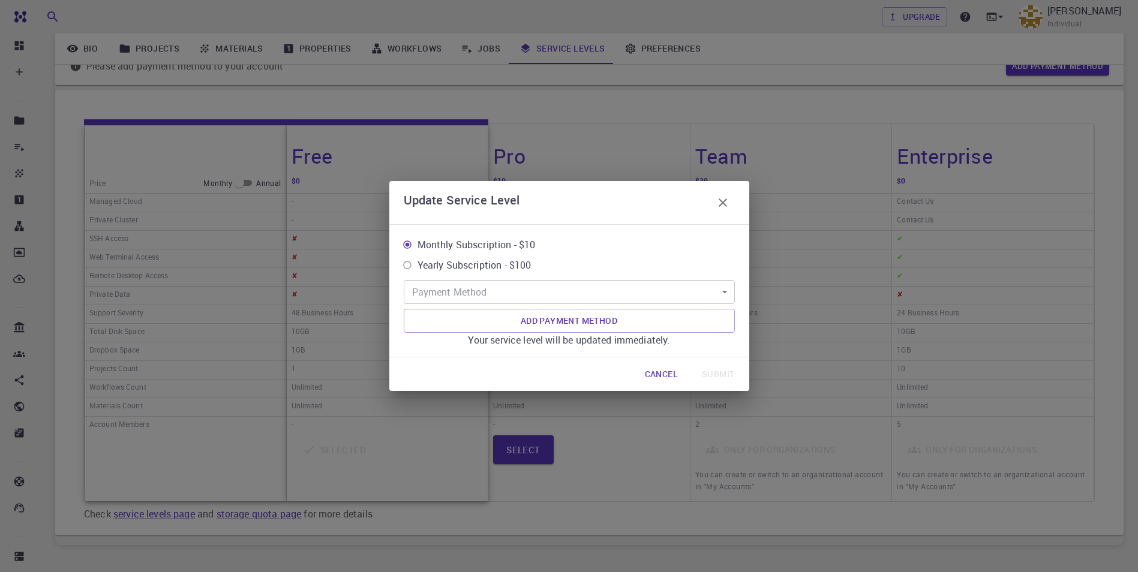
radio input "true"
click at [513, 302] on body "Free Dashboard Create New Job New Material Create Material Upload File Import f…" at bounding box center [569, 259] width 1138 height 759
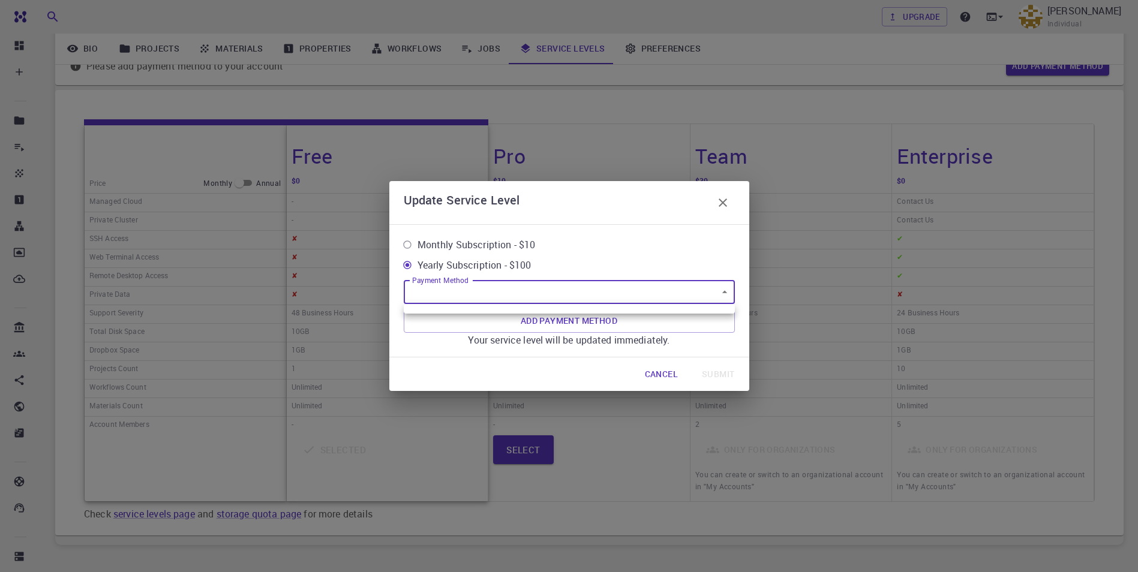
click at [718, 293] on div at bounding box center [569, 286] width 1138 height 572
click at [720, 293] on body "Free Dashboard Create New Job New Material Create Material Upload File Import f…" at bounding box center [569, 259] width 1138 height 759
click at [660, 323] on div at bounding box center [569, 286] width 1138 height 572
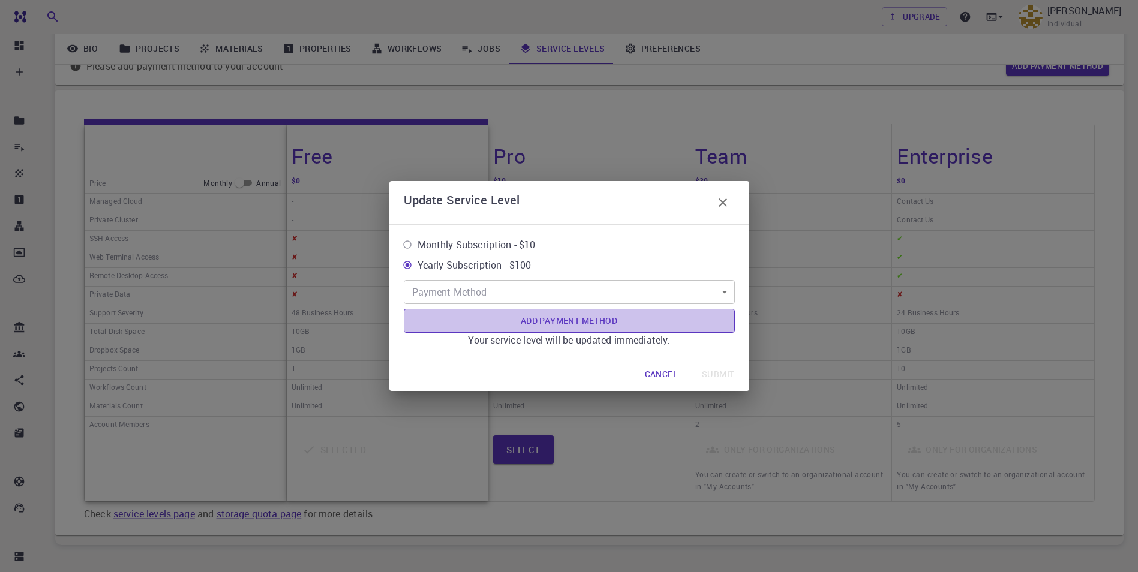
click at [610, 320] on button "Add Payment Method" at bounding box center [569, 321] width 331 height 24
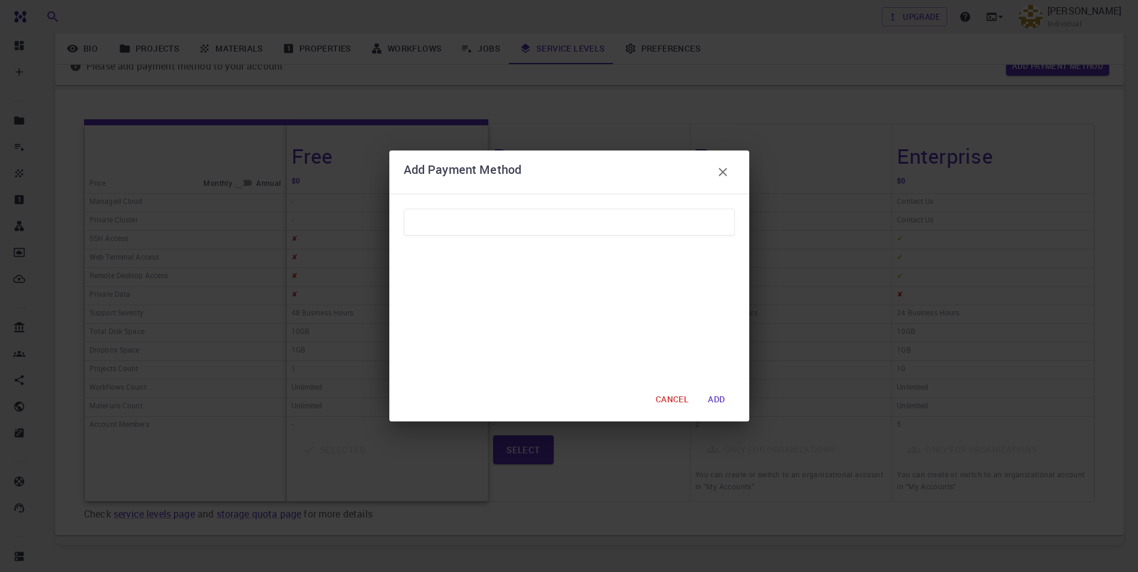
click at [438, 230] on div at bounding box center [569, 222] width 331 height 27
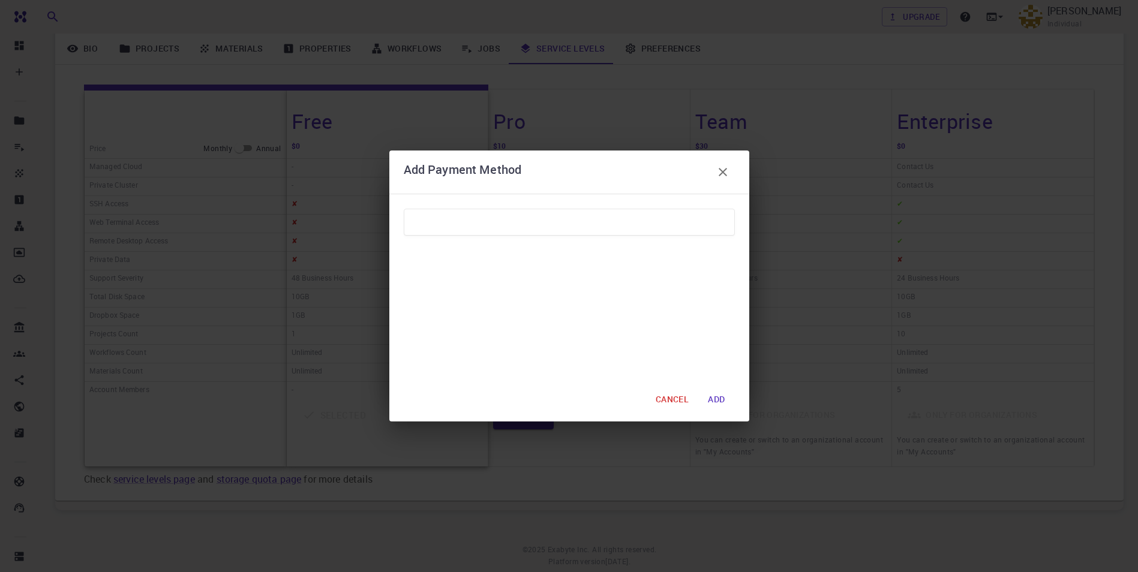
scroll to position [186, 0]
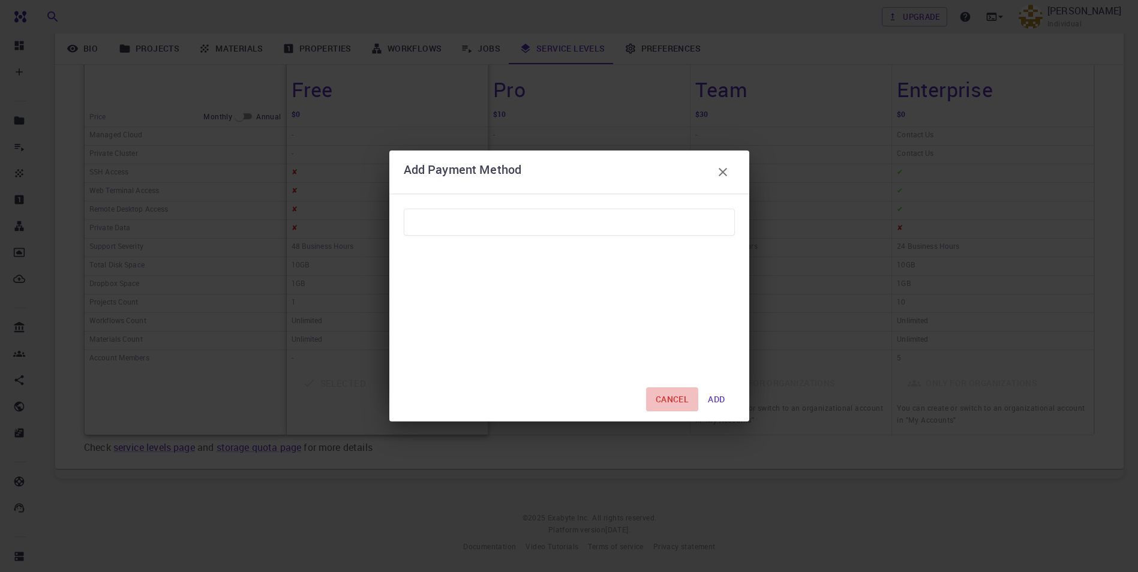
click at [682, 401] on button "CANCEL" at bounding box center [672, 399] width 52 height 24
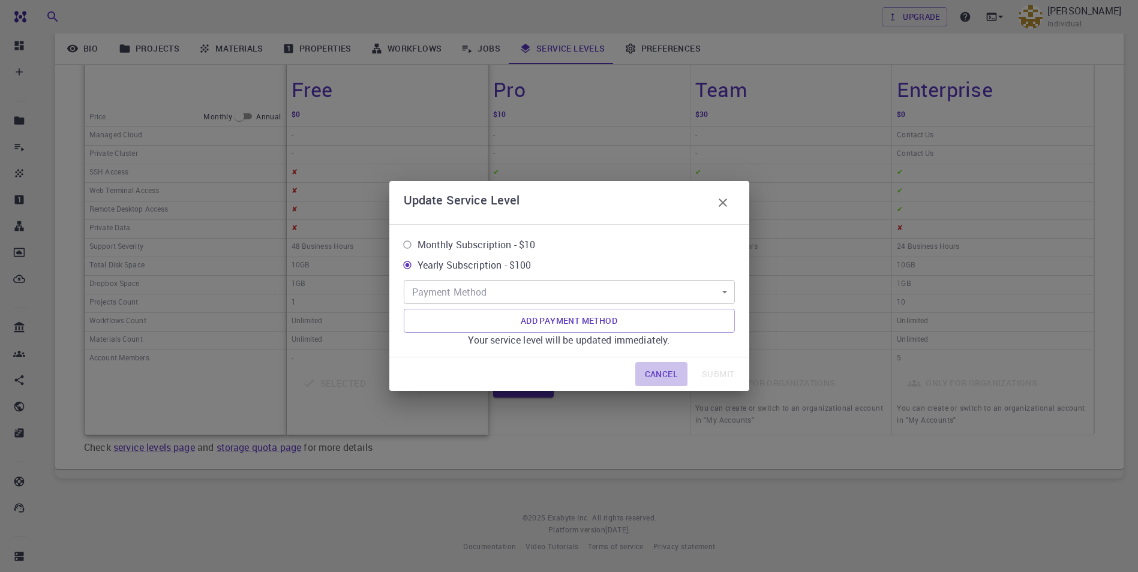
click at [667, 379] on button "Cancel" at bounding box center [661, 374] width 52 height 24
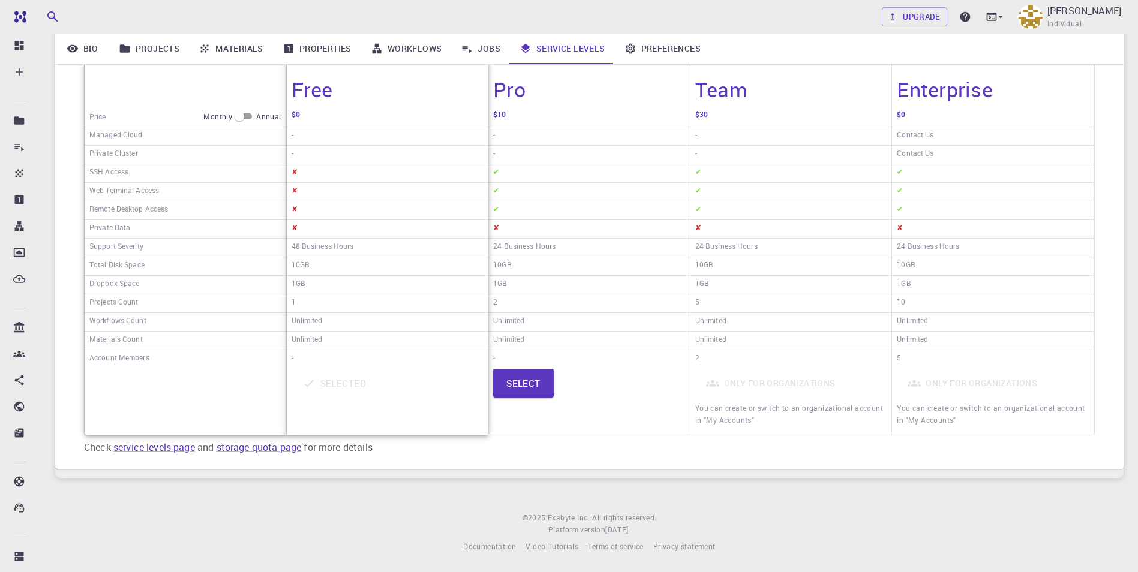
click at [774, 383] on div "Only for organizations You can create or switch to an organizational account in…" at bounding box center [791, 401] width 192 height 65
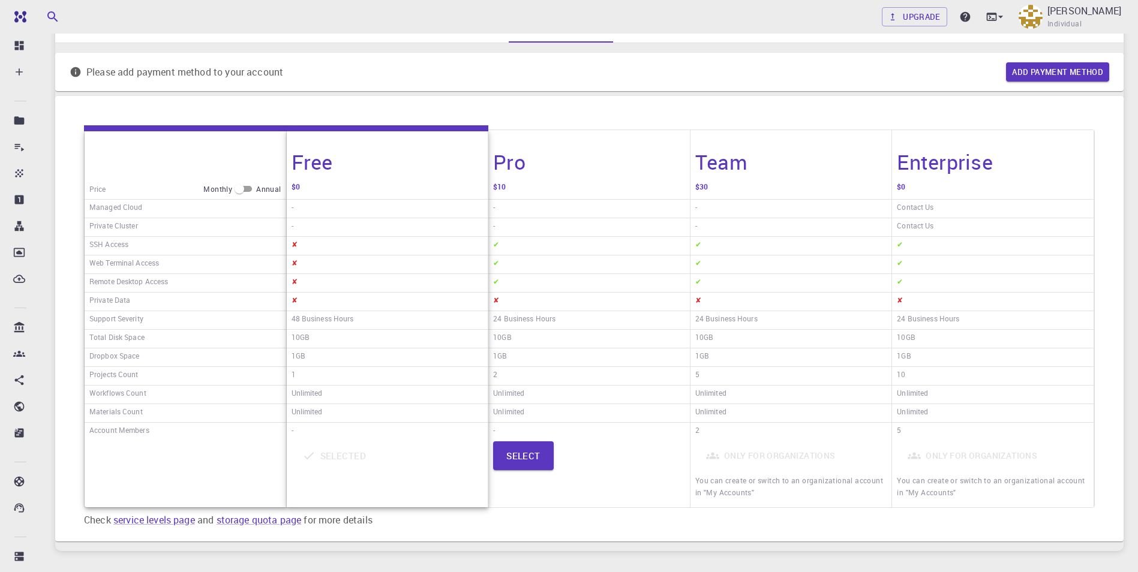
scroll to position [7, 0]
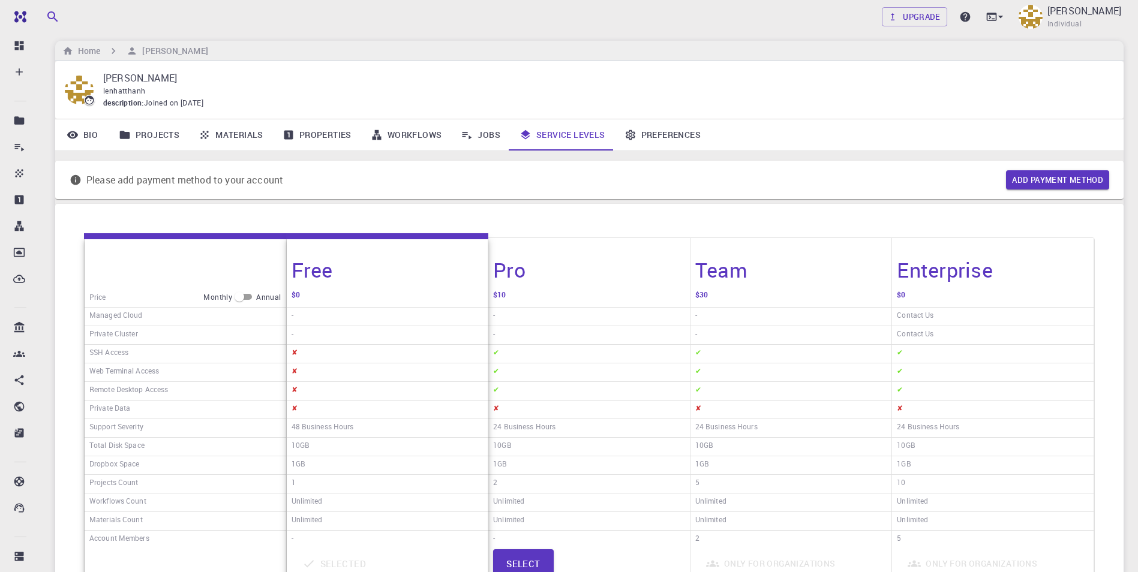
click at [936, 296] on div "$0" at bounding box center [992, 297] width 201 height 20
click at [967, 270] on h4 "Enterprise" at bounding box center [944, 269] width 96 height 25
click at [685, 140] on link "Preferences" at bounding box center [662, 134] width 95 height 31
